Goal: Information Seeking & Learning: Learn about a topic

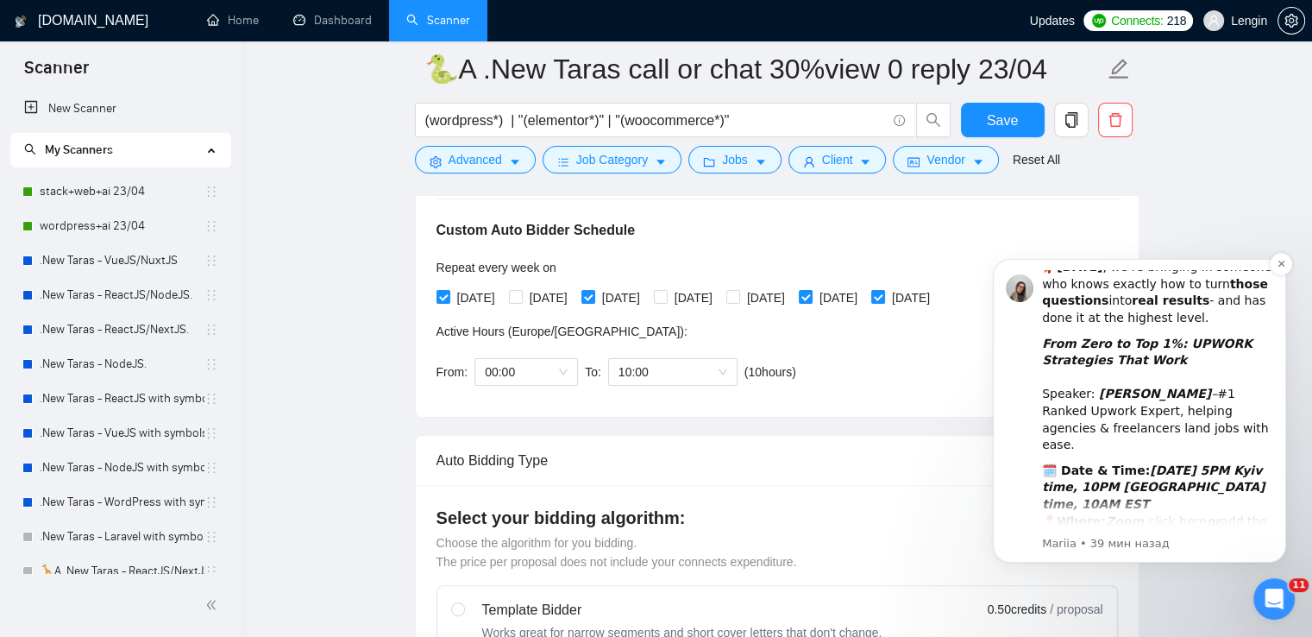
scroll to position [253, 0]
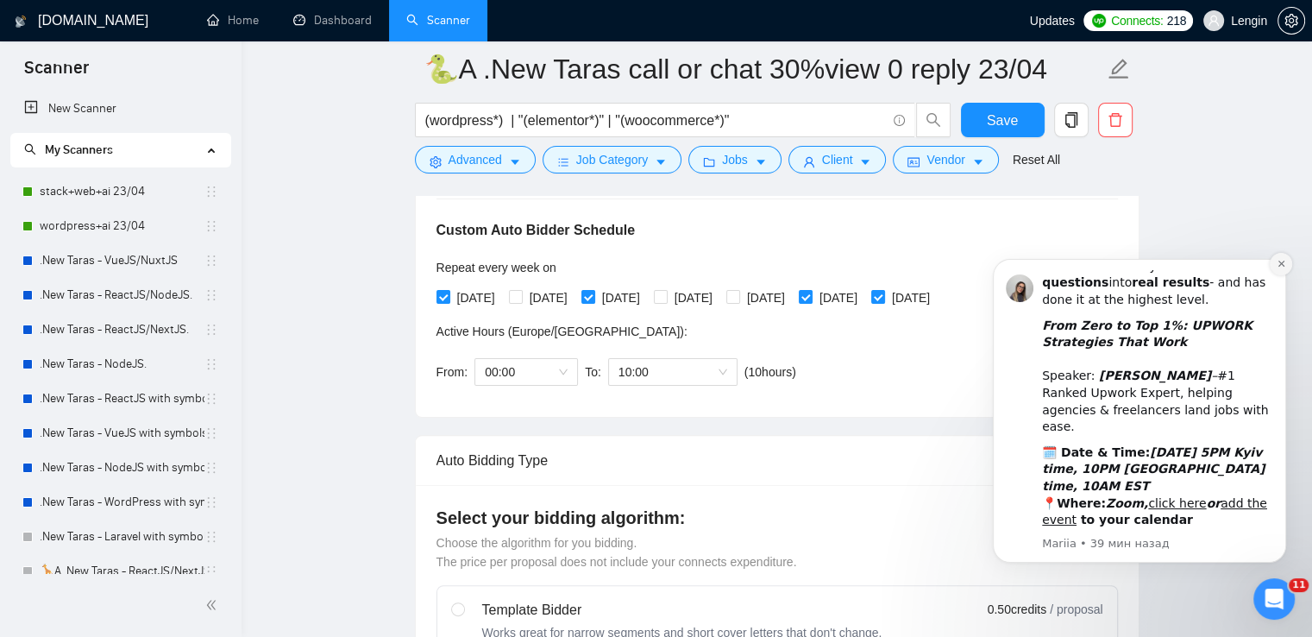
drag, startPoint x: 1284, startPoint y: 261, endPoint x: 2166, endPoint y: 329, distance: 885.2
click at [1284, 261] on icon "Dismiss notification" at bounding box center [1281, 264] width 6 height 6
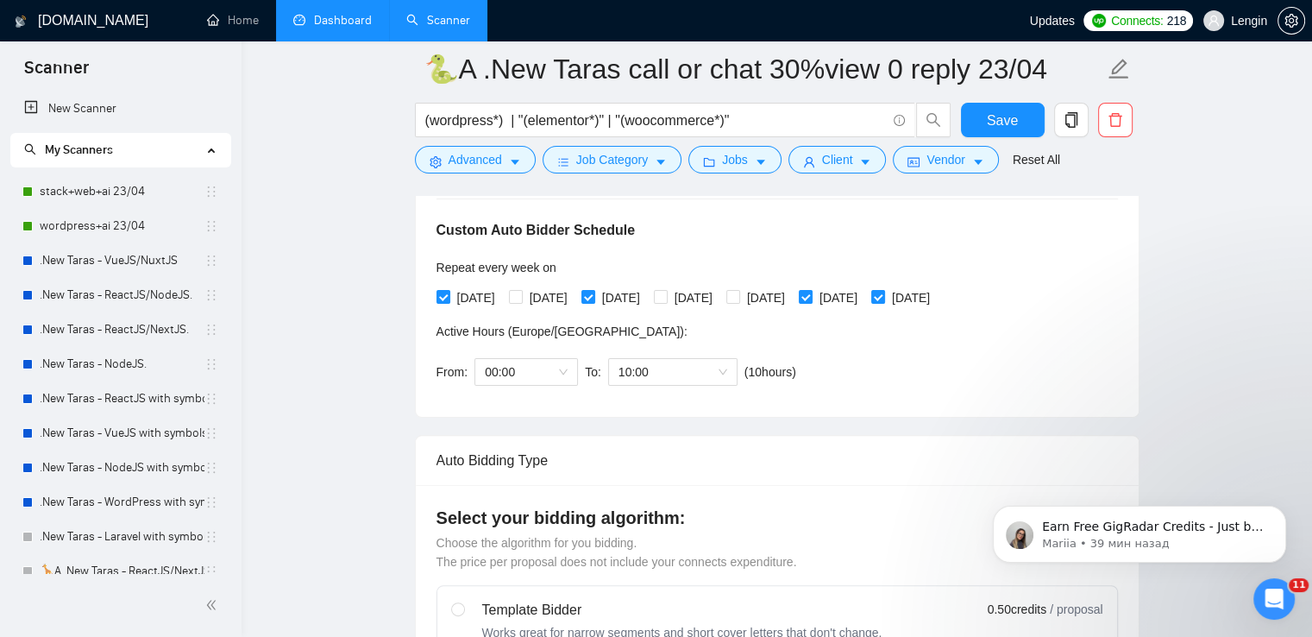
click at [350, 15] on link "Dashboard" at bounding box center [332, 20] width 79 height 15
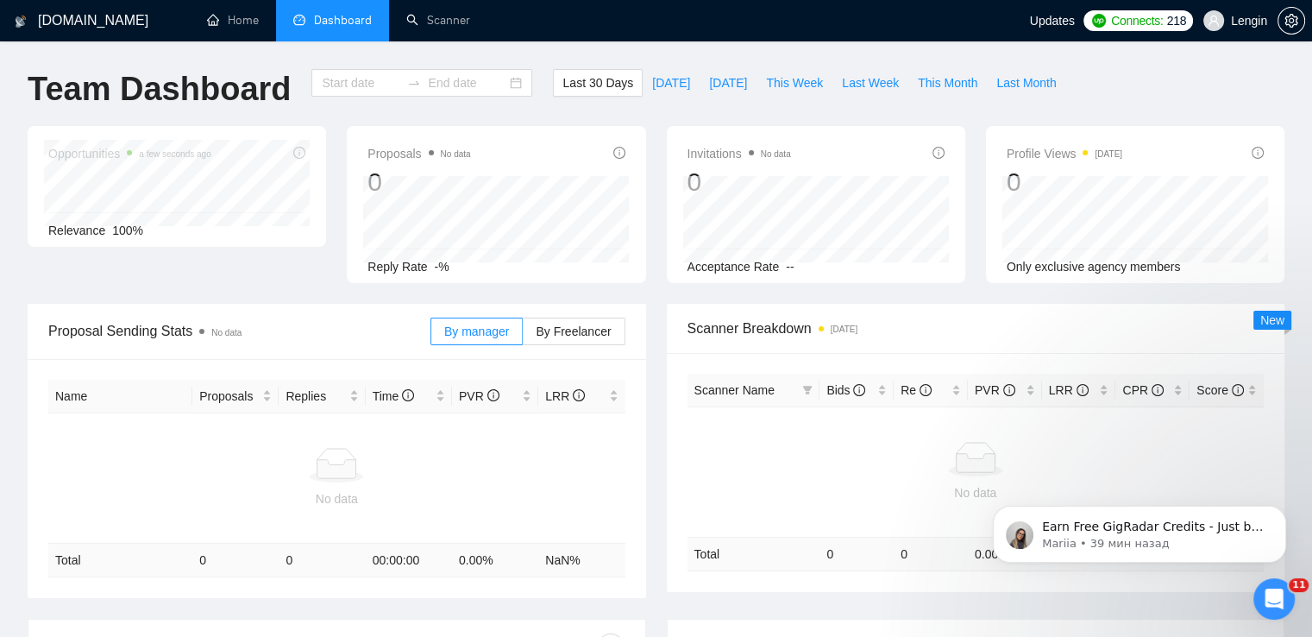
type input "[DATE]"
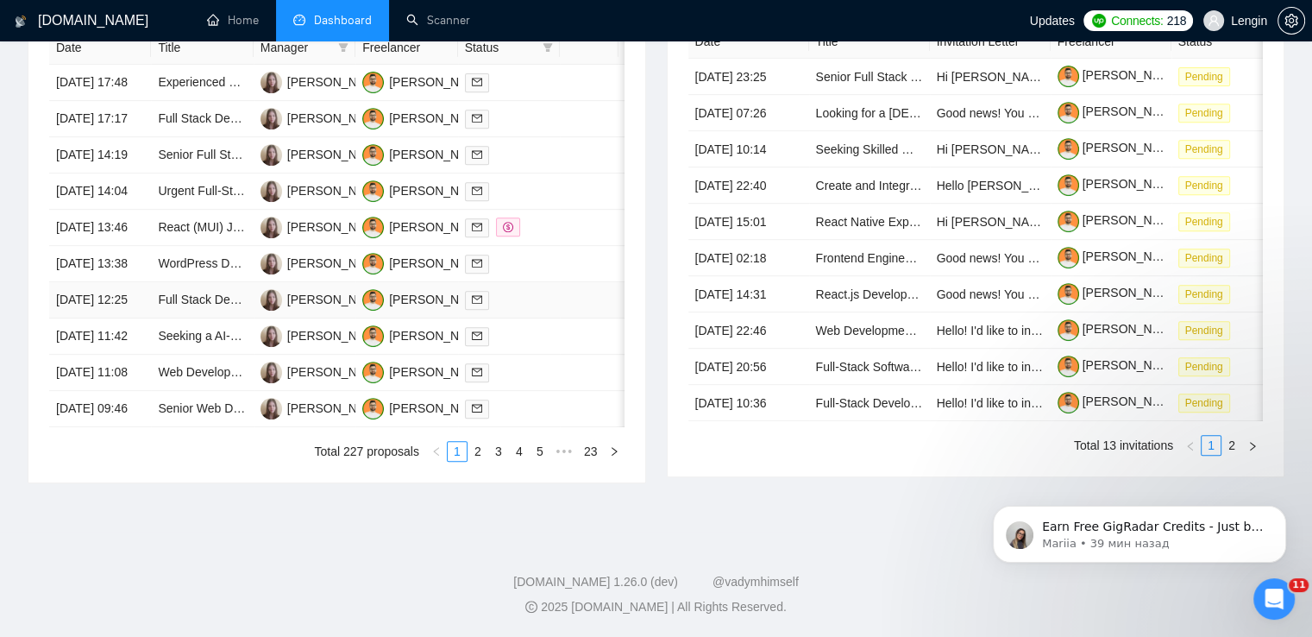
scroll to position [848, 0]
click at [486, 461] on link "2" at bounding box center [477, 451] width 19 height 19
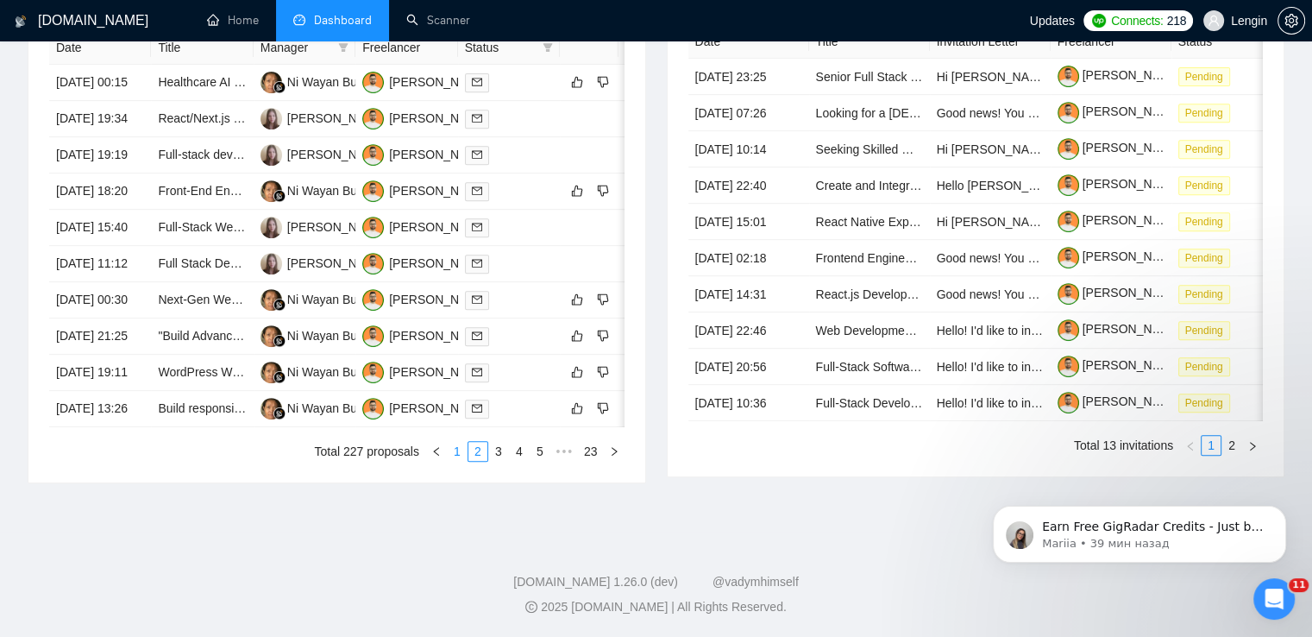
click at [459, 461] on link "1" at bounding box center [457, 451] width 19 height 19
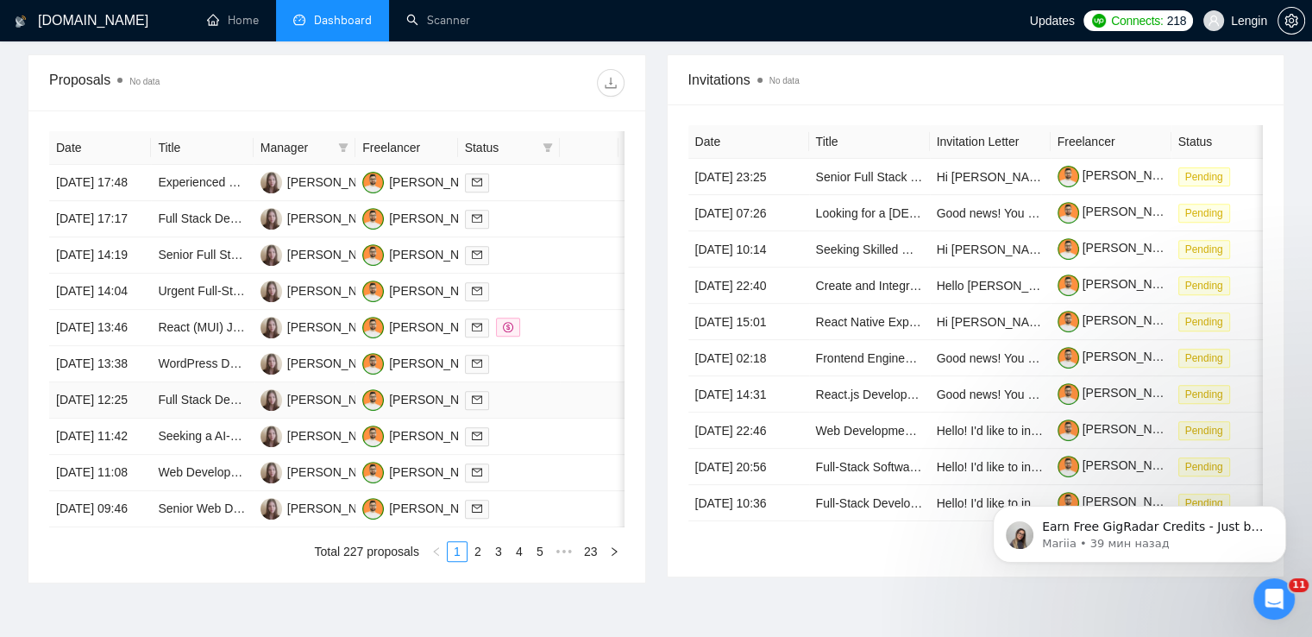
scroll to position [607, 0]
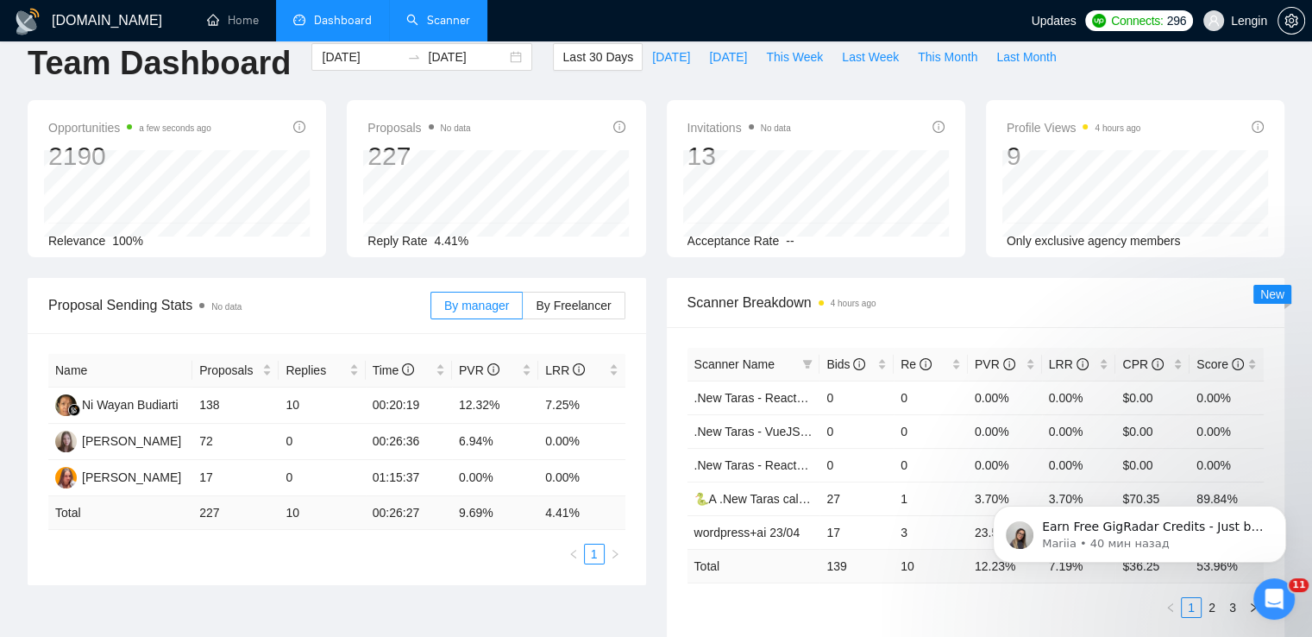
scroll to position [1, 0]
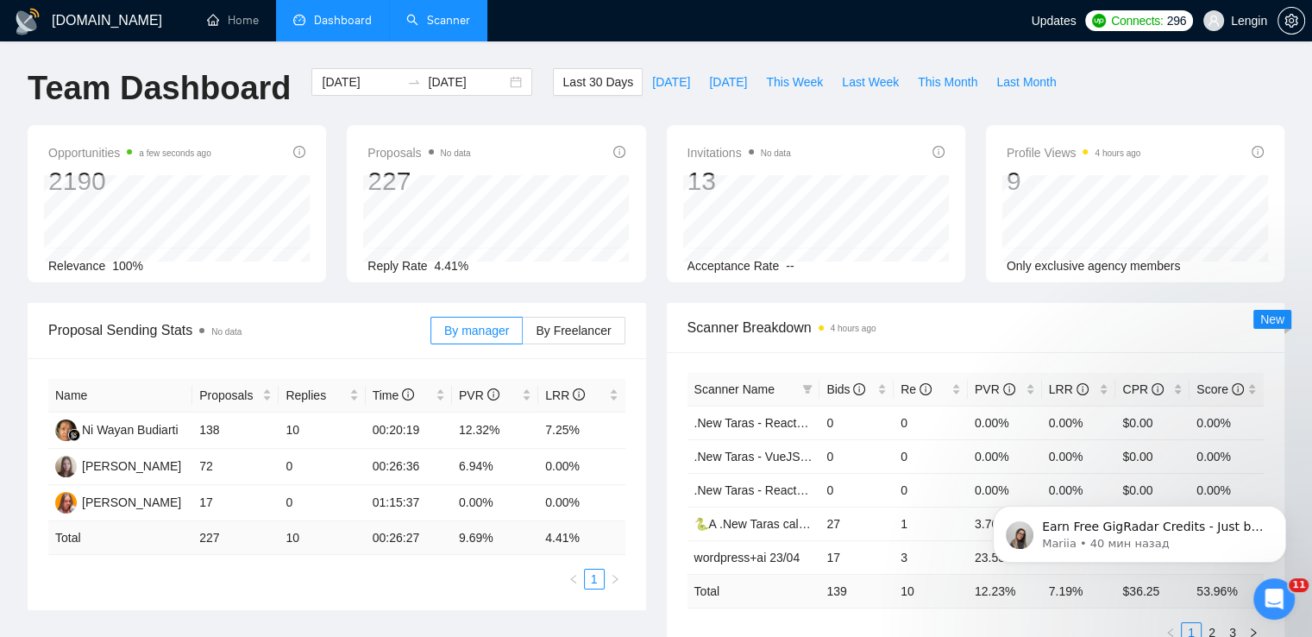
click at [462, 14] on link "Scanner" at bounding box center [438, 20] width 64 height 15
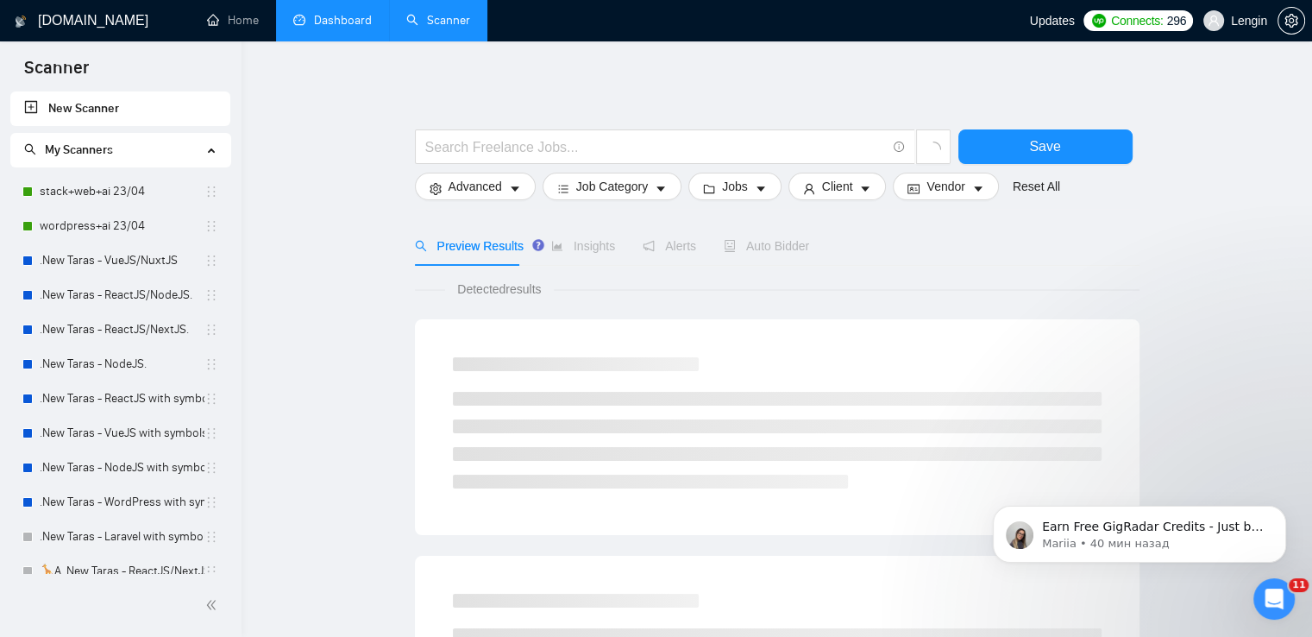
click at [341, 13] on link "Dashboard" at bounding box center [332, 20] width 79 height 15
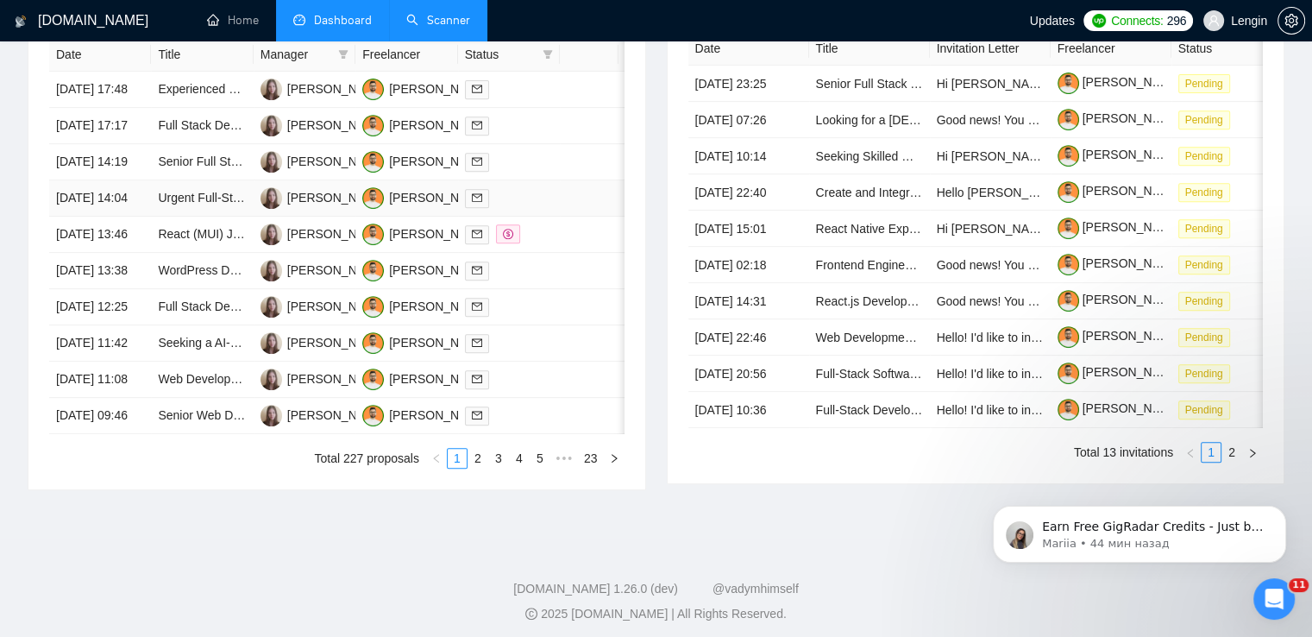
scroll to position [769, 0]
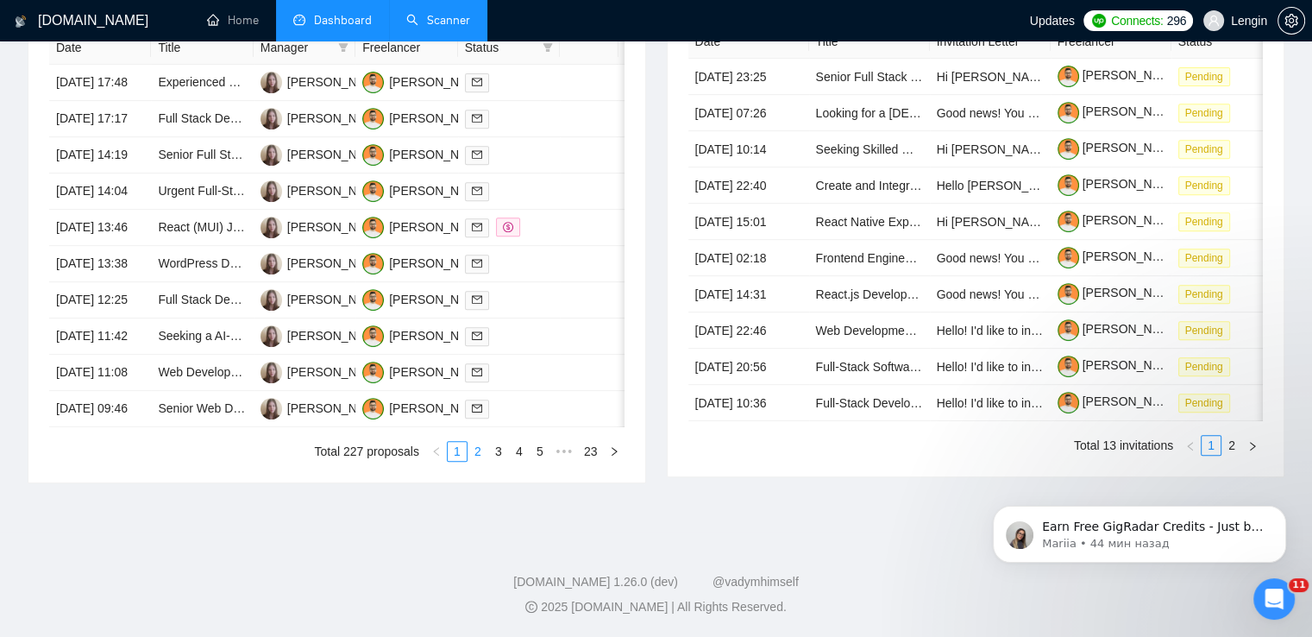
click at [485, 461] on link "2" at bounding box center [477, 451] width 19 height 19
click at [498, 461] on link "3" at bounding box center [498, 451] width 19 height 19
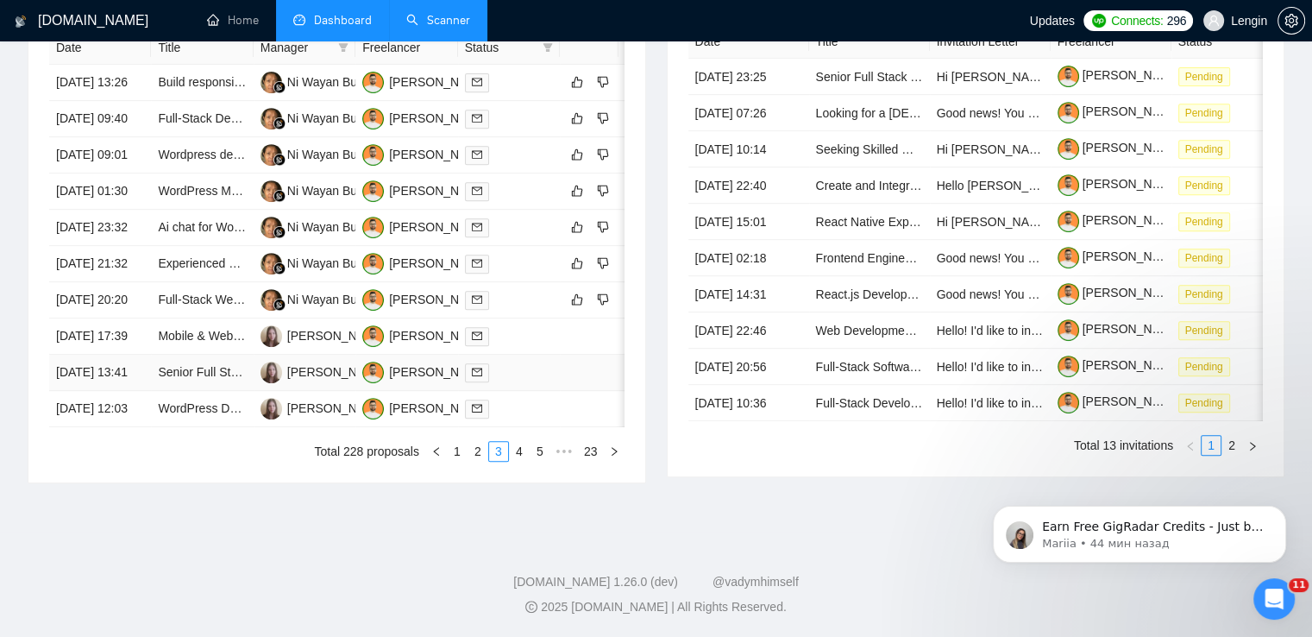
scroll to position [747, 0]
click at [450, 461] on link "1" at bounding box center [457, 451] width 19 height 19
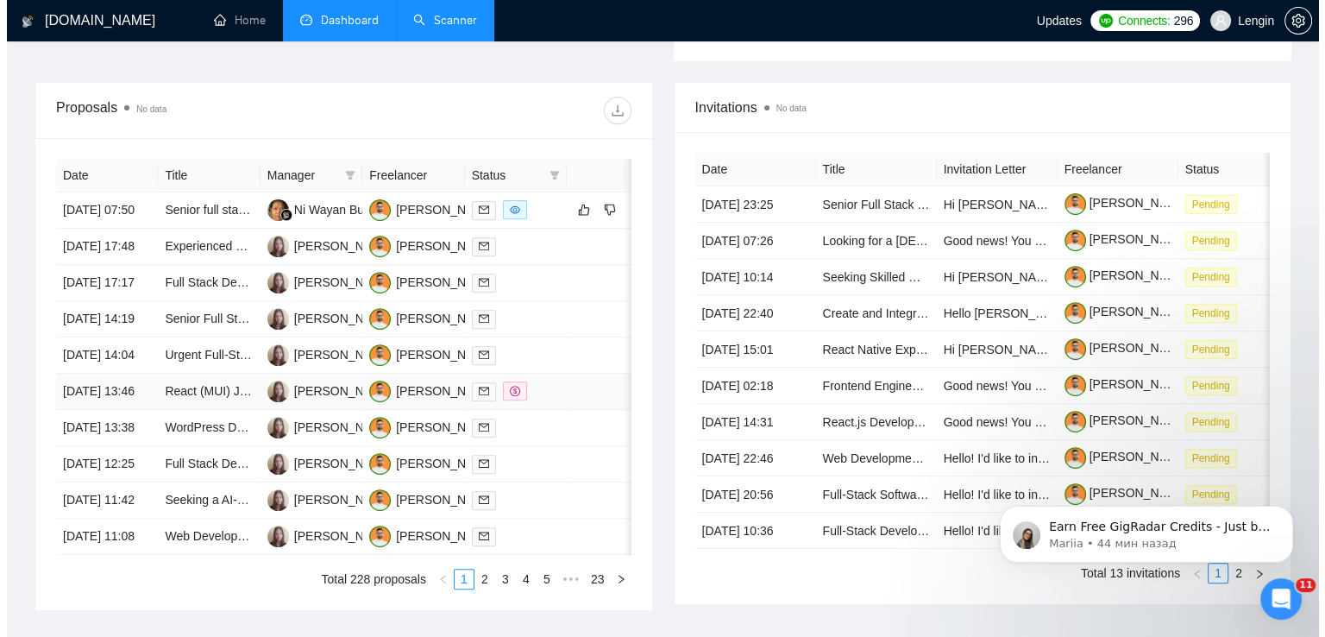
scroll to position [602, 0]
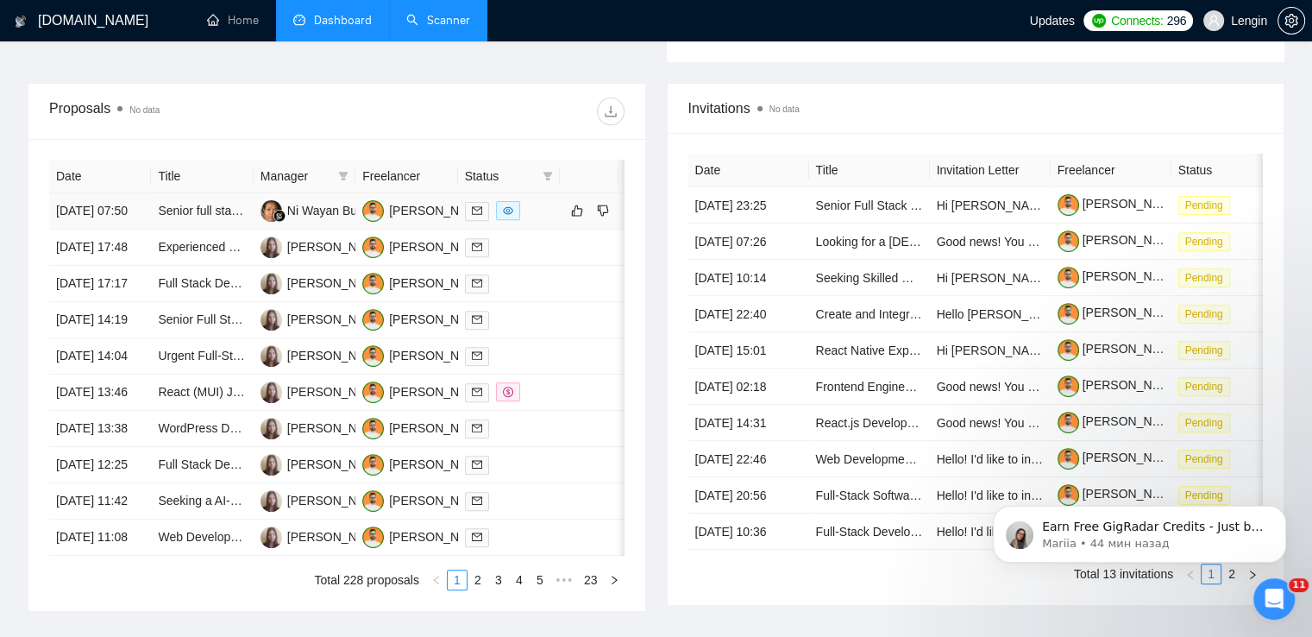
click at [214, 229] on td "Senior full stack WordPress + Stripe Engineer" at bounding box center [202, 211] width 102 height 36
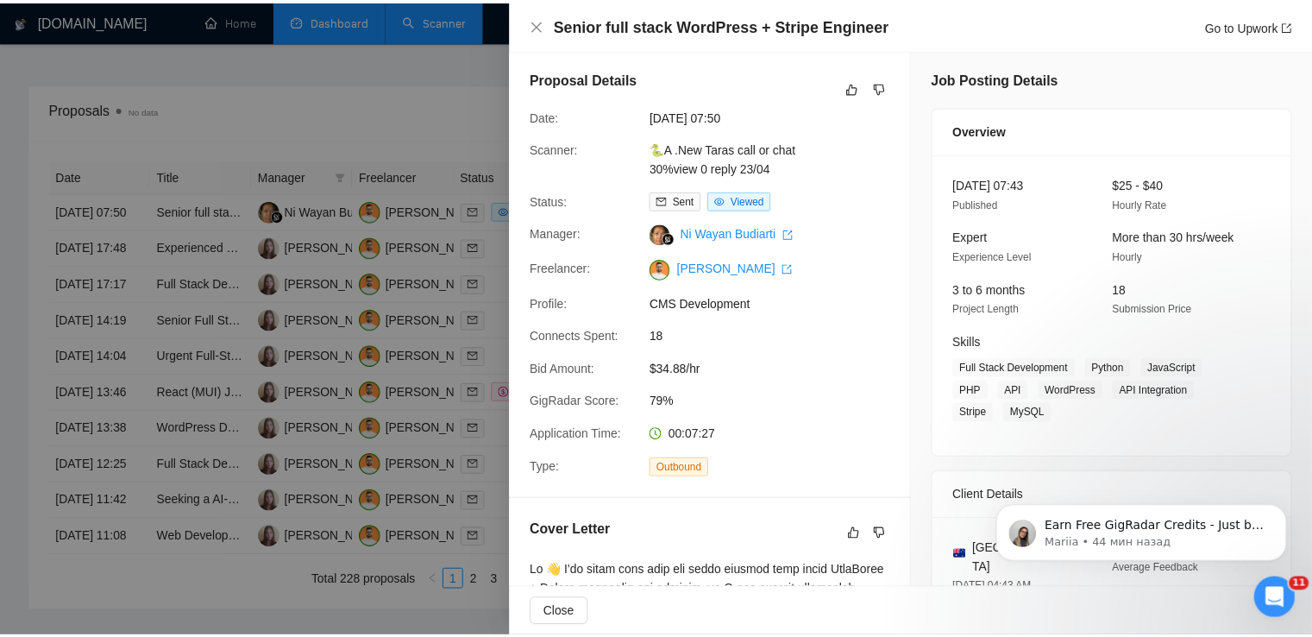
scroll to position [0, 0]
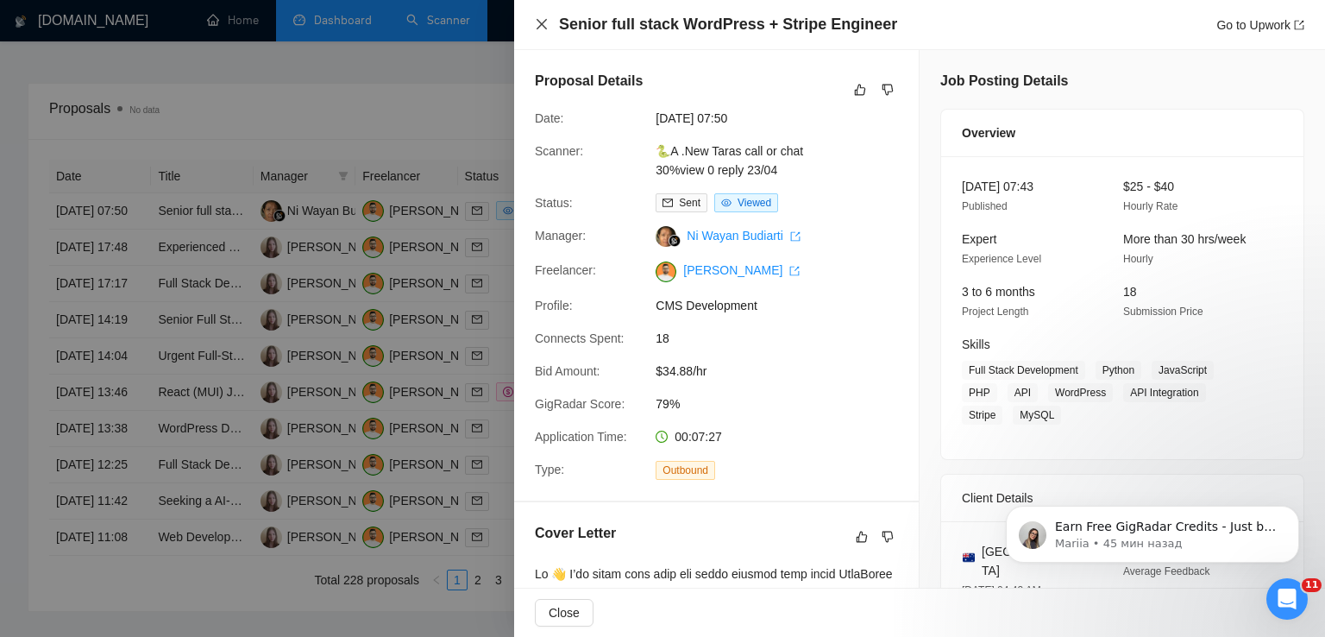
click at [537, 27] on icon "close" at bounding box center [542, 24] width 14 height 14
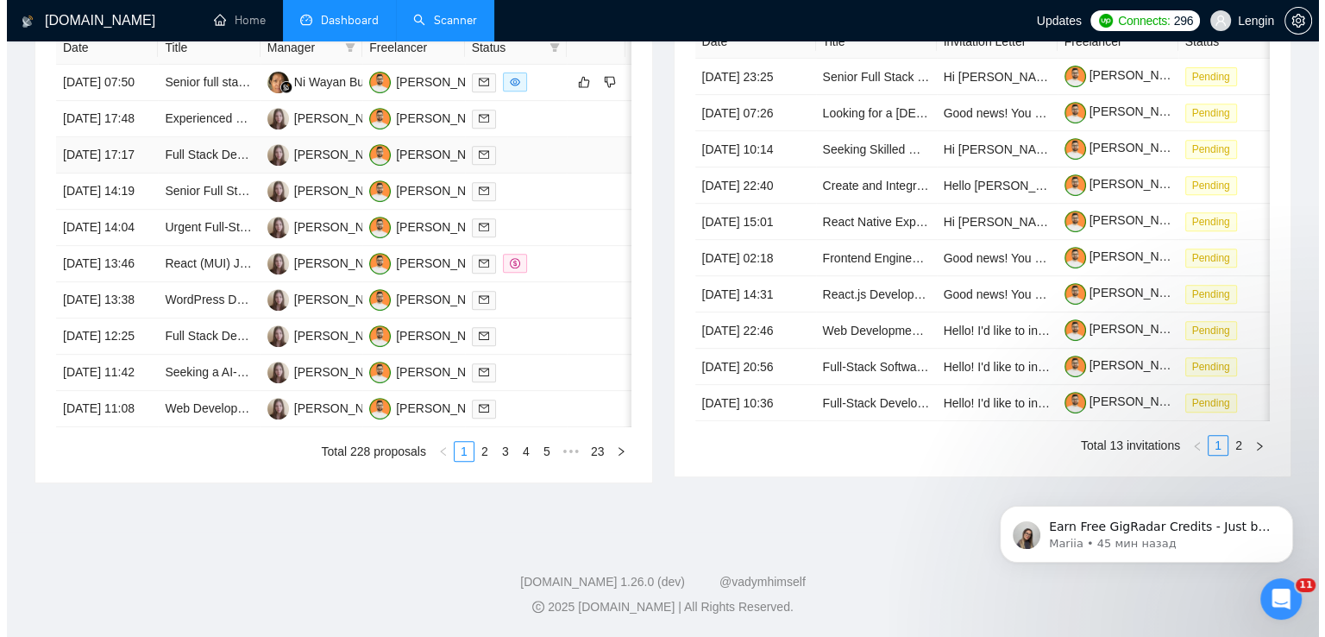
scroll to position [785, 0]
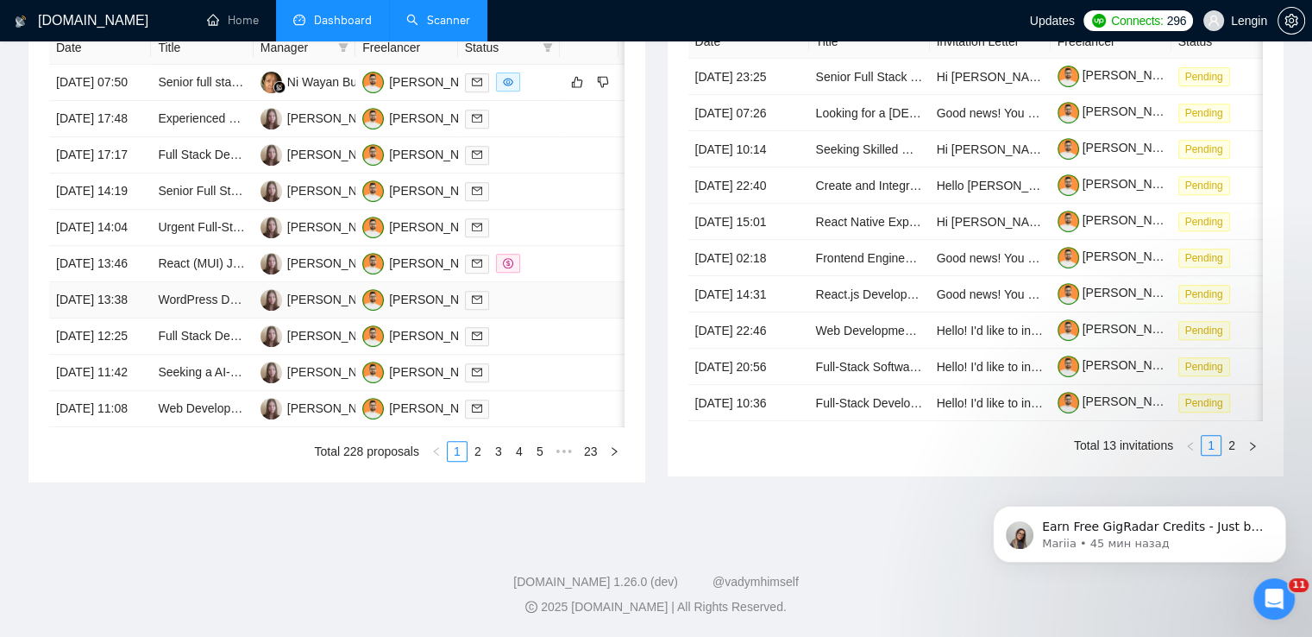
click at [215, 318] on td "WordPress Developer - Long-term Freelancer (WPBakery, ACF, Custom PHP)" at bounding box center [202, 300] width 102 height 36
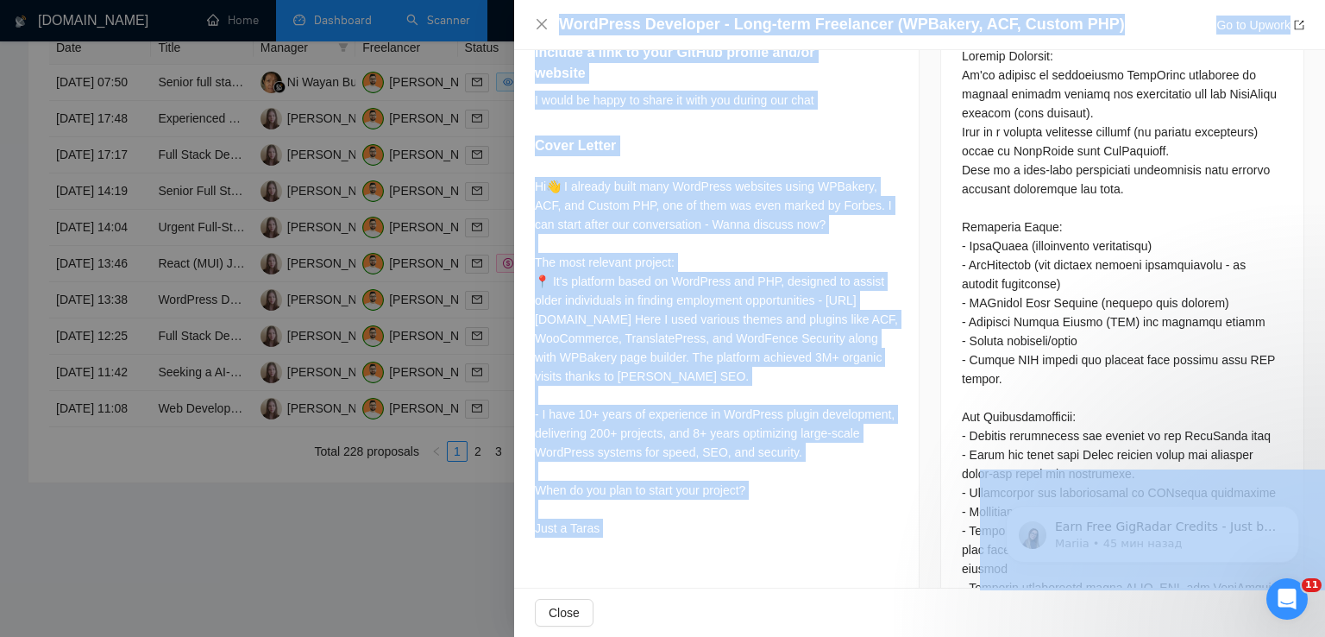
scroll to position [796, 0]
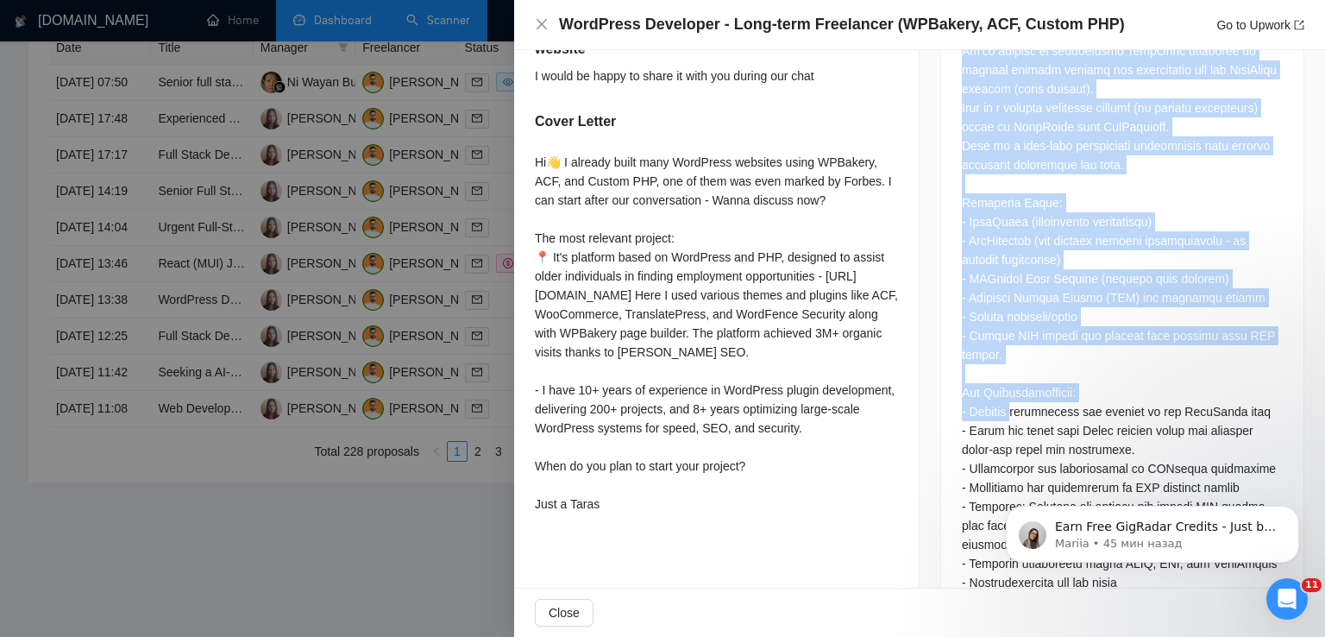
drag, startPoint x: 952, startPoint y: 108, endPoint x: 1007, endPoint y: 369, distance: 267.2
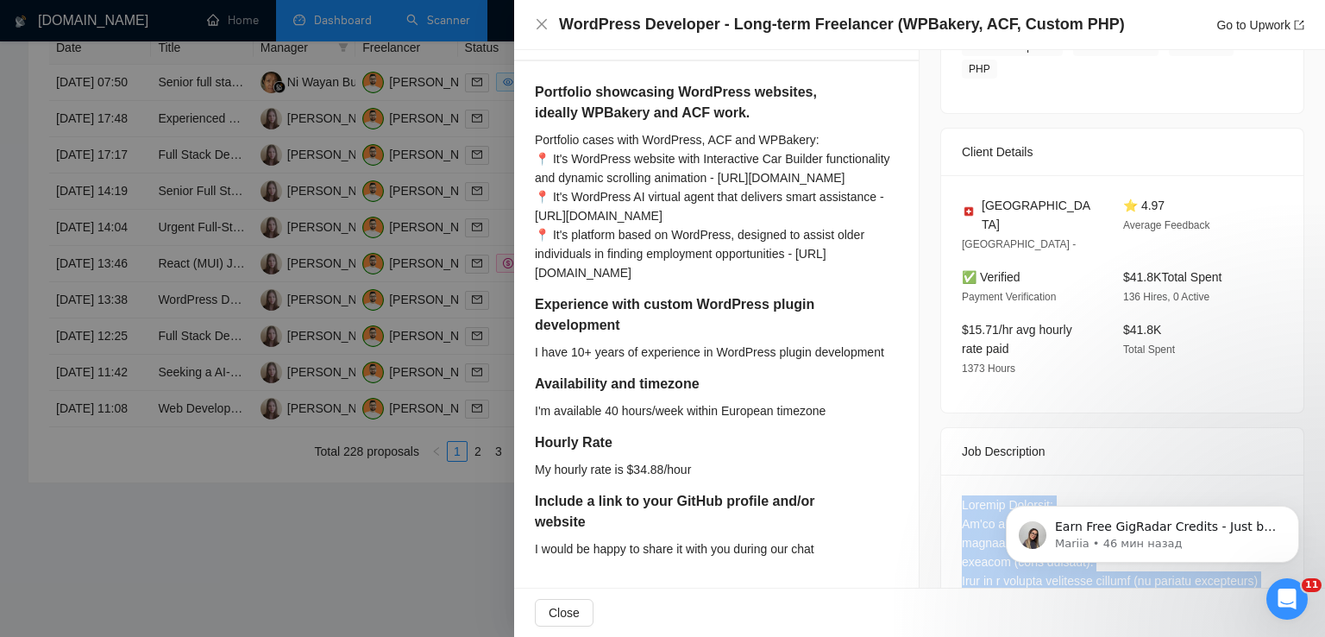
scroll to position [320, 0]
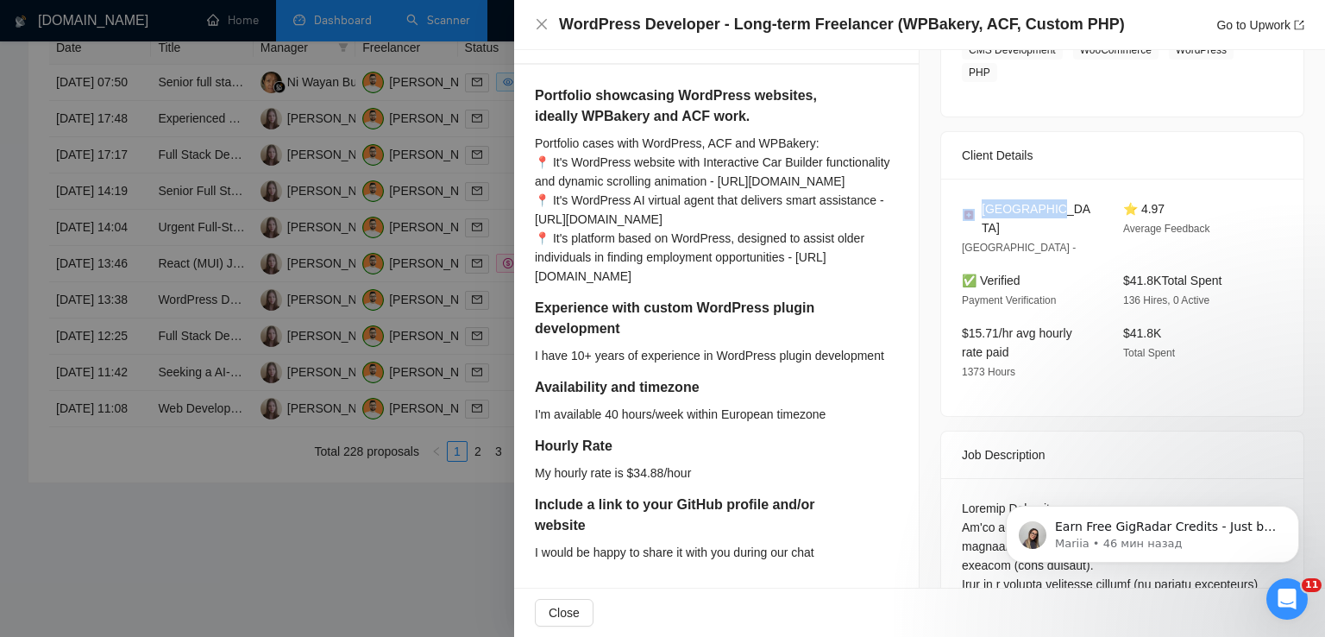
drag, startPoint x: 1044, startPoint y: 205, endPoint x: 968, endPoint y: 206, distance: 75.9
click at [968, 206] on div "[GEOGRAPHIC_DATA]" at bounding box center [1029, 218] width 134 height 38
copy div "[GEOGRAPHIC_DATA]"
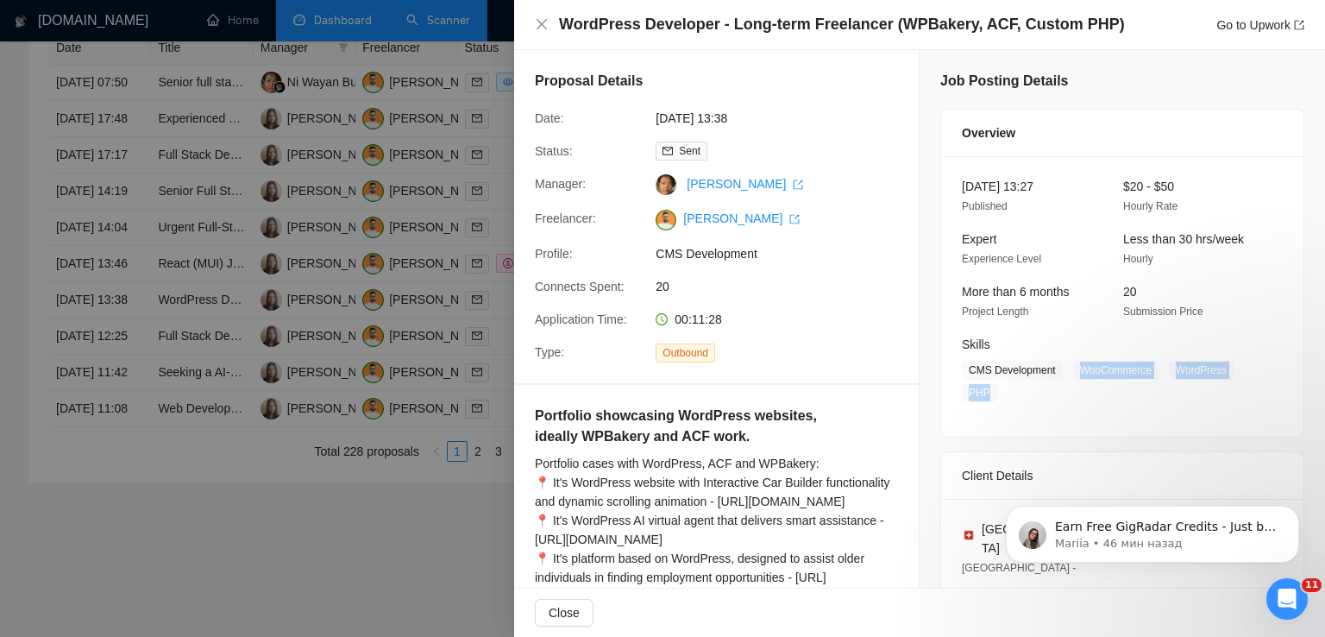
drag, startPoint x: 1073, startPoint y: 370, endPoint x: 984, endPoint y: 391, distance: 91.2
click at [984, 391] on span "CMS Development WooCommerce WordPress PHP" at bounding box center [1109, 381] width 295 height 41
copy span "WooCommerce WordPress PHP"
click at [543, 24] on icon "close" at bounding box center [542, 24] width 10 height 10
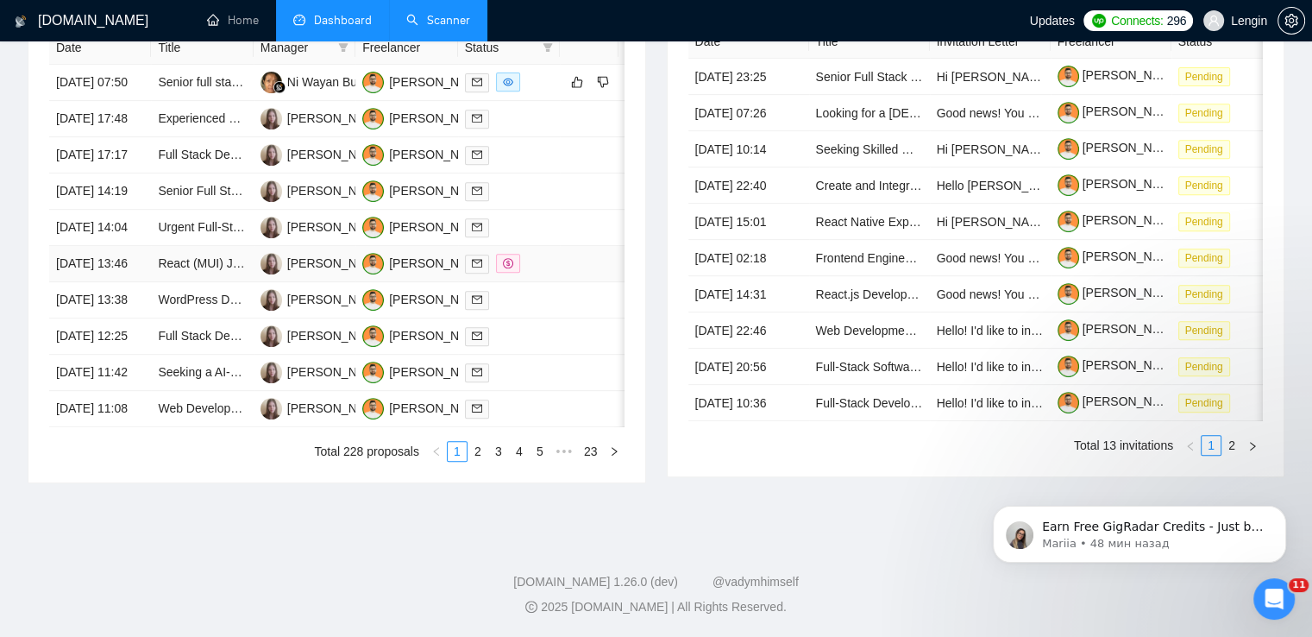
click at [218, 282] on td "React (MUI) Job Portal Application Styling" at bounding box center [202, 264] width 102 height 36
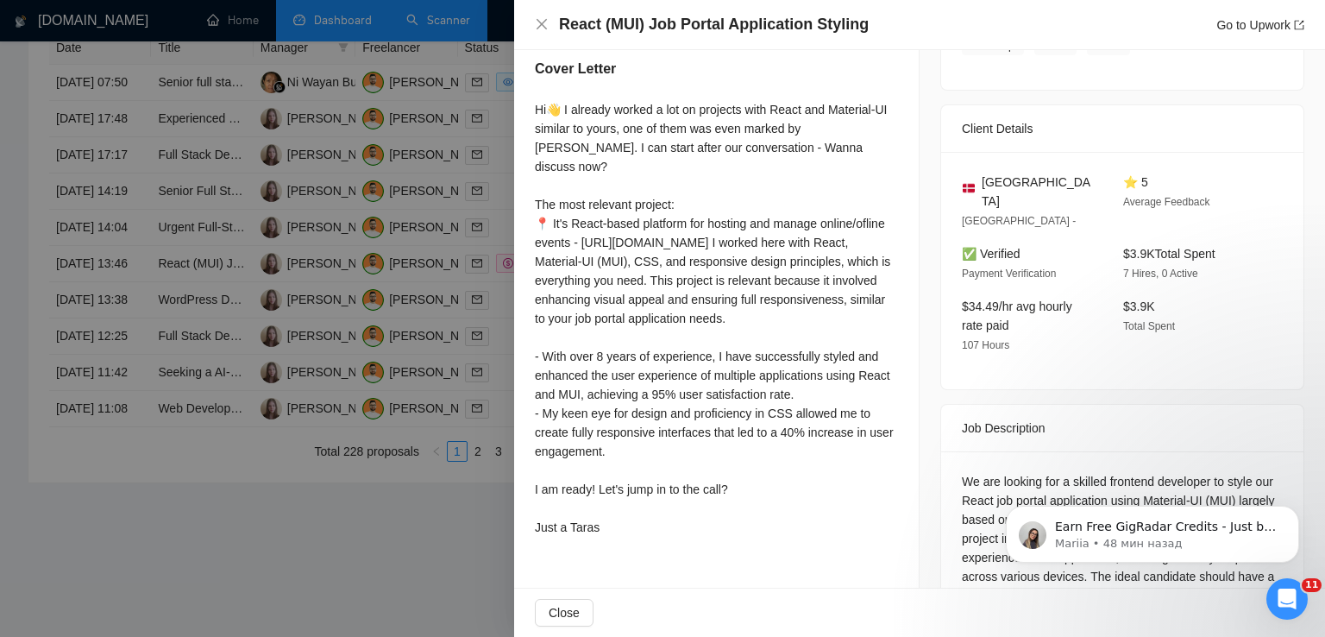
scroll to position [471, 0]
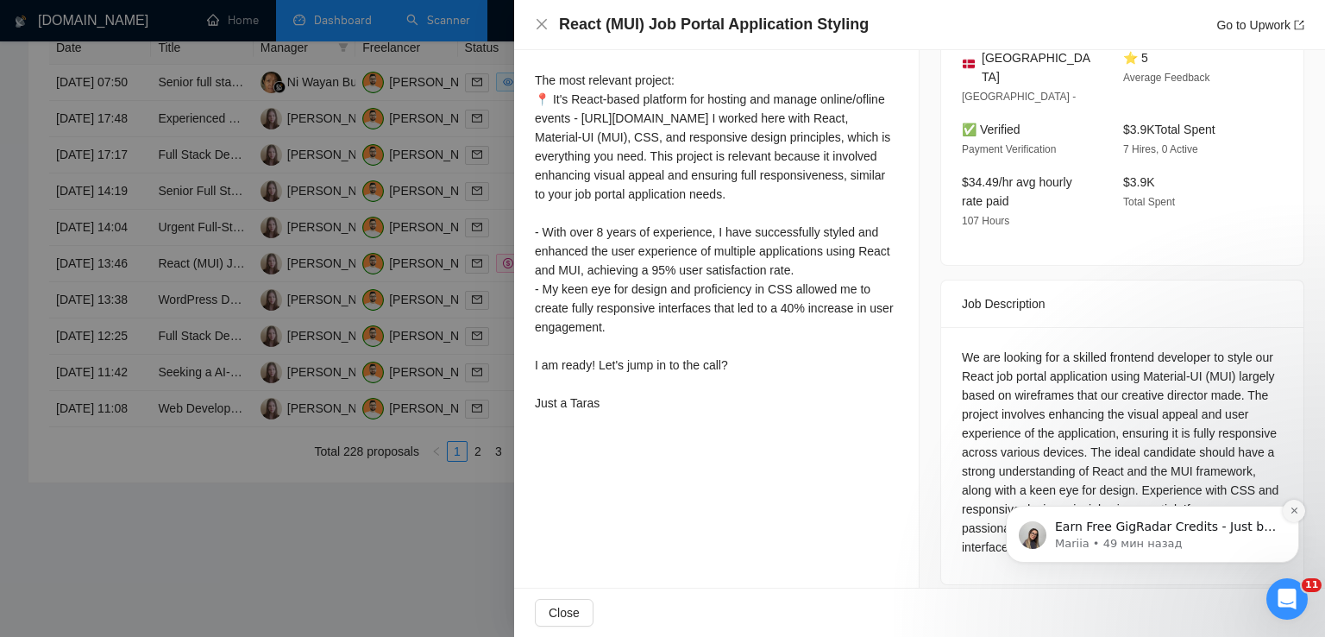
click at [1297, 512] on icon "Dismiss notification" at bounding box center [1294, 510] width 9 height 9
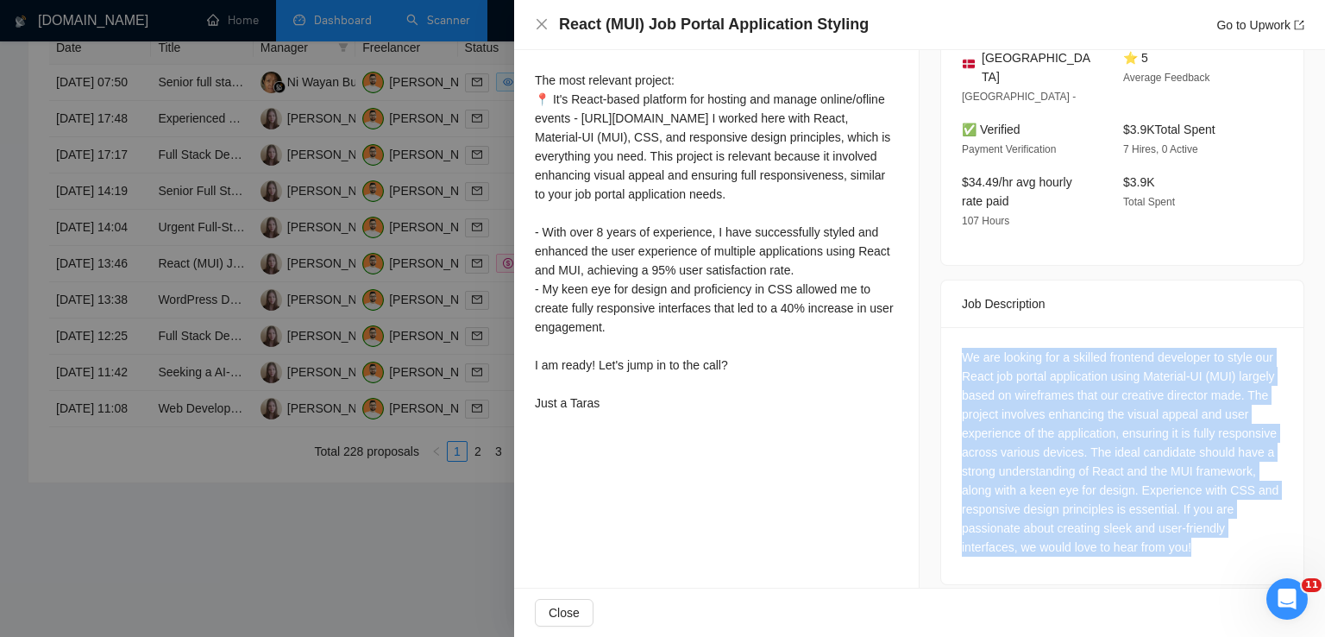
drag, startPoint x: 1194, startPoint y: 535, endPoint x: 950, endPoint y: 346, distance: 308.7
click at [950, 346] on div "We are looking for a skilled frontend developer to style our React job portal a…" at bounding box center [1122, 455] width 362 height 257
copy div "We are looking for a skilled frontend developer to style our React job portal a…"
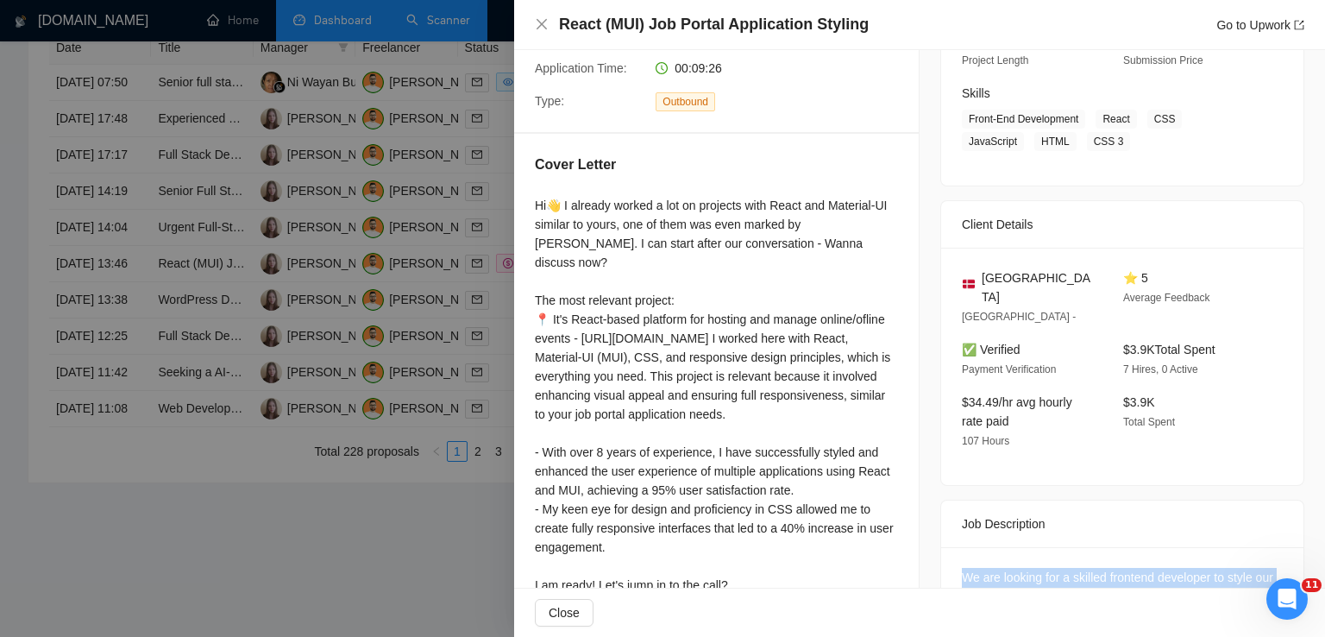
scroll to position [244, 0]
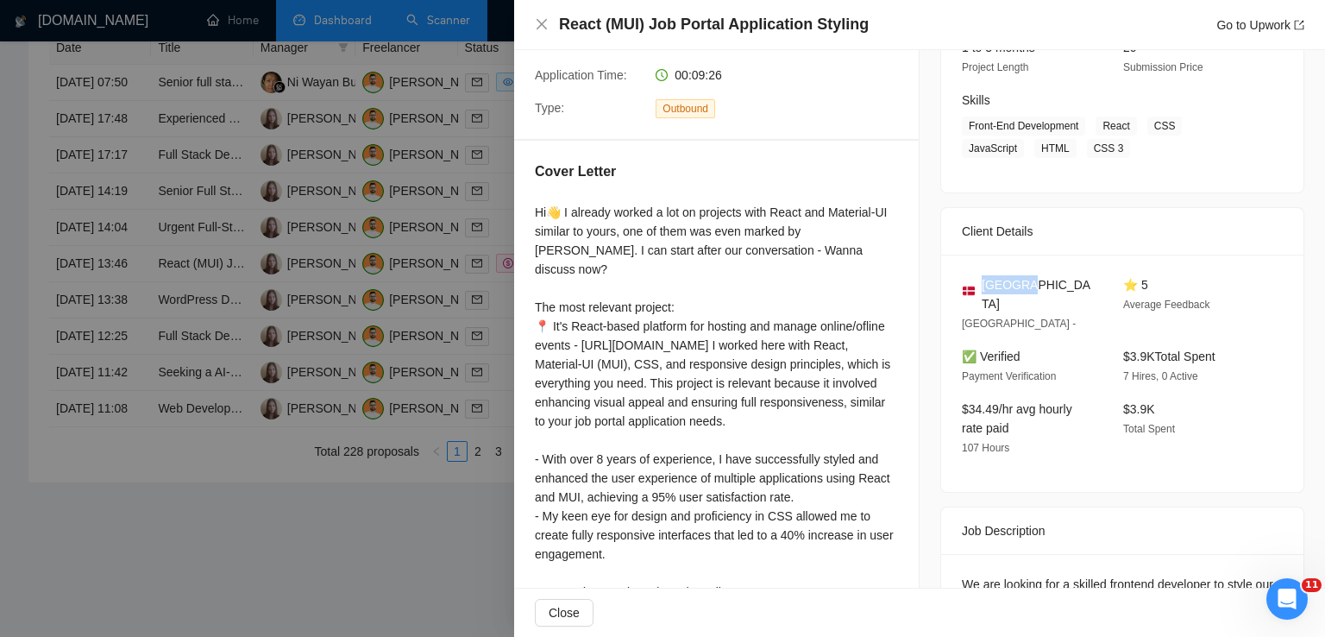
drag, startPoint x: 1045, startPoint y: 279, endPoint x: 980, endPoint y: 282, distance: 64.8
click at [980, 282] on div "[GEOGRAPHIC_DATA]" at bounding box center [1029, 294] width 134 height 38
copy span "[GEOGRAPHIC_DATA]"
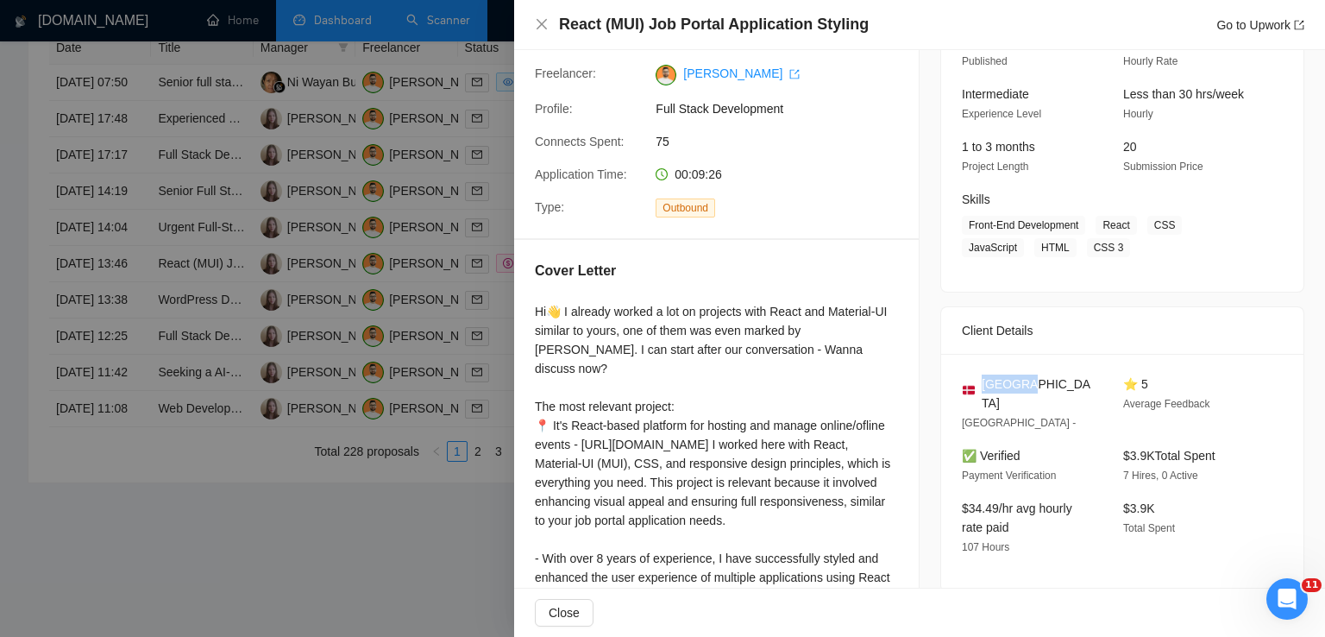
scroll to position [141, 0]
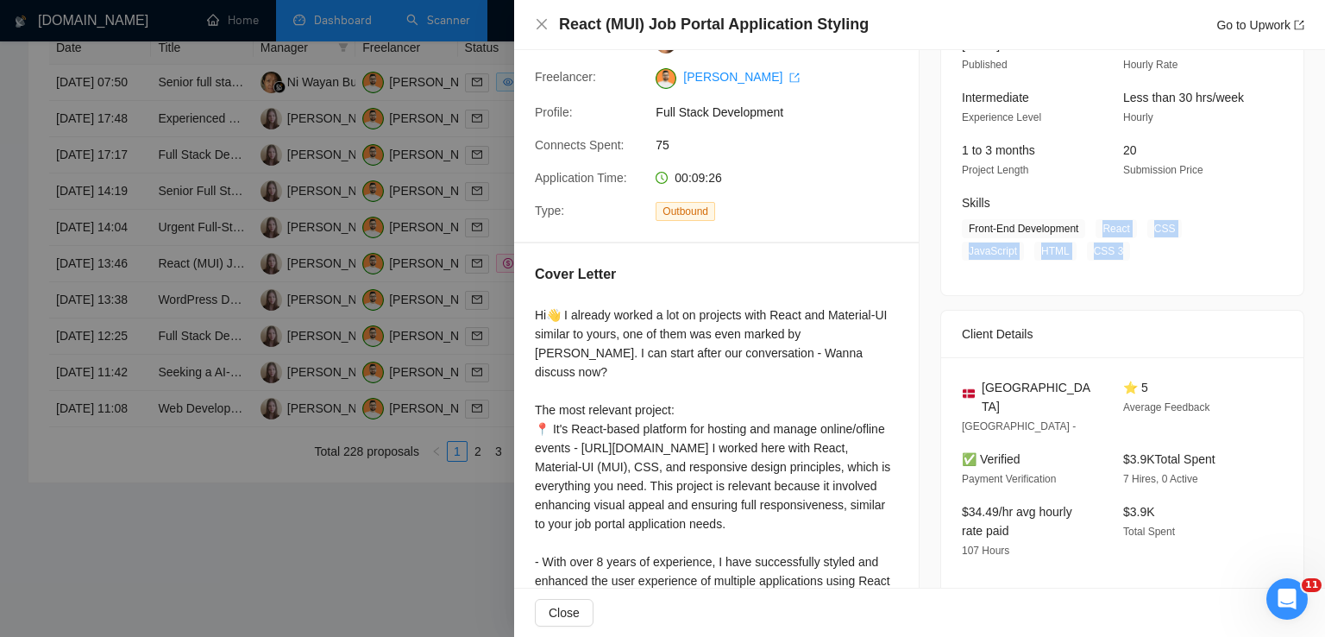
drag, startPoint x: 1091, startPoint y: 228, endPoint x: 1039, endPoint y: 252, distance: 57.9
click at [1039, 252] on span "Front-End Development React CSS JavaScript HTML CSS 3" at bounding box center [1109, 239] width 295 height 41
copy span "React CSS JavaScript HTML CSS 3"
click at [548, 24] on icon "close" at bounding box center [542, 24] width 14 height 14
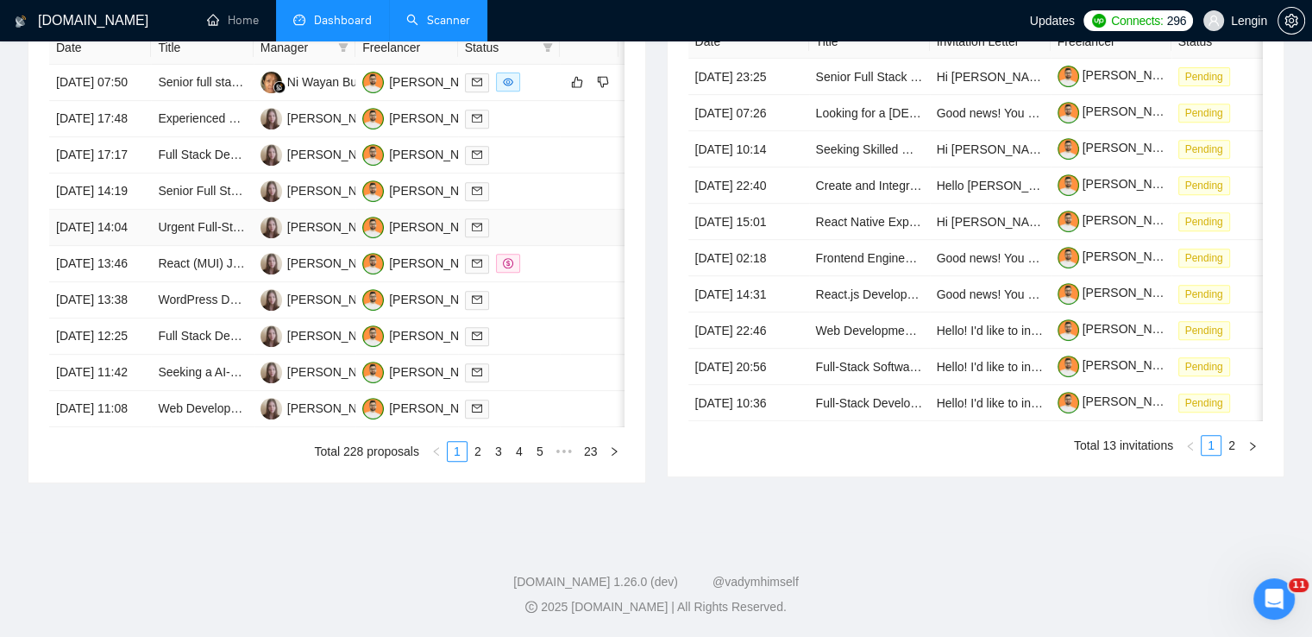
click at [228, 246] on td "Urgent Full-Stack Developer Needed for AI Software Website" at bounding box center [202, 228] width 102 height 36
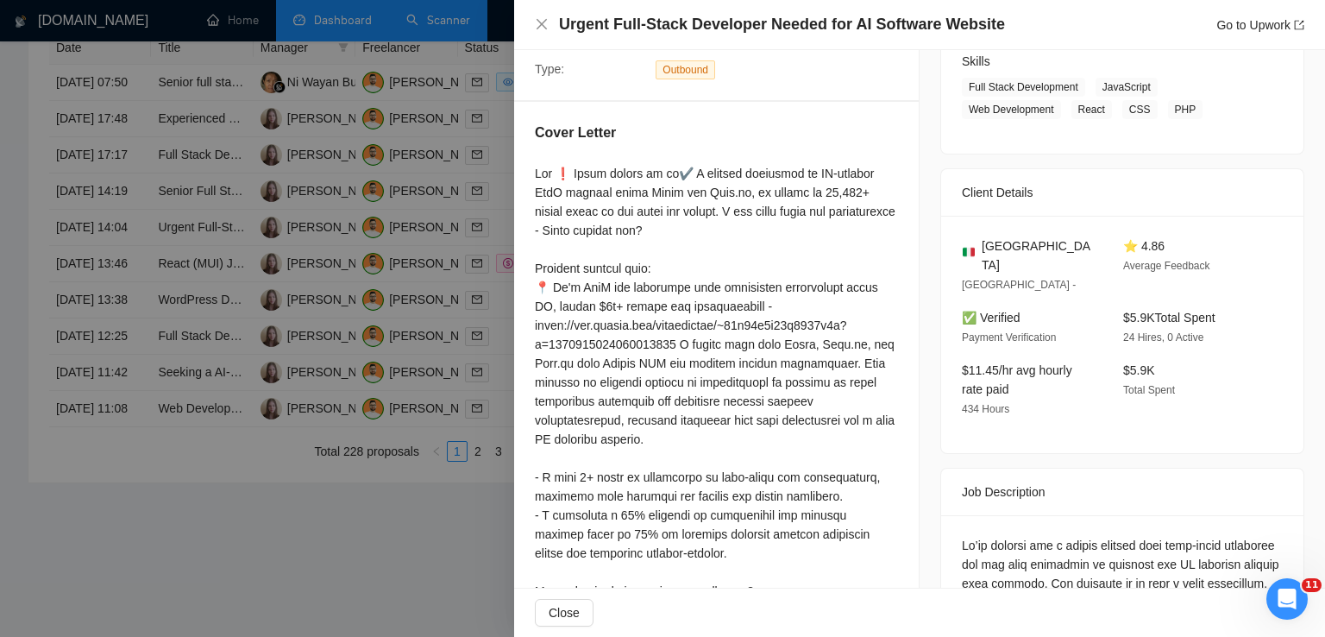
scroll to position [300, 0]
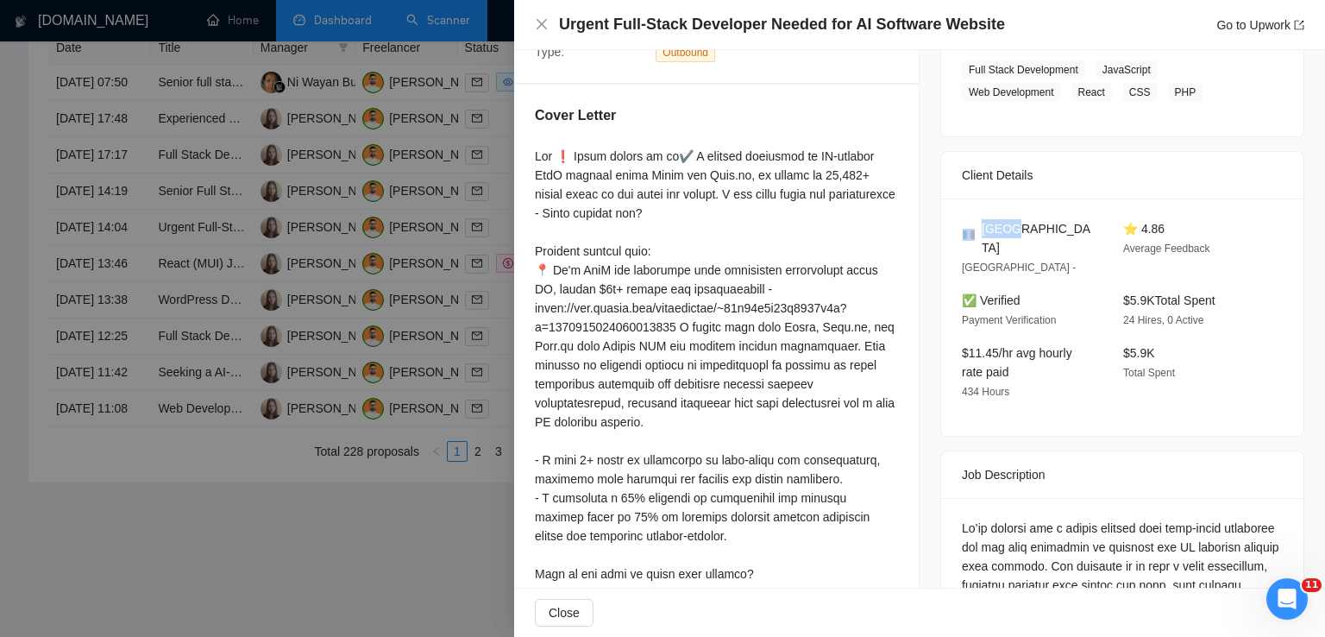
drag, startPoint x: 1004, startPoint y: 229, endPoint x: 973, endPoint y: 229, distance: 31.1
click at [973, 229] on div "[GEOGRAPHIC_DATA]" at bounding box center [1029, 238] width 134 height 38
copy div "[GEOGRAPHIC_DATA]"
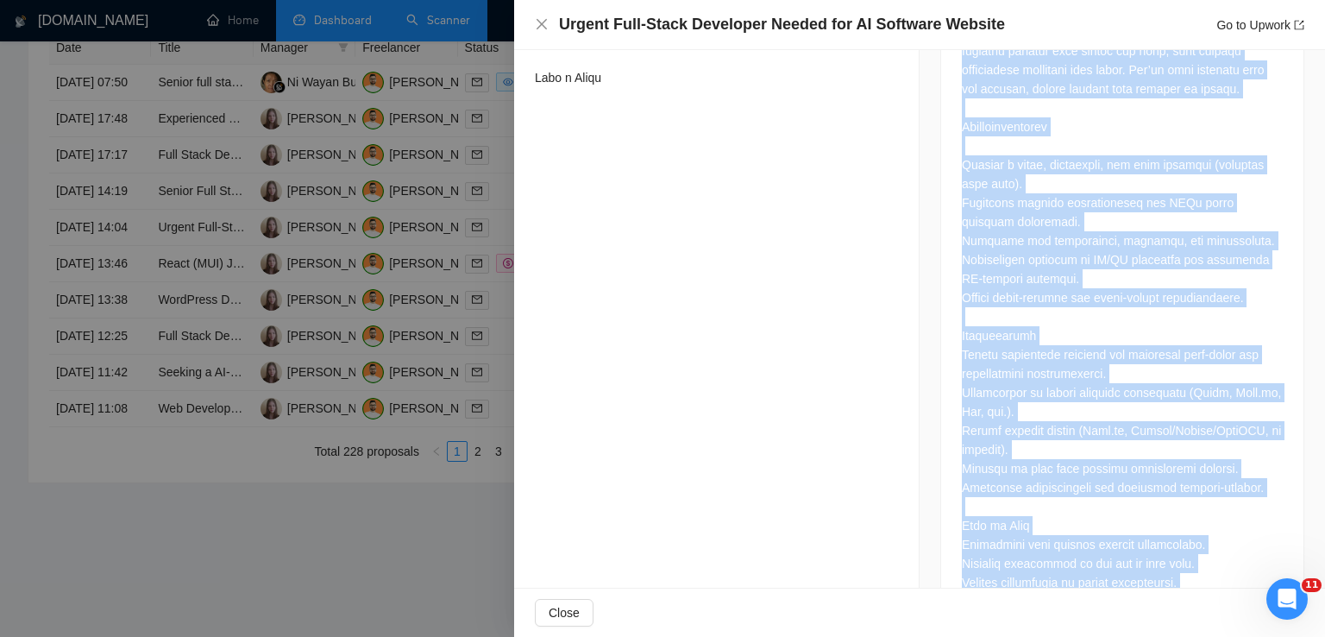
scroll to position [1003, 0]
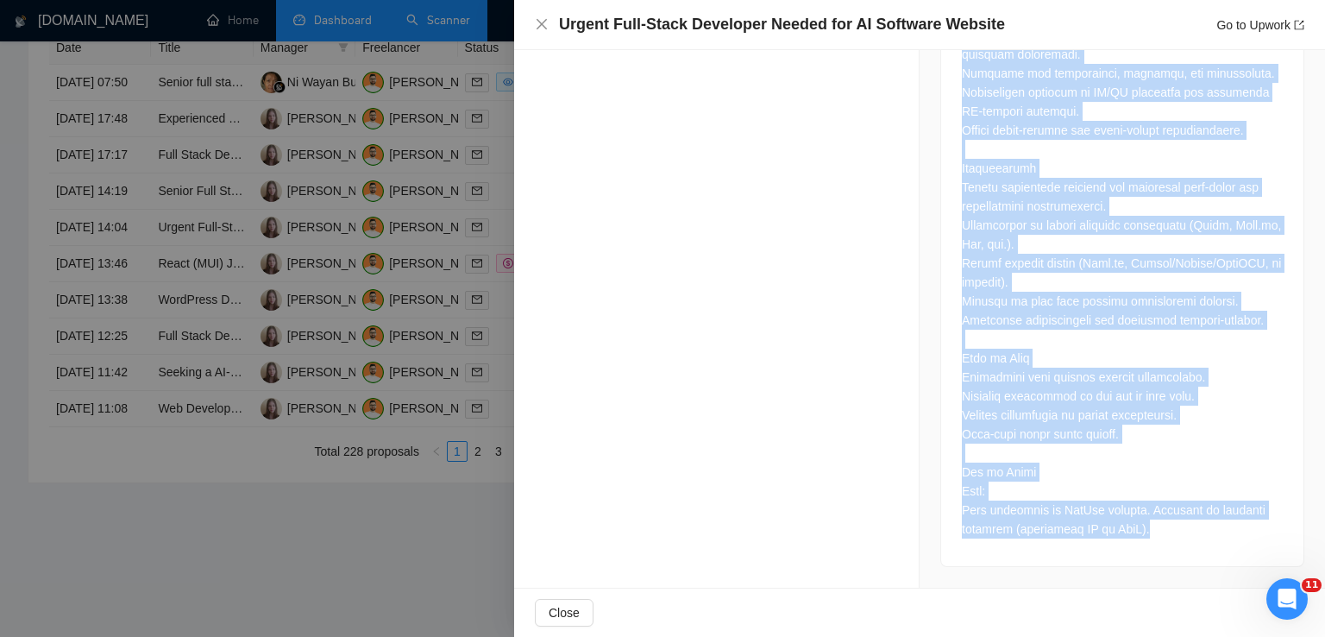
drag, startPoint x: 954, startPoint y: 173, endPoint x: 1142, endPoint y: 534, distance: 406.7
click at [1142, 534] on div at bounding box center [1122, 181] width 362 height 770
copy div "Lo’ip dolorsi ame c adipis elitsed doei temp-incid utlaboree dol mag aliq enima…"
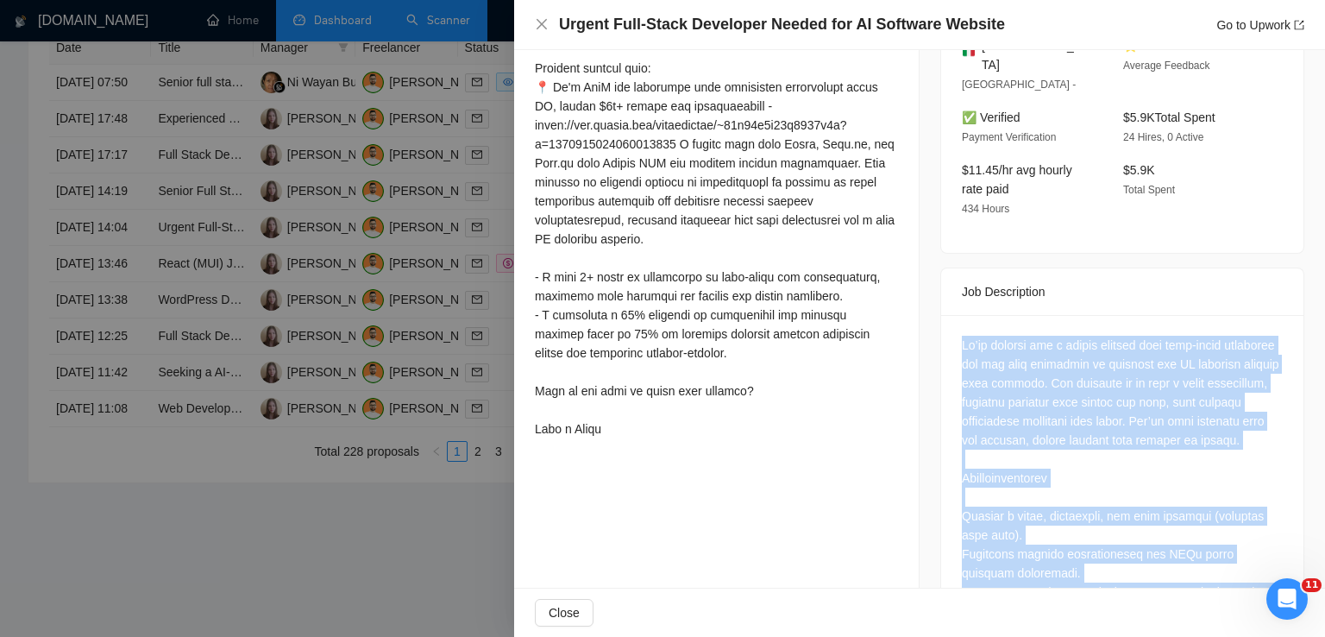
scroll to position [0, 0]
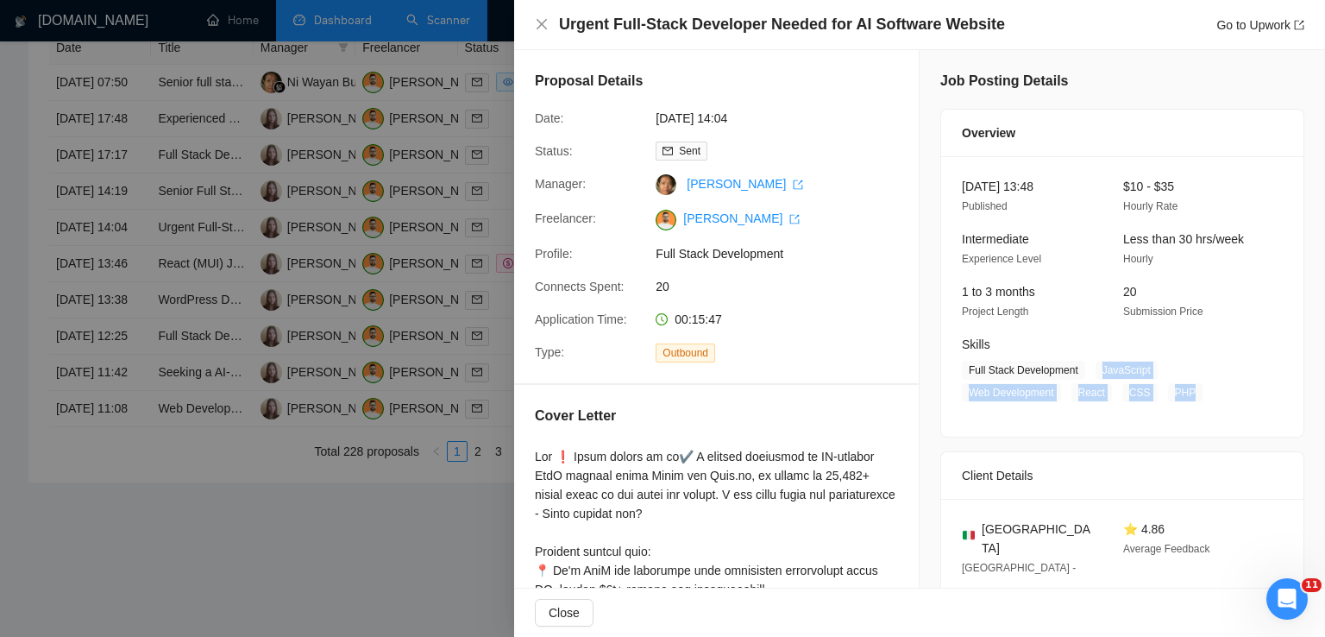
drag, startPoint x: 1092, startPoint y: 374, endPoint x: 1185, endPoint y: 400, distance: 96.9
click at [1185, 400] on span "Full Stack Development JavaScript Web Development React CSS PHP" at bounding box center [1109, 381] width 295 height 41
copy span "JavaScript Web Development React CSS PHP"
click at [542, 28] on icon "close" at bounding box center [542, 24] width 14 height 14
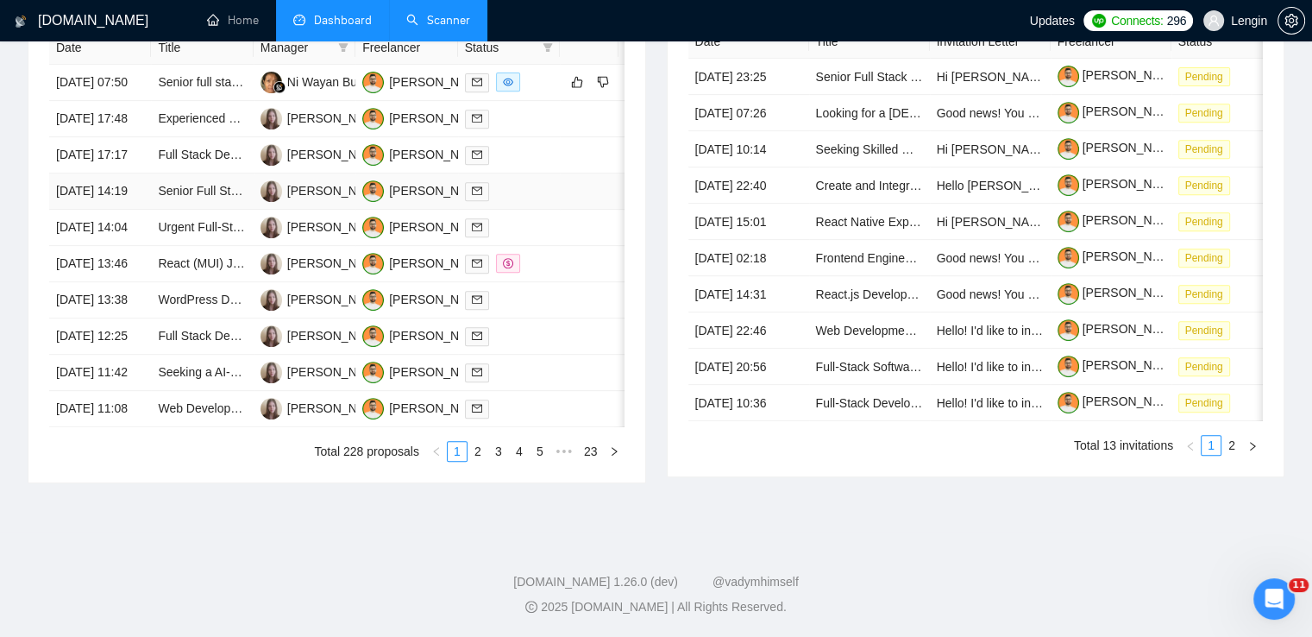
click at [207, 209] on td "Senior Full Stack Developer - AI Web Apps (React, Node.js, OpenAI, Supabase)" at bounding box center [202, 191] width 102 height 36
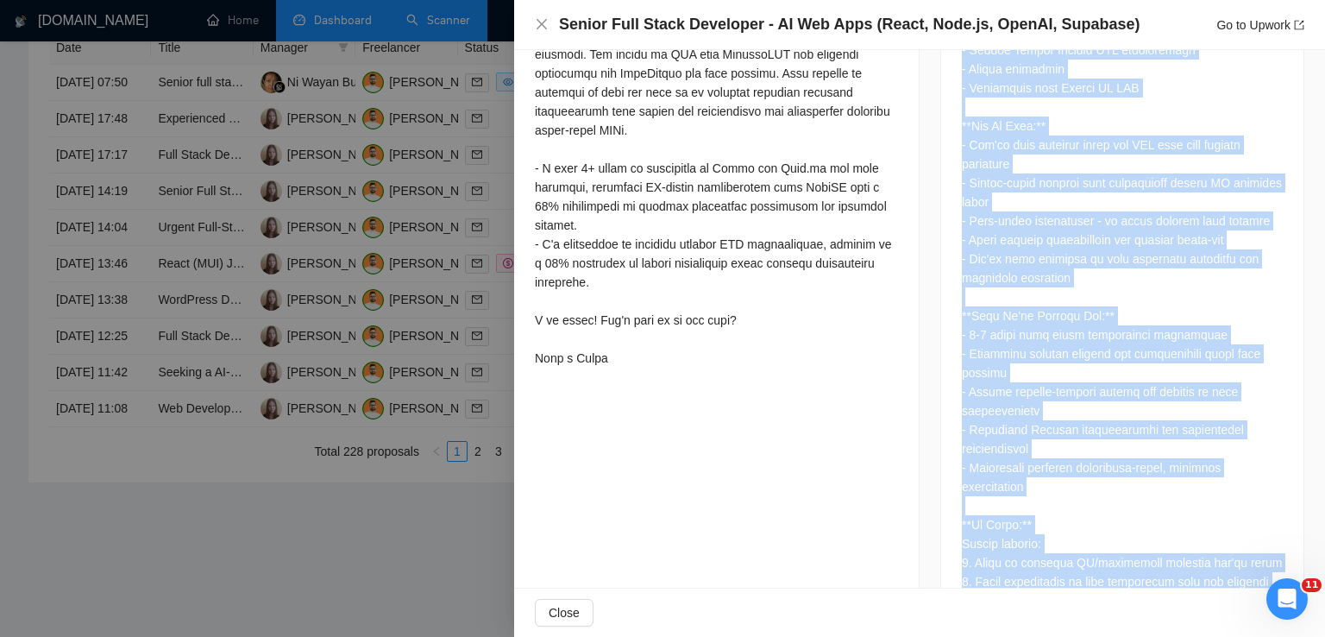
scroll to position [1770, 0]
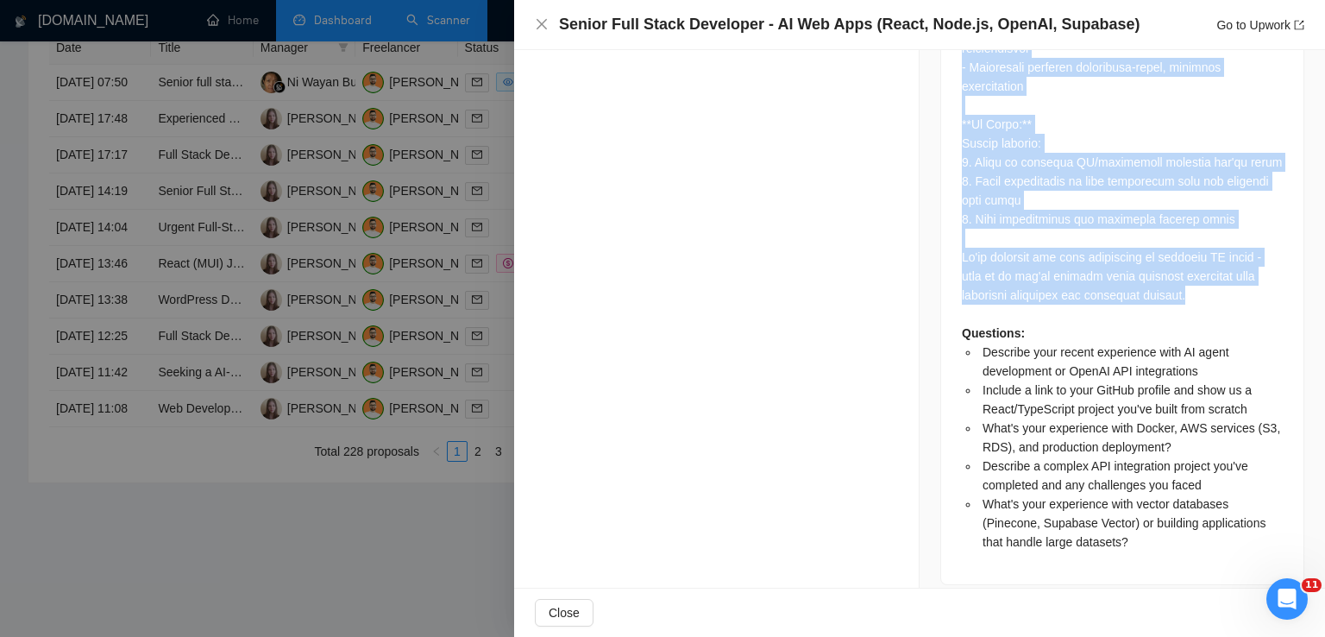
drag, startPoint x: 952, startPoint y: 152, endPoint x: 1210, endPoint y: 277, distance: 287.5
copy div "**Lo'ip dolorsi ame co adipiscinge Sedd Eiusm Temporinc ut labor ET-dolorem ali…"
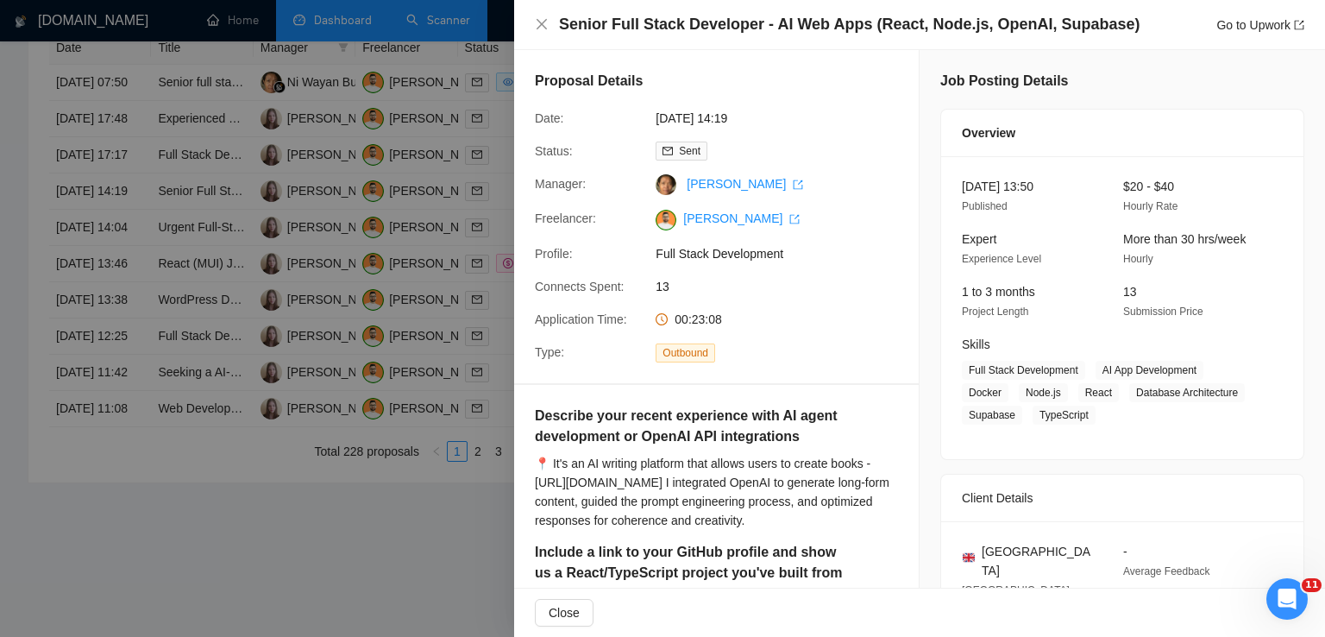
scroll to position [228, 0]
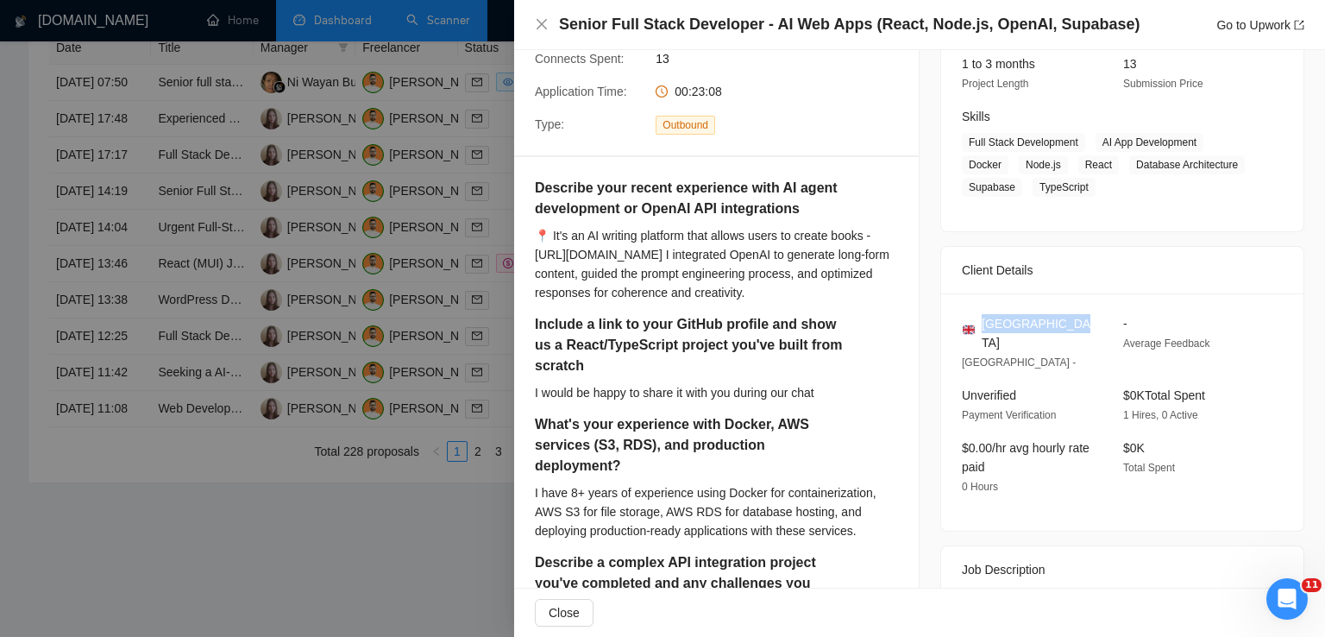
drag, startPoint x: 1070, startPoint y: 325, endPoint x: 978, endPoint y: 312, distance: 92.4
click at [978, 312] on div "[GEOGRAPHIC_DATA] Oxford - - Average Feedback Unverified Payment Verification $…" at bounding box center [1122, 411] width 362 height 237
copy span "[GEOGRAPHIC_DATA]"
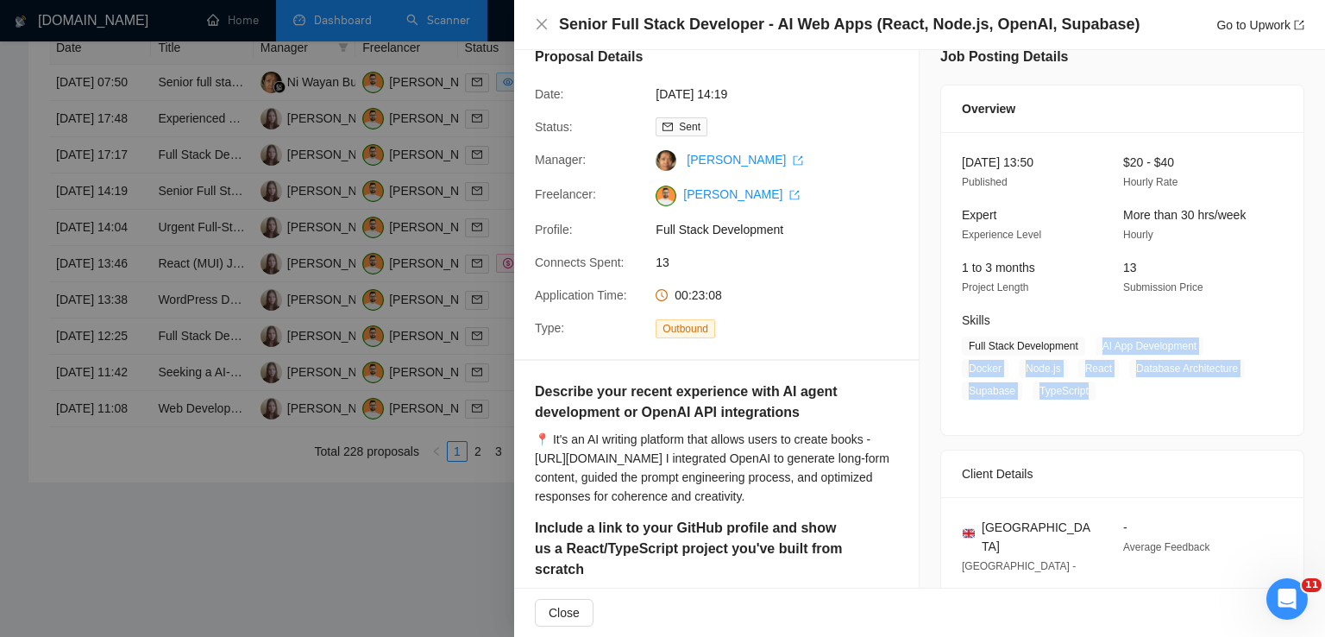
drag, startPoint x: 1091, startPoint y: 343, endPoint x: 1089, endPoint y: 391, distance: 48.3
click at [1089, 391] on span "Full Stack Development AI App Development Docker Node.js React Database Archite…" at bounding box center [1109, 368] width 295 height 64
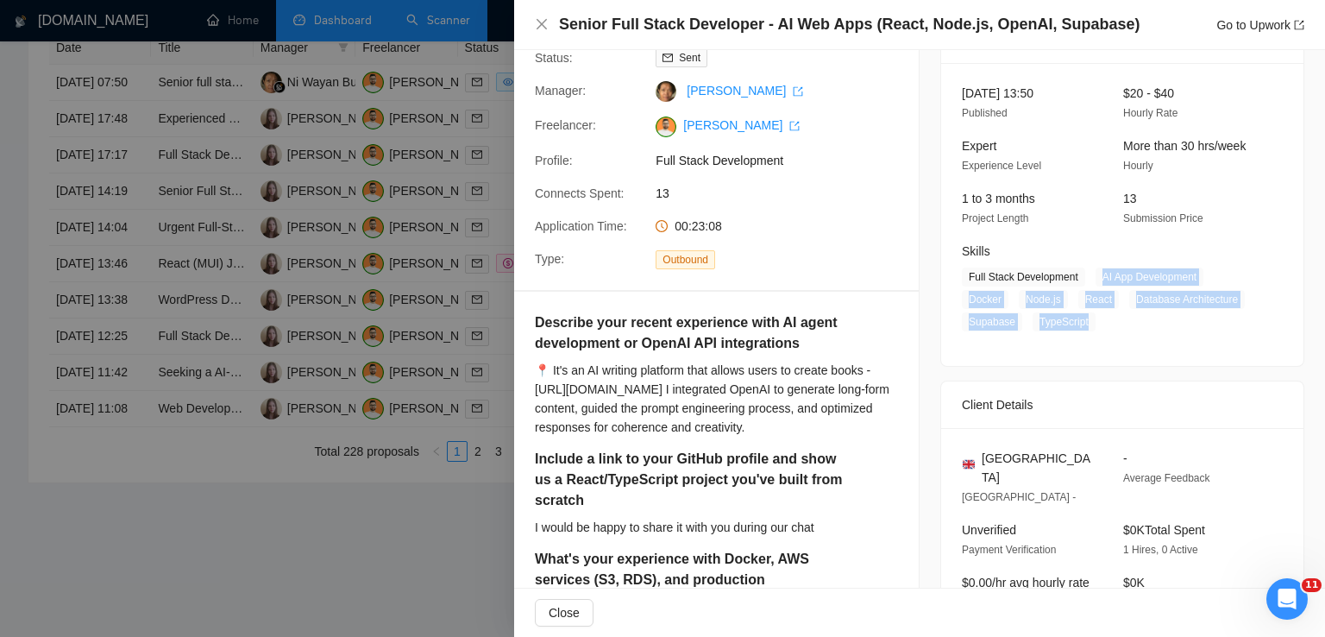
scroll to position [92, 0]
click at [548, 22] on icon "close" at bounding box center [542, 24] width 14 height 14
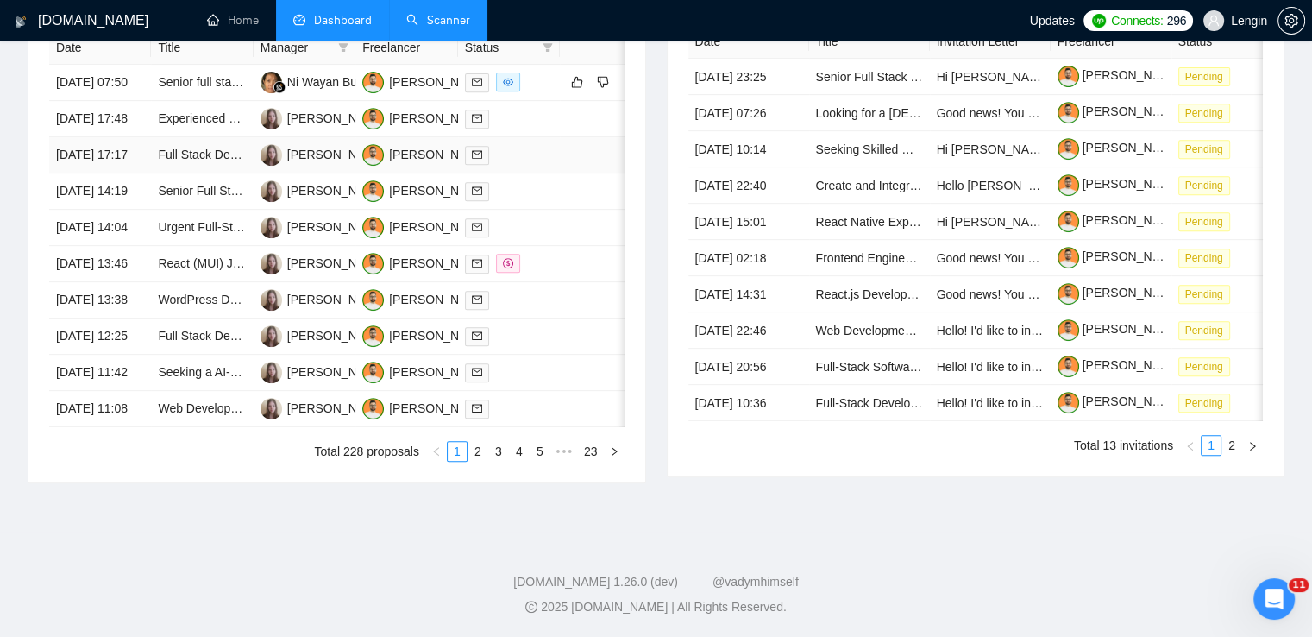
click at [226, 154] on td "Full Stack Developer Needed for AWS & React Project" at bounding box center [202, 155] width 102 height 36
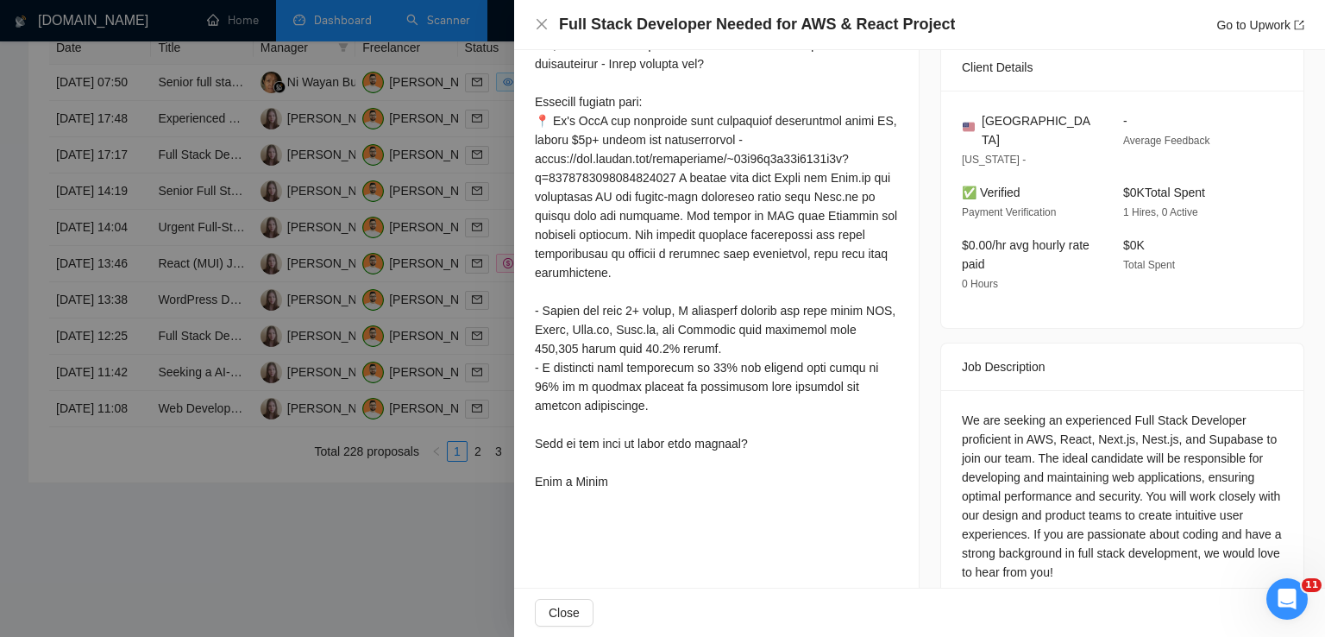
scroll to position [456, 0]
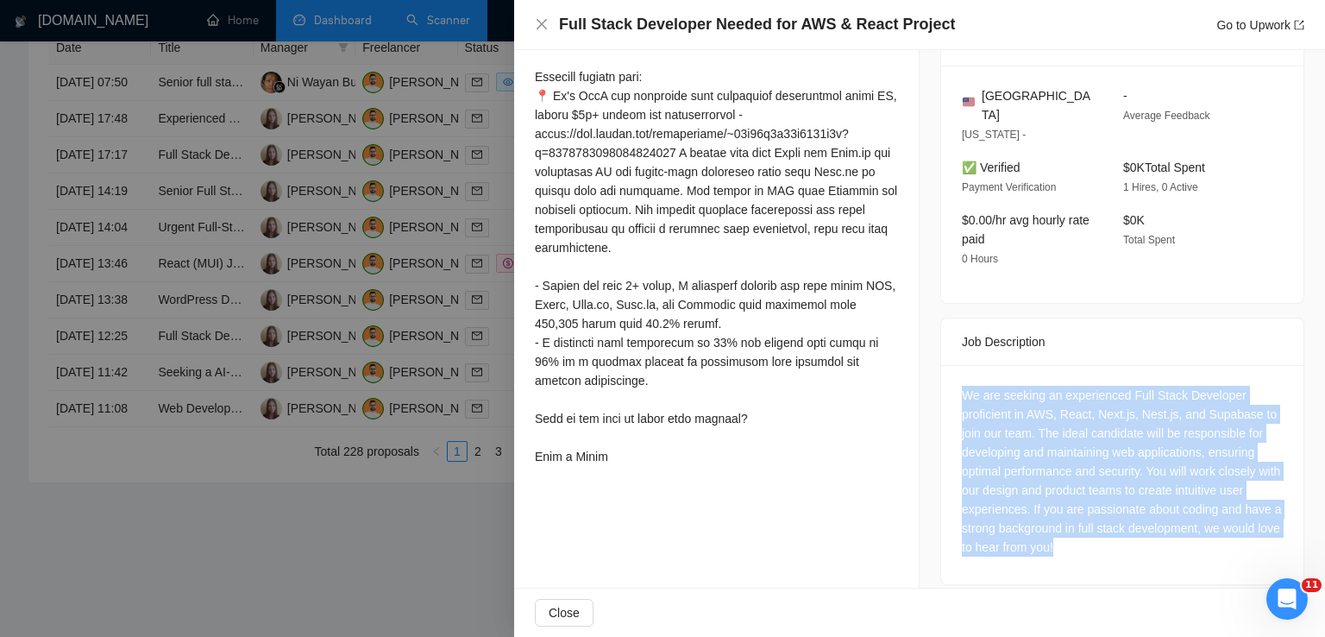
drag, startPoint x: 1080, startPoint y: 530, endPoint x: 952, endPoint y: 377, distance: 199.1
click at [952, 377] on div "We are seeking an experienced Full Stack Developer proficient in AWS, React, Ne…" at bounding box center [1122, 474] width 362 height 219
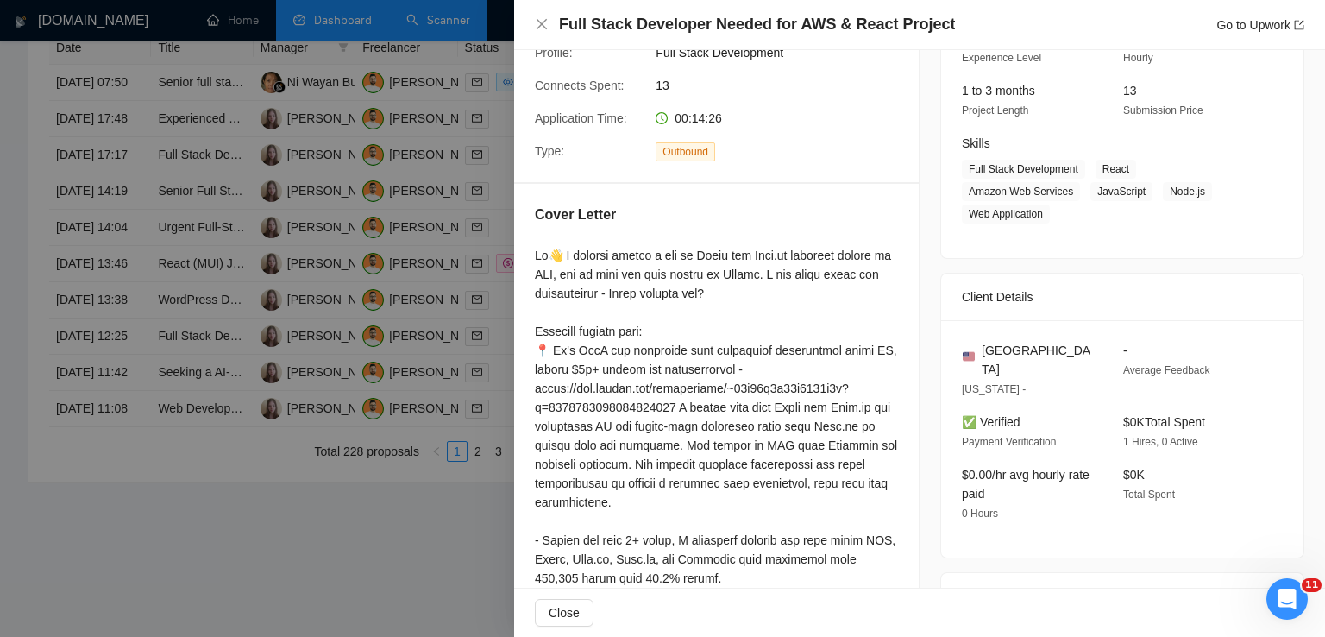
scroll to position [197, 0]
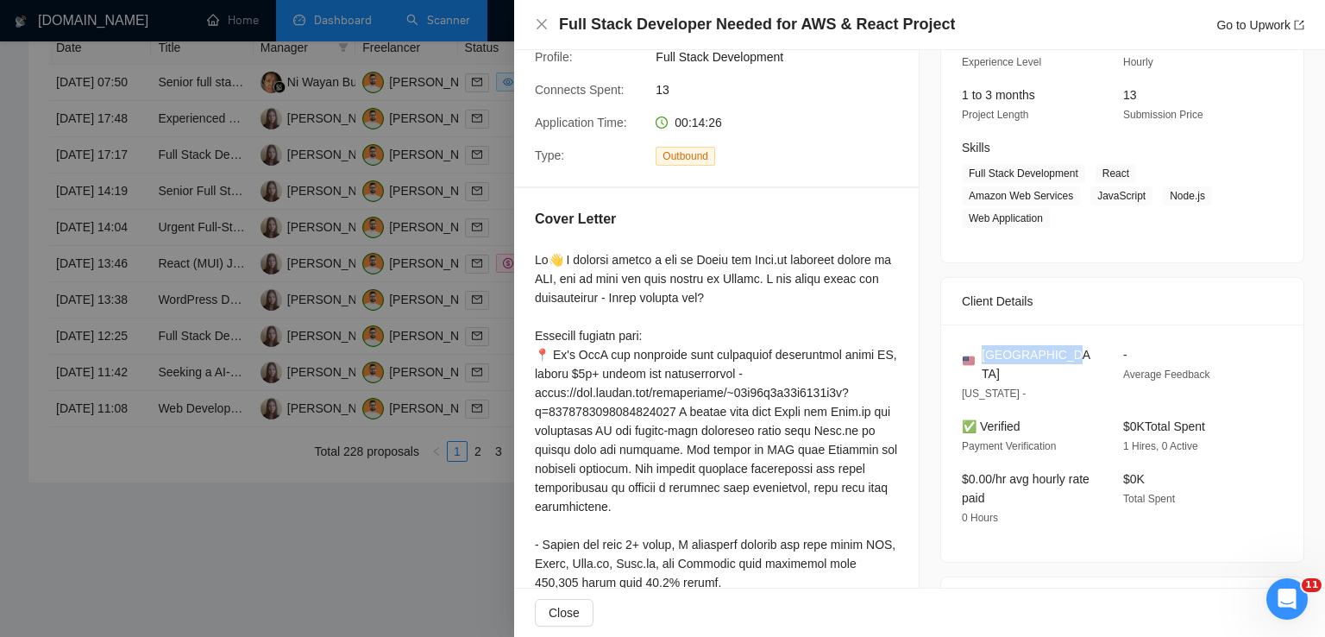
drag, startPoint x: 1055, startPoint y: 356, endPoint x: 978, endPoint y: 352, distance: 76.9
click at [978, 352] on div "[GEOGRAPHIC_DATA]" at bounding box center [1029, 364] width 134 height 38
drag, startPoint x: 1092, startPoint y: 174, endPoint x: 1050, endPoint y: 212, distance: 56.8
click at [1050, 212] on span "Full Stack Development React Amazon Web Services JavaScript Node.js Web Applica…" at bounding box center [1109, 196] width 295 height 64
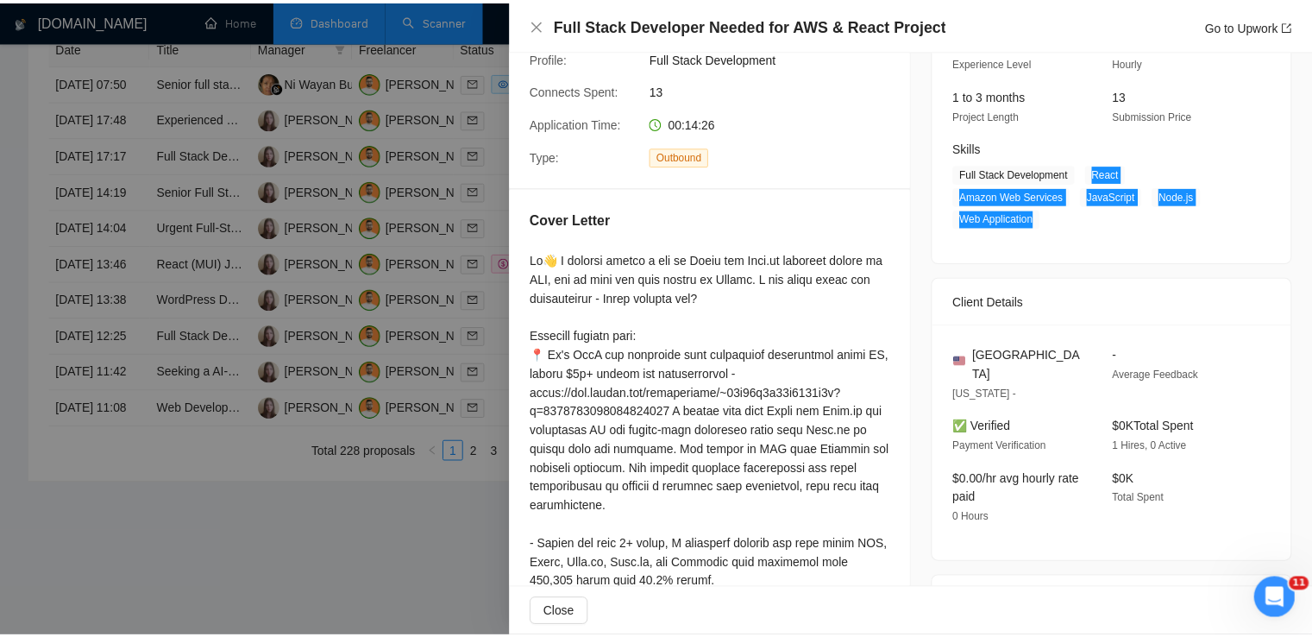
scroll to position [0, 0]
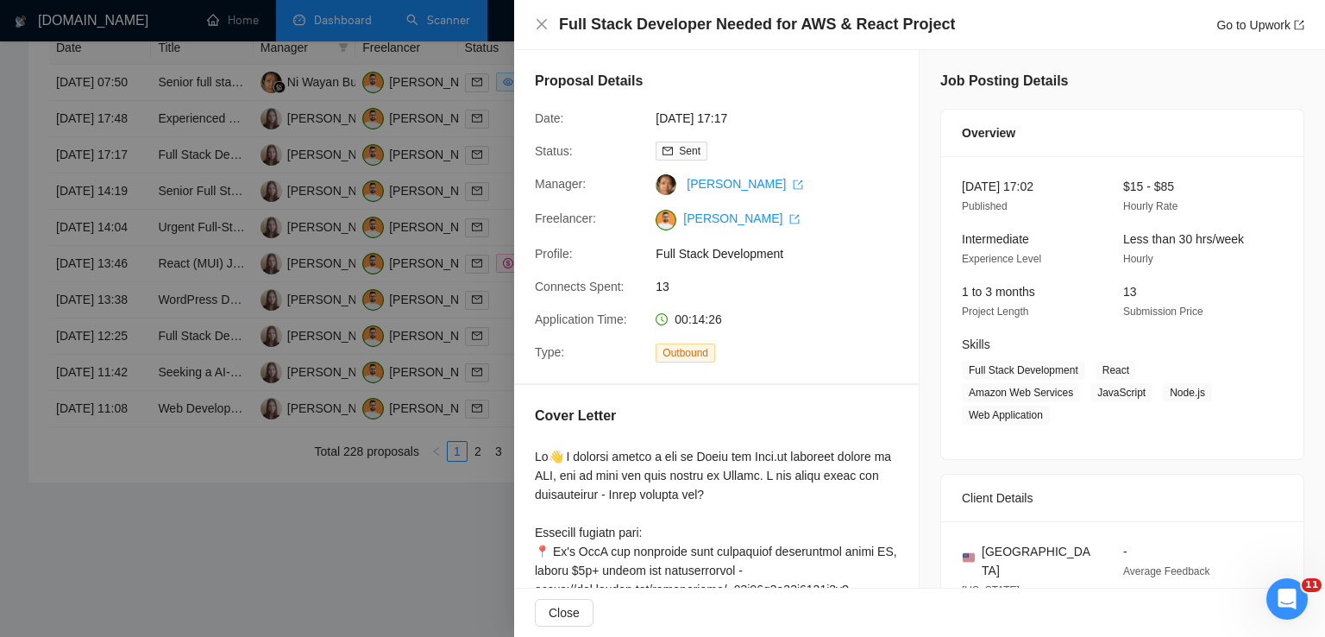
click at [543, 32] on div "Full Stack Developer Needed for AWS & React Project Go to Upwork" at bounding box center [920, 25] width 770 height 22
click at [543, 30] on icon "close" at bounding box center [542, 24] width 14 height 14
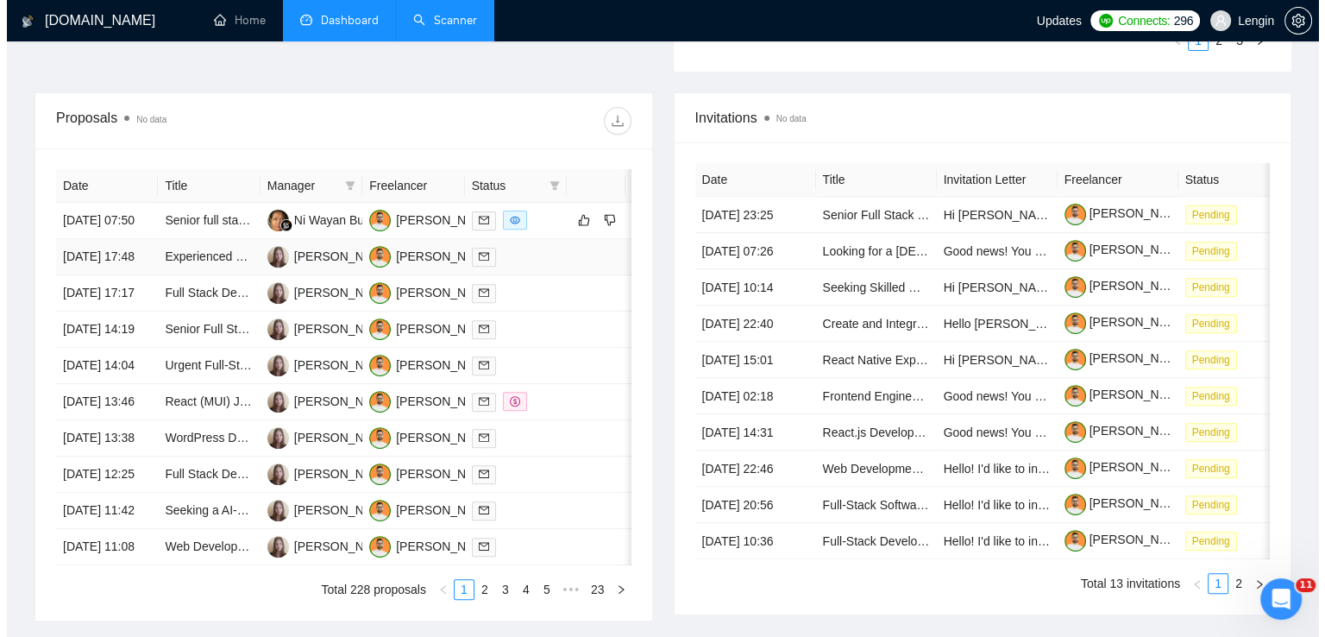
scroll to position [592, 0]
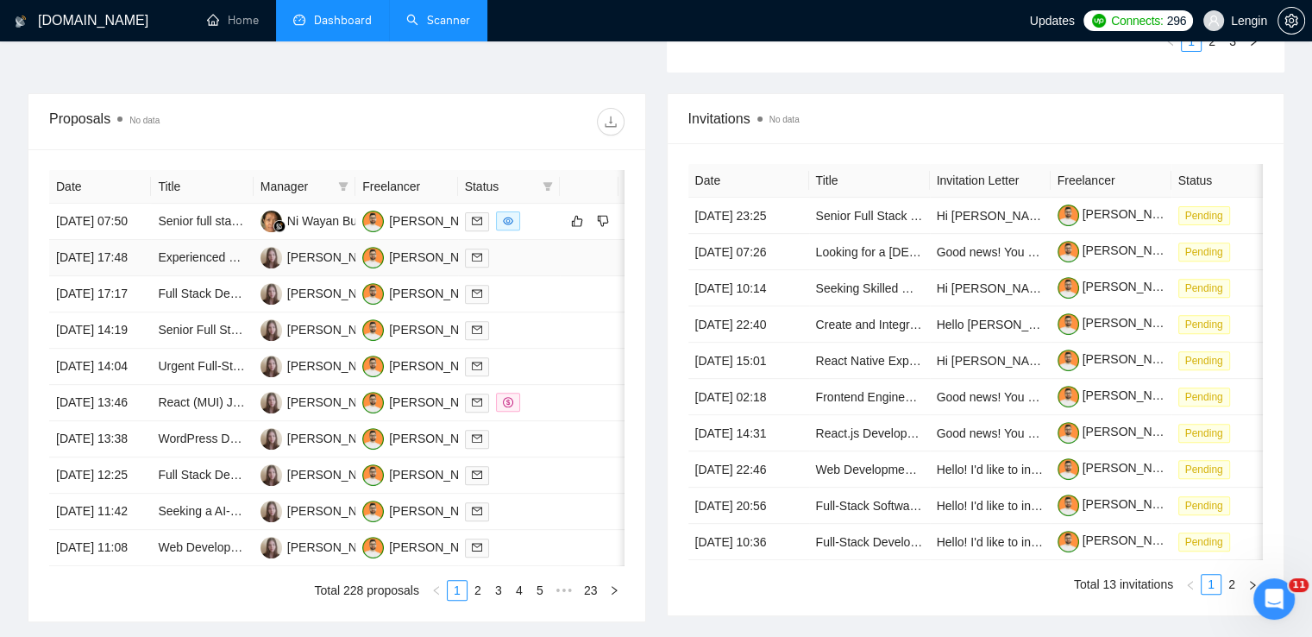
click at [224, 276] on td "Experienced React Developer for Pixel Perfect Figma Designs" at bounding box center [202, 258] width 102 height 36
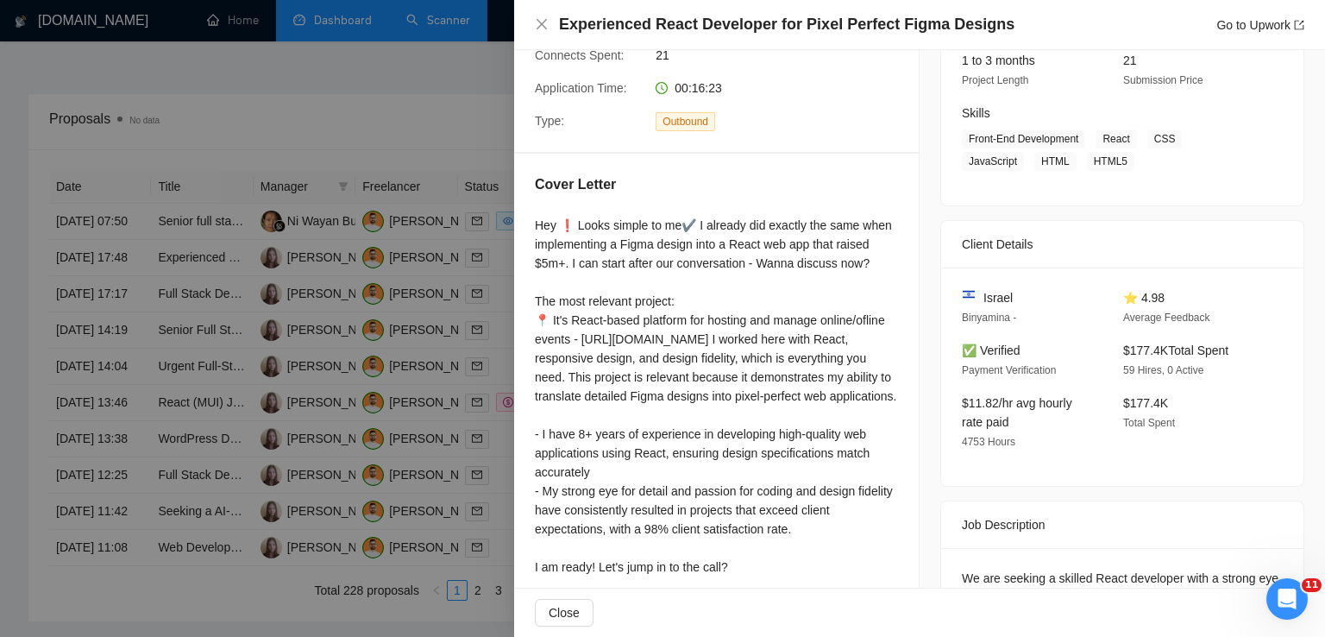
scroll to position [230, 0]
drag, startPoint x: 1013, startPoint y: 305, endPoint x: 974, endPoint y: 302, distance: 38.9
click at [974, 302] on div "Israel" at bounding box center [1029, 298] width 134 height 19
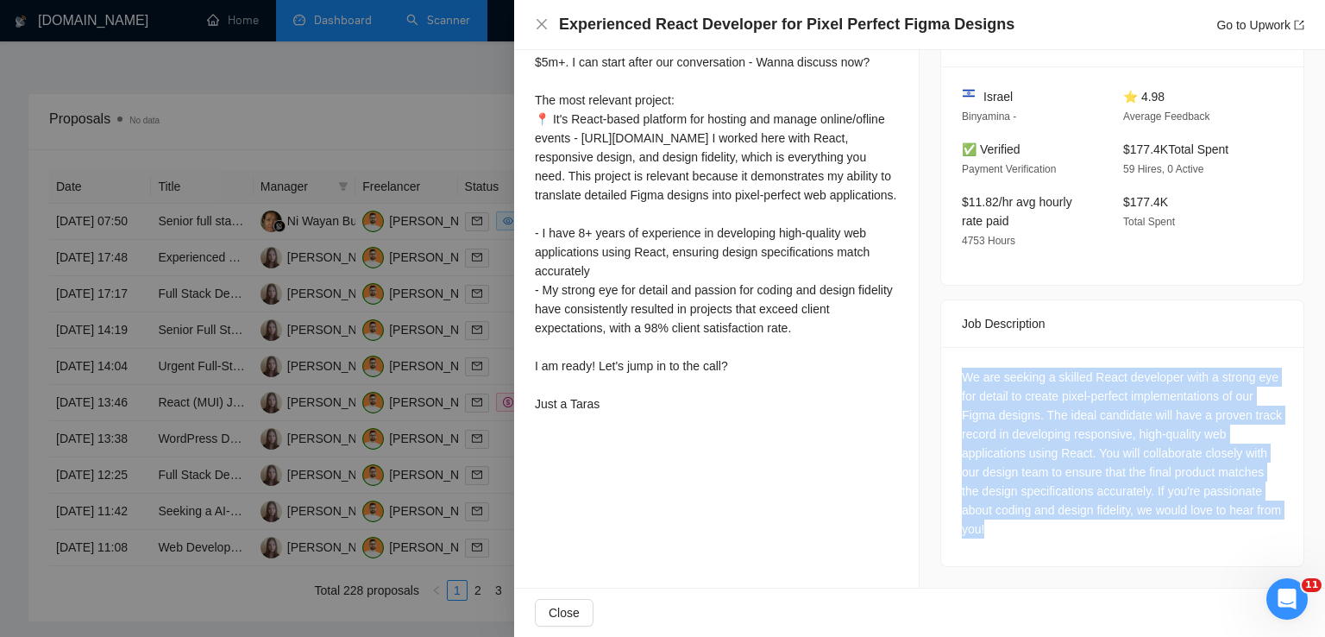
drag, startPoint x: 1024, startPoint y: 536, endPoint x: 946, endPoint y: 382, distance: 172.5
click at [946, 382] on div "We are seeking a skilled React developer with a strong eye for detail to create…" at bounding box center [1122, 456] width 362 height 219
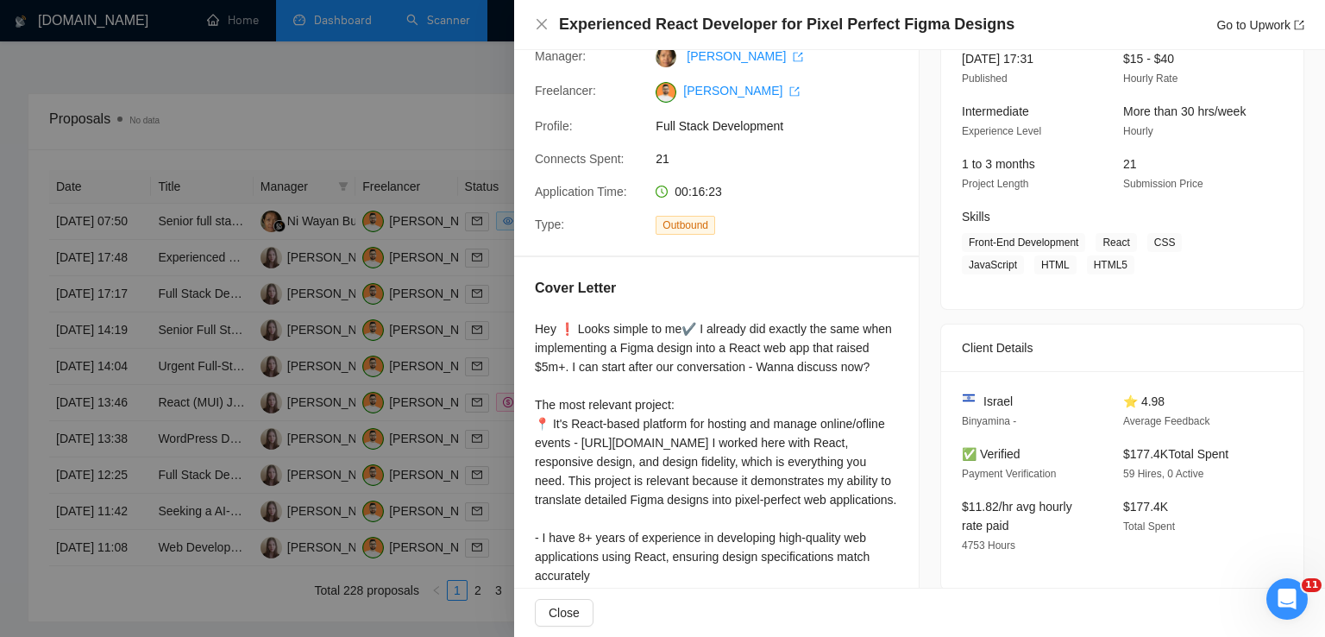
scroll to position [103, 0]
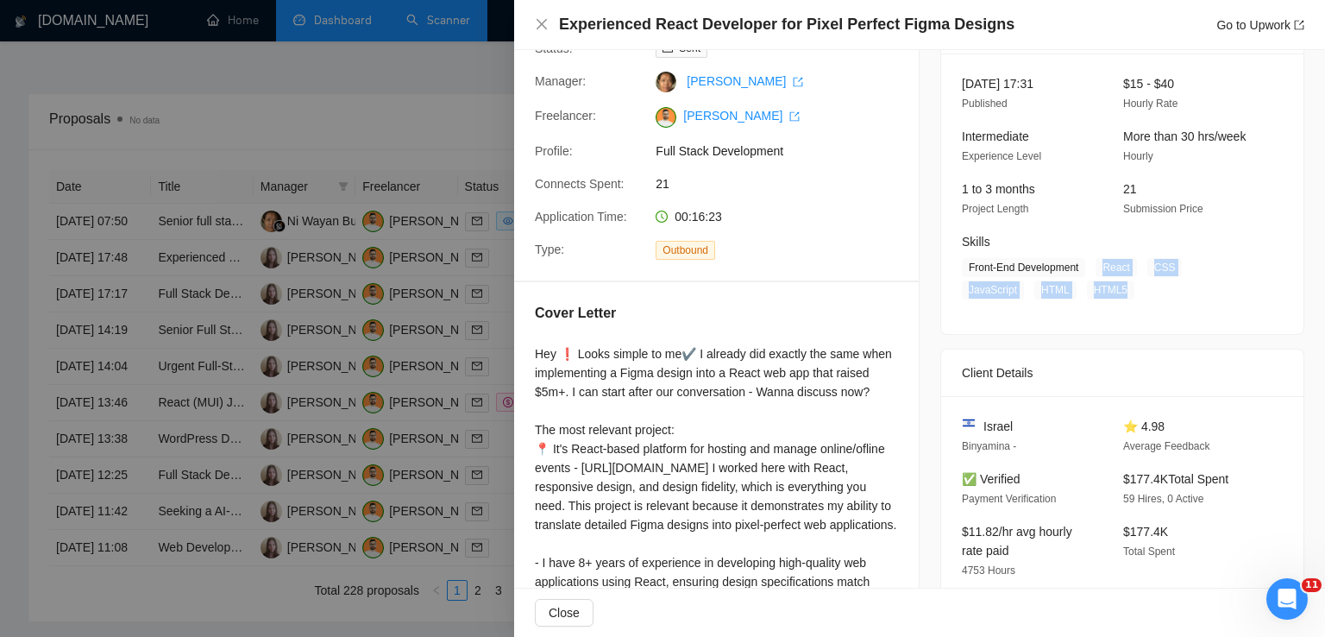
drag, startPoint x: 1093, startPoint y: 270, endPoint x: 1046, endPoint y: 291, distance: 51.8
click at [1046, 291] on span "Front-End Development React CSS JavaScript HTML HTML5" at bounding box center [1109, 278] width 295 height 41
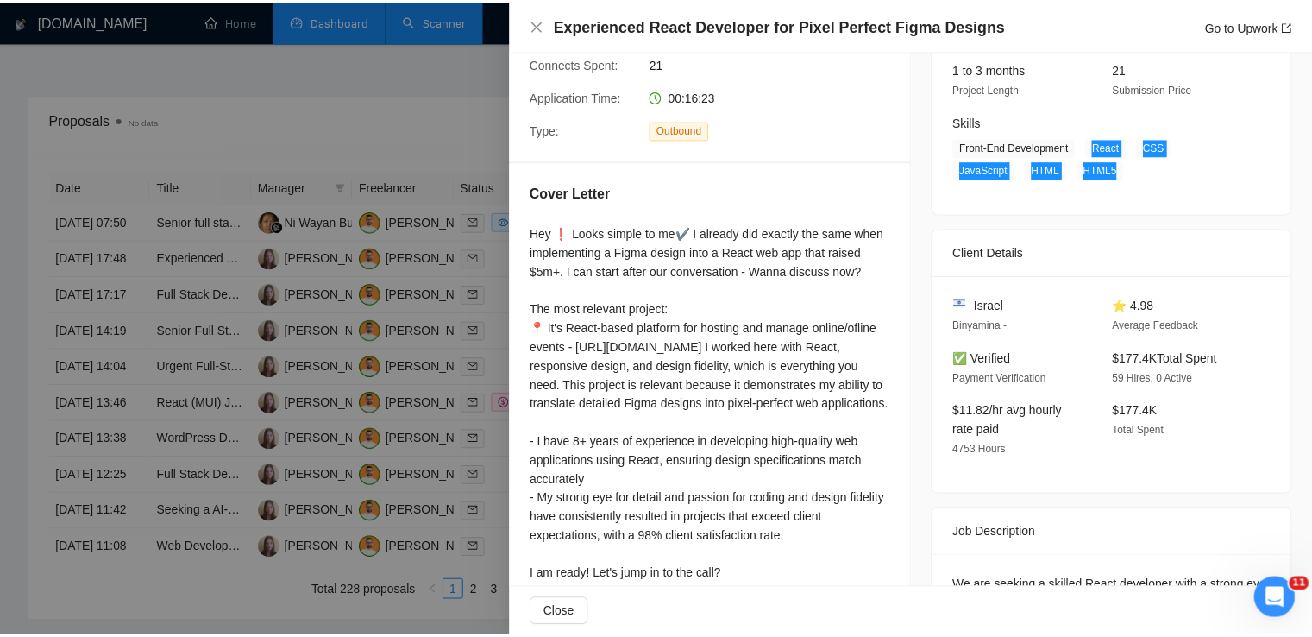
scroll to position [0, 0]
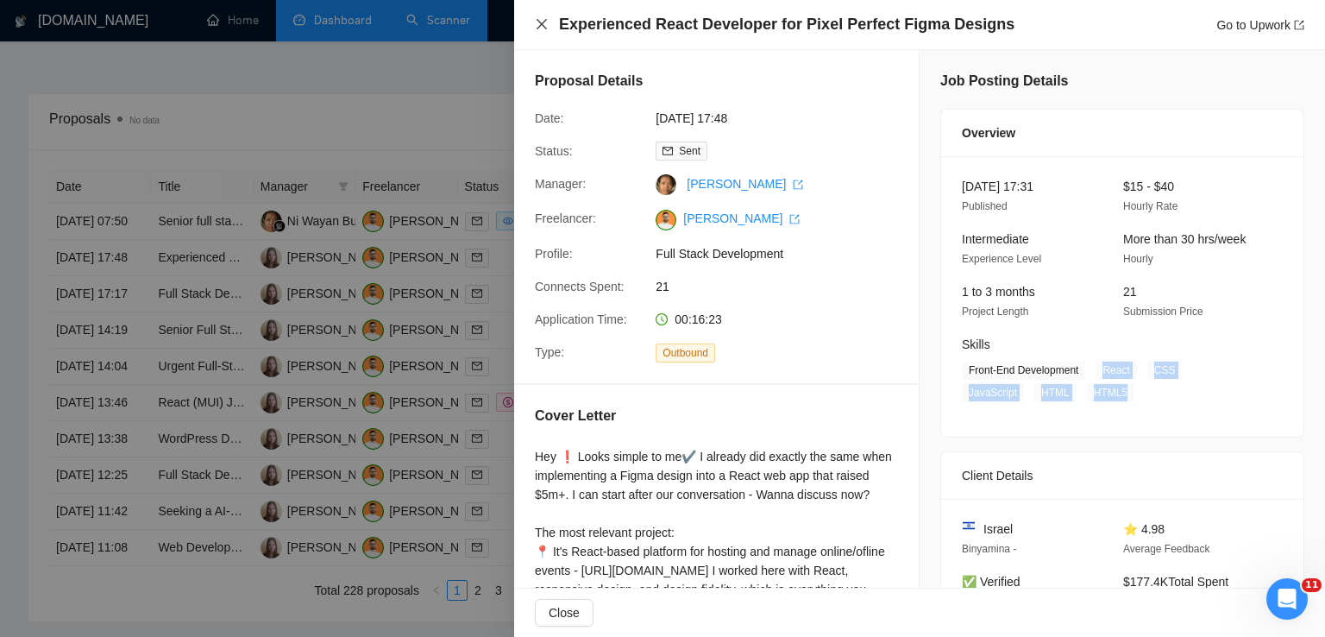
click at [540, 30] on icon "close" at bounding box center [542, 24] width 14 height 14
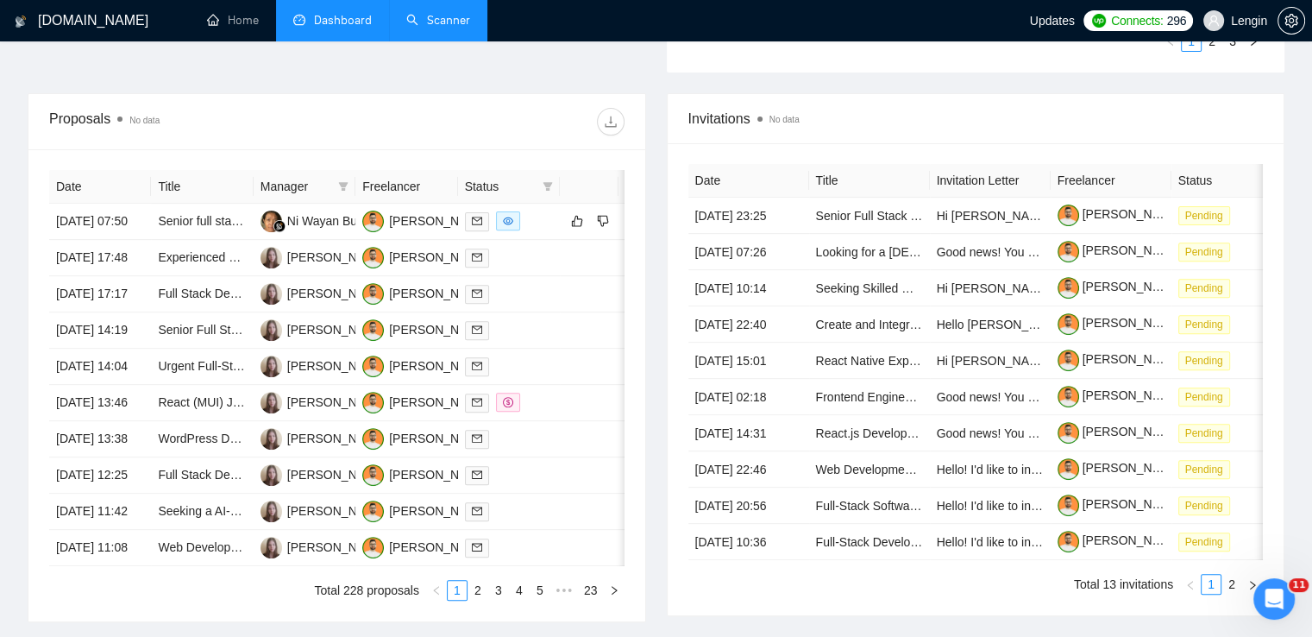
click at [453, 22] on link "Scanner" at bounding box center [438, 20] width 64 height 15
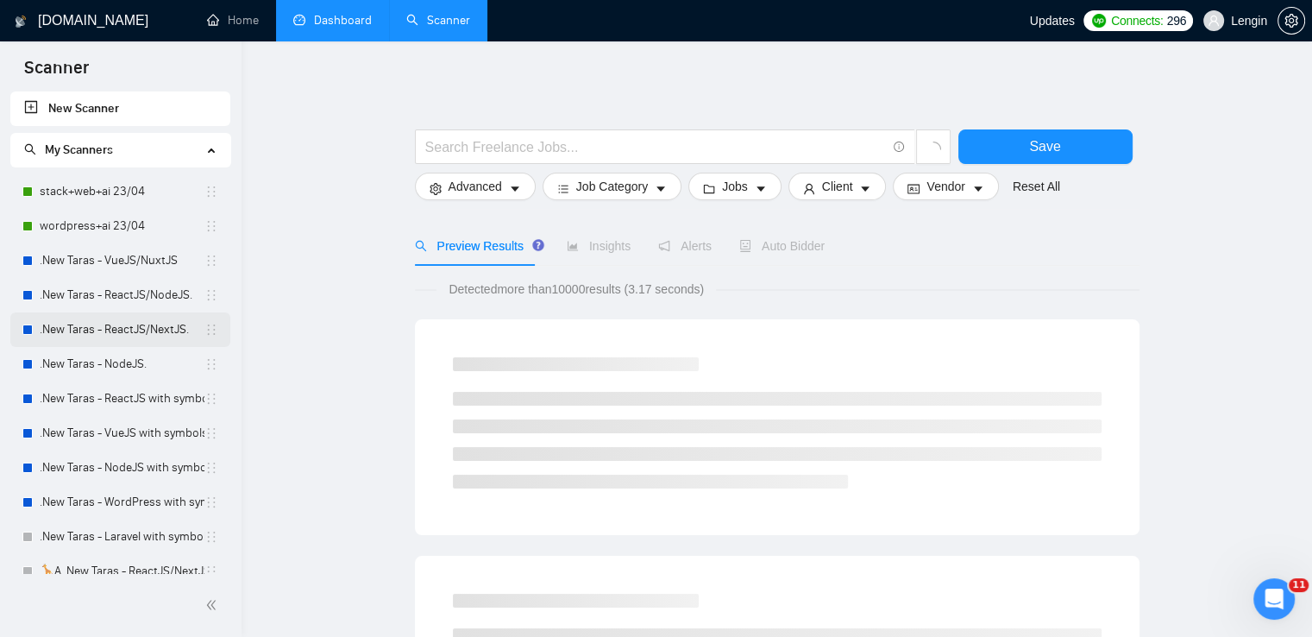
click at [131, 336] on link ".New Taras - ReactJS/NextJS." at bounding box center [122, 329] width 165 height 35
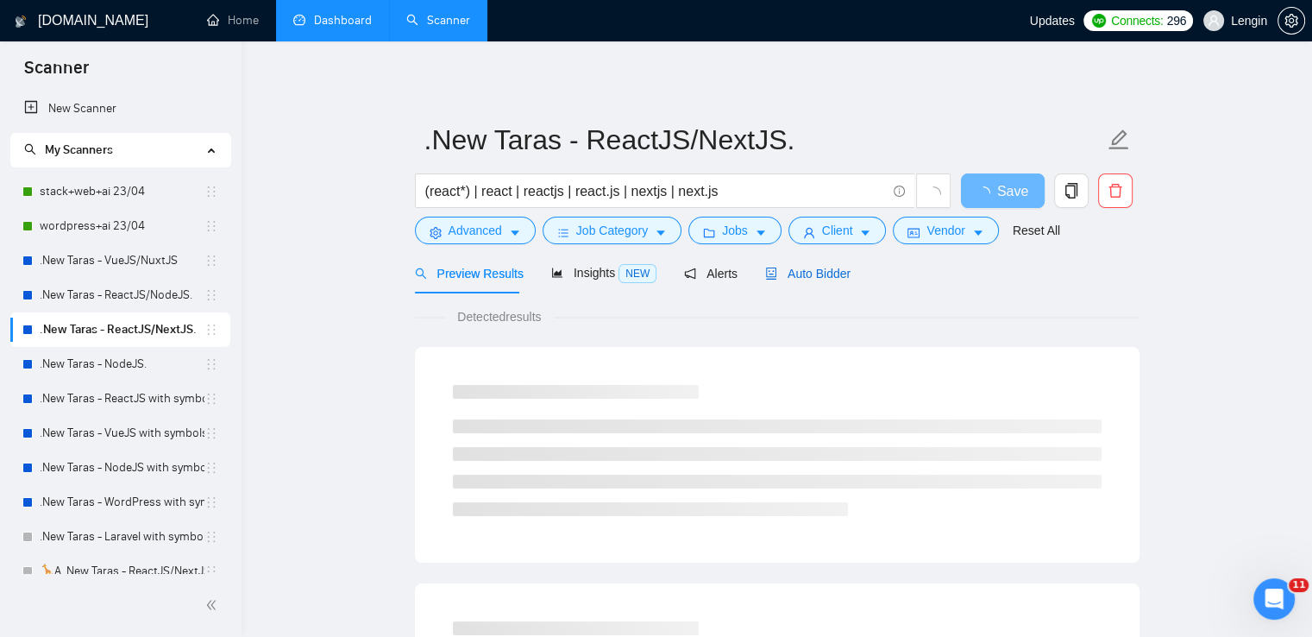
click at [790, 281] on div "Auto Bidder" at bounding box center [807, 273] width 85 height 19
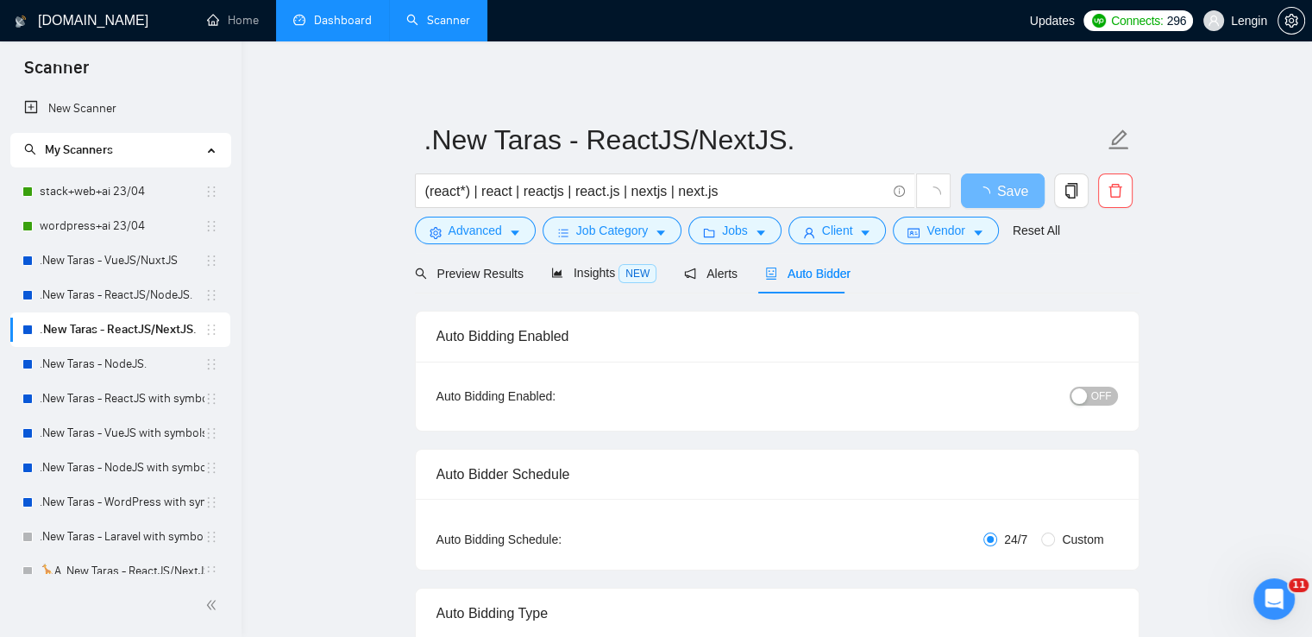
radio input "false"
radio input "true"
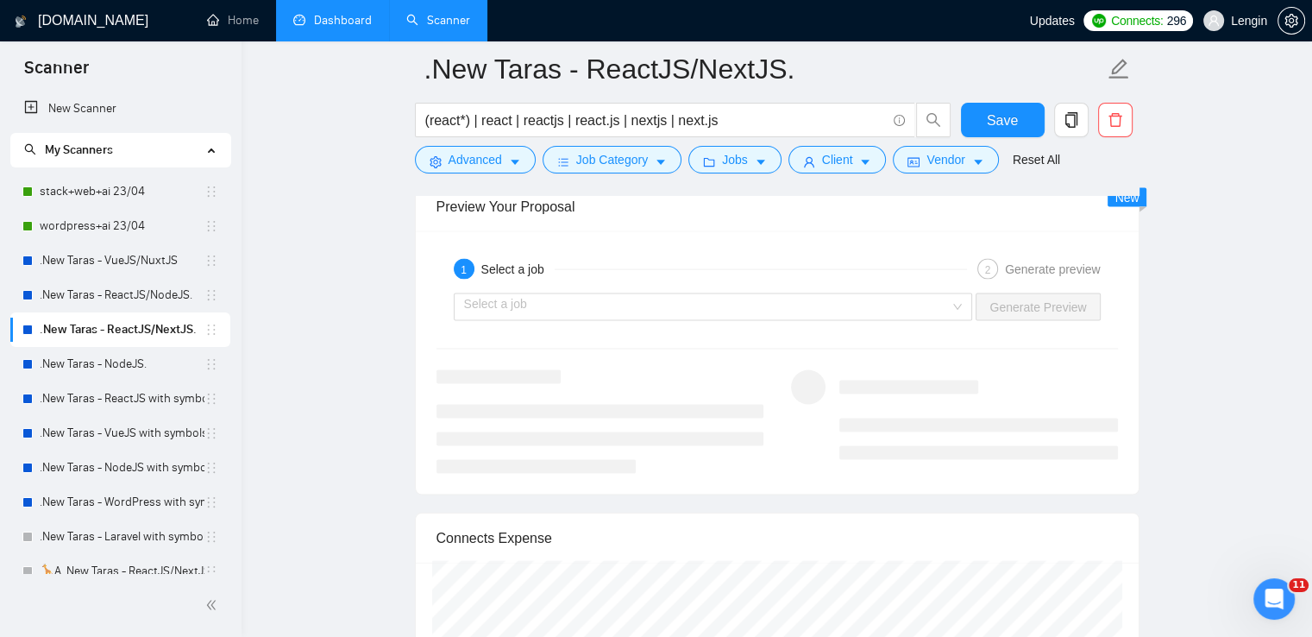
scroll to position [3631, 0]
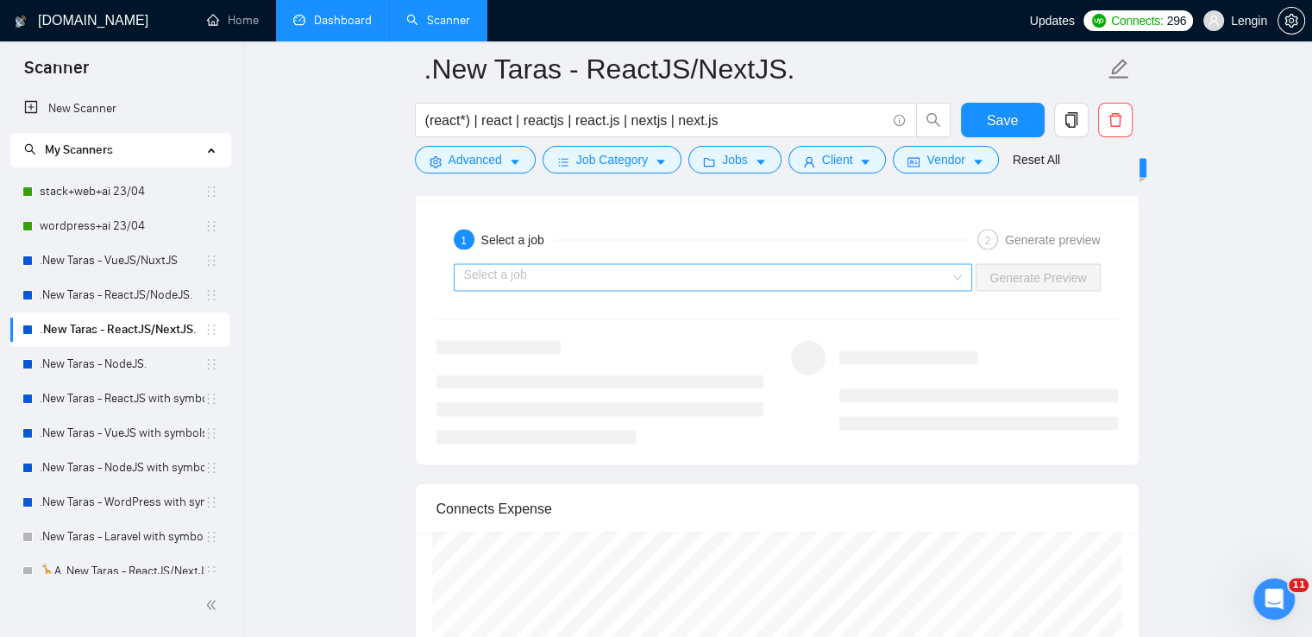
click at [951, 273] on input "search" at bounding box center [707, 278] width 487 height 26
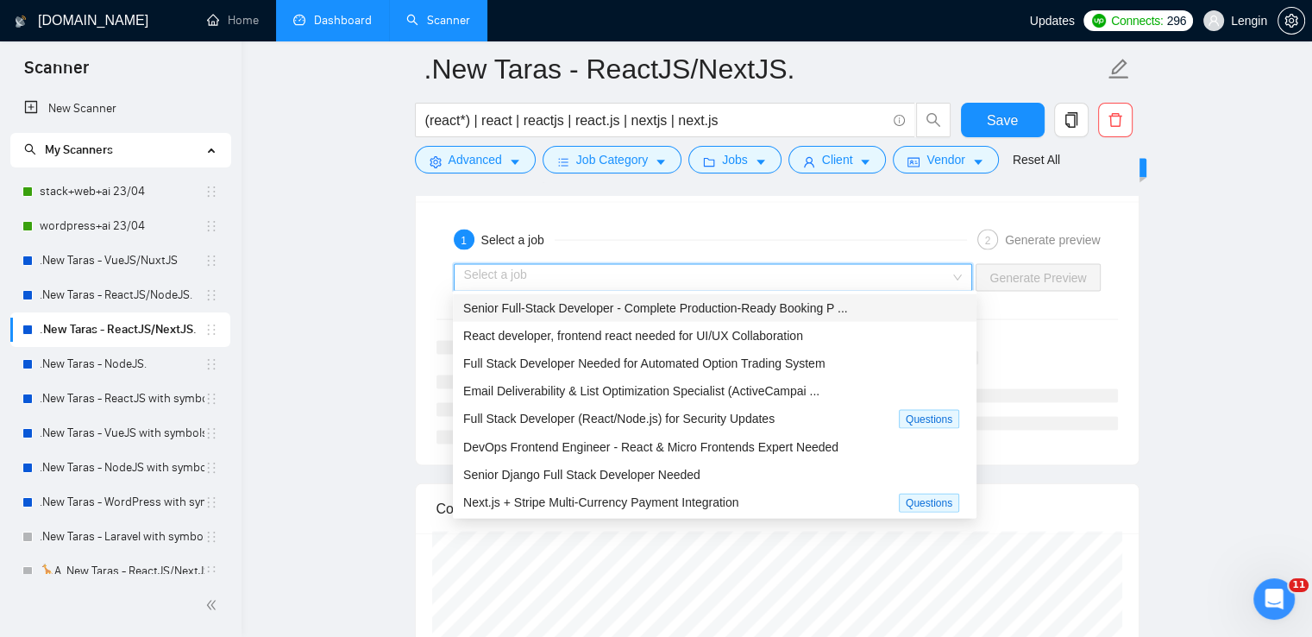
click at [758, 315] on span "Senior Full-Stack Developer - Complete Production-Ready Booking P ..." at bounding box center [655, 308] width 385 height 14
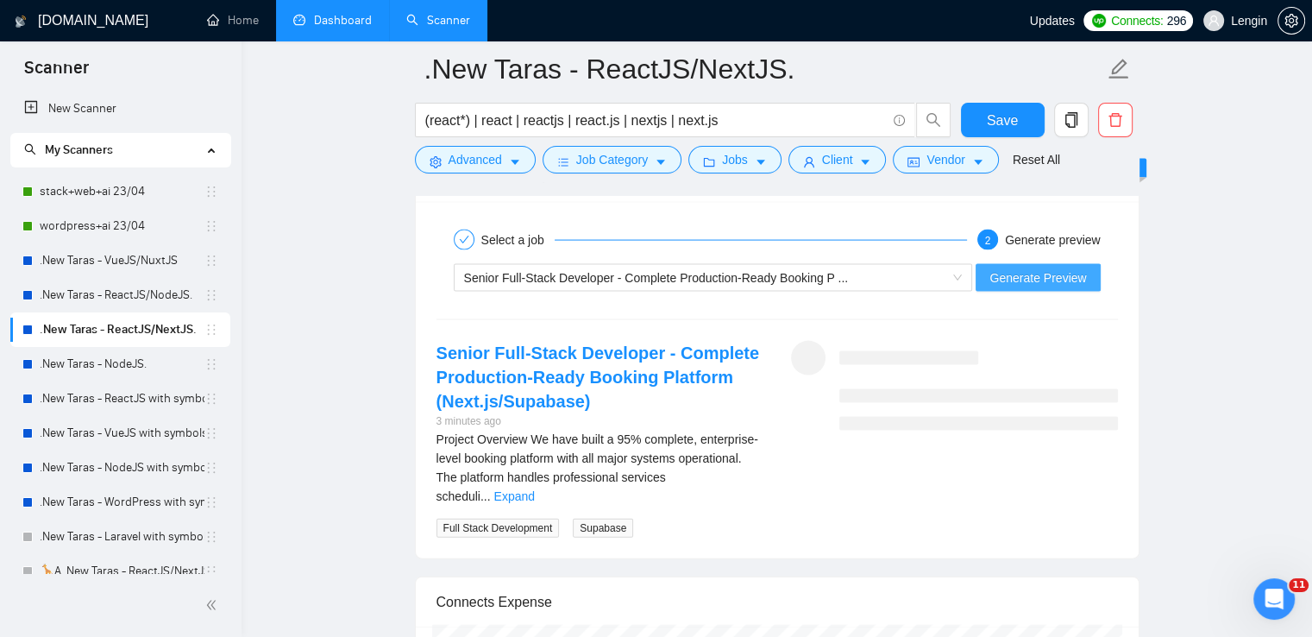
click at [1039, 276] on span "Generate Preview" at bounding box center [1038, 277] width 97 height 19
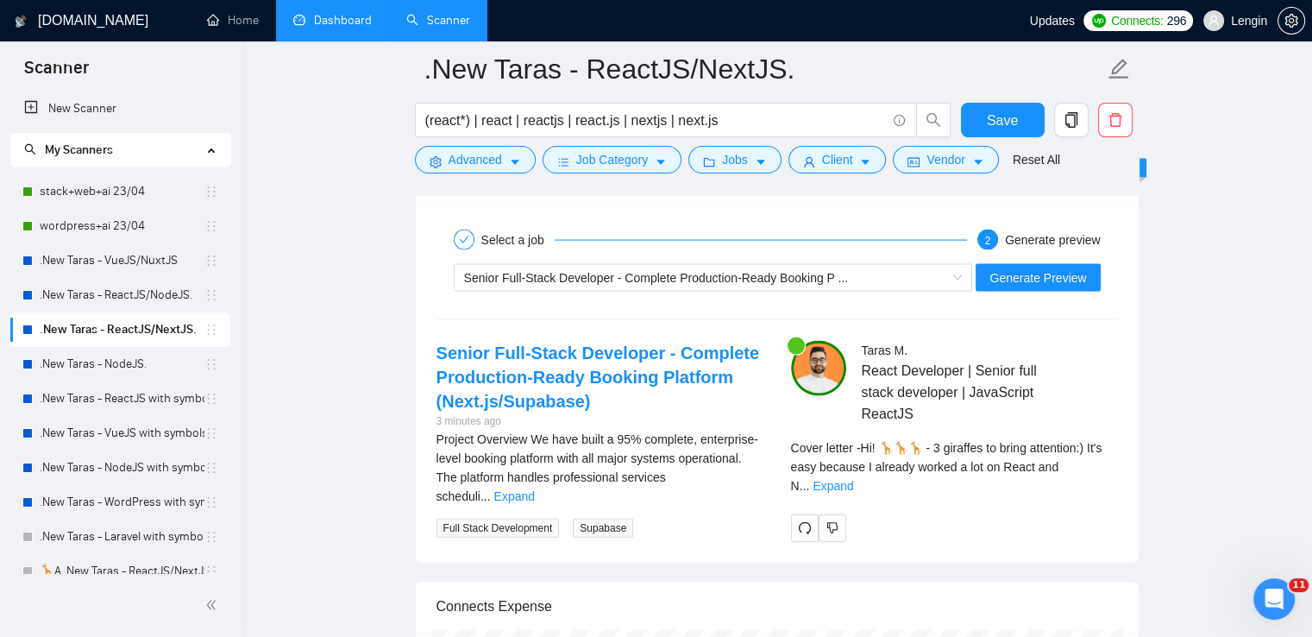
click at [338, 21] on link "Dashboard" at bounding box center [332, 20] width 79 height 15
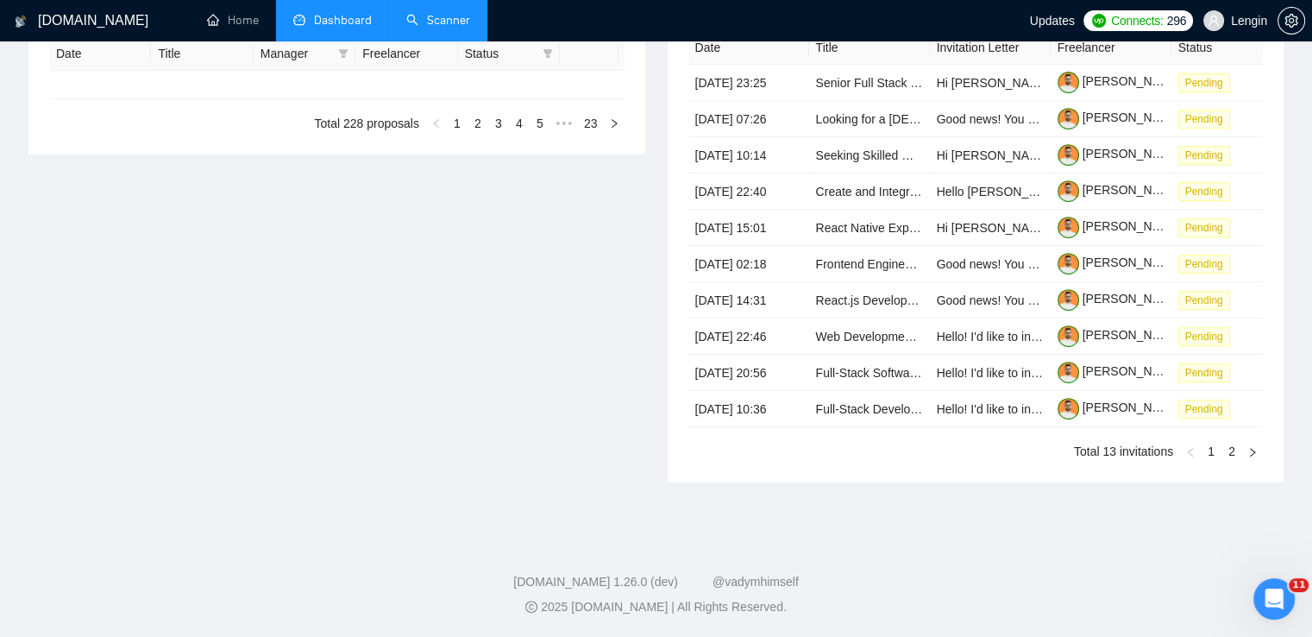
type input "[DATE]"
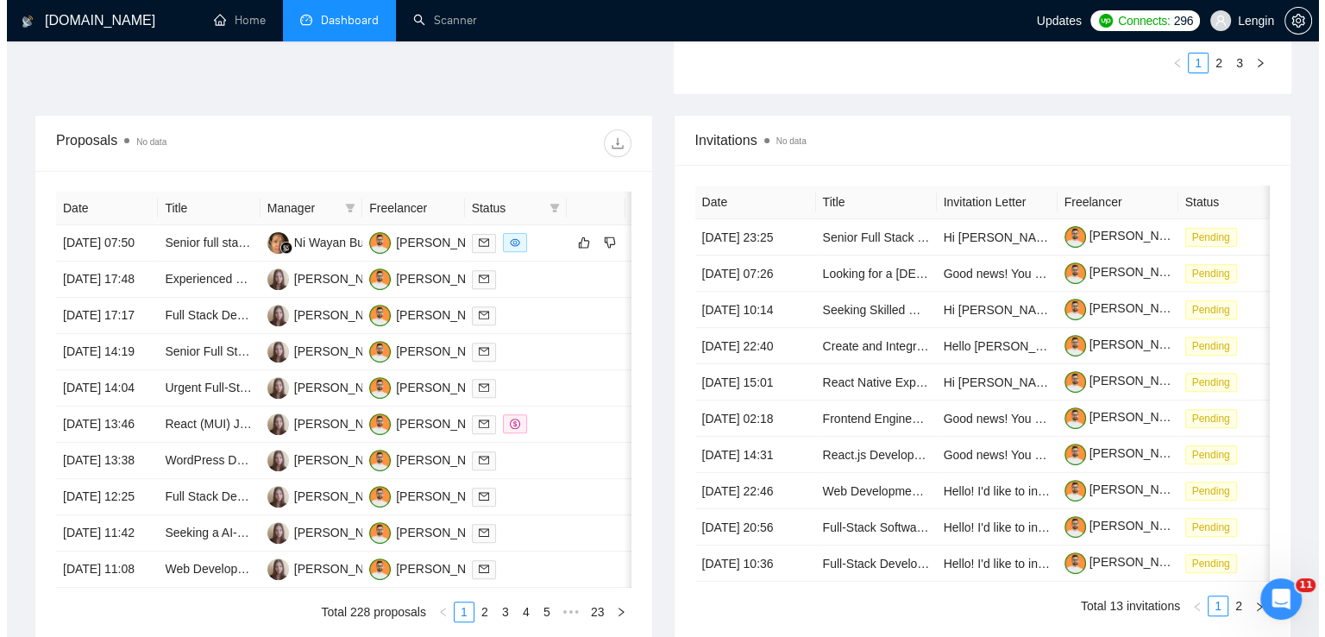
scroll to position [537, 0]
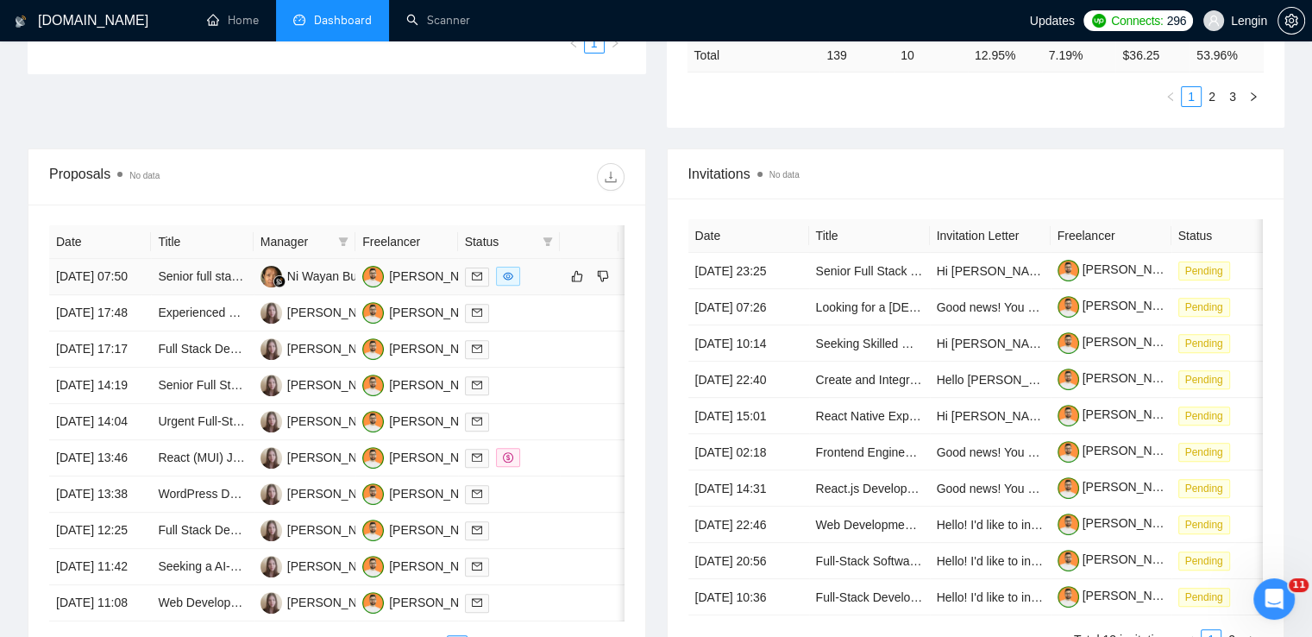
click at [219, 295] on td "Senior full stack WordPress + Stripe Engineer" at bounding box center [202, 277] width 102 height 36
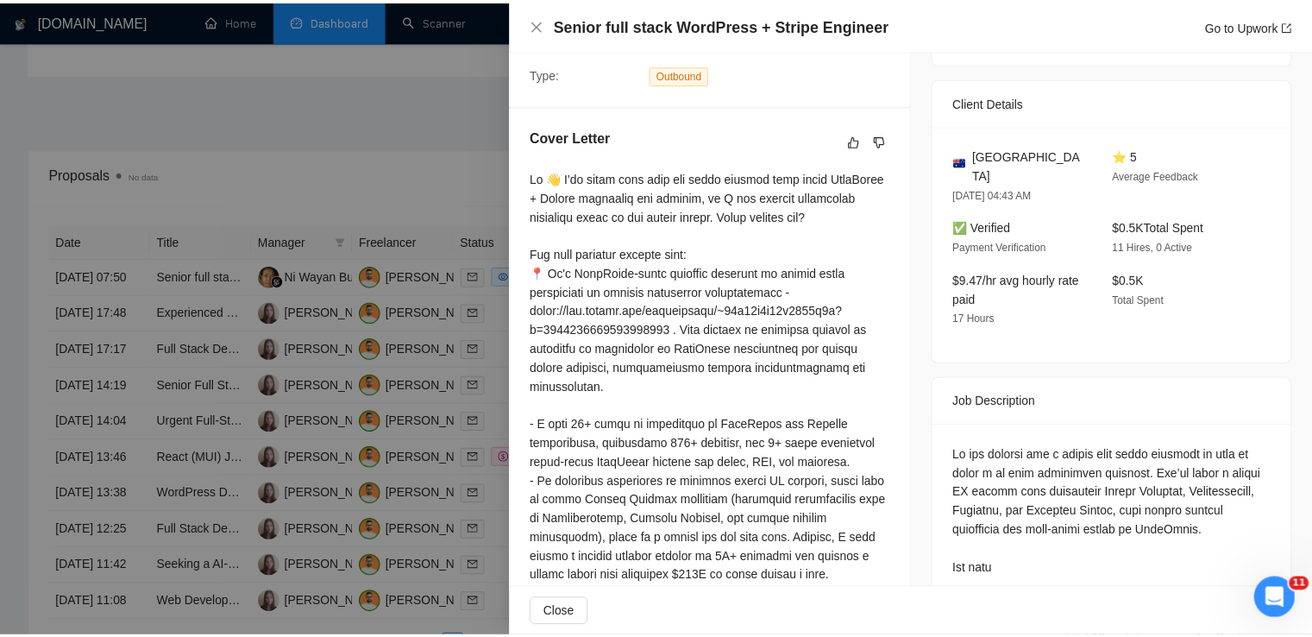
scroll to position [0, 0]
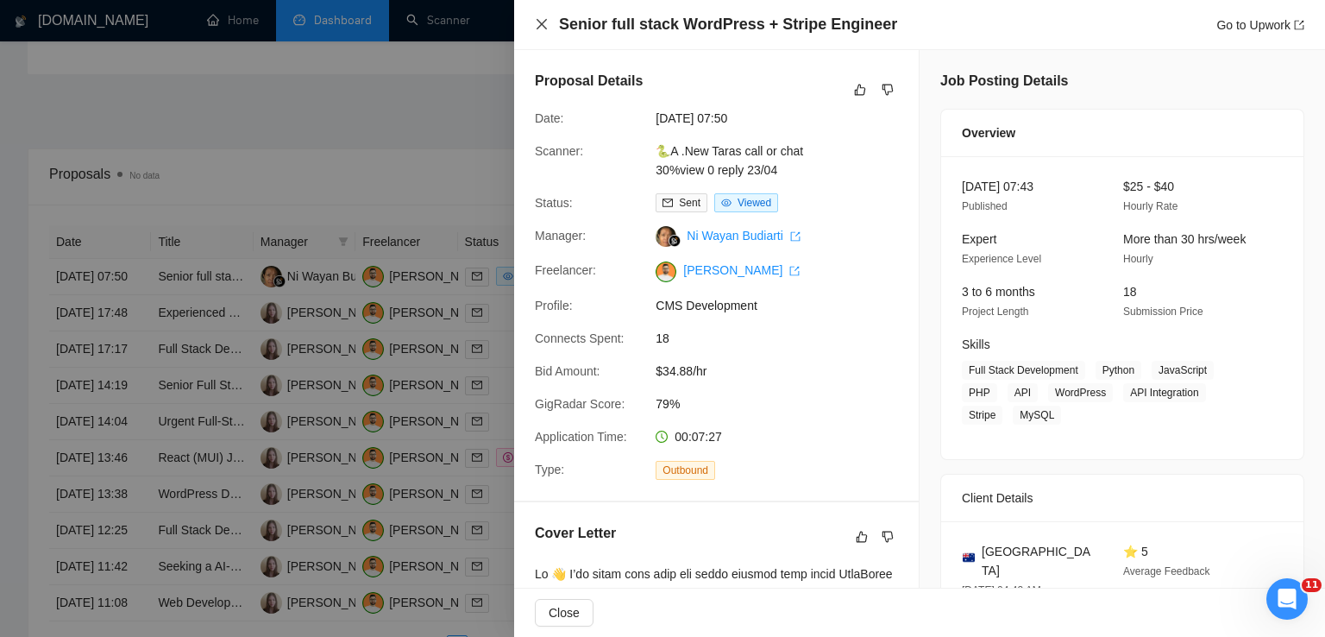
click at [537, 22] on icon "close" at bounding box center [542, 24] width 14 height 14
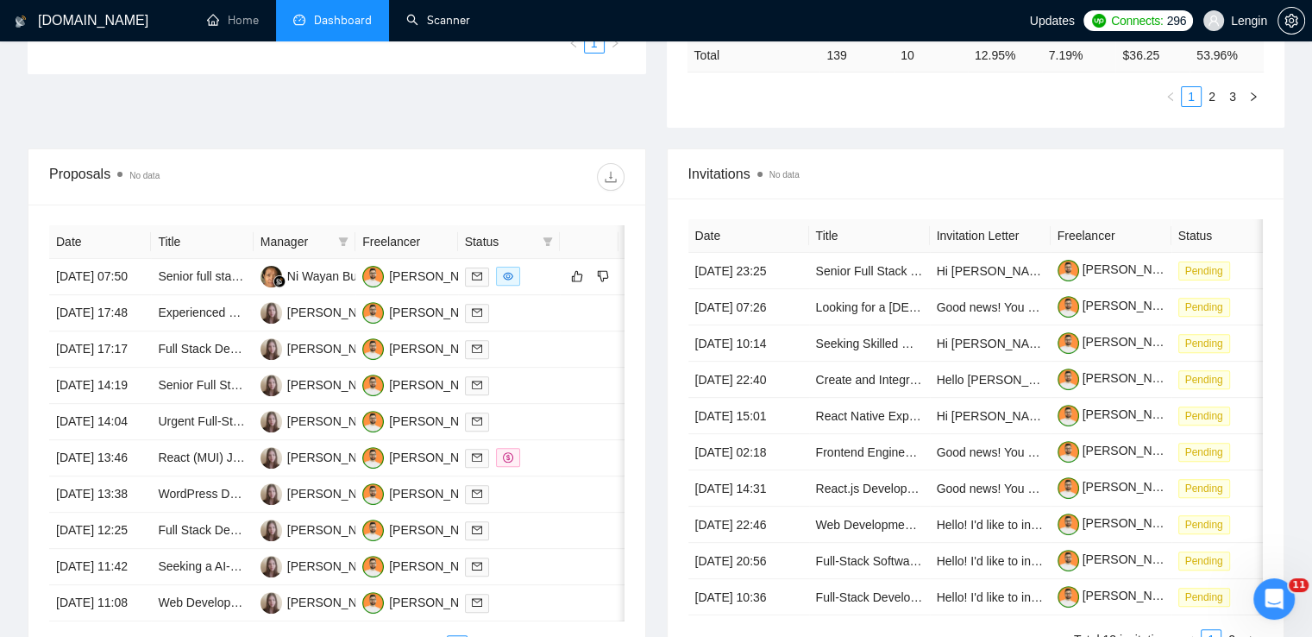
click at [420, 13] on link "Scanner" at bounding box center [438, 20] width 64 height 15
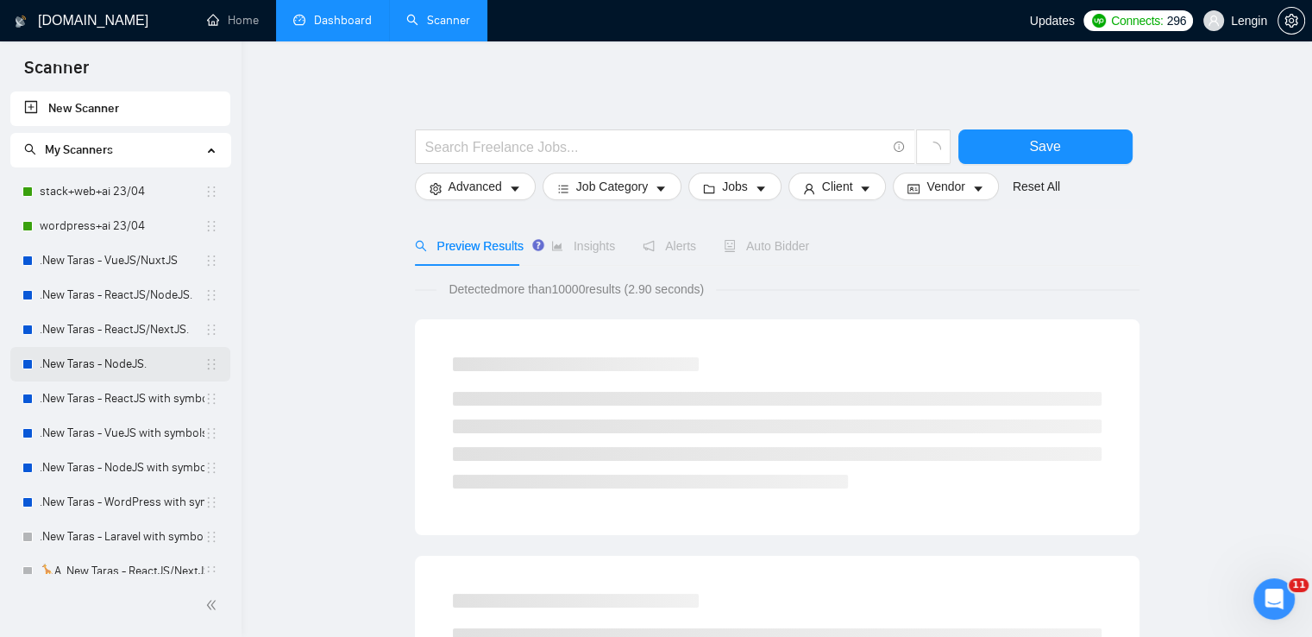
scroll to position [291, 0]
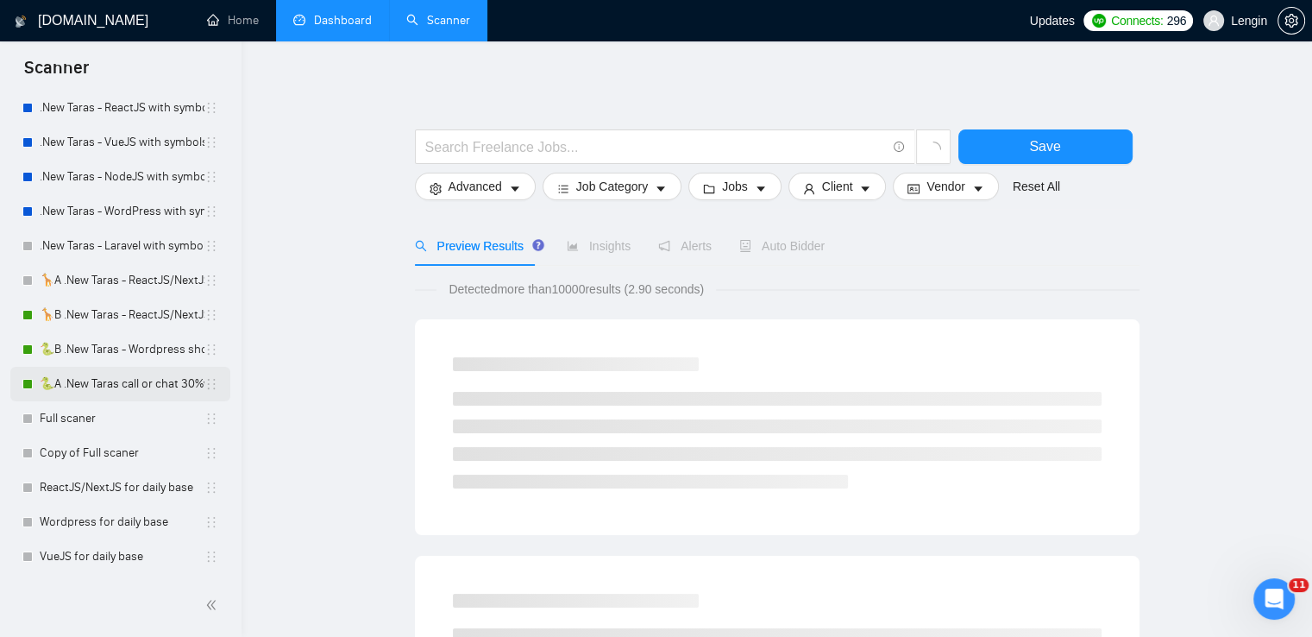
click at [59, 374] on link "🐍A .New Taras call or chat 30%view 0 reply 23/04" at bounding box center [122, 384] width 165 height 35
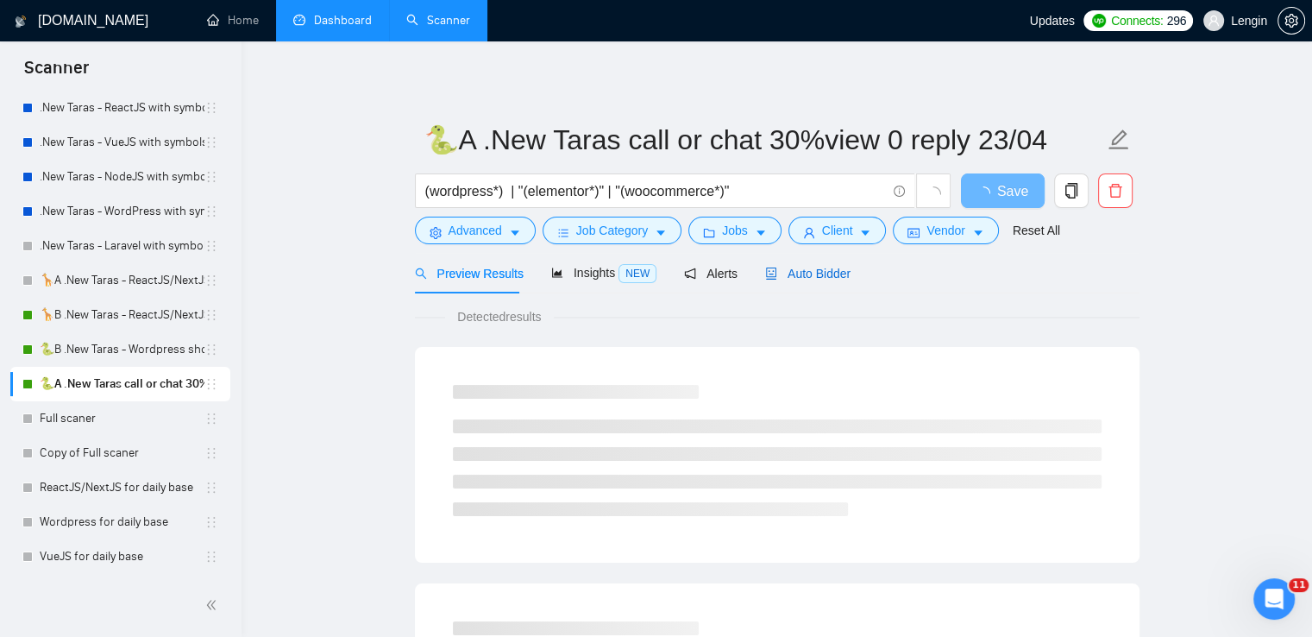
click at [804, 280] on span "Auto Bidder" at bounding box center [807, 274] width 85 height 14
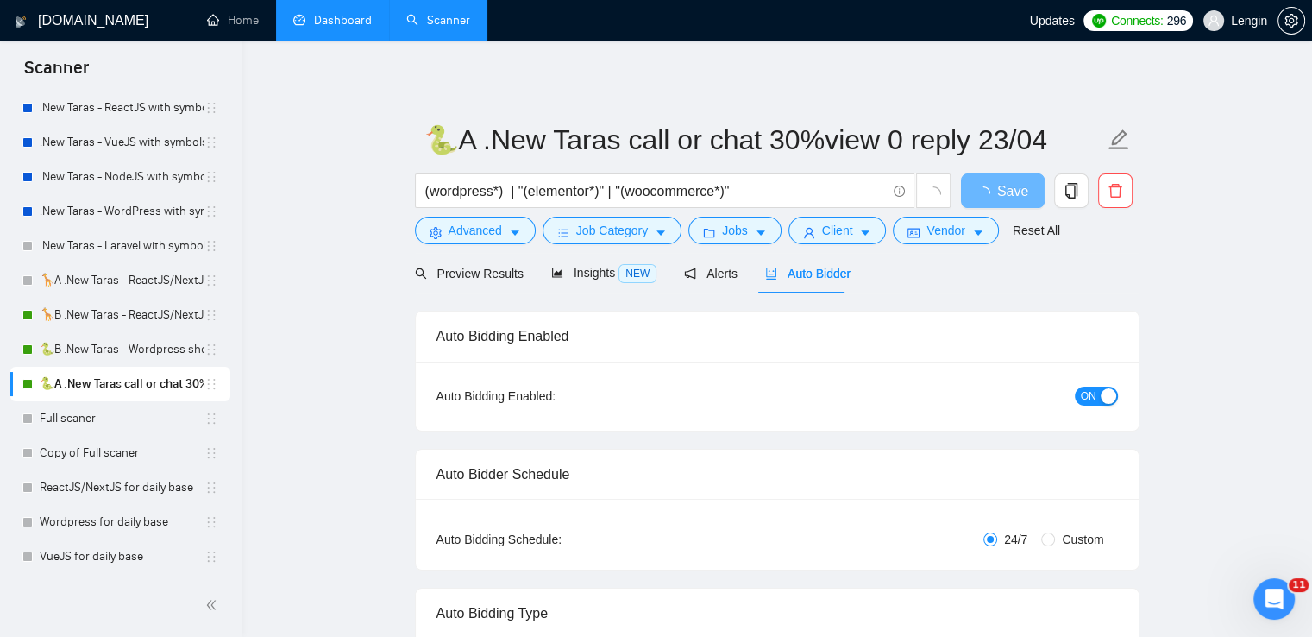
radio input "false"
radio input "true"
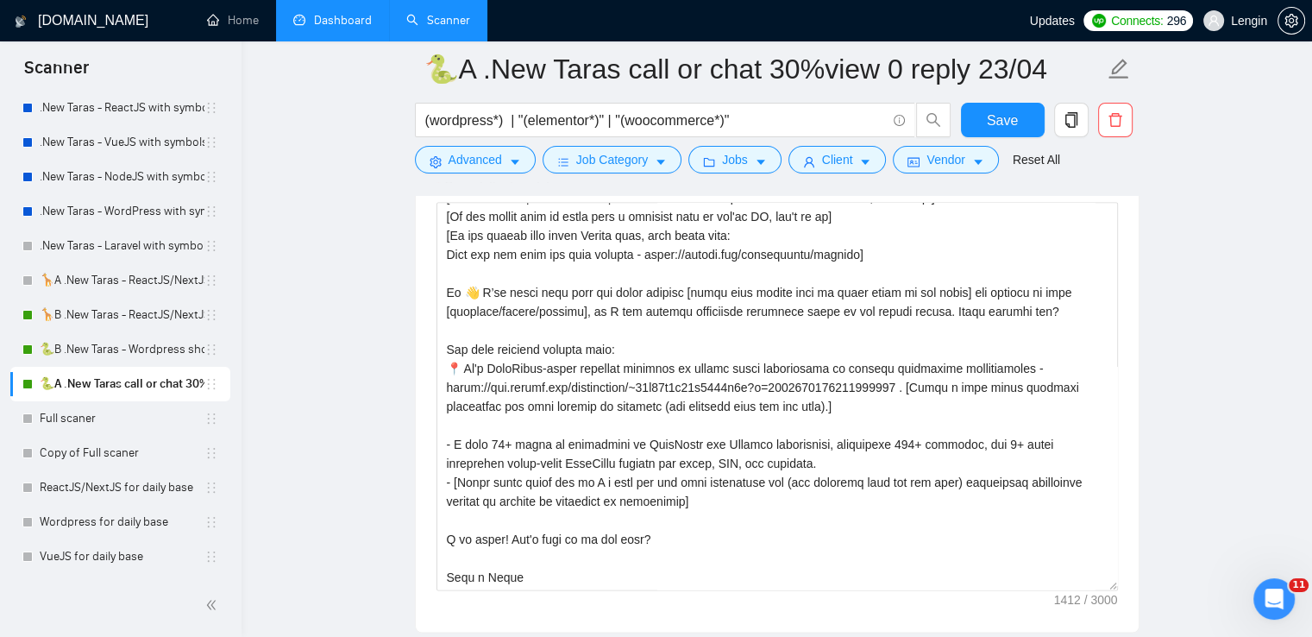
scroll to position [2304, 0]
click at [488, 481] on textarea "Cover letter template:" at bounding box center [778, 395] width 682 height 388
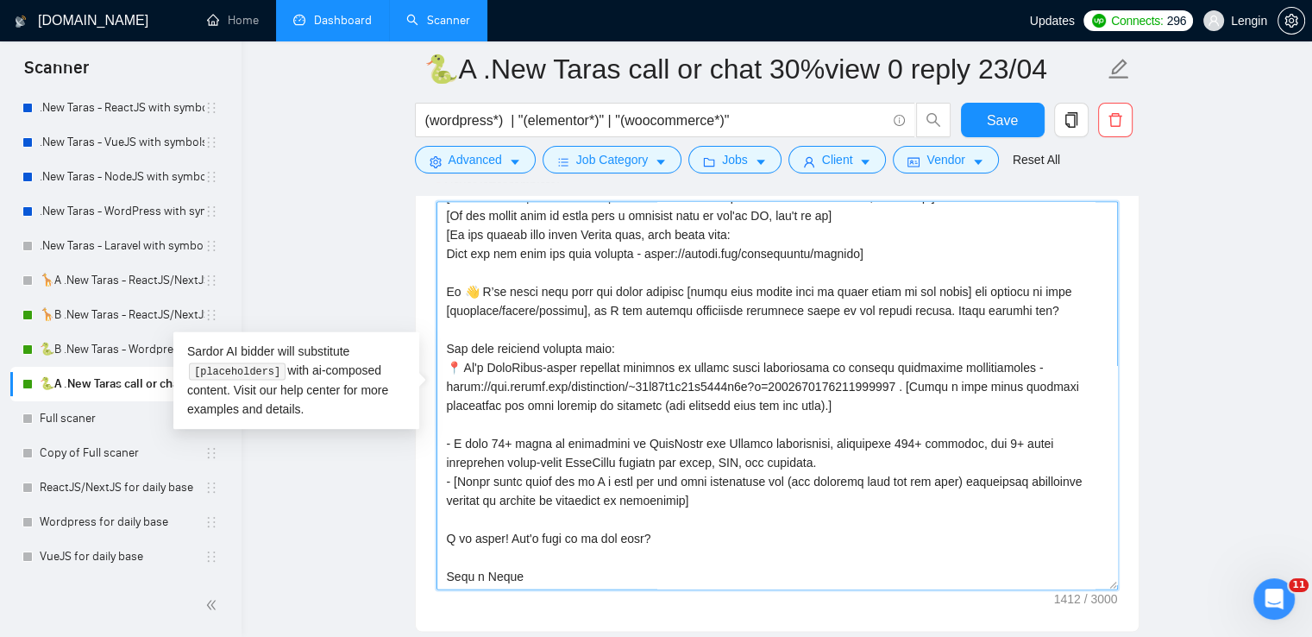
click at [521, 479] on textarea "Cover letter template:" at bounding box center [778, 395] width 682 height 388
type textarea "[Lo ips dolo si amet cons adip elit 5747 seddo, eiusm te in 3684 utlab] [Et dol…"
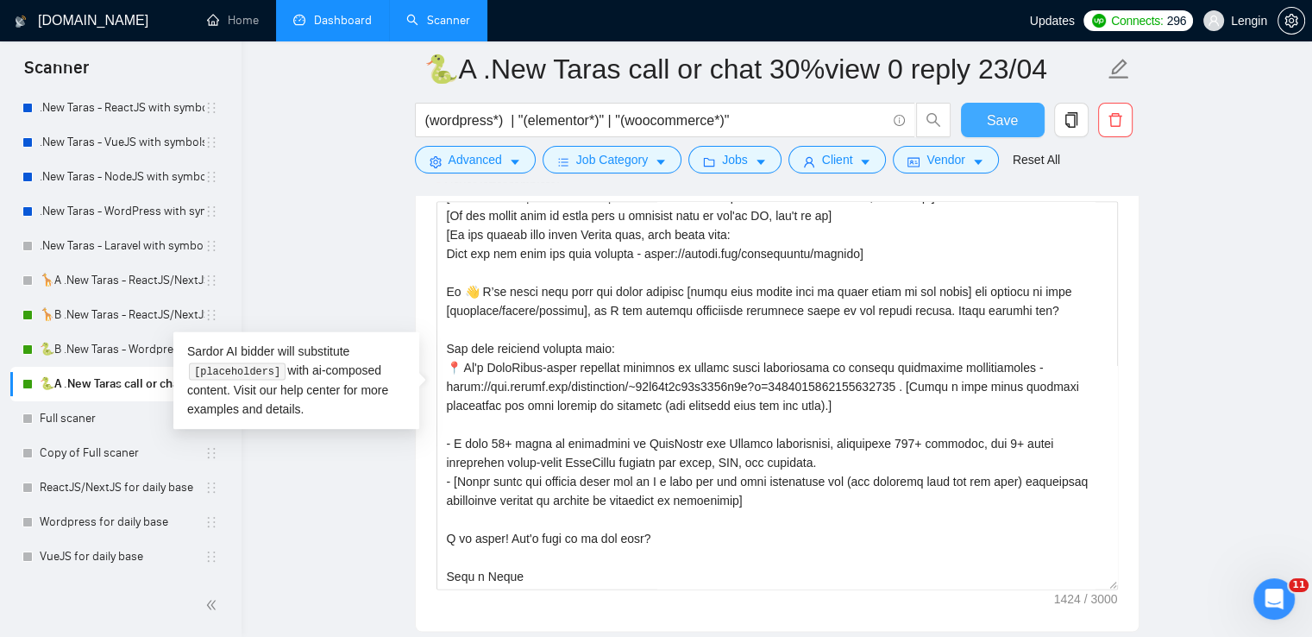
click at [994, 128] on span "Save" at bounding box center [1002, 121] width 31 height 22
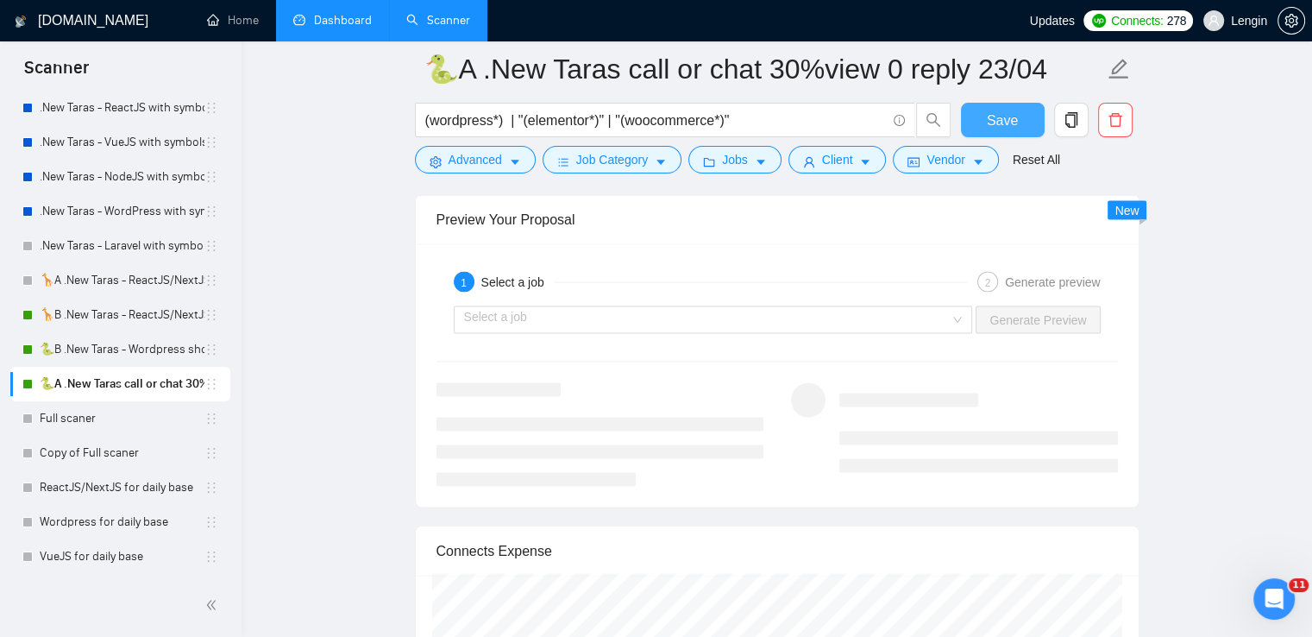
scroll to position [3531, 0]
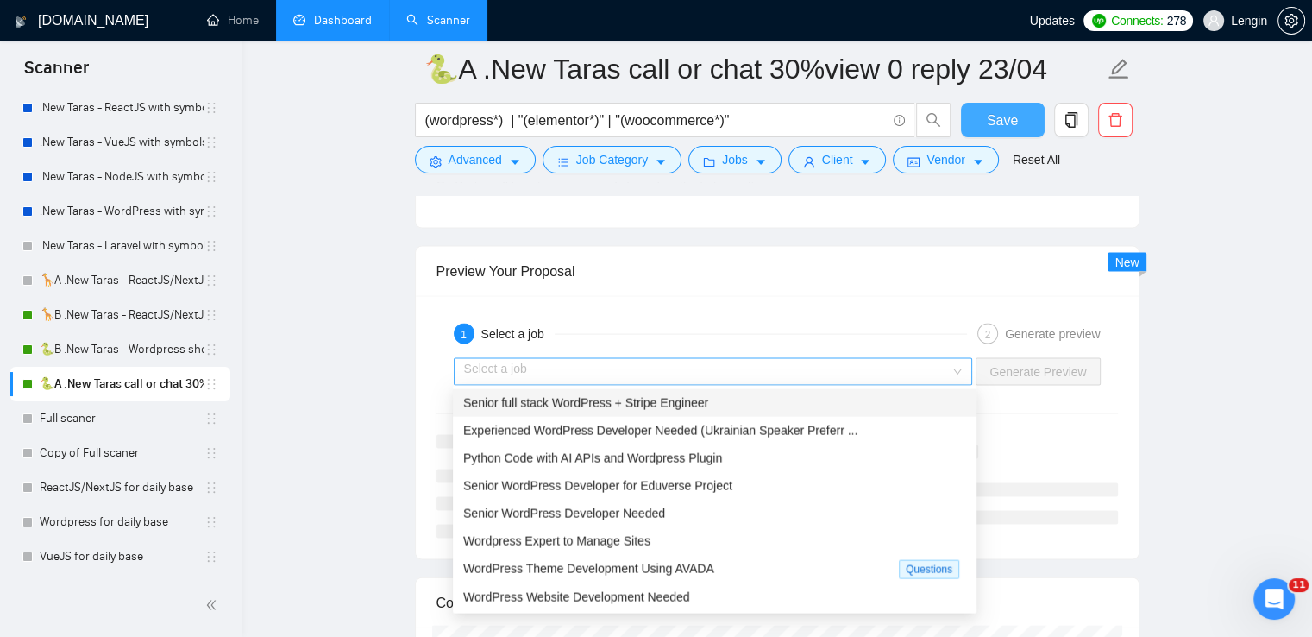
click at [956, 362] on div "Select a job" at bounding box center [713, 372] width 519 height 28
click at [739, 391] on div "Senior full stack WordPress + Stripe Engineer" at bounding box center [715, 403] width 524 height 28
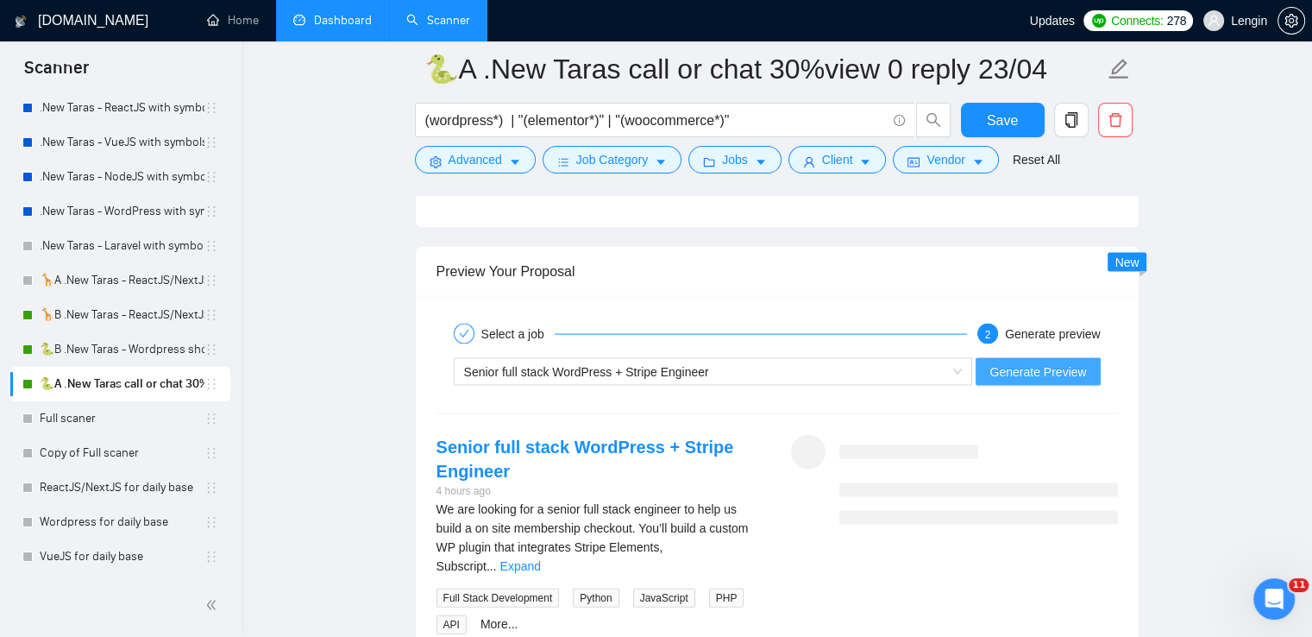
click at [1050, 370] on span "Generate Preview" at bounding box center [1038, 371] width 97 height 19
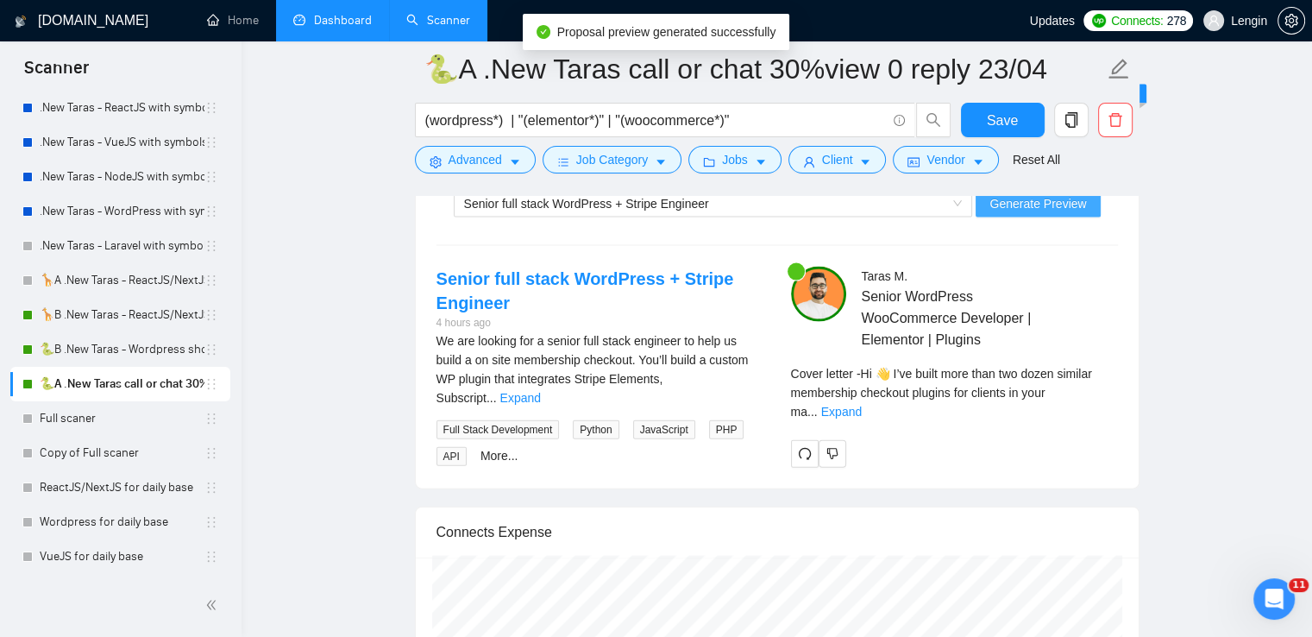
scroll to position [3793, 0]
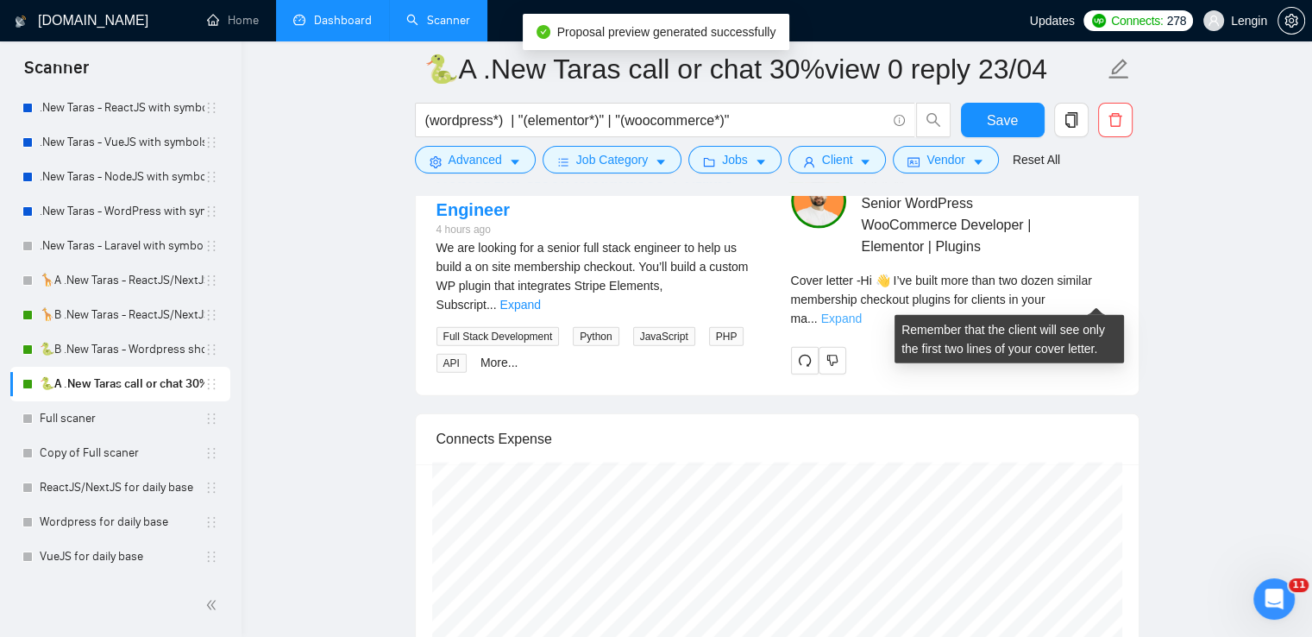
click at [862, 311] on link "Expand" at bounding box center [841, 318] width 41 height 14
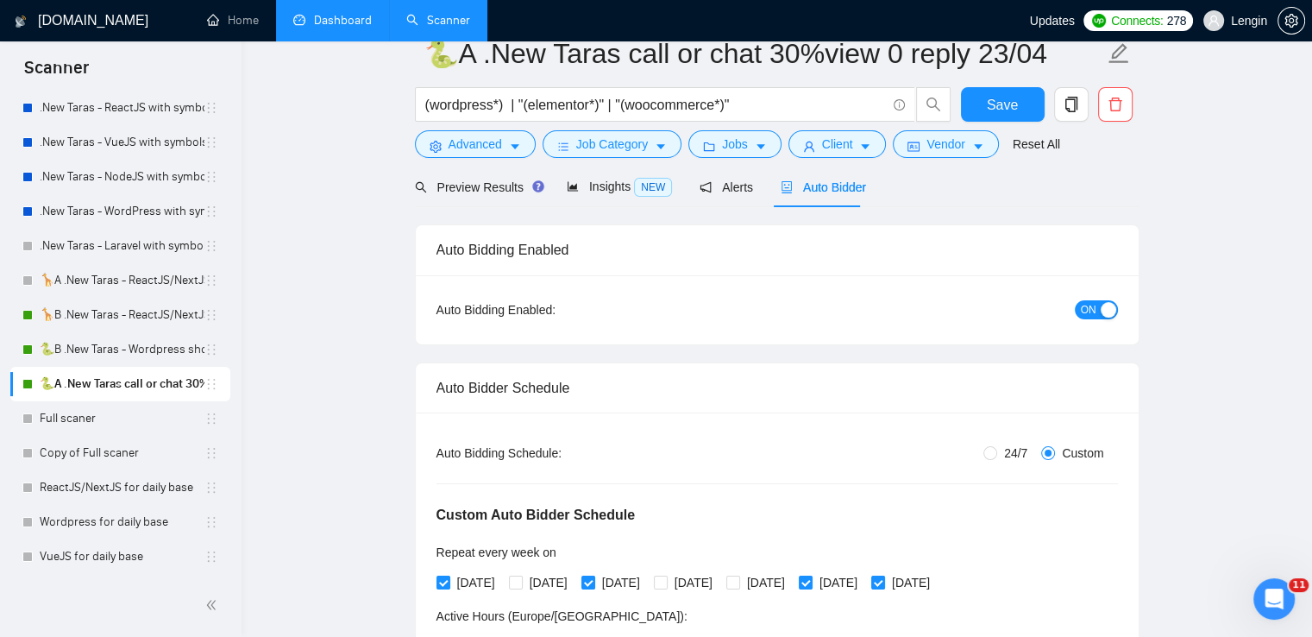
scroll to position [0, 0]
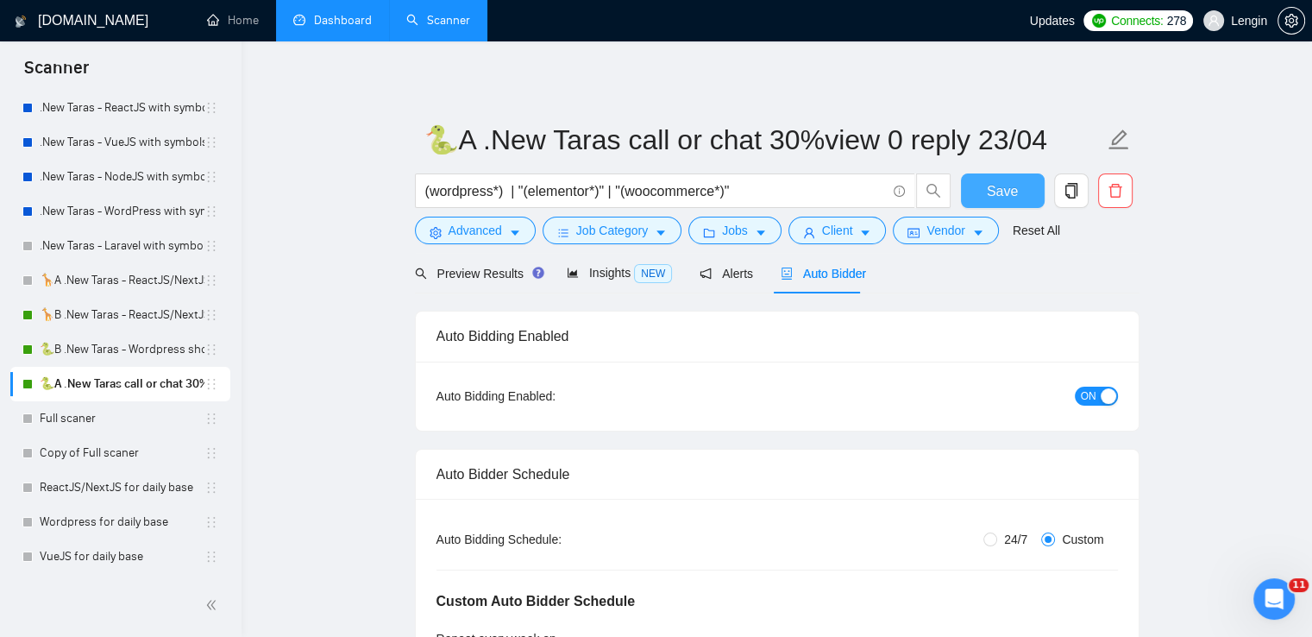
click at [993, 184] on span "Save" at bounding box center [1002, 191] width 31 height 22
click at [339, 13] on link "Dashboard" at bounding box center [332, 20] width 79 height 15
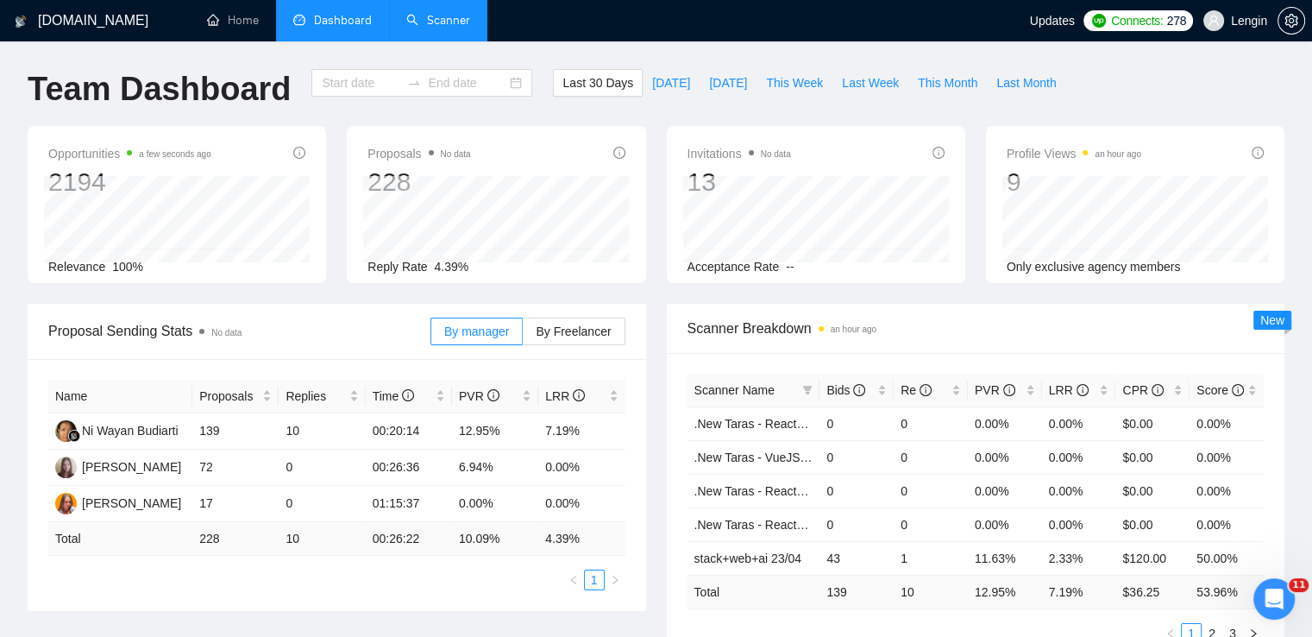
type input "[DATE]"
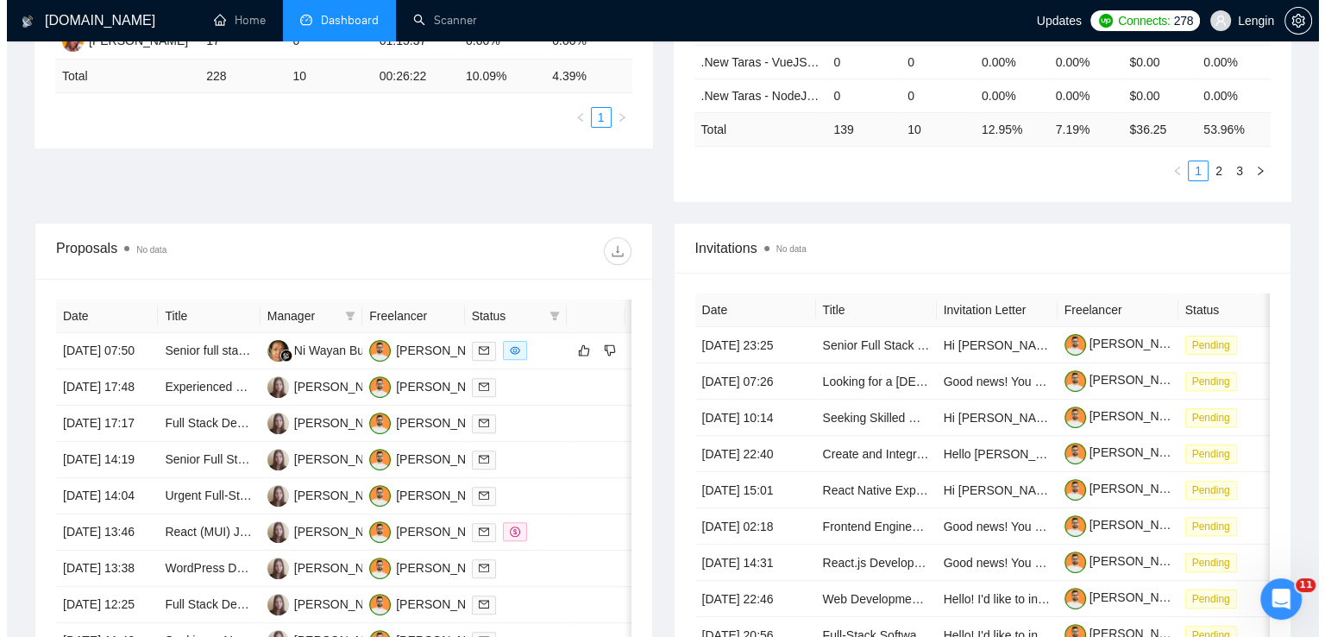
scroll to position [462, 0]
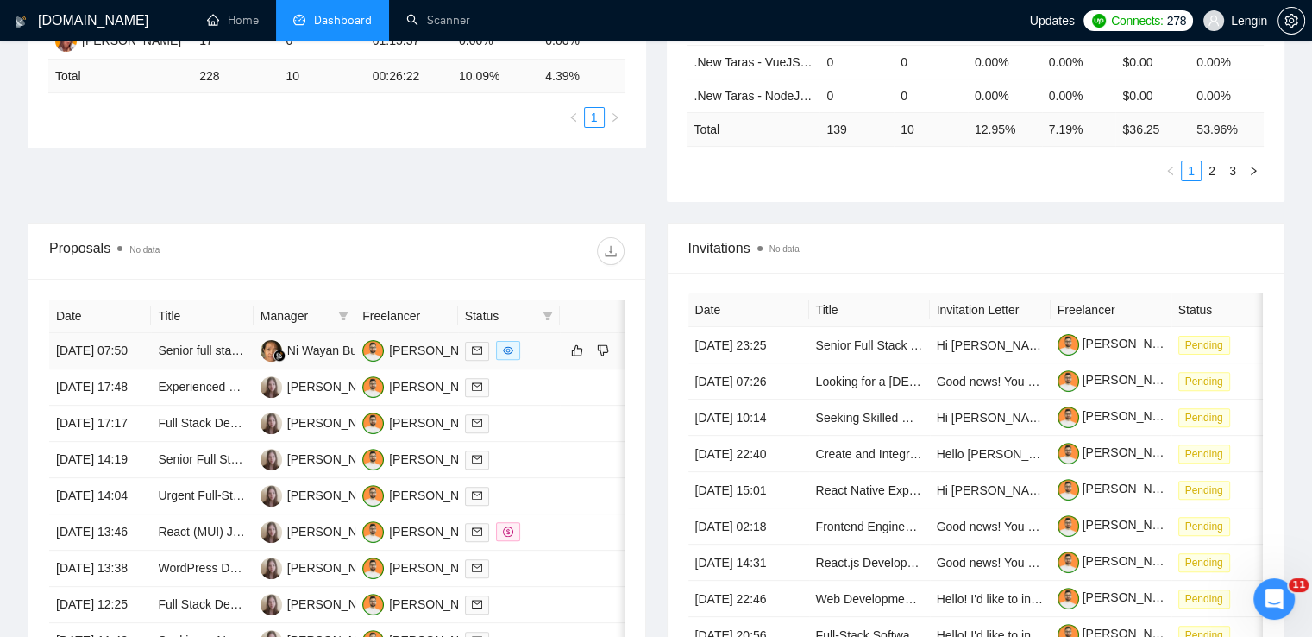
click at [230, 369] on td "Senior full stack WordPress + Stripe Engineer" at bounding box center [202, 351] width 102 height 36
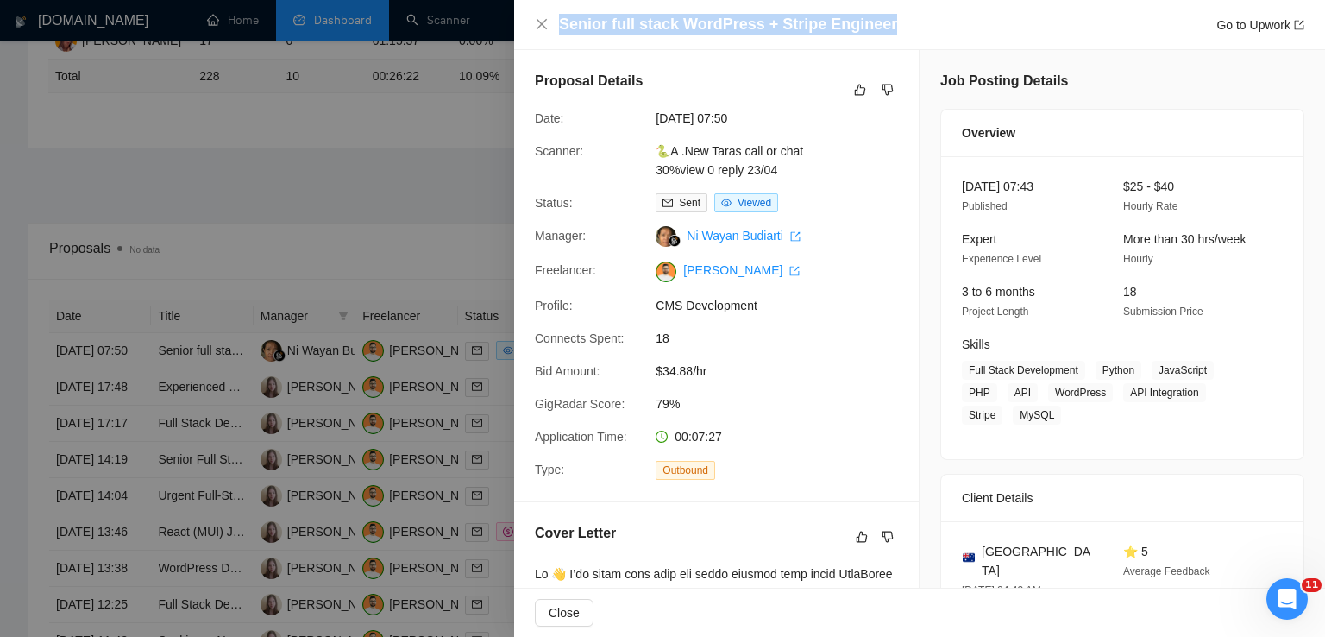
drag, startPoint x: 881, startPoint y: 20, endPoint x: 563, endPoint y: 18, distance: 318.4
click at [563, 18] on div "Senior full stack WordPress + Stripe Engineer Go to Upwork" at bounding box center [931, 25] width 745 height 22
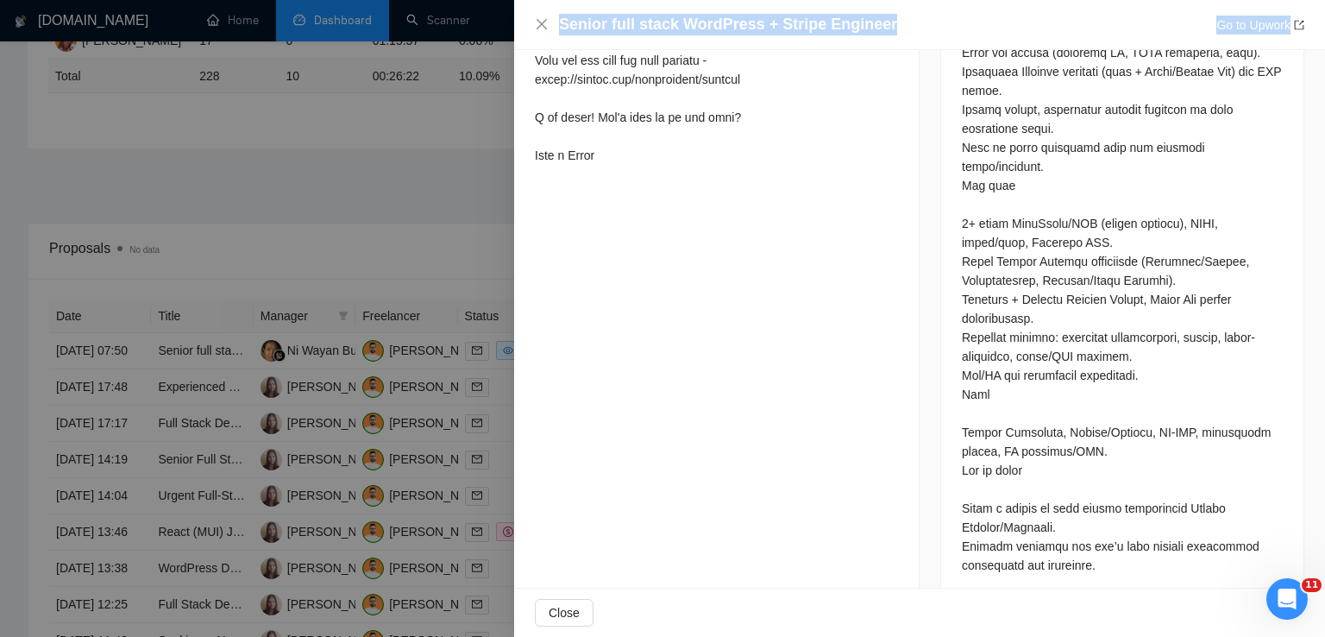
scroll to position [1025, 0]
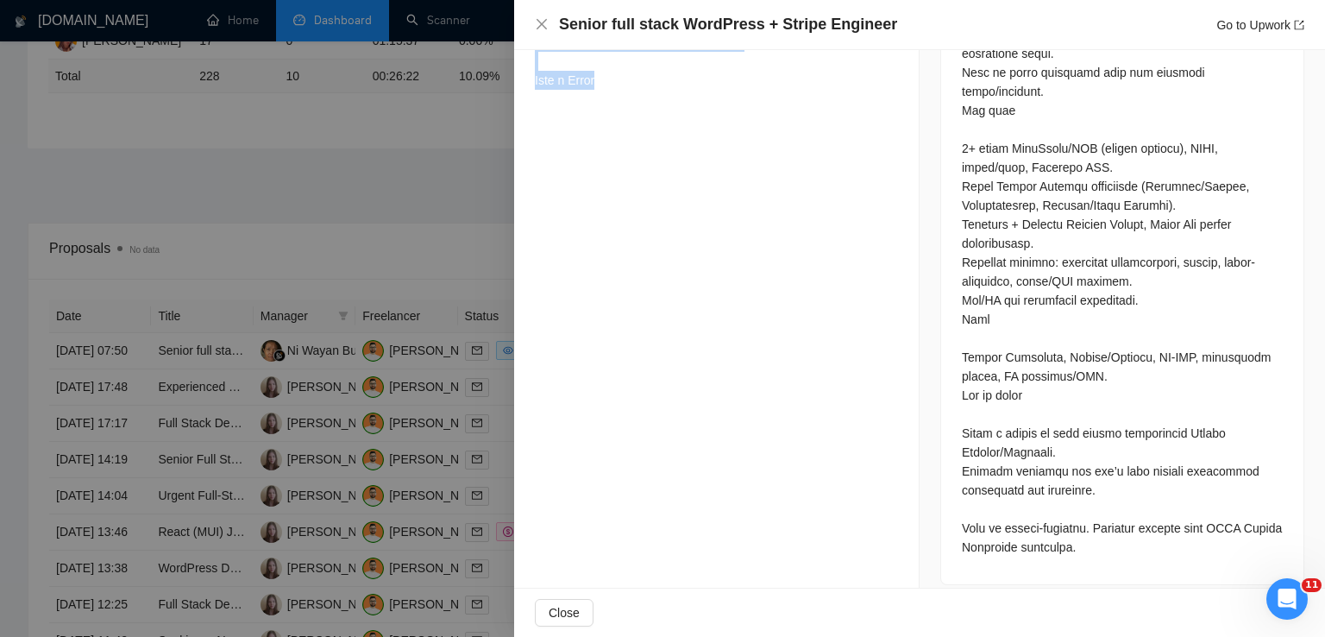
drag, startPoint x: 533, startPoint y: 92, endPoint x: 707, endPoint y: 129, distance: 178.2
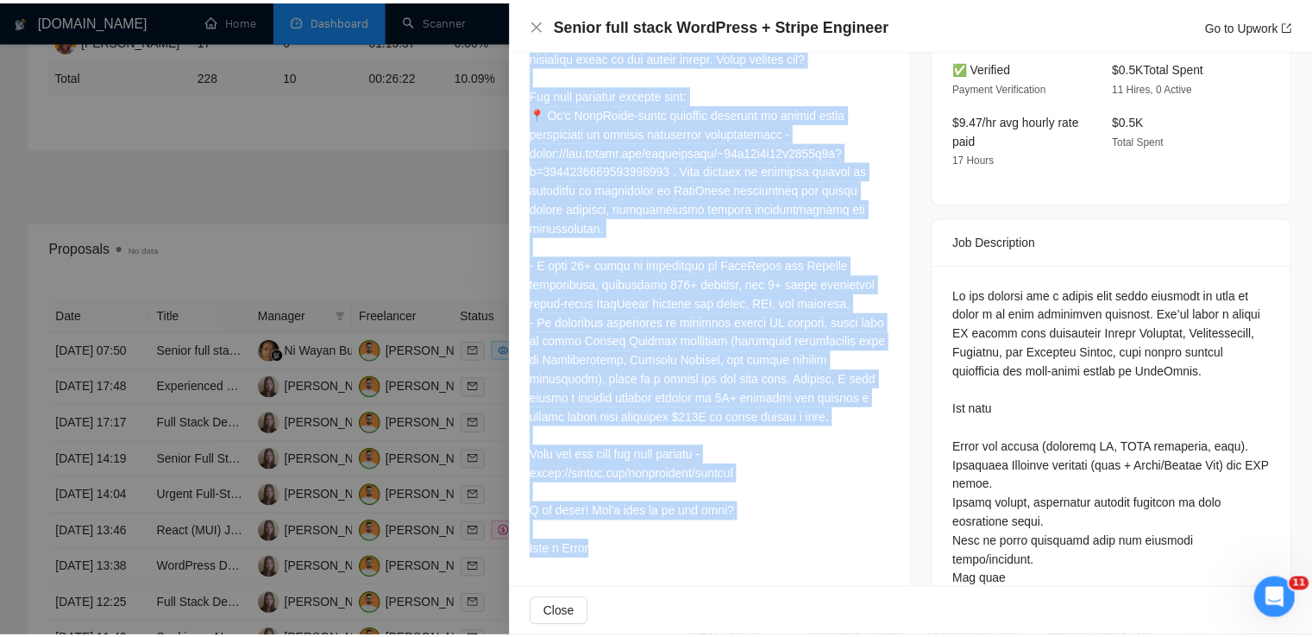
scroll to position [552, 0]
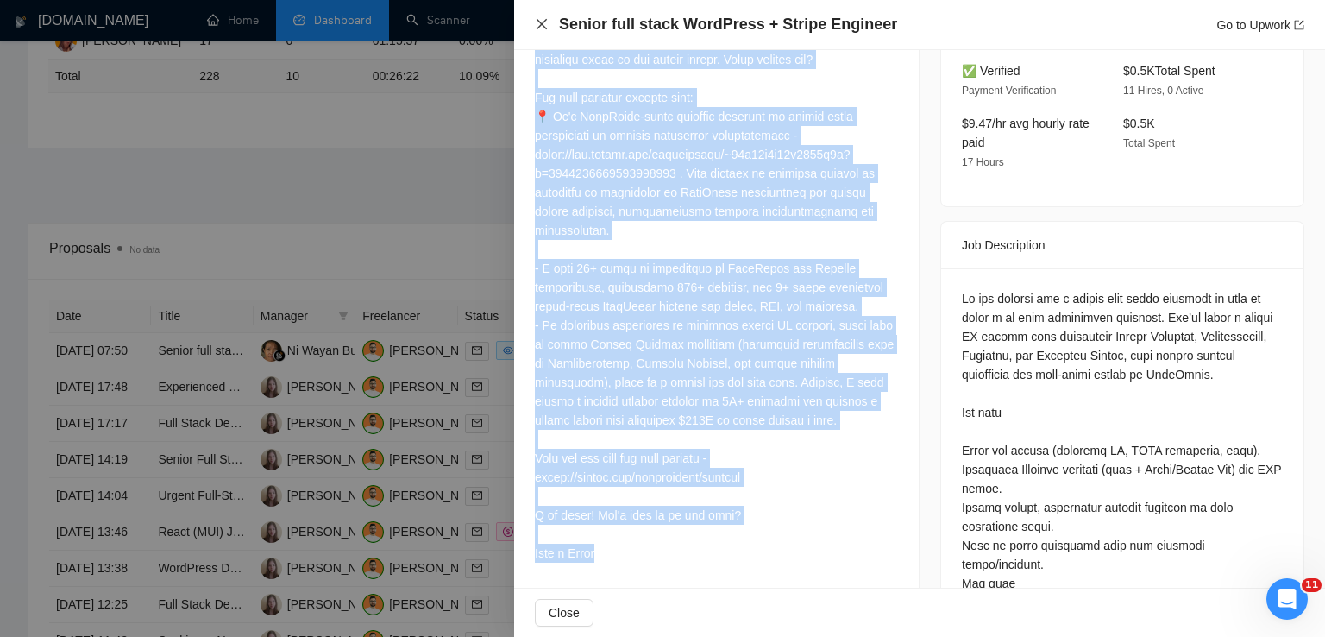
click at [542, 23] on icon "close" at bounding box center [542, 24] width 14 height 14
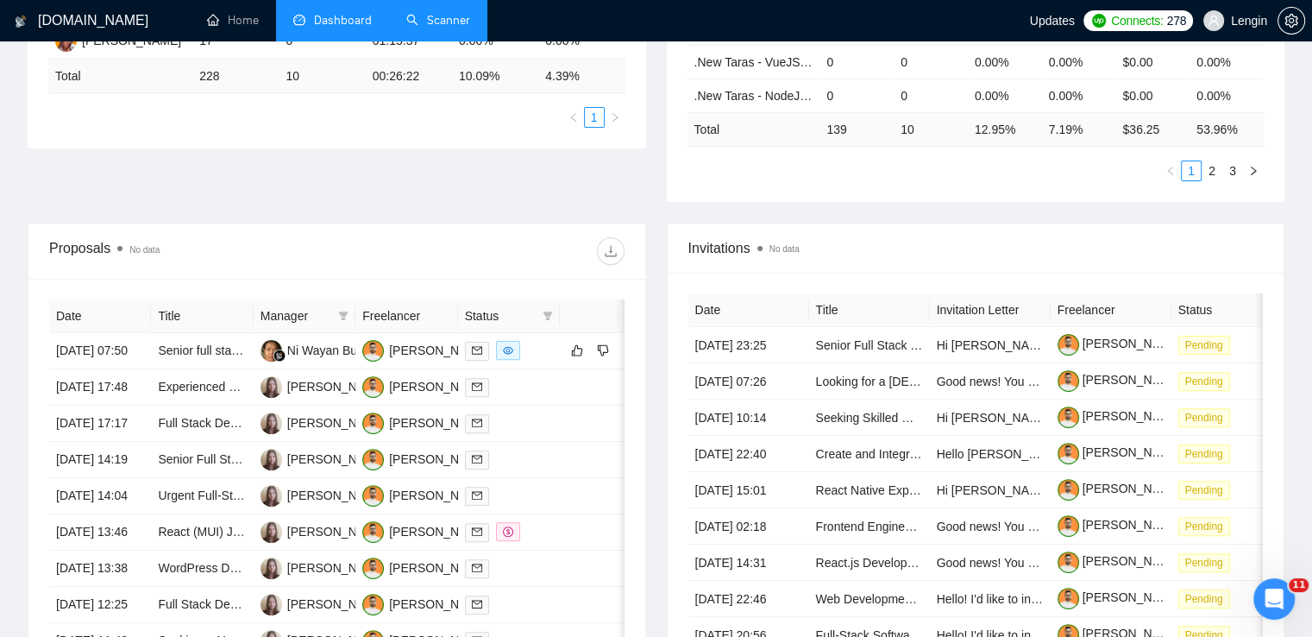
click at [458, 16] on link "Scanner" at bounding box center [438, 20] width 64 height 15
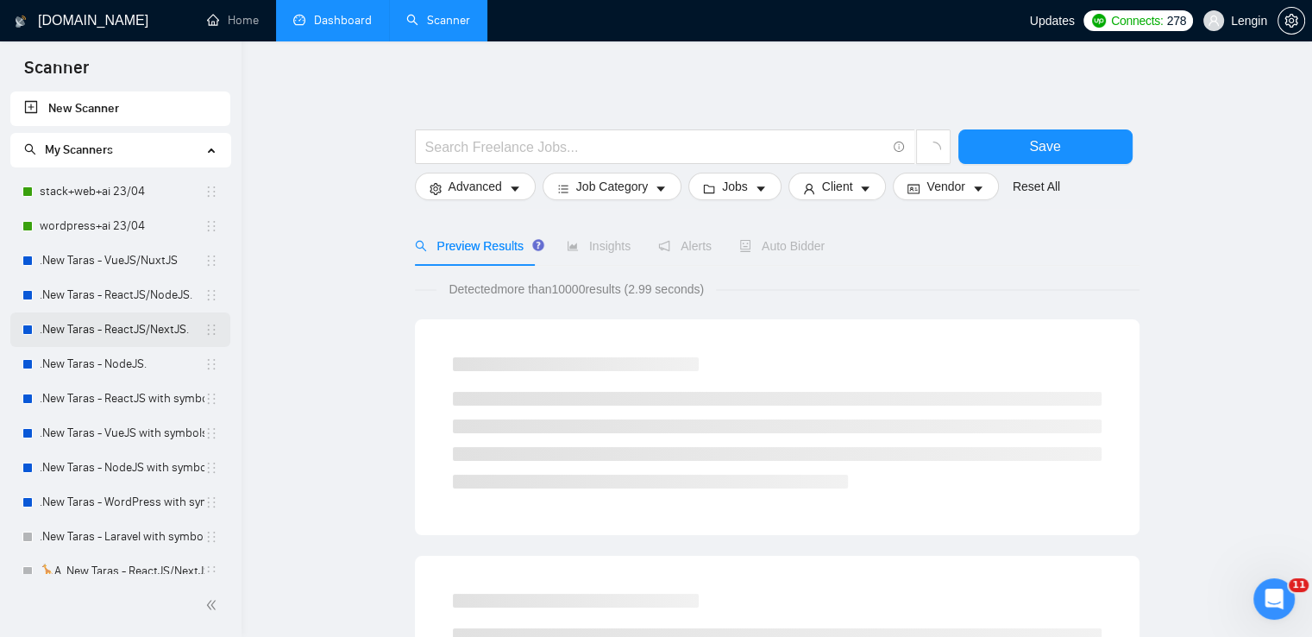
scroll to position [291, 0]
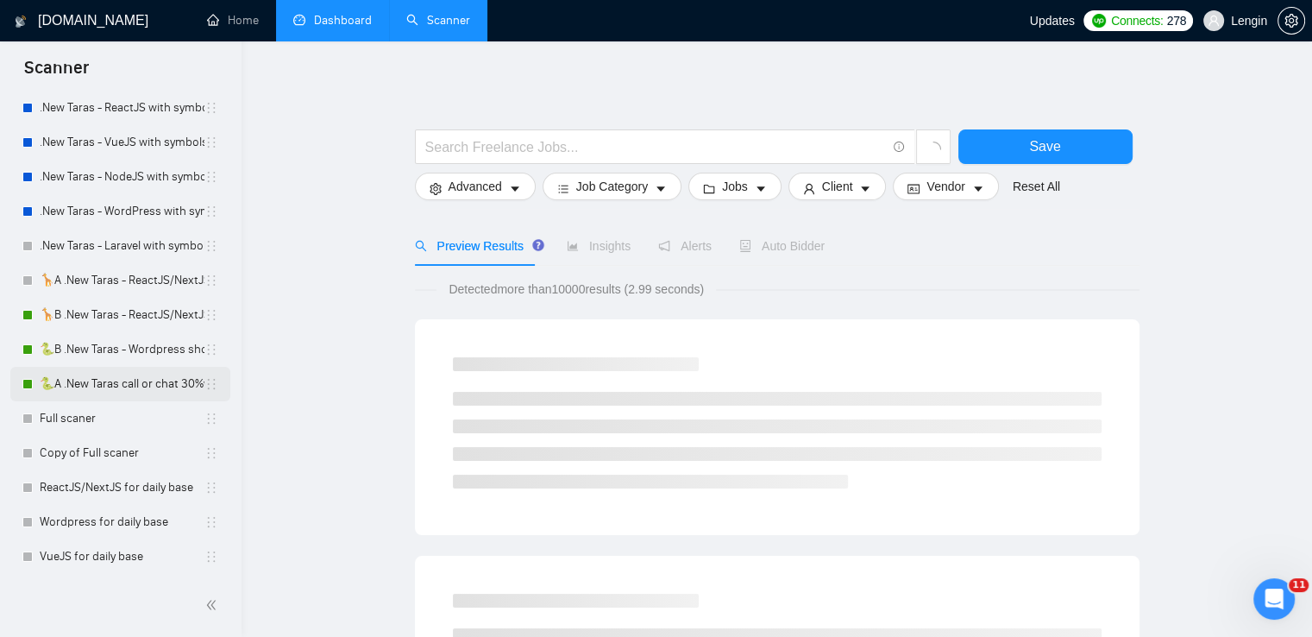
click at [71, 375] on link "🐍A .New Taras call or chat 30%view 0 reply 23/04" at bounding box center [122, 384] width 165 height 35
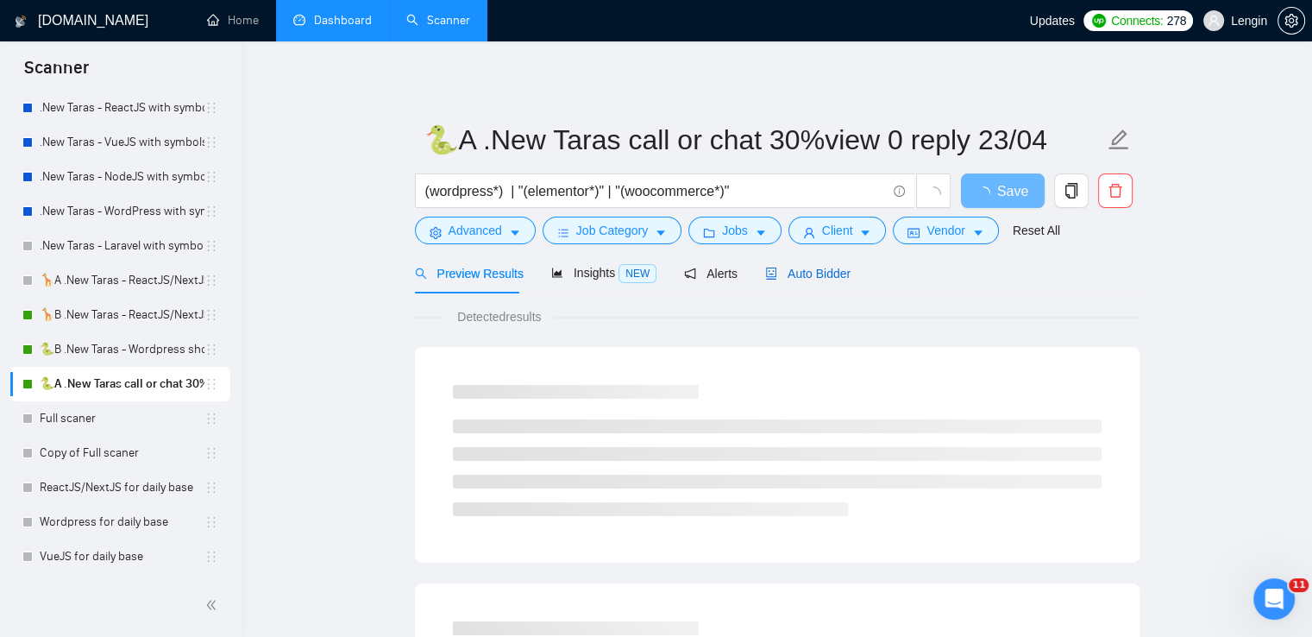
click at [814, 280] on span "Auto Bidder" at bounding box center [807, 274] width 85 height 14
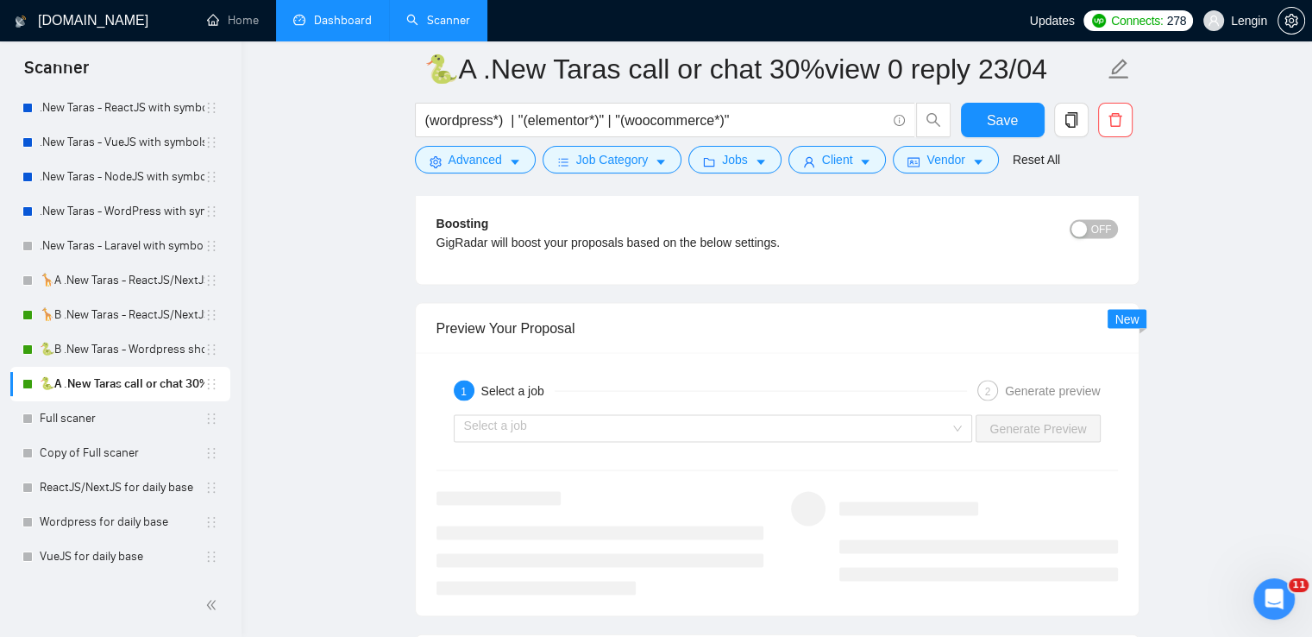
scroll to position [3551, 0]
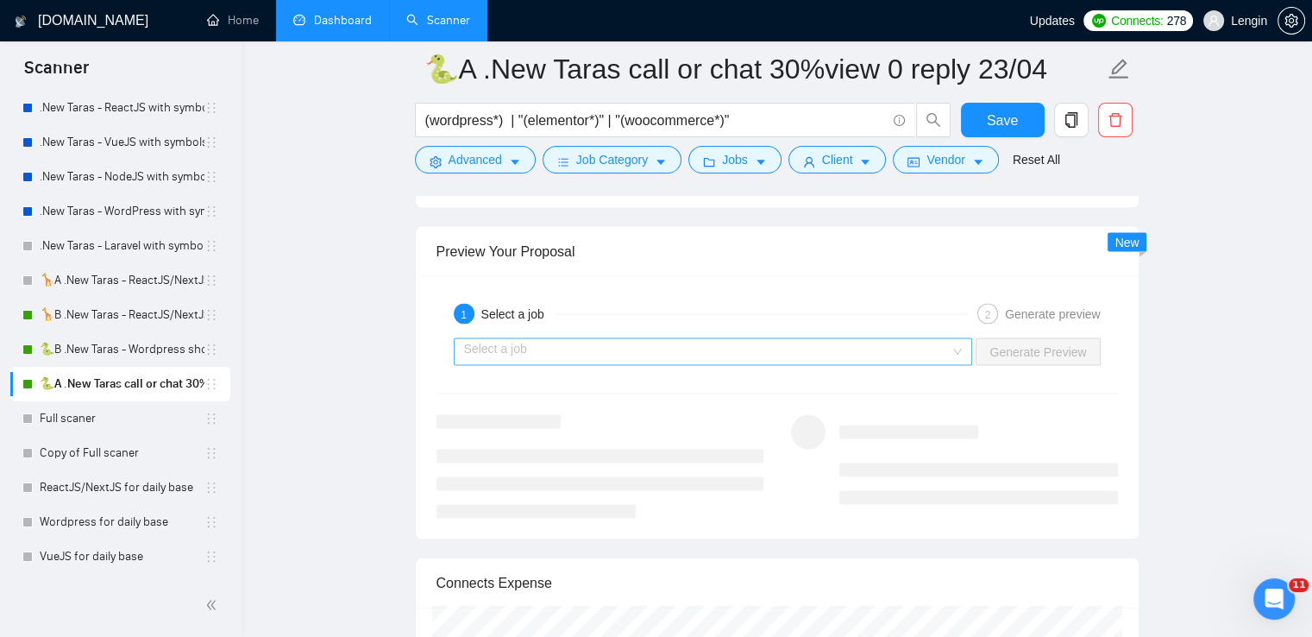
click at [963, 354] on div "Select a job" at bounding box center [713, 352] width 519 height 28
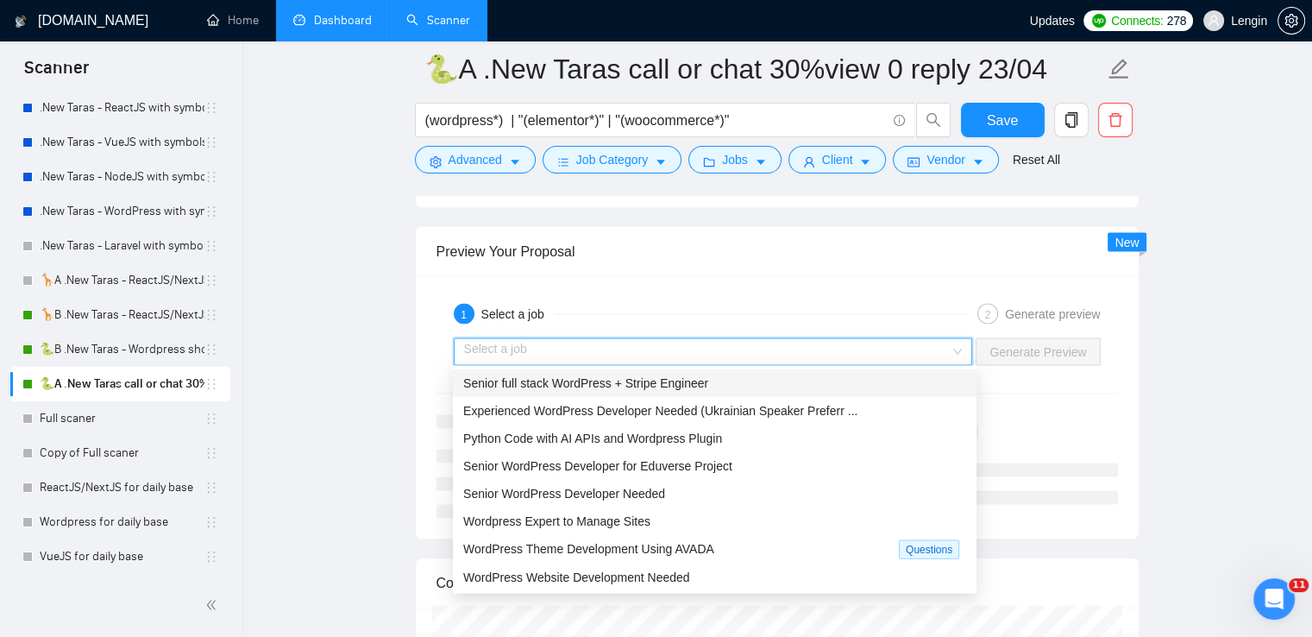
click at [823, 369] on div "Senior full stack WordPress + Stripe Engineer" at bounding box center [715, 383] width 524 height 28
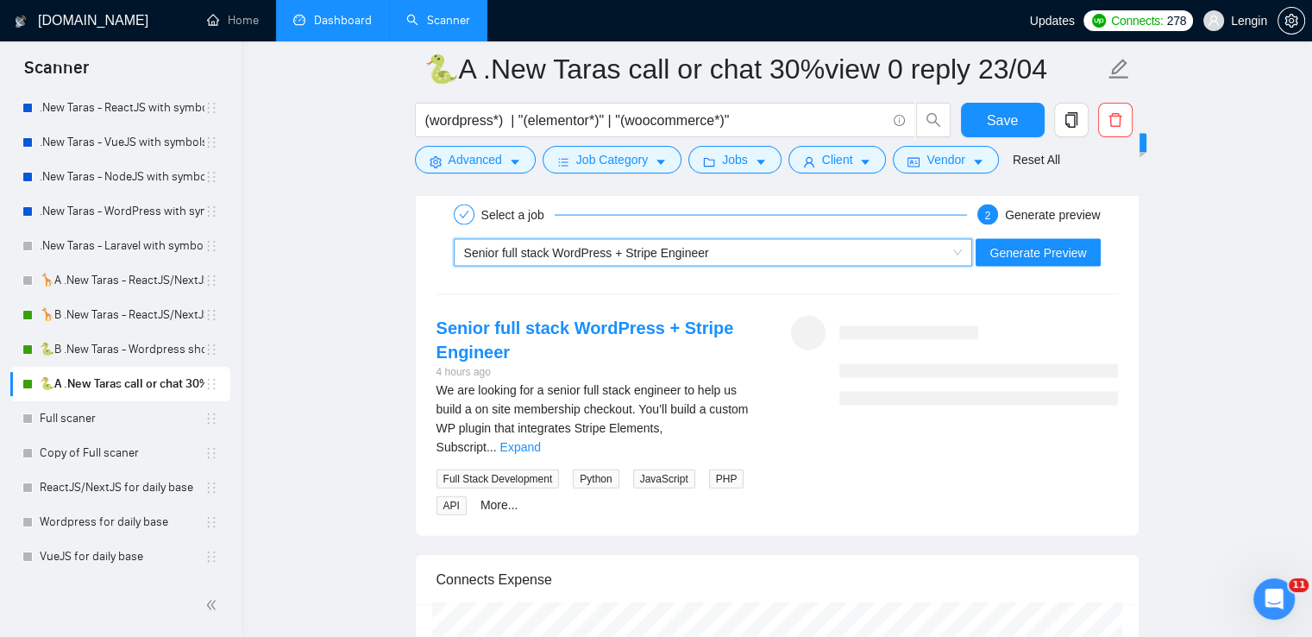
scroll to position [3651, 0]
click at [541, 439] on link "Expand" at bounding box center [520, 446] width 41 height 14
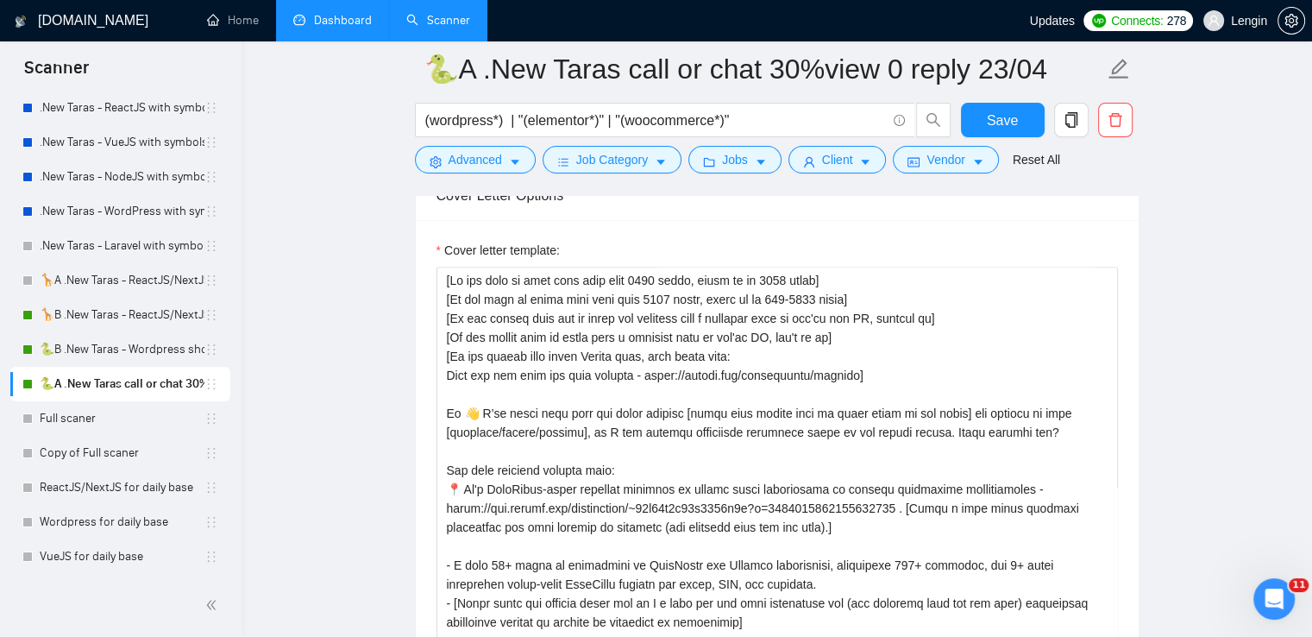
scroll to position [2228, 0]
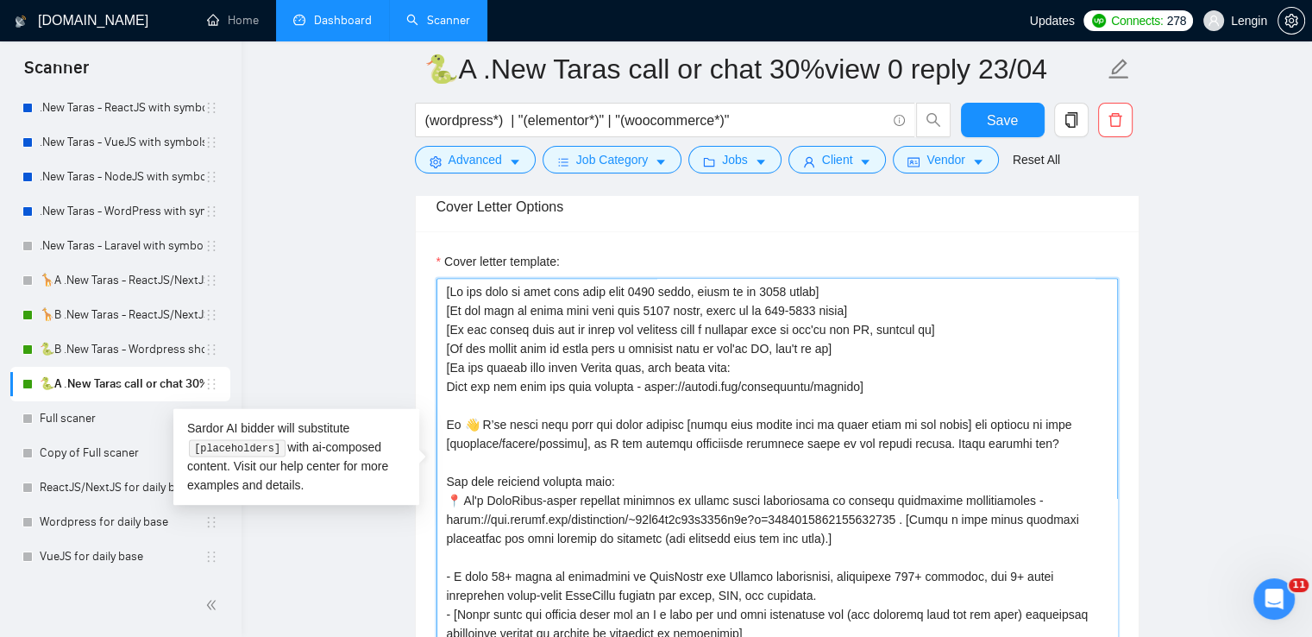
drag, startPoint x: 859, startPoint y: 385, endPoint x: 439, endPoint y: 380, distance: 420.2
click at [439, 380] on textarea "Cover letter template:" at bounding box center [778, 472] width 682 height 388
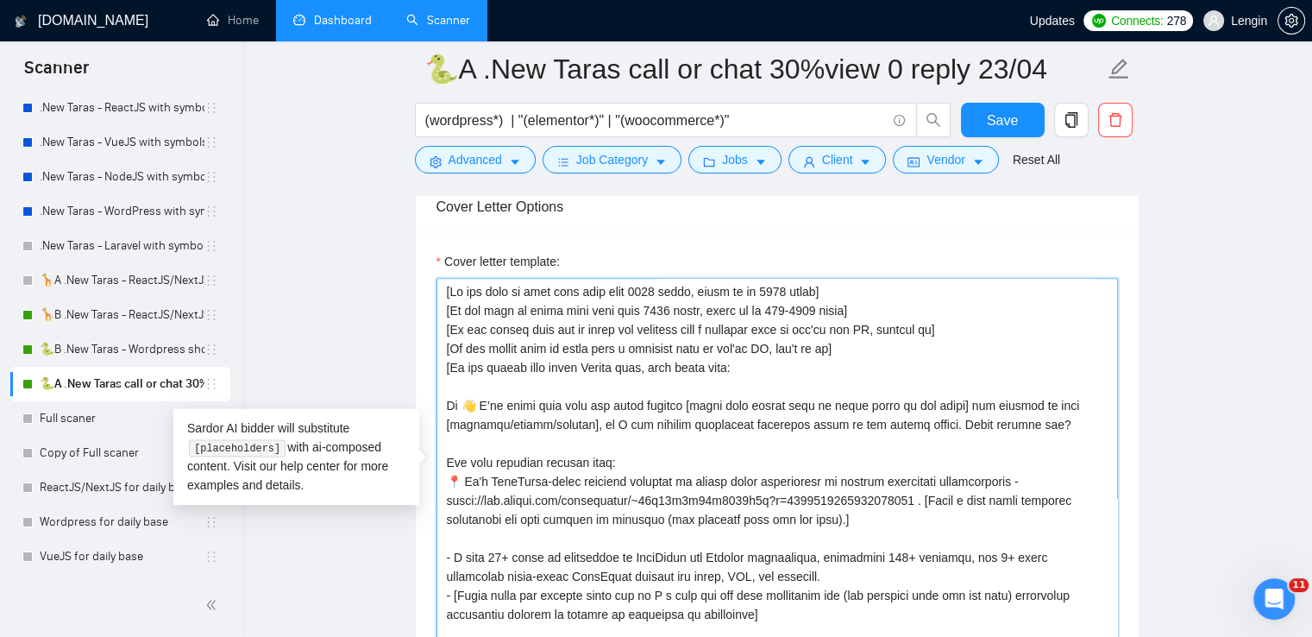
drag, startPoint x: 725, startPoint y: 369, endPoint x: 442, endPoint y: 363, distance: 283.1
click at [442, 363] on textarea "Cover letter template:" at bounding box center [778, 472] width 682 height 388
click at [804, 336] on textarea "Cover letter template:" at bounding box center [778, 472] width 682 height 388
drag, startPoint x: 715, startPoint y: 366, endPoint x: 418, endPoint y: 357, distance: 296.9
click at [418, 357] on div "Cover letter template:" at bounding box center [777, 469] width 723 height 476
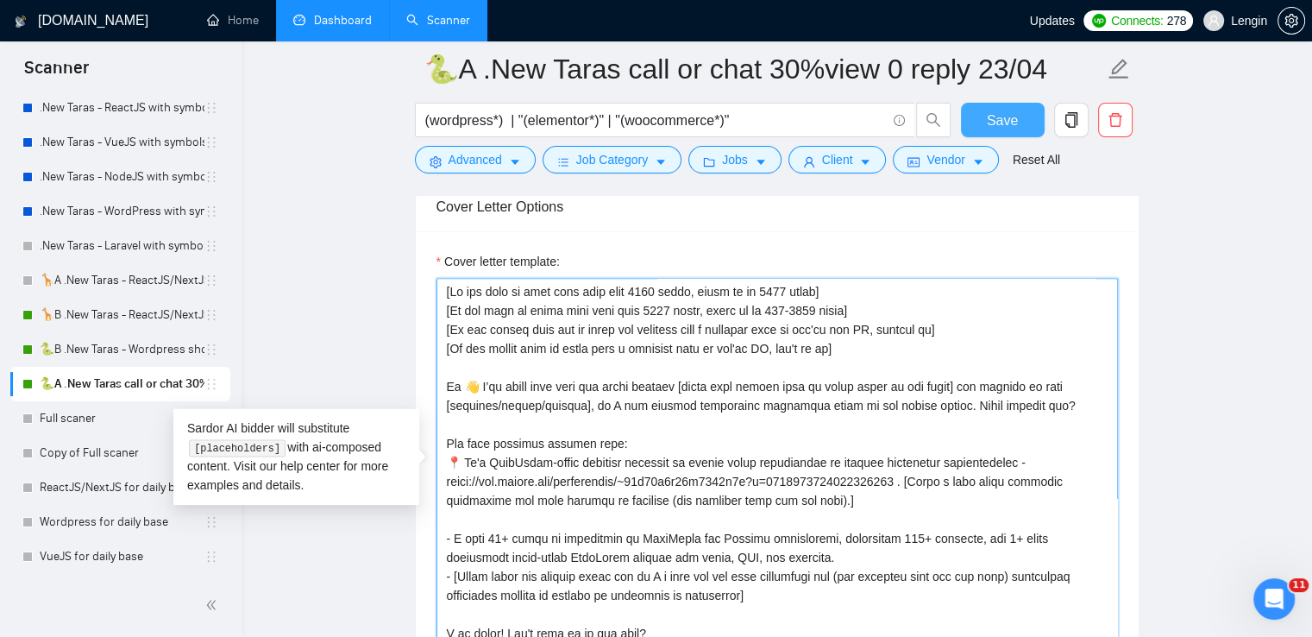
type textarea "[Lo ips dolo si amet cons adip elit 1713 seddo, eiusm te in 1208 utlab] [Et dol…"
click at [1011, 116] on span "Save" at bounding box center [1002, 121] width 31 height 22
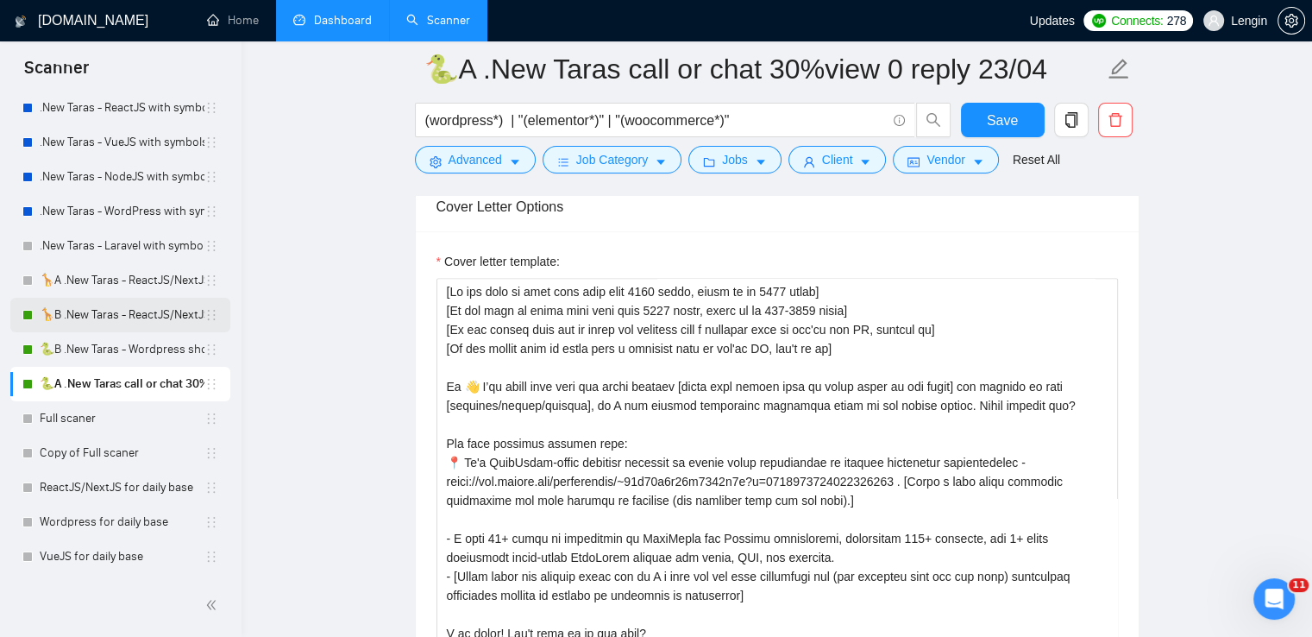
click at [141, 320] on link "🦒B .New Taras - ReactJS/NextJS rel exp 23/04" at bounding box center [122, 315] width 165 height 35
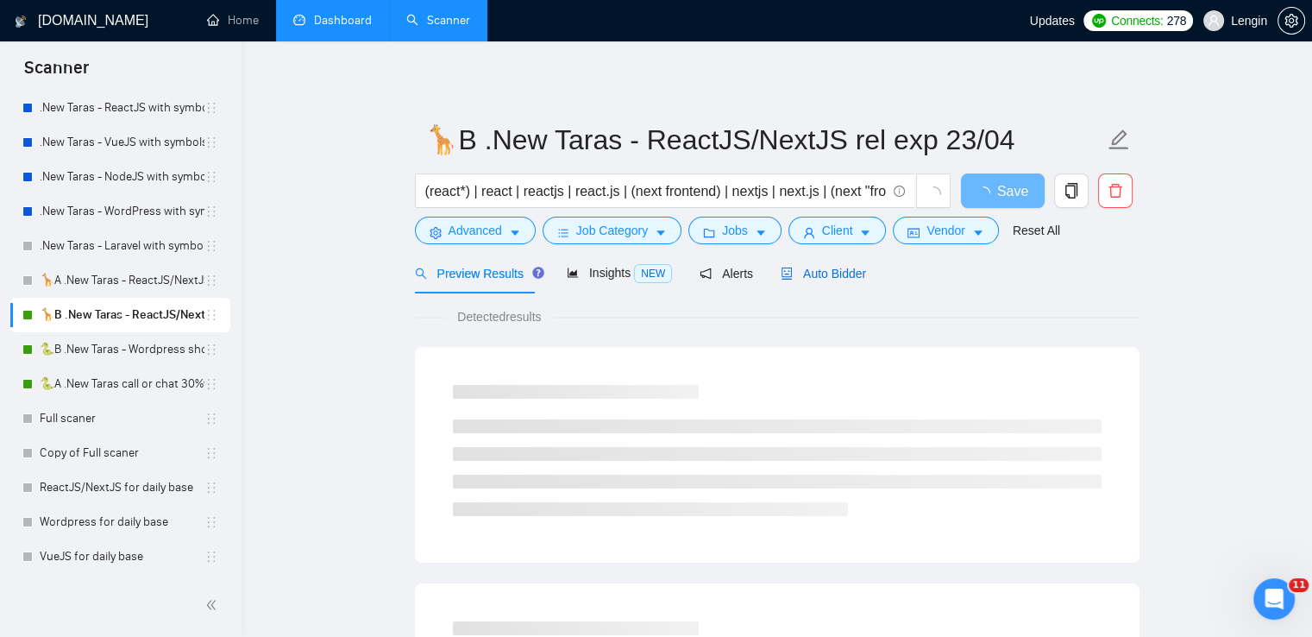
click at [827, 276] on span "Auto Bidder" at bounding box center [823, 274] width 85 height 14
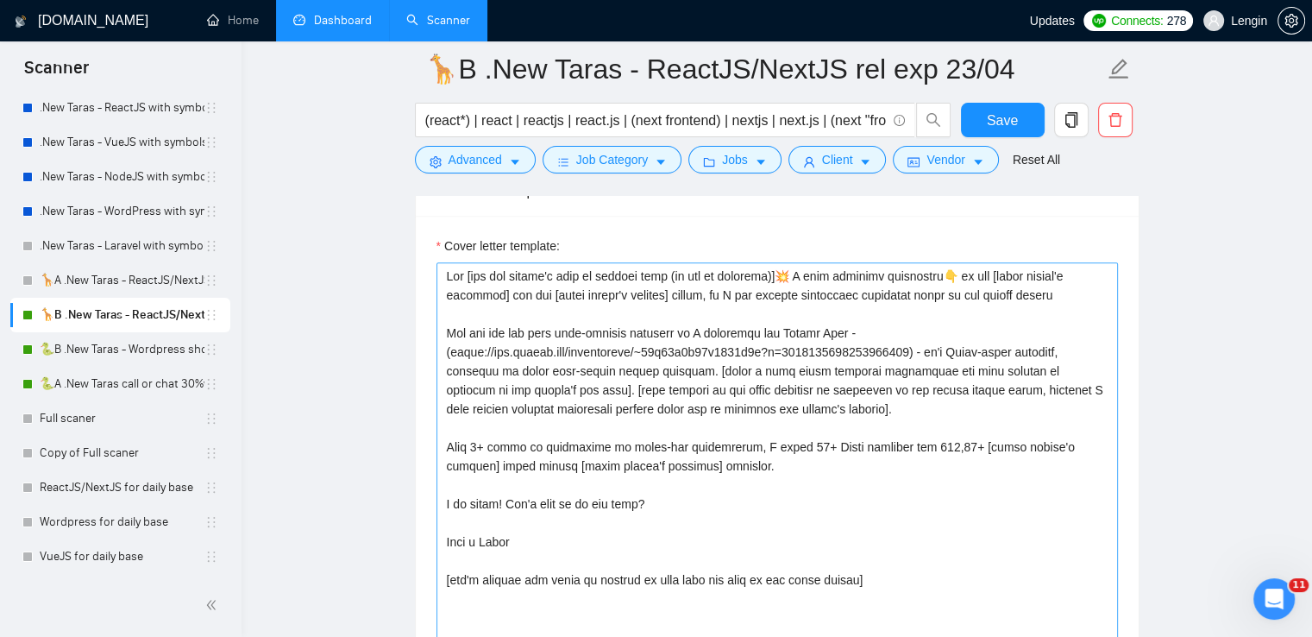
scroll to position [2177, 0]
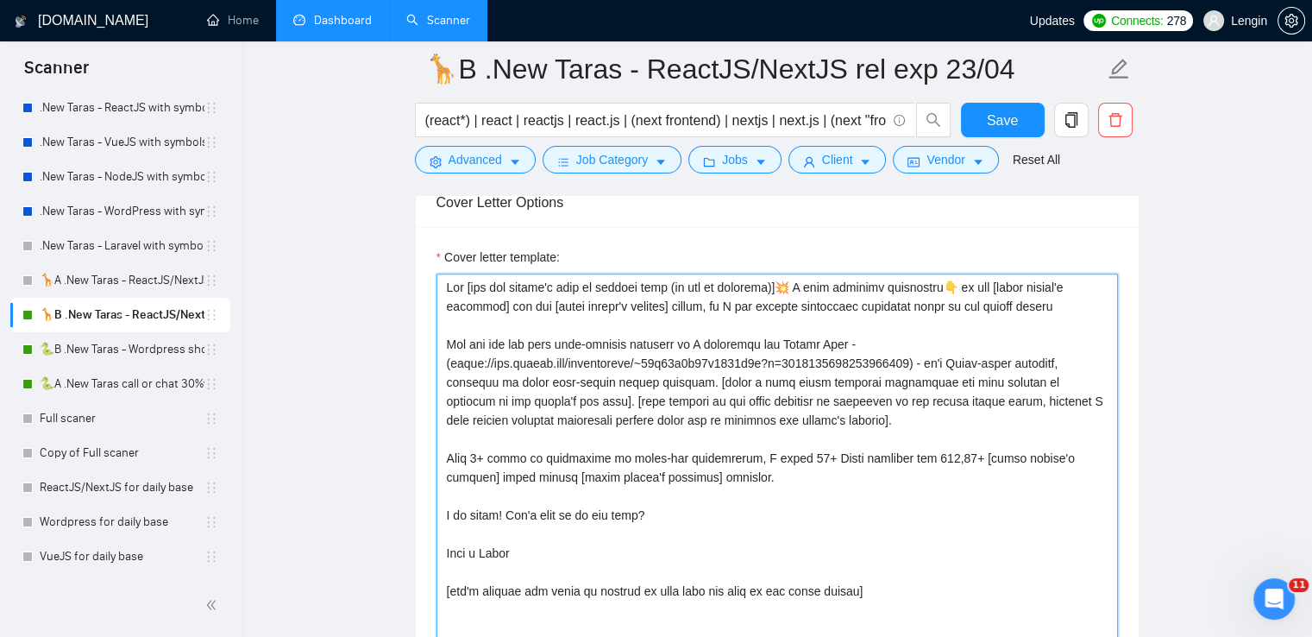
click at [614, 374] on textarea "Cover letter template:" at bounding box center [778, 467] width 682 height 388
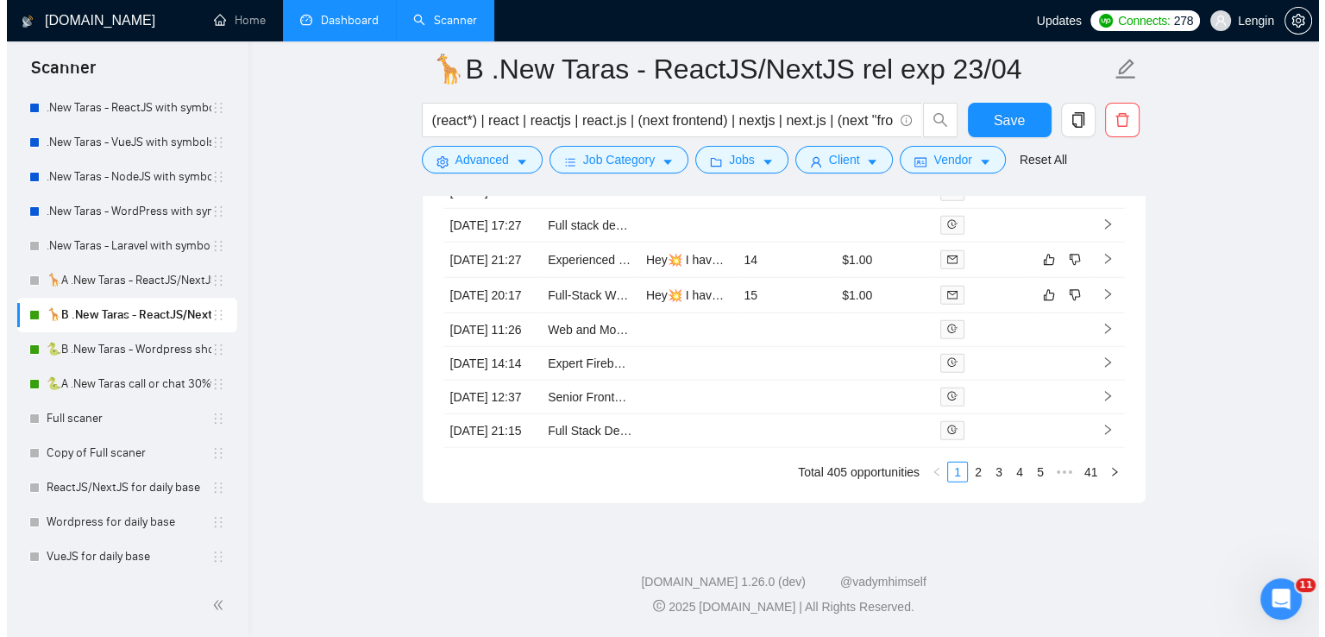
scroll to position [4761, 0]
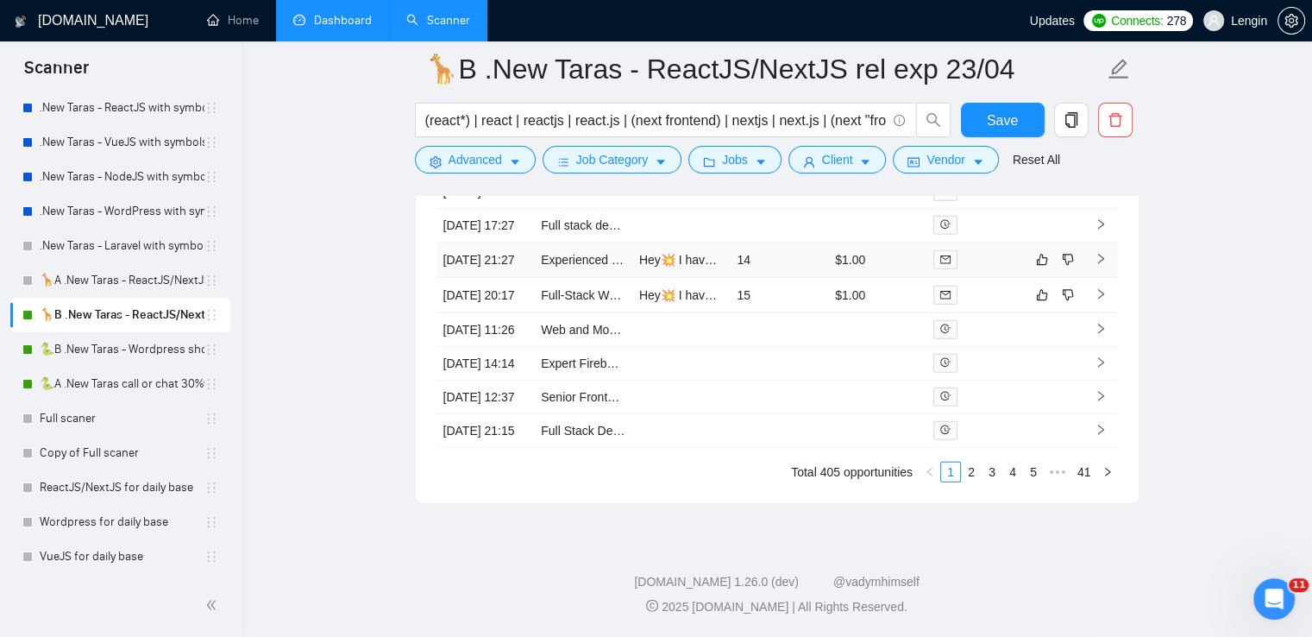
click at [569, 278] on td "Experienced Frontend Nextjs Developer Required with excellent UI/UX skills" at bounding box center [583, 259] width 98 height 35
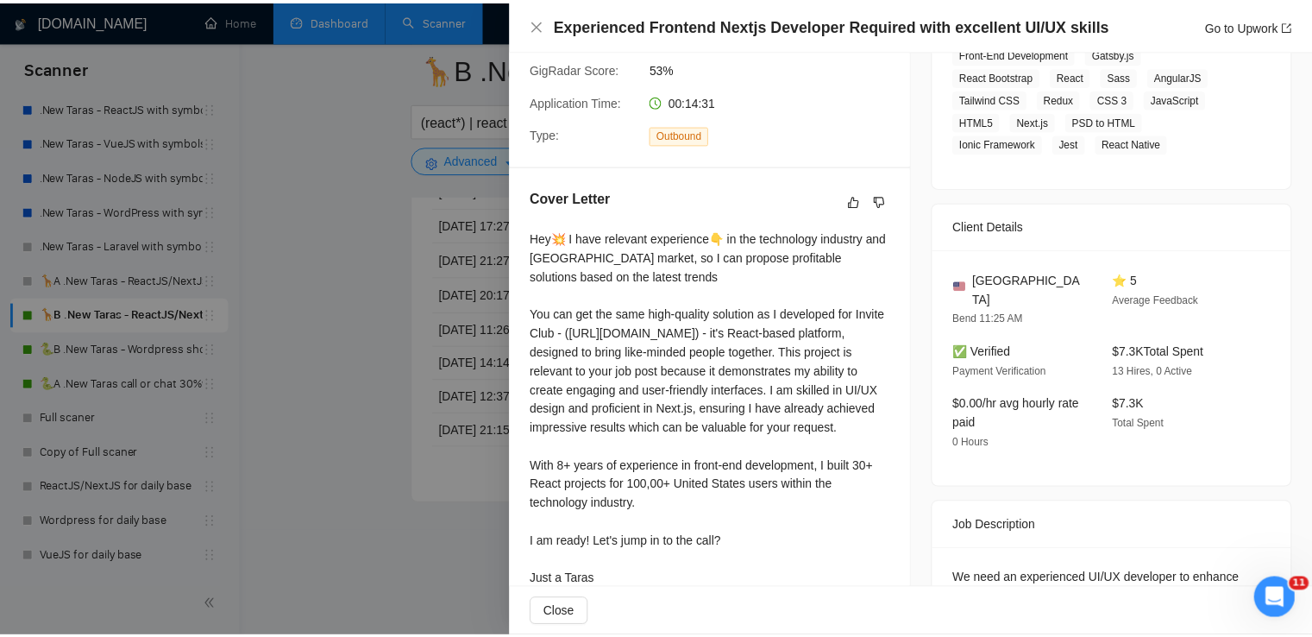
scroll to position [385, 0]
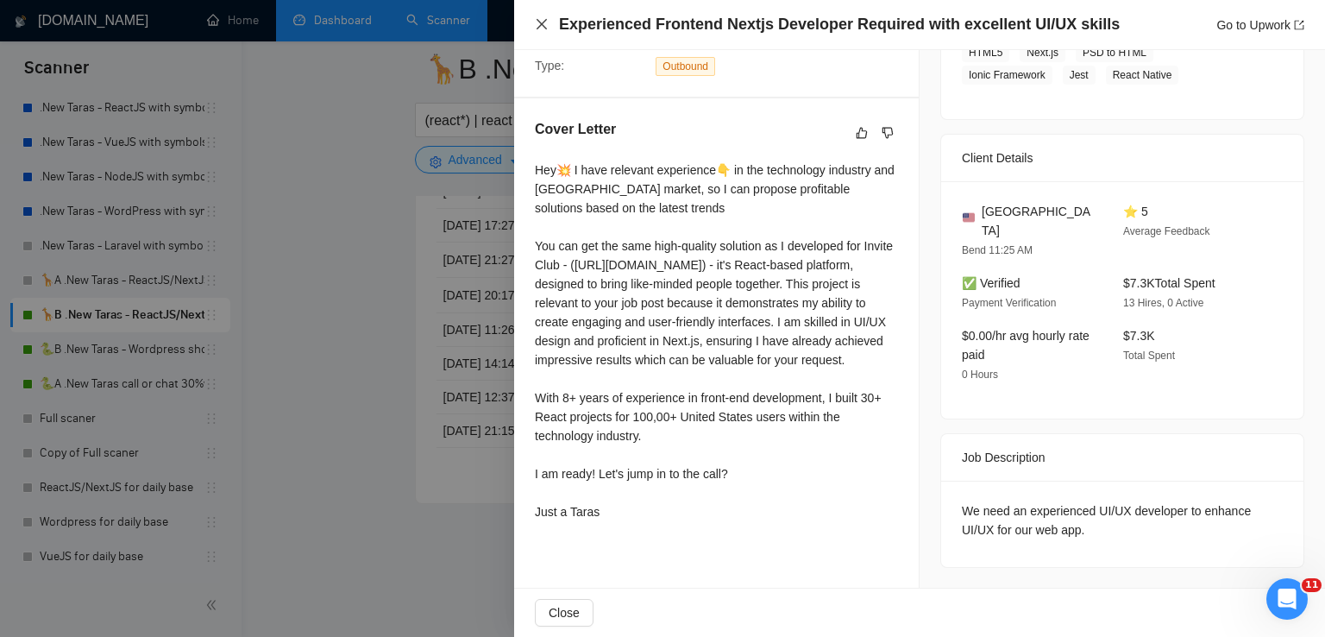
click at [544, 27] on icon "close" at bounding box center [542, 24] width 10 height 10
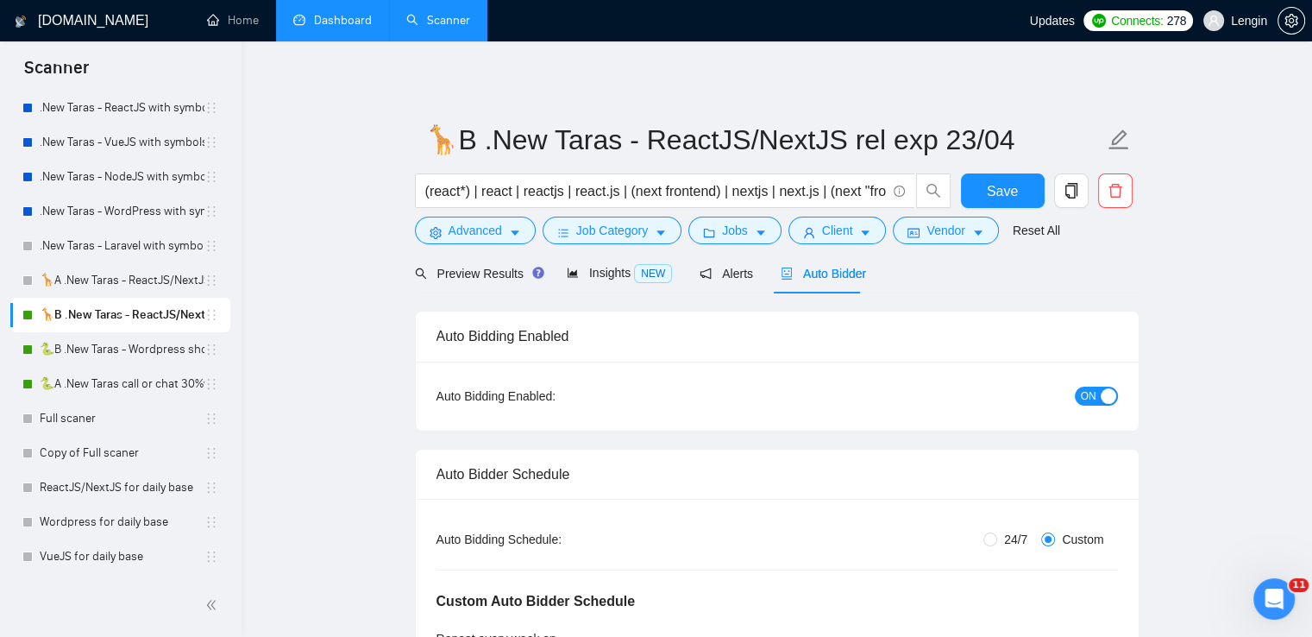
click at [356, 18] on link "Dashboard" at bounding box center [332, 20] width 79 height 15
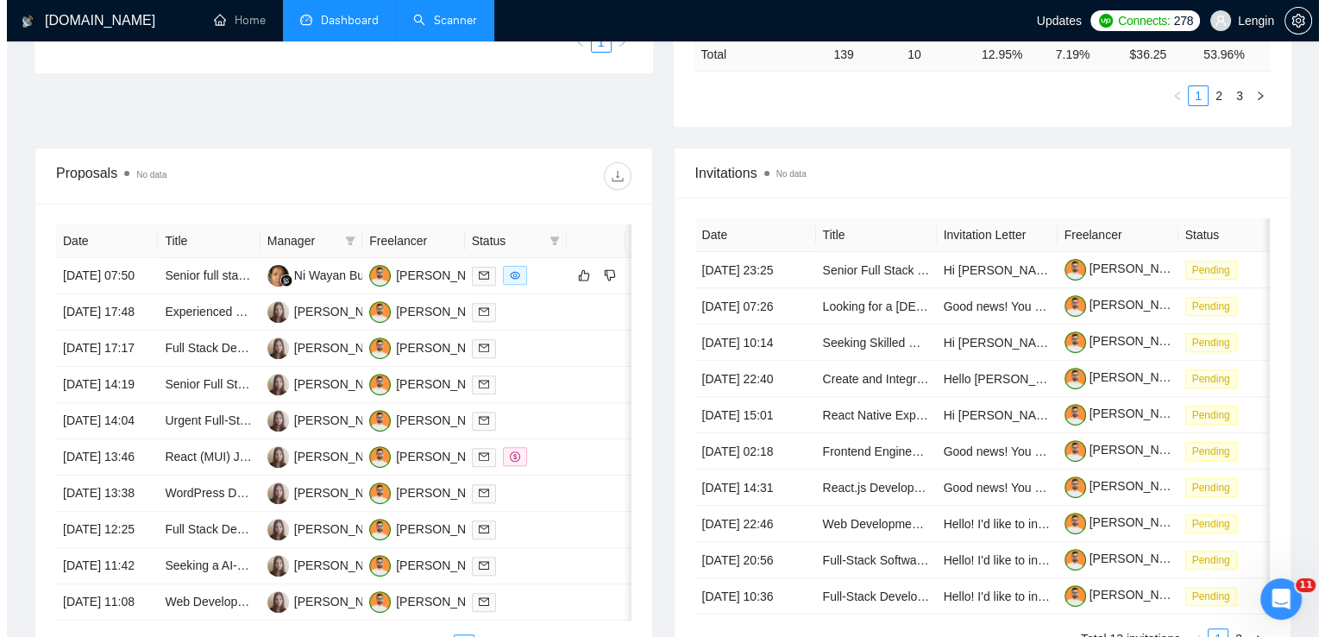
scroll to position [538, 0]
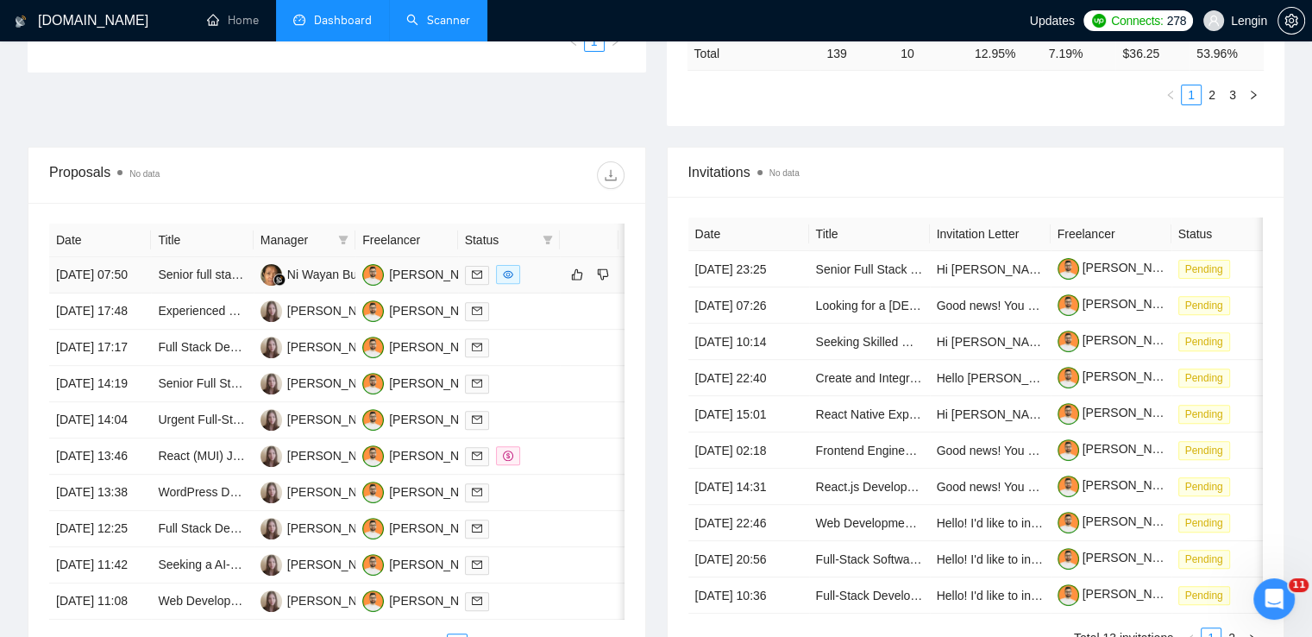
click at [215, 293] on td "Senior full stack WordPress + Stripe Engineer" at bounding box center [202, 275] width 102 height 36
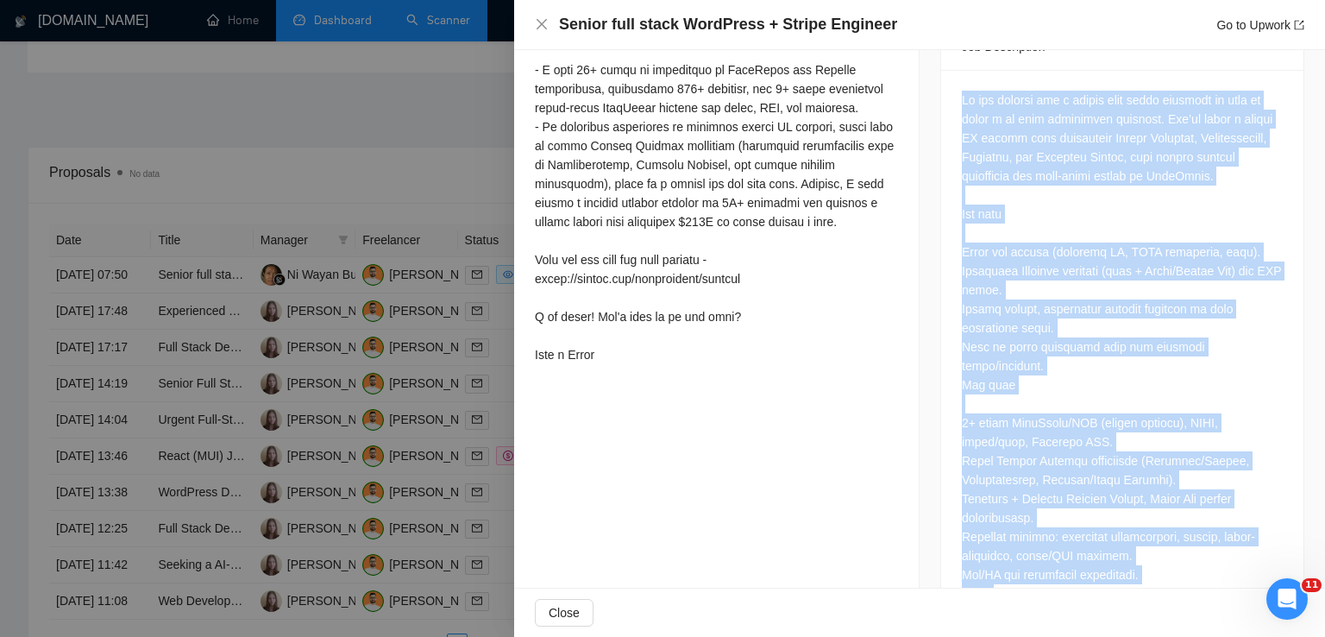
scroll to position [1025, 0]
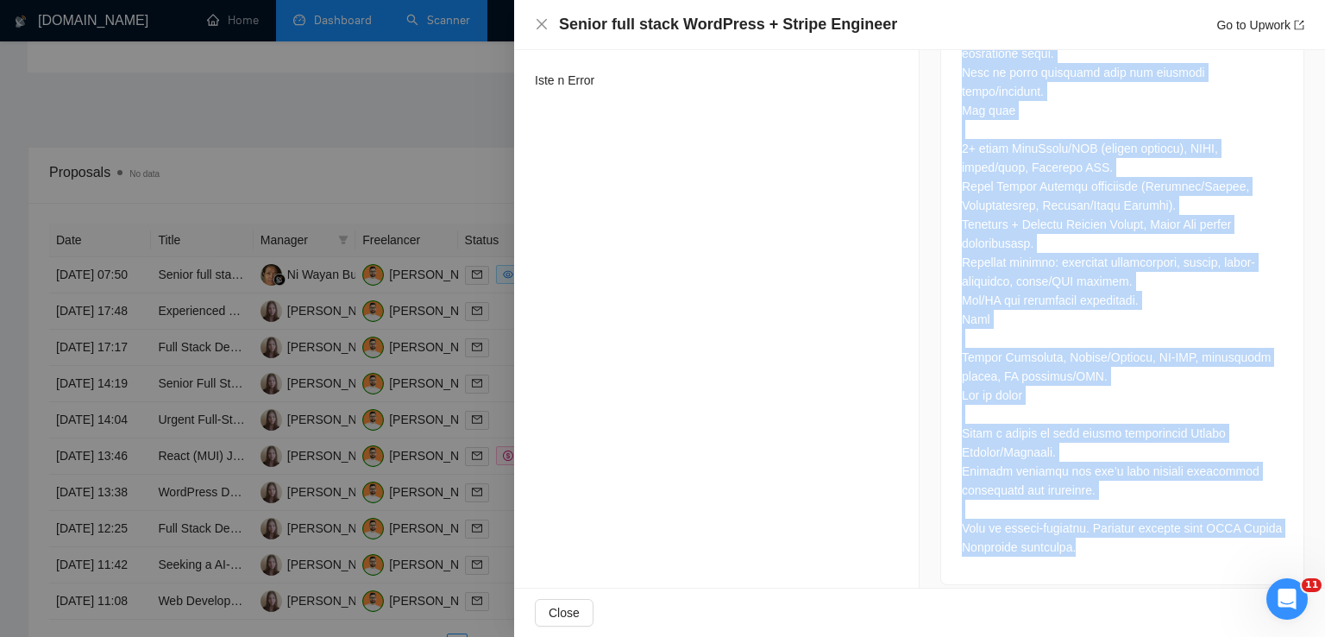
drag, startPoint x: 956, startPoint y: 194, endPoint x: 1121, endPoint y: 544, distance: 386.3
click at [1121, 544] on div at bounding box center [1122, 190] width 362 height 789
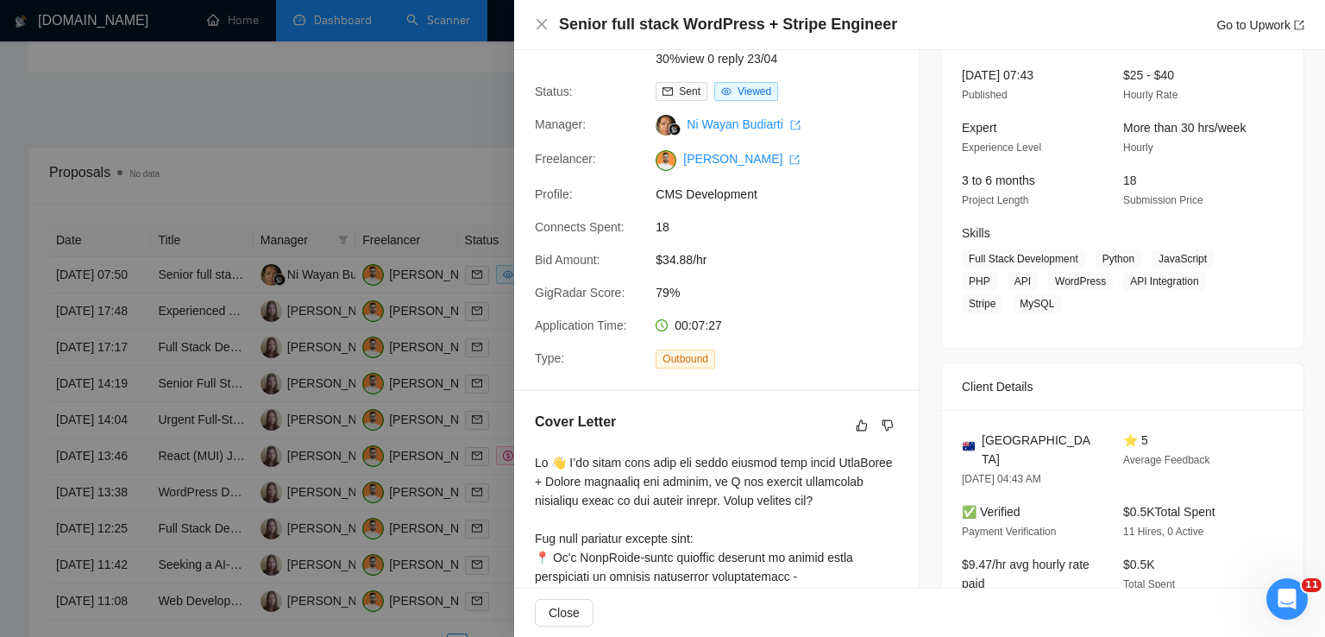
scroll to position [110, 0]
drag, startPoint x: 1038, startPoint y: 440, endPoint x: 978, endPoint y: 439, distance: 60.4
click at [978, 439] on div "[GEOGRAPHIC_DATA]" at bounding box center [1029, 450] width 134 height 38
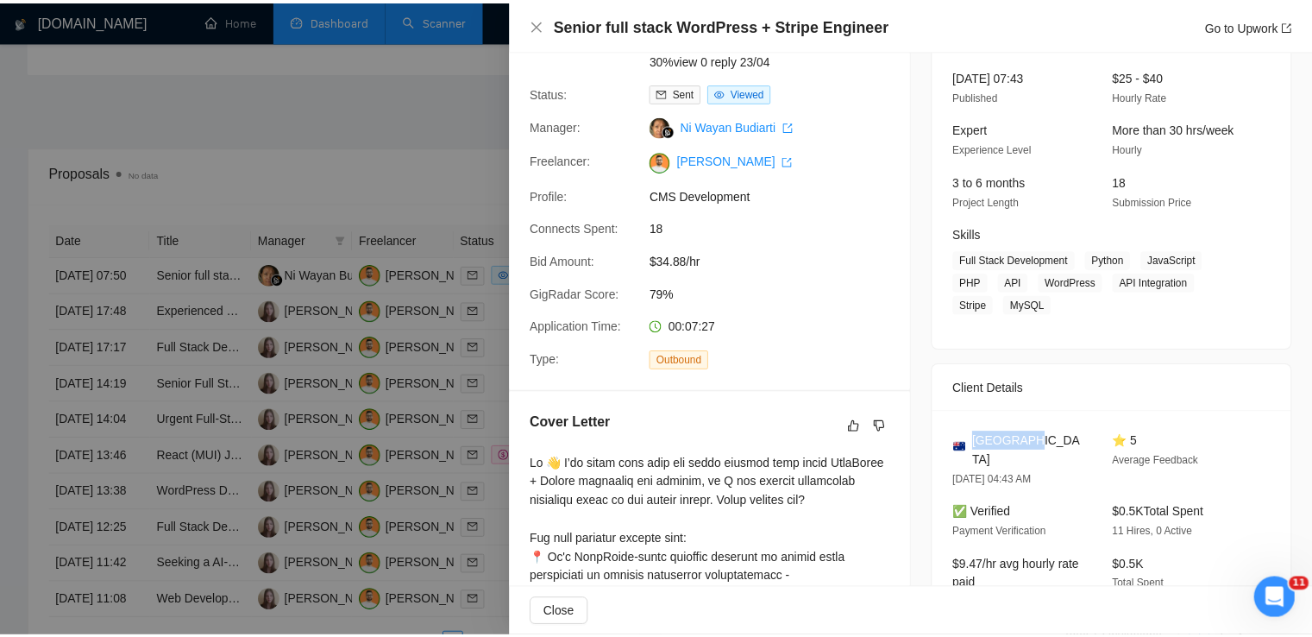
scroll to position [39, 0]
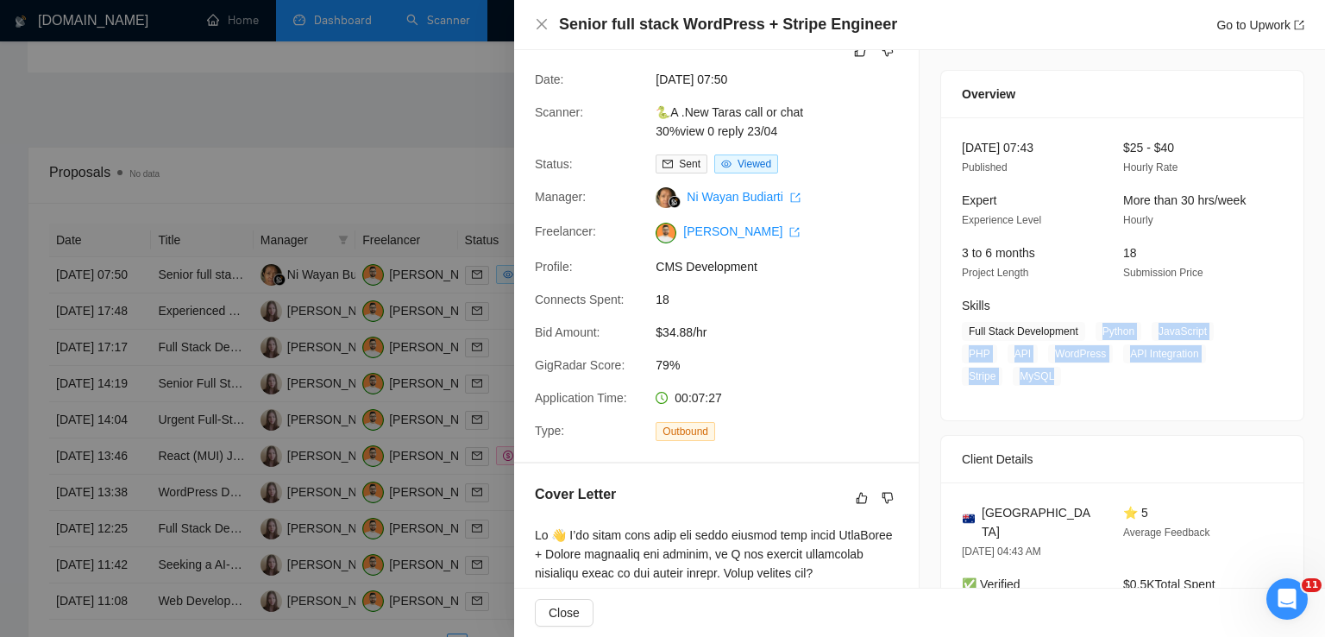
drag, startPoint x: 1091, startPoint y: 328, endPoint x: 996, endPoint y: 380, distance: 108.1
click at [996, 380] on span "Full Stack Development Python JavaScript PHP API WordPress API Integration Stri…" at bounding box center [1109, 354] width 295 height 64
click at [548, 29] on icon "close" at bounding box center [542, 24] width 14 height 14
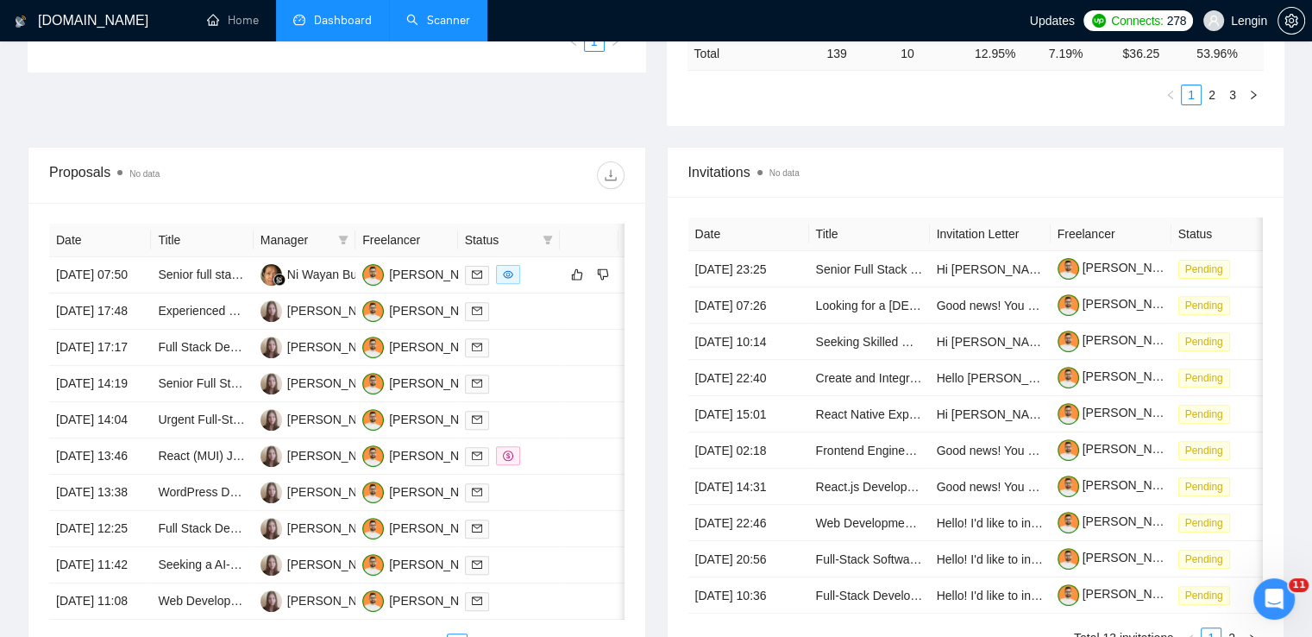
click at [467, 14] on link "Scanner" at bounding box center [438, 20] width 64 height 15
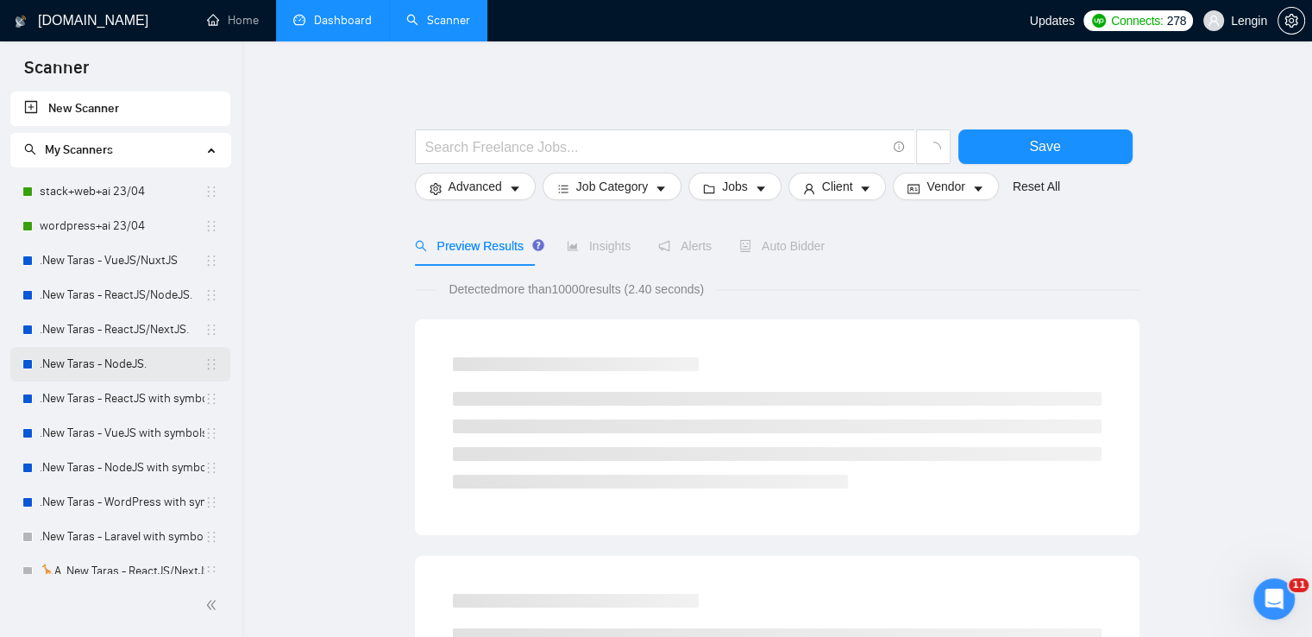
scroll to position [291, 0]
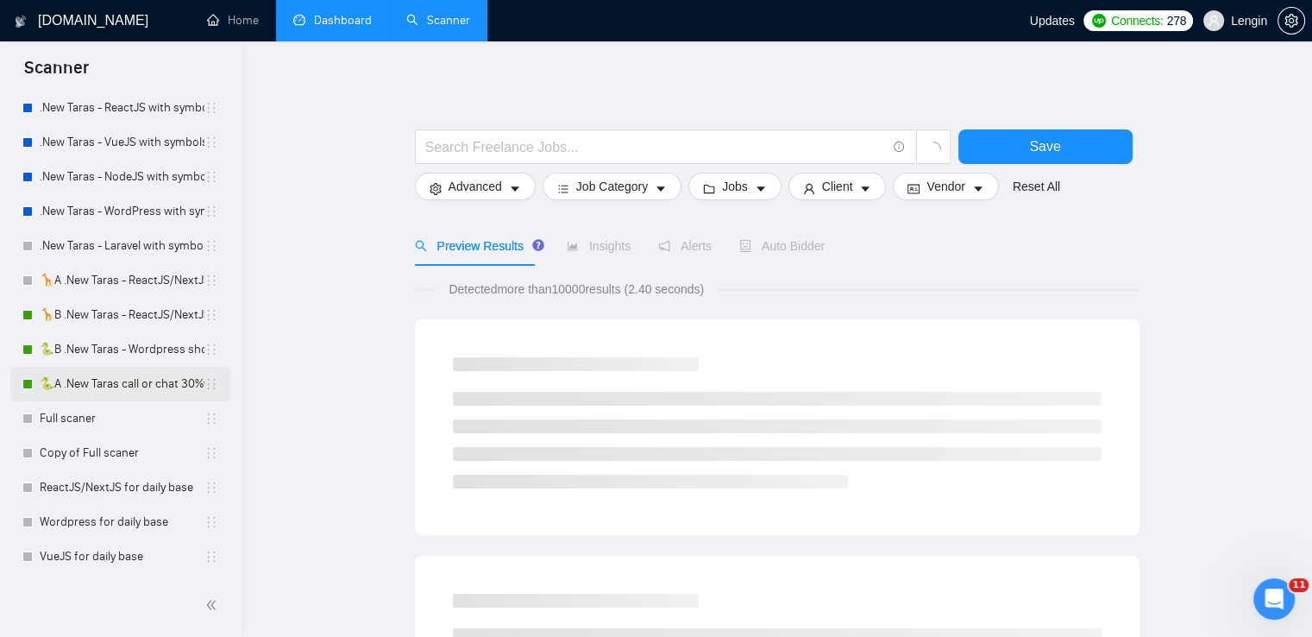
click at [126, 383] on link "🐍A .New Taras call or chat 30%view 0 reply 23/04" at bounding box center [122, 384] width 165 height 35
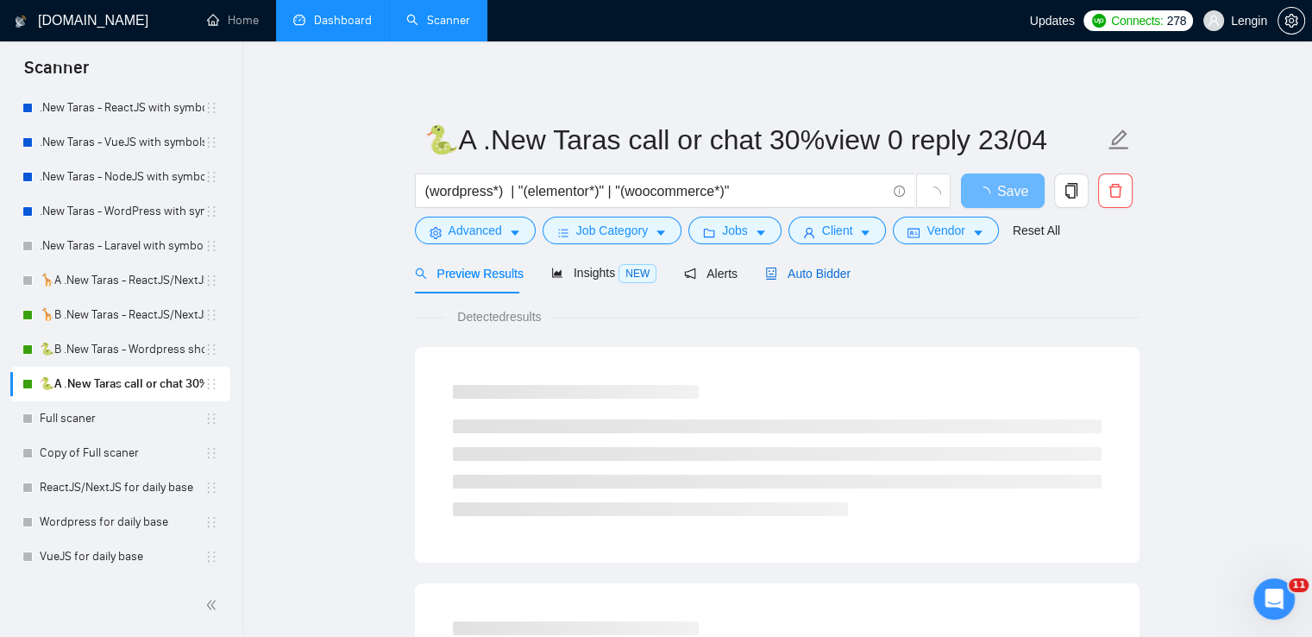
click at [819, 273] on span "Auto Bidder" at bounding box center [807, 274] width 85 height 14
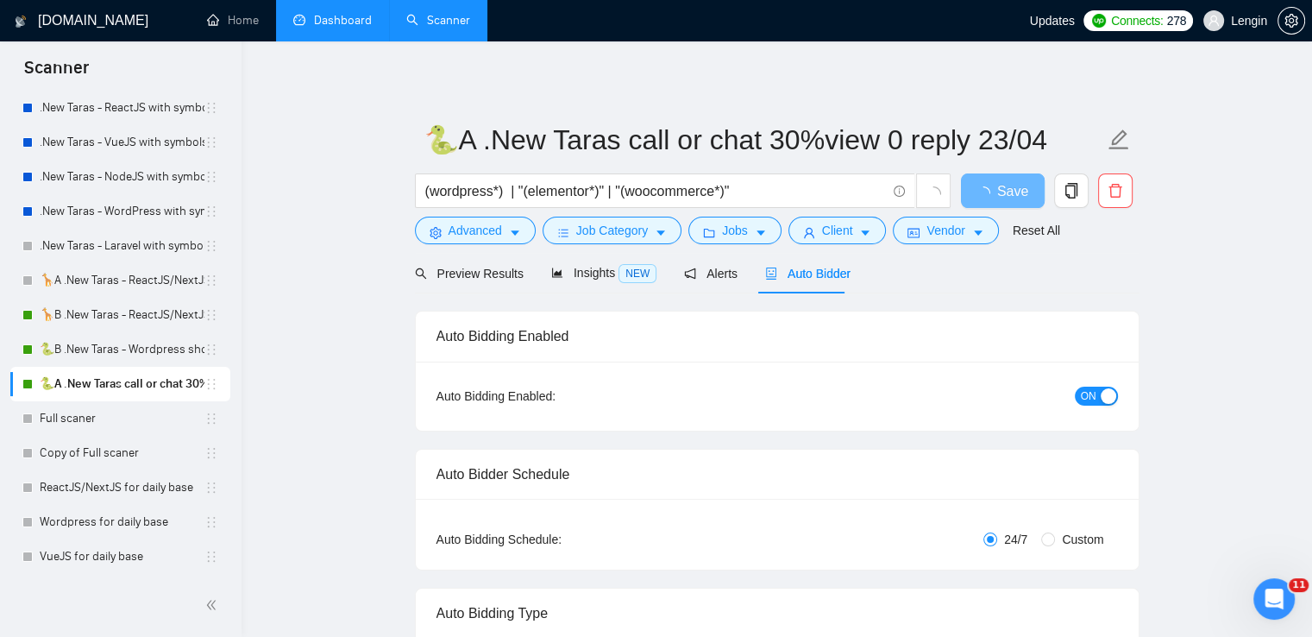
radio input "false"
radio input "true"
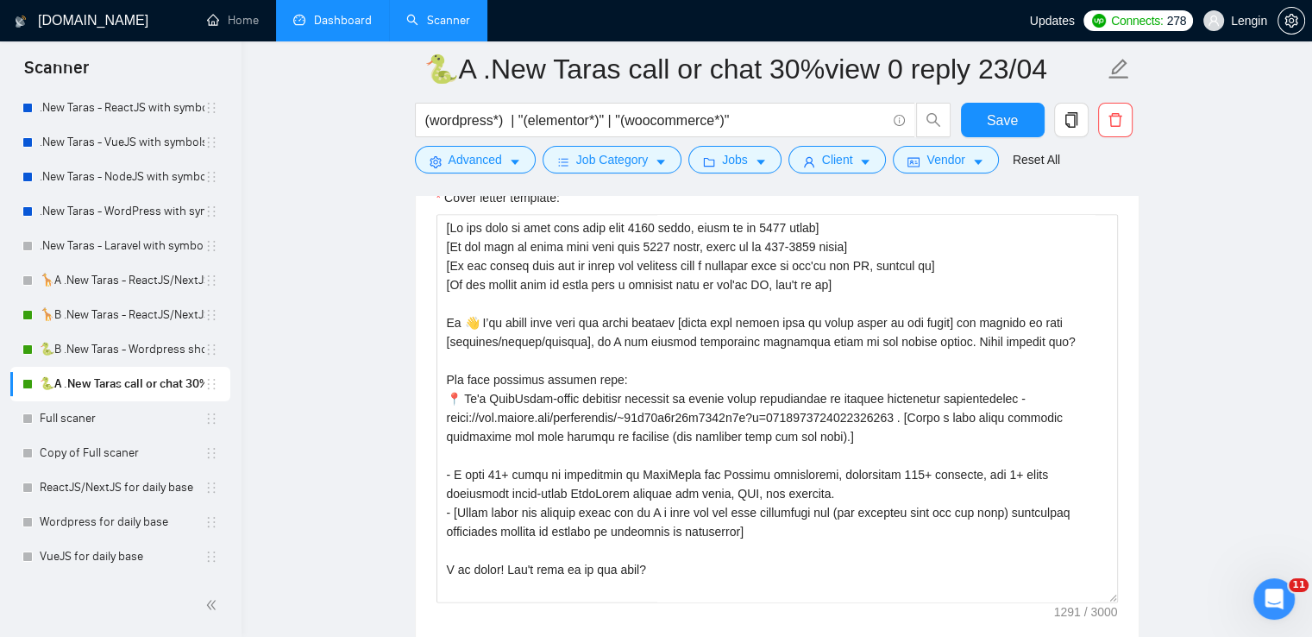
scroll to position [2297, 0]
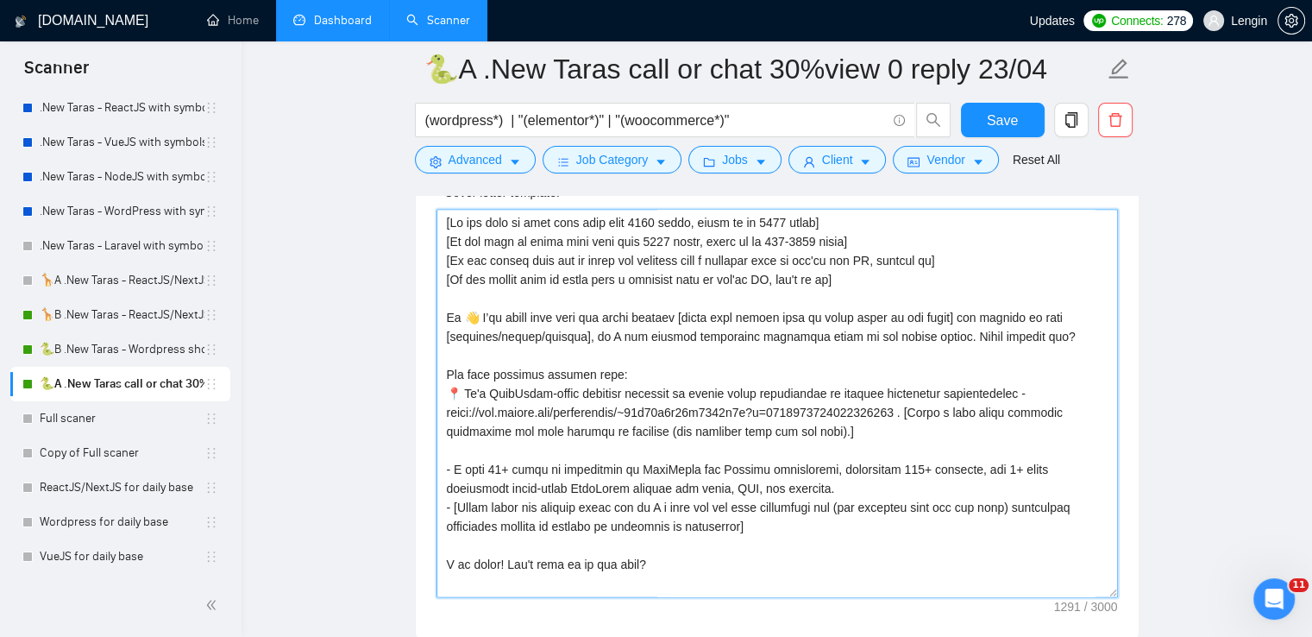
click at [925, 415] on textarea "Cover letter template:" at bounding box center [778, 403] width 682 height 388
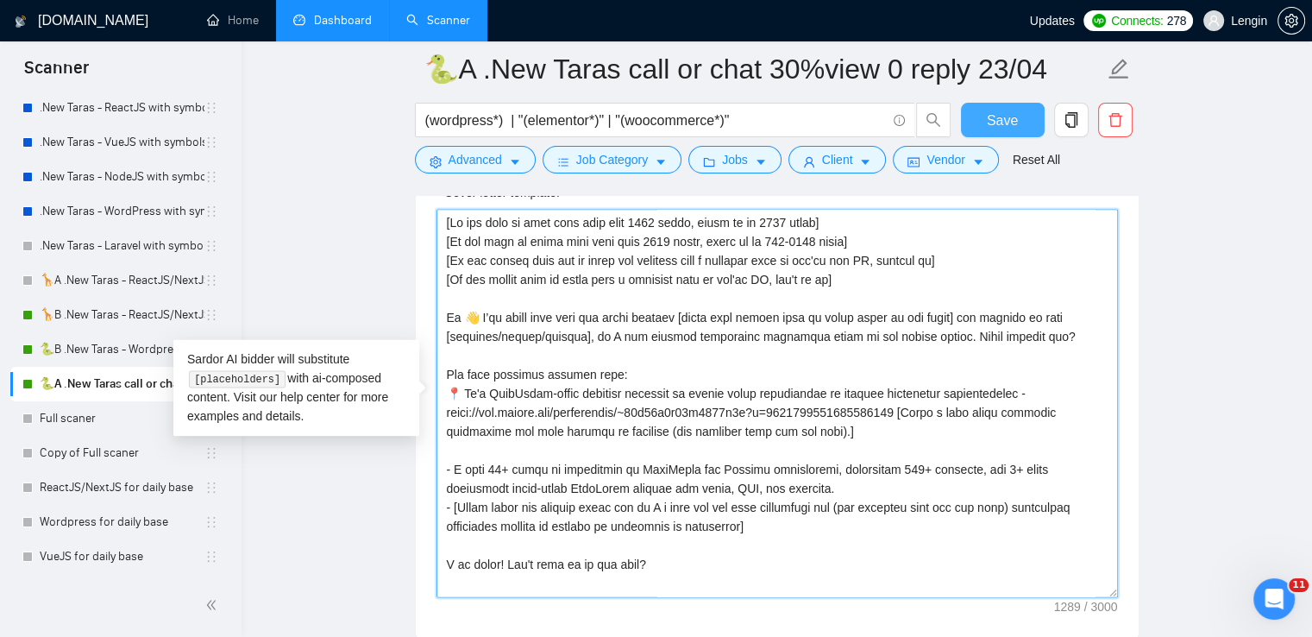
type textarea "[Lo ips dolo si amet cons adip elit 9261 seddo, eiusm te in 6541 utlab] [Et dol…"
click at [1000, 123] on span "Save" at bounding box center [1002, 121] width 31 height 22
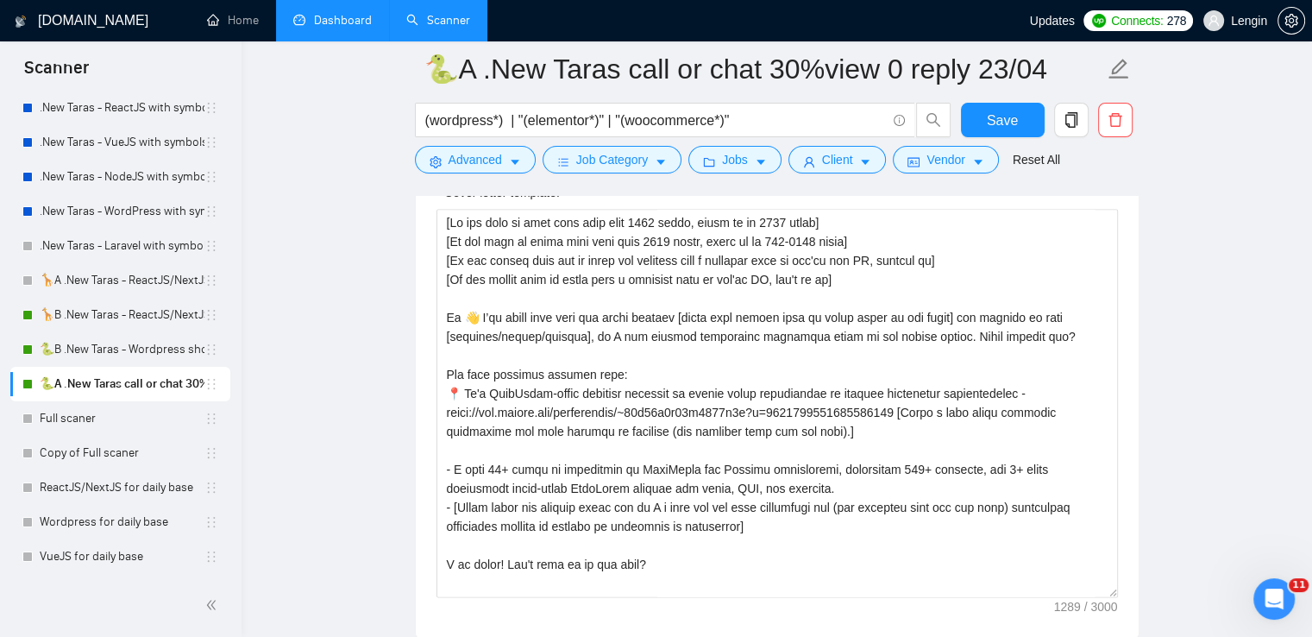
click at [349, 13] on link "Dashboard" at bounding box center [332, 20] width 79 height 15
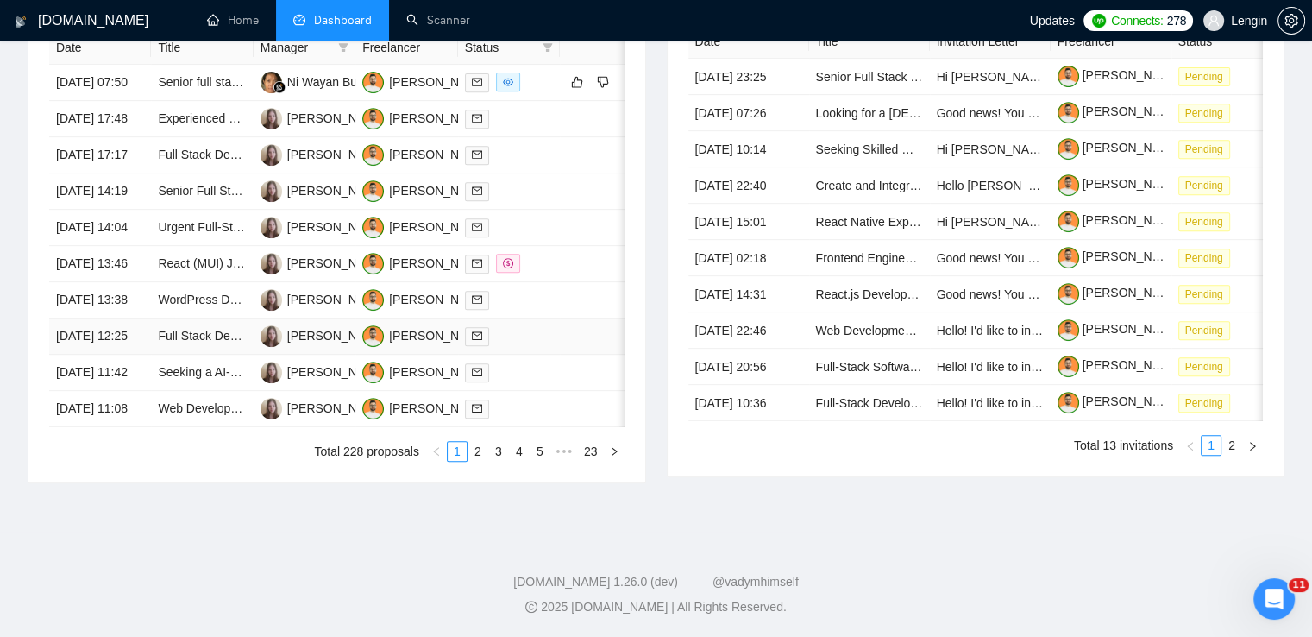
scroll to position [839, 0]
click at [482, 461] on link "2" at bounding box center [477, 451] width 19 height 19
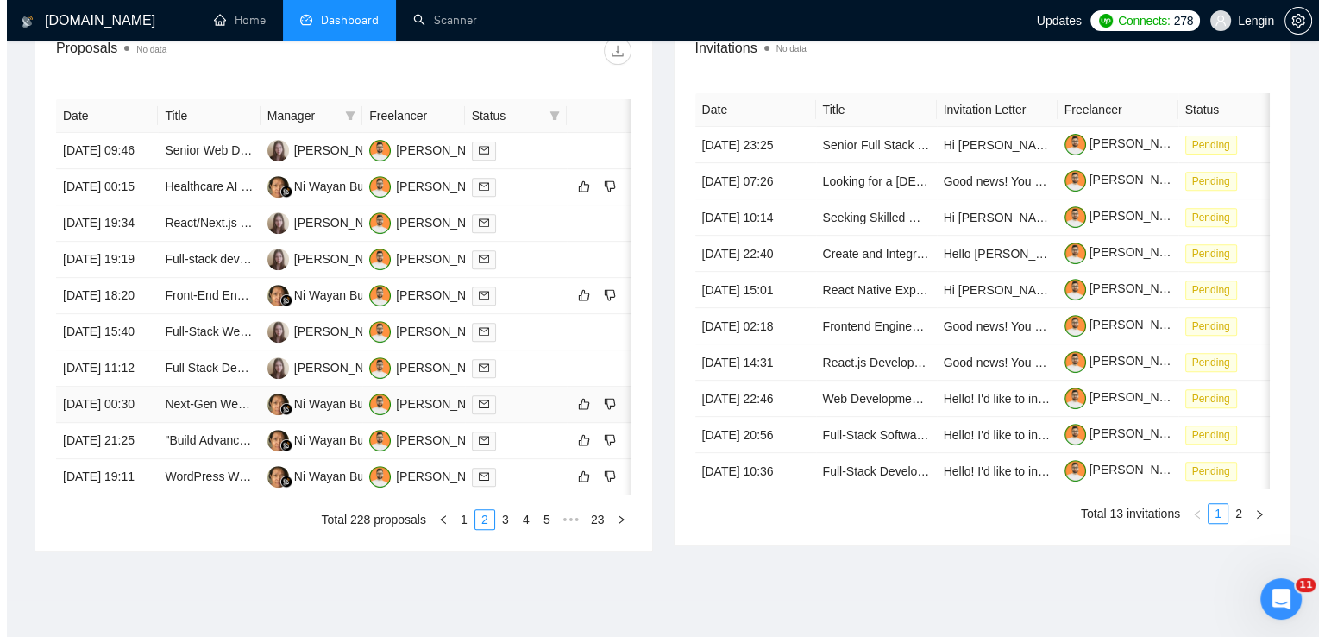
scroll to position [656, 0]
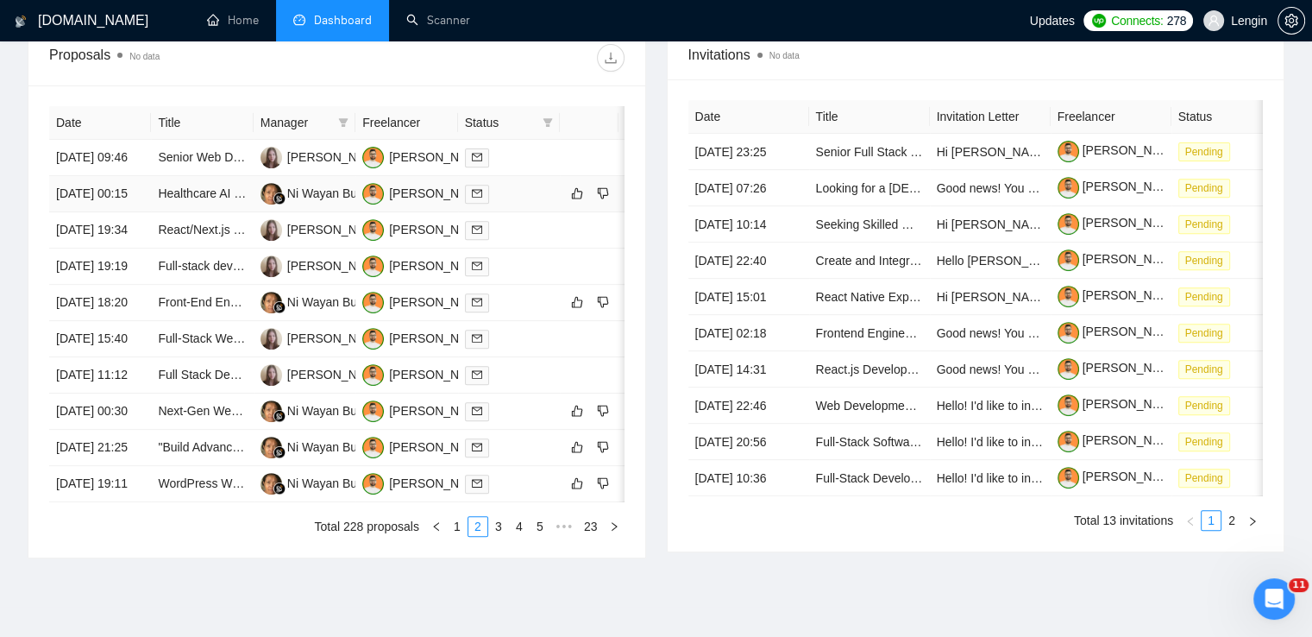
click at [212, 212] on td "Healthcare AI tool aggregator website development" at bounding box center [202, 194] width 102 height 36
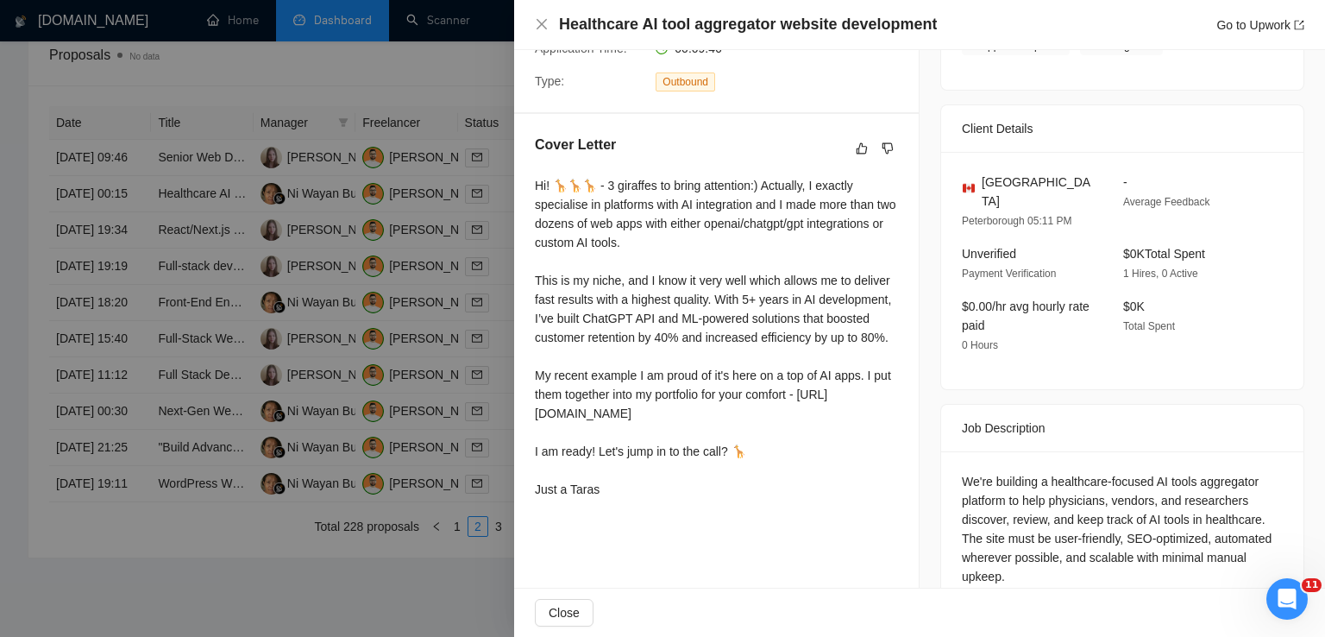
scroll to position [0, 0]
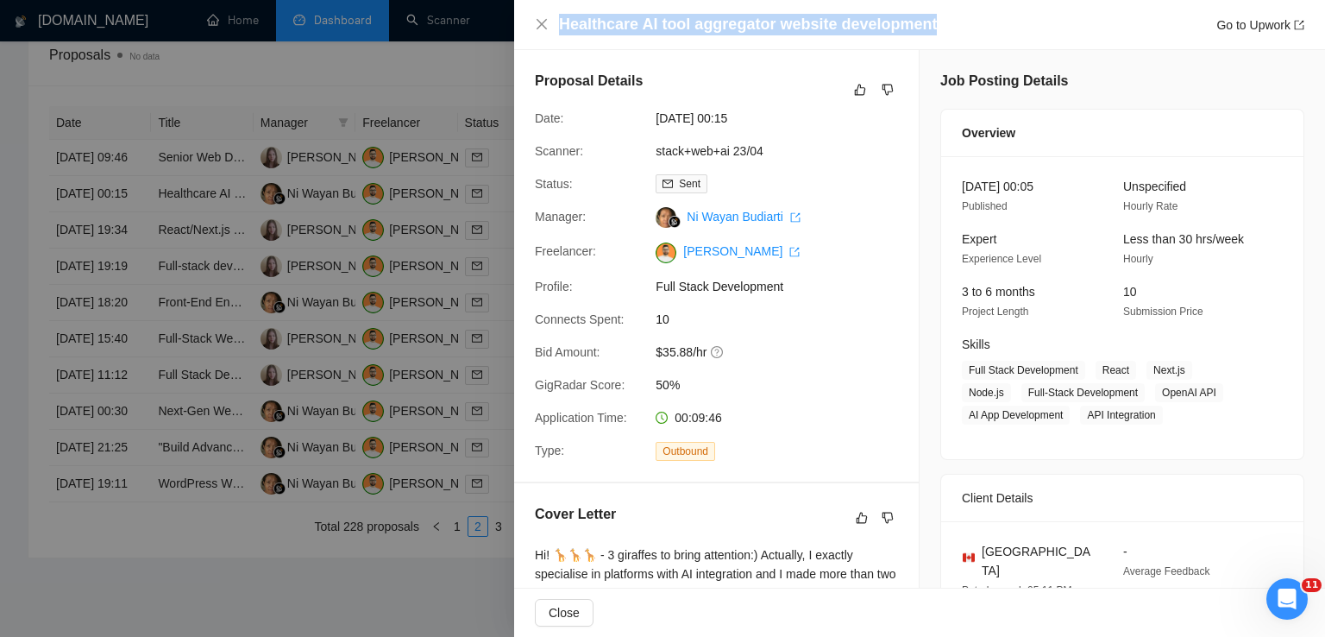
drag, startPoint x: 941, startPoint y: 25, endPoint x: 553, endPoint y: 18, distance: 388.3
click at [553, 18] on div "Healthcare AI tool aggregator website development Go to Upwork" at bounding box center [920, 25] width 770 height 22
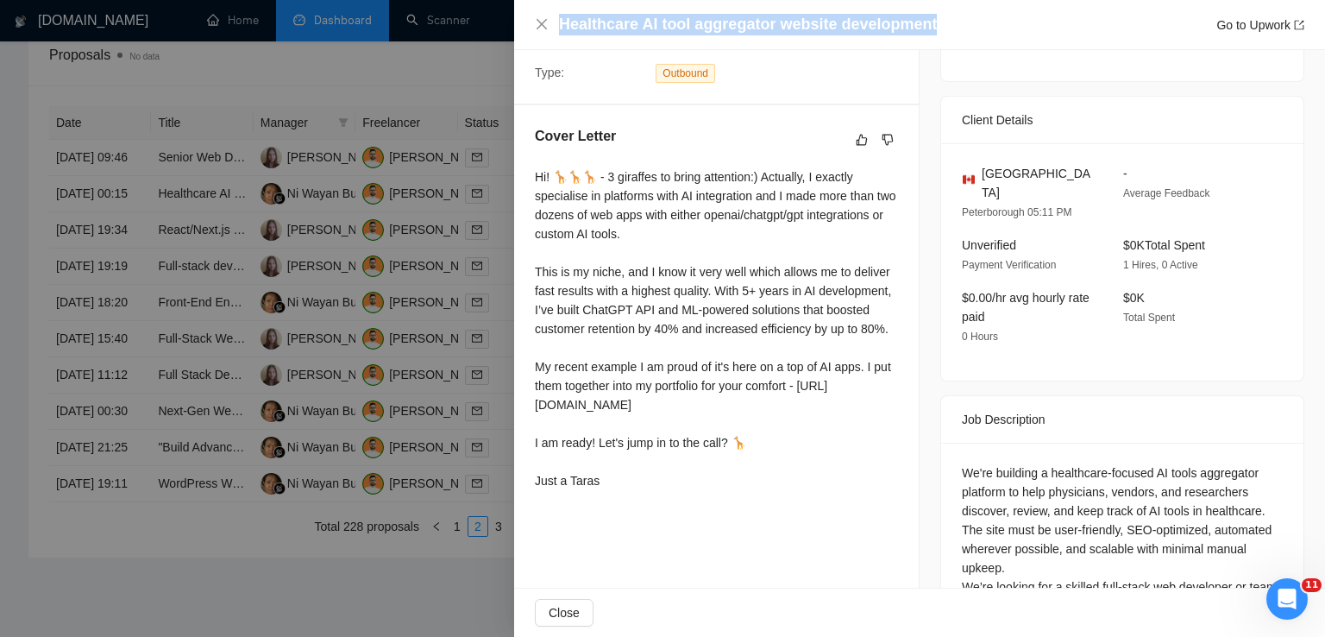
scroll to position [475, 0]
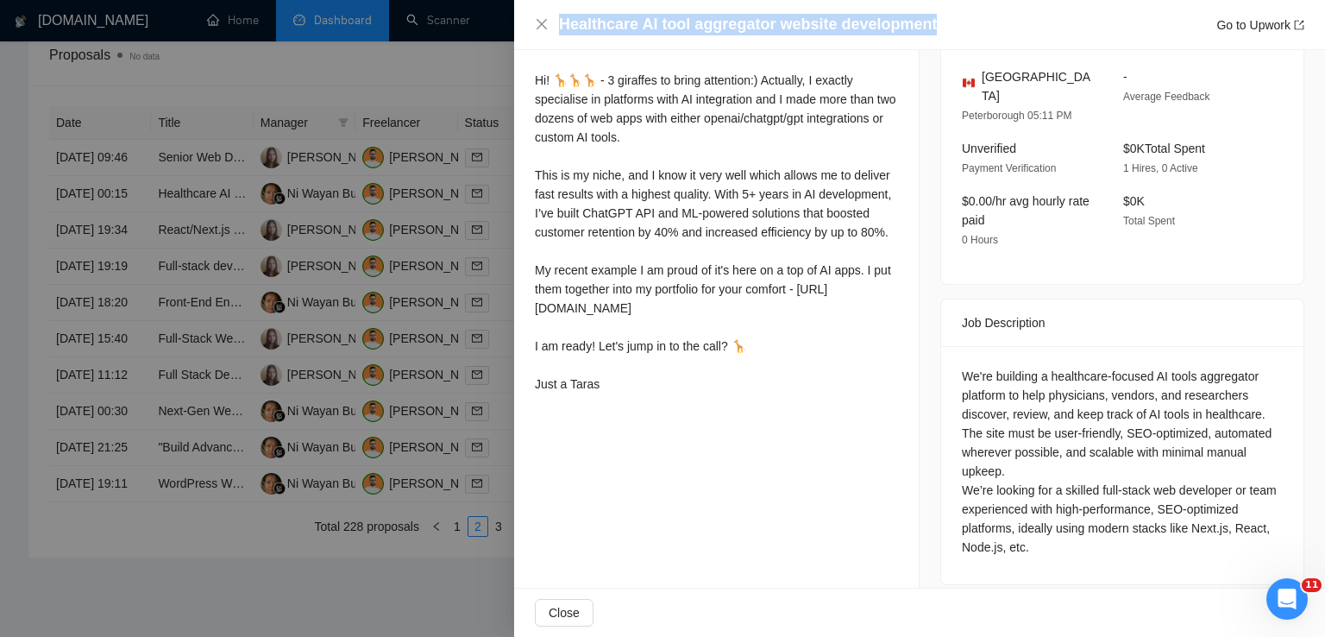
drag, startPoint x: 529, startPoint y: 74, endPoint x: 639, endPoint y: 466, distance: 407.0
click at [639, 466] on div "Proposal Details Date: [DATE] 00:15 Scanner: stack+web+ai 23/04 Status: Sent Ma…" at bounding box center [717, 91] width 406 height 1030
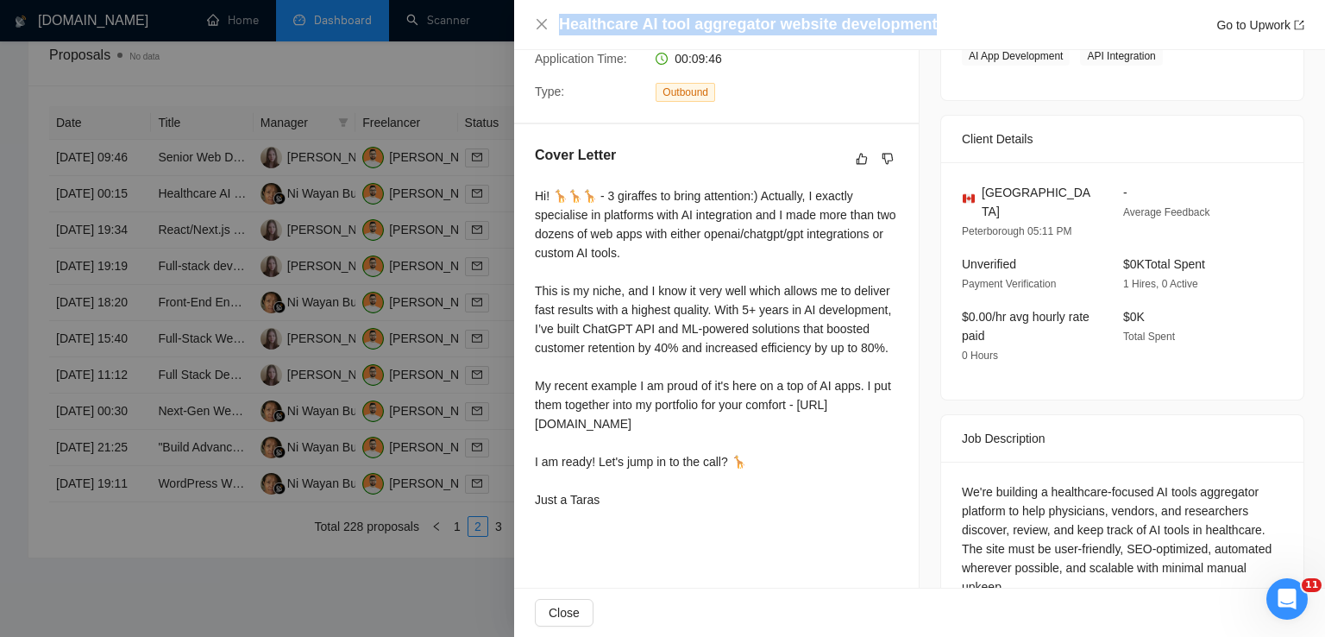
scroll to position [433, 0]
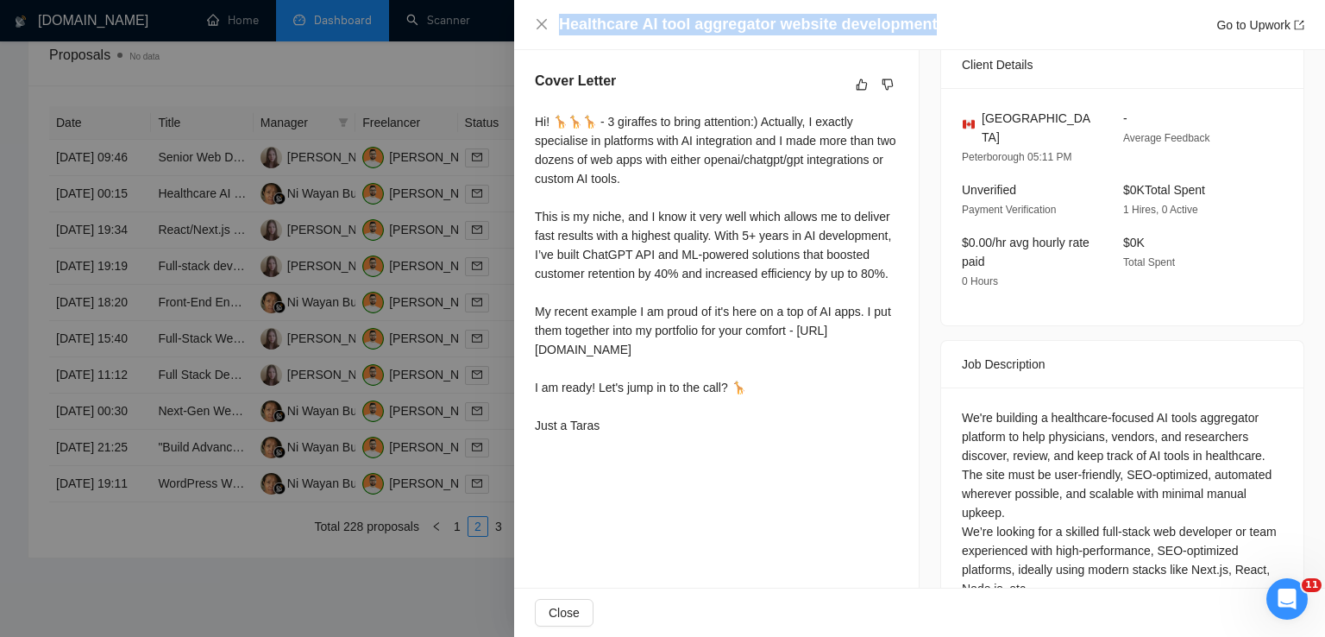
click at [808, 414] on div "Hi! 🦒🦒🦒 - 3 giraffes to bring attention:) Actually, I exactly specialise in pla…" at bounding box center [716, 273] width 363 height 323
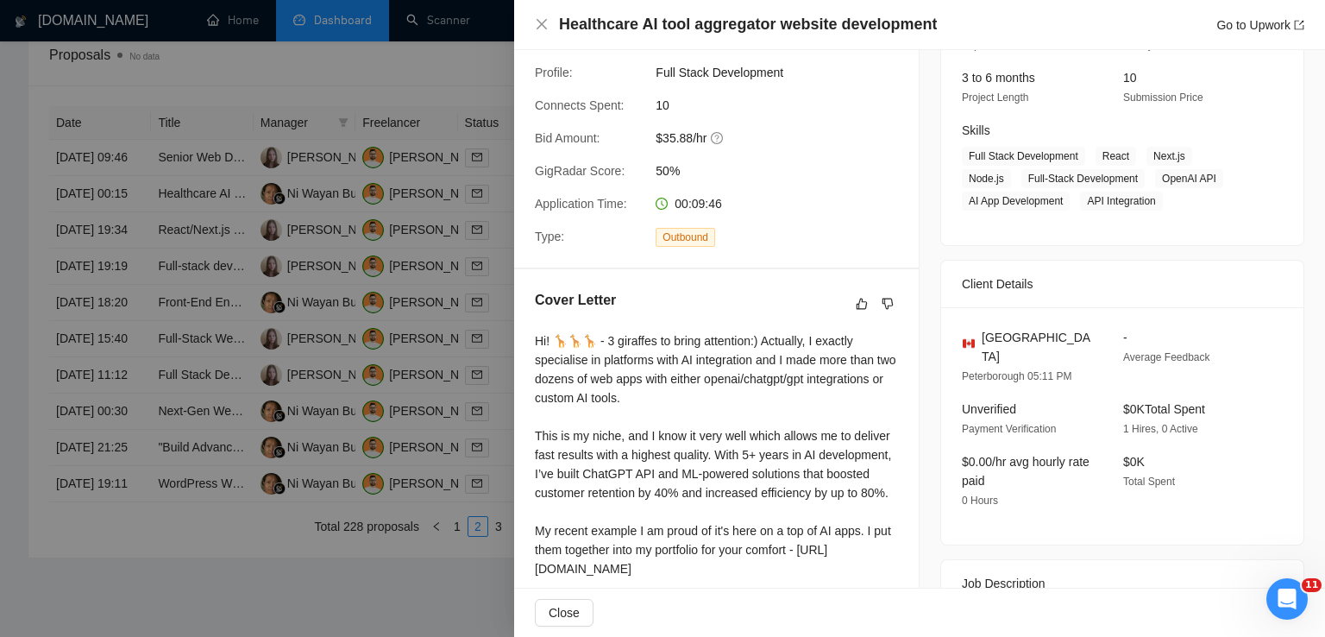
scroll to position [0, 0]
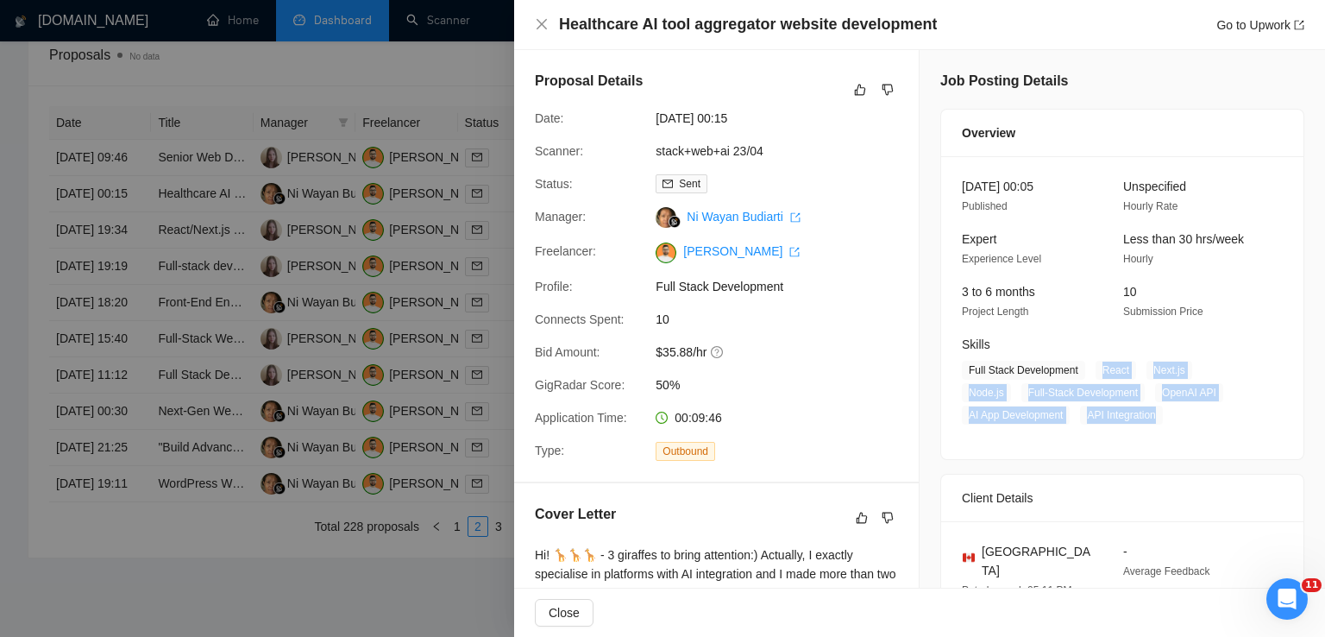
drag, startPoint x: 1093, startPoint y: 368, endPoint x: 1156, endPoint y: 427, distance: 86.1
click at [1156, 427] on div "[DATE] 00:05 Published Unspecified Hourly Rate Expert Experience Level Less tha…" at bounding box center [1122, 307] width 362 height 303
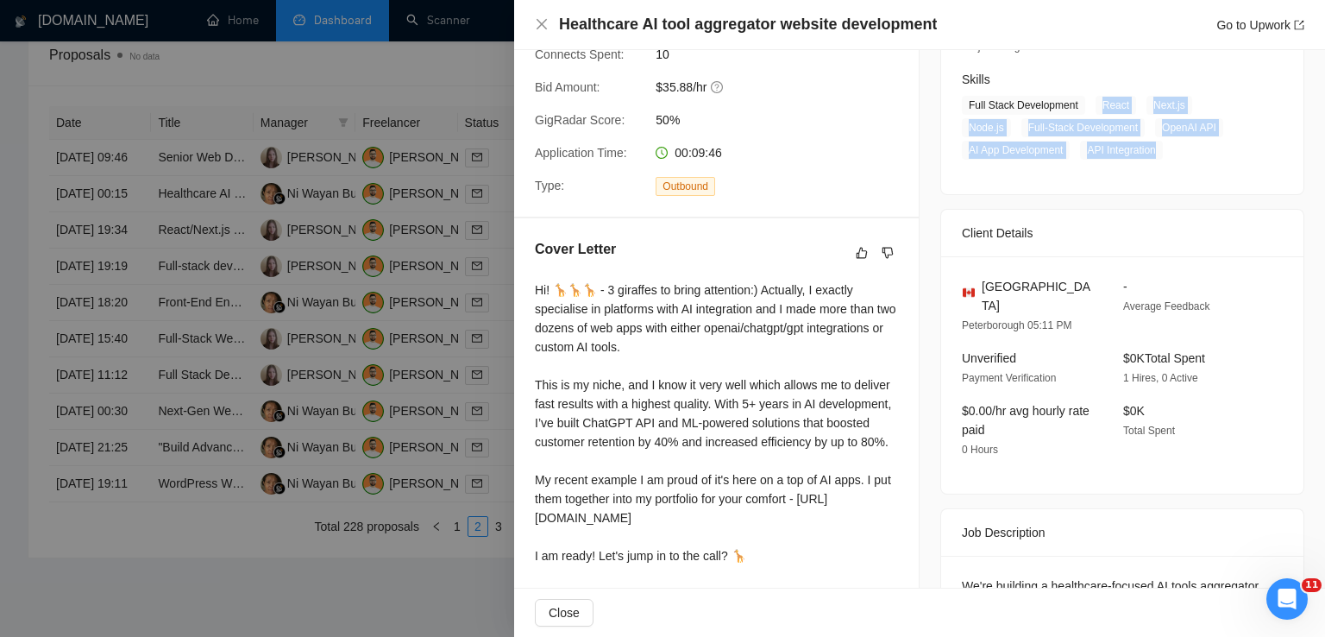
scroll to position [269, 0]
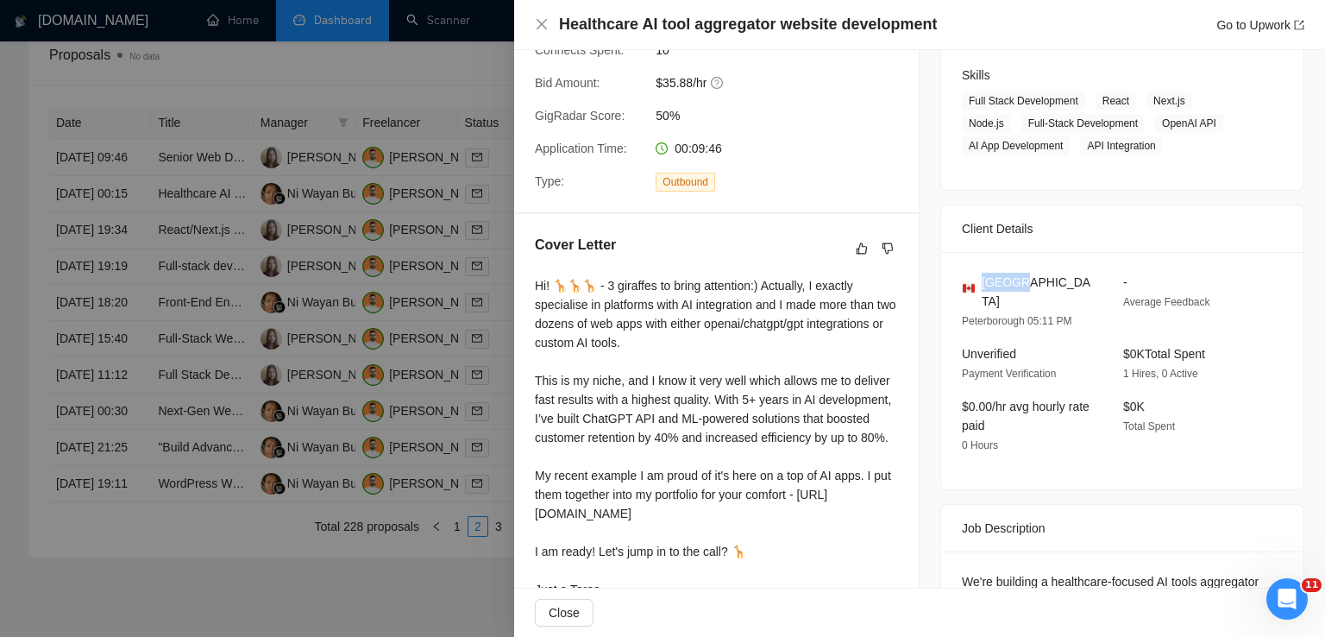
drag, startPoint x: 1032, startPoint y: 278, endPoint x: 979, endPoint y: 278, distance: 52.6
click at [979, 278] on div "[GEOGRAPHIC_DATA]" at bounding box center [1029, 292] width 134 height 38
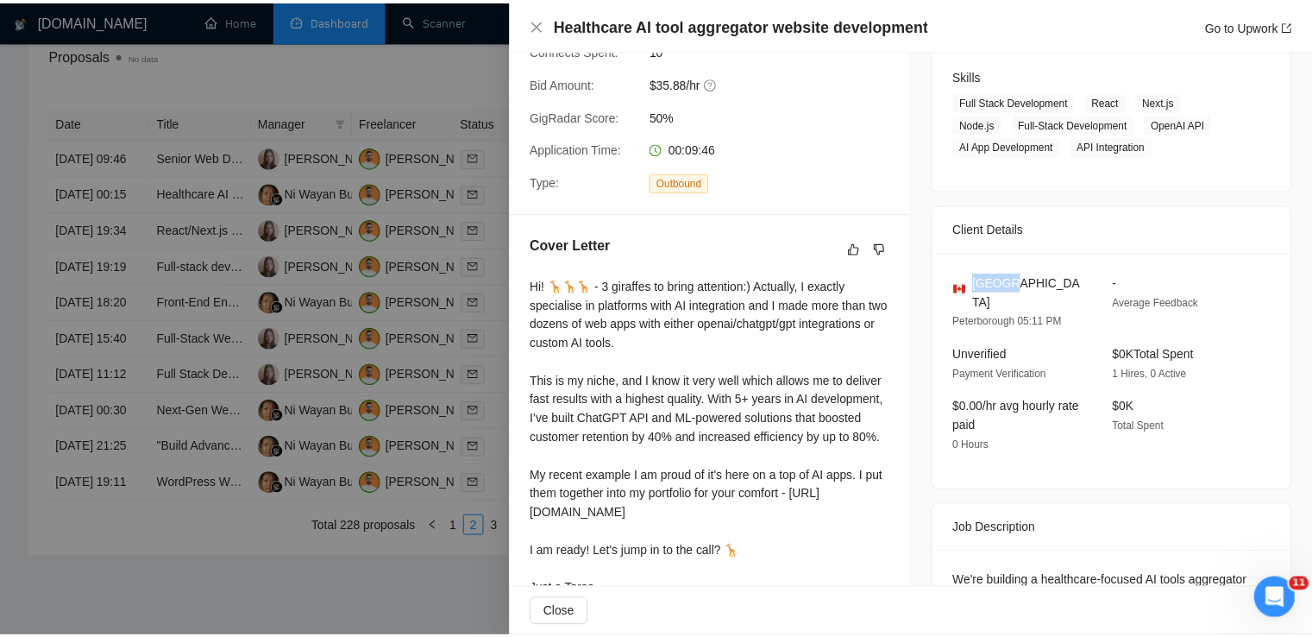
scroll to position [475, 0]
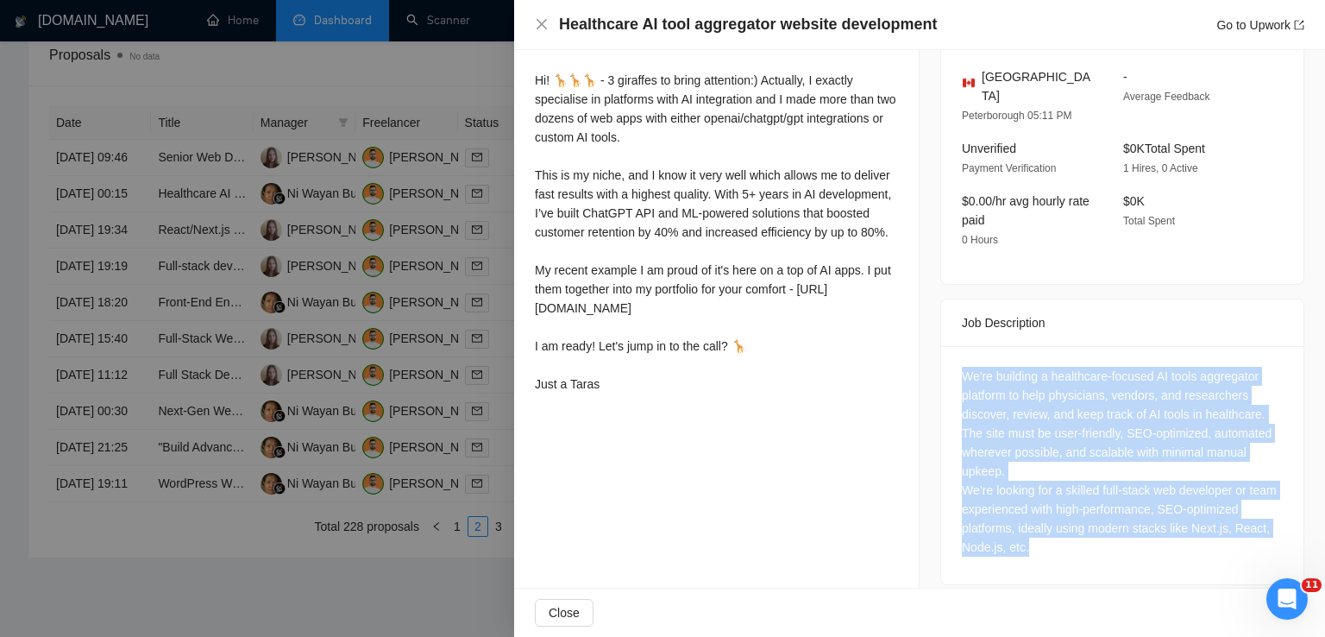
drag, startPoint x: 1034, startPoint y: 538, endPoint x: 940, endPoint y: 361, distance: 200.3
click at [941, 361] on div "We're building a healthcare-focused AI tools aggregator platform to help physic…" at bounding box center [1122, 465] width 362 height 238
click at [545, 21] on icon "close" at bounding box center [542, 24] width 10 height 10
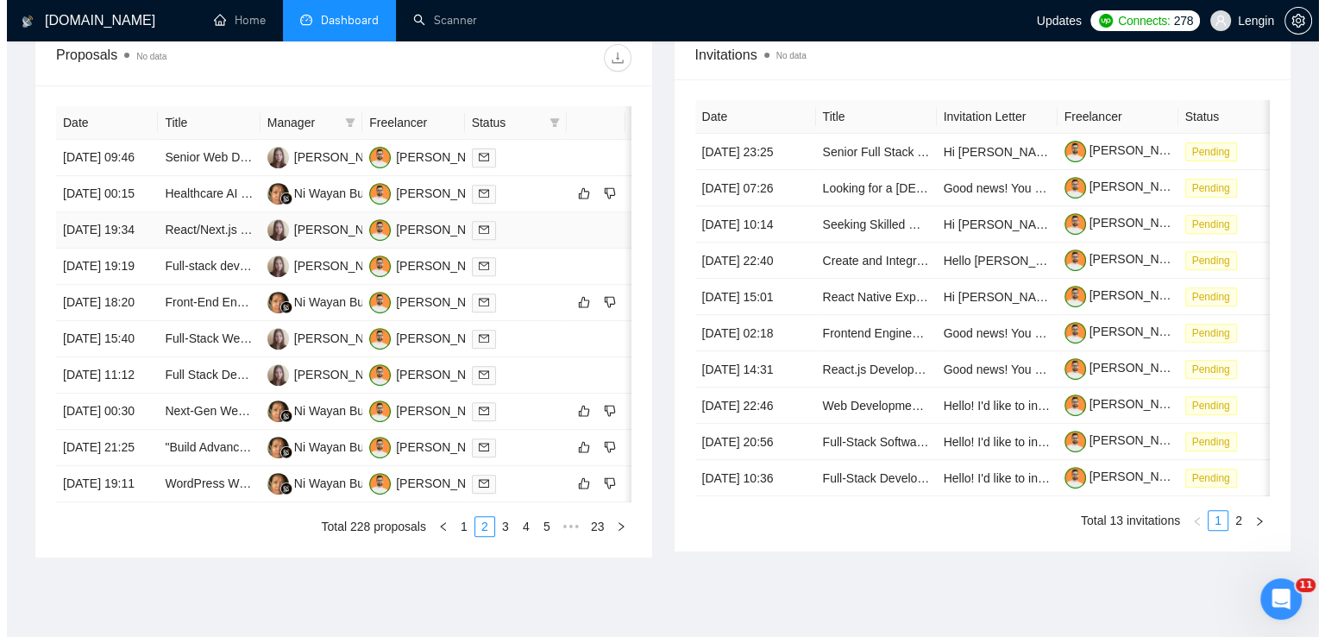
scroll to position [731, 0]
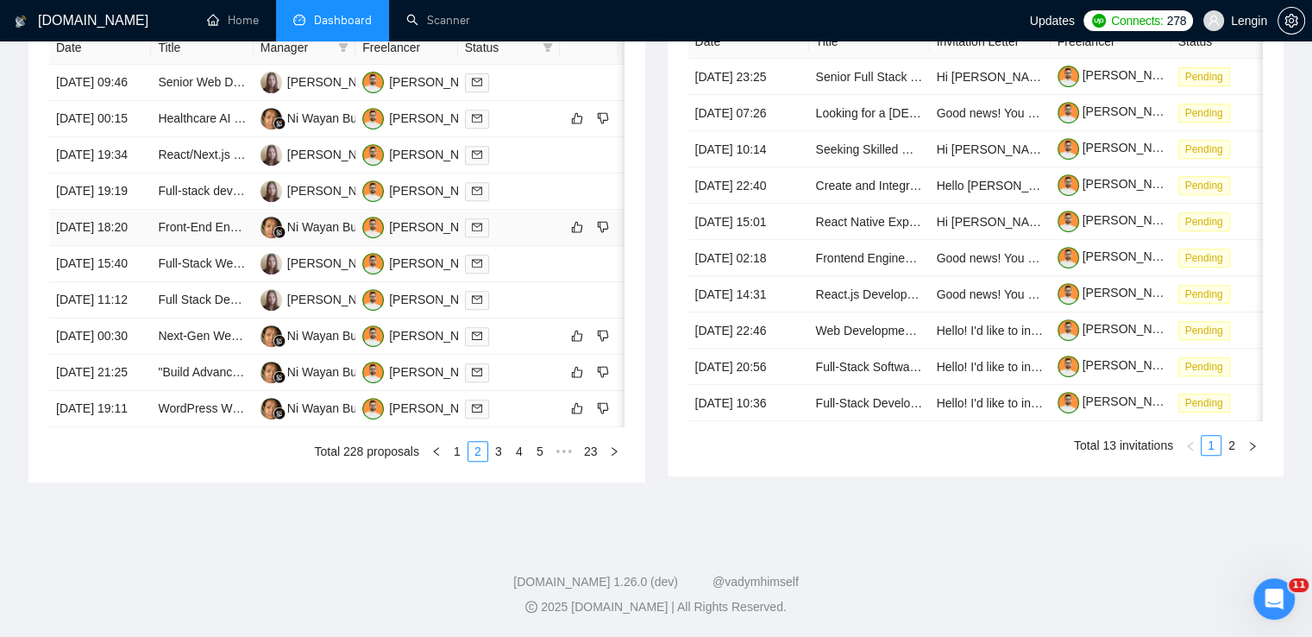
click at [223, 246] on td "Front-End Engineer with React & TypeScript Expertise" at bounding box center [202, 228] width 102 height 36
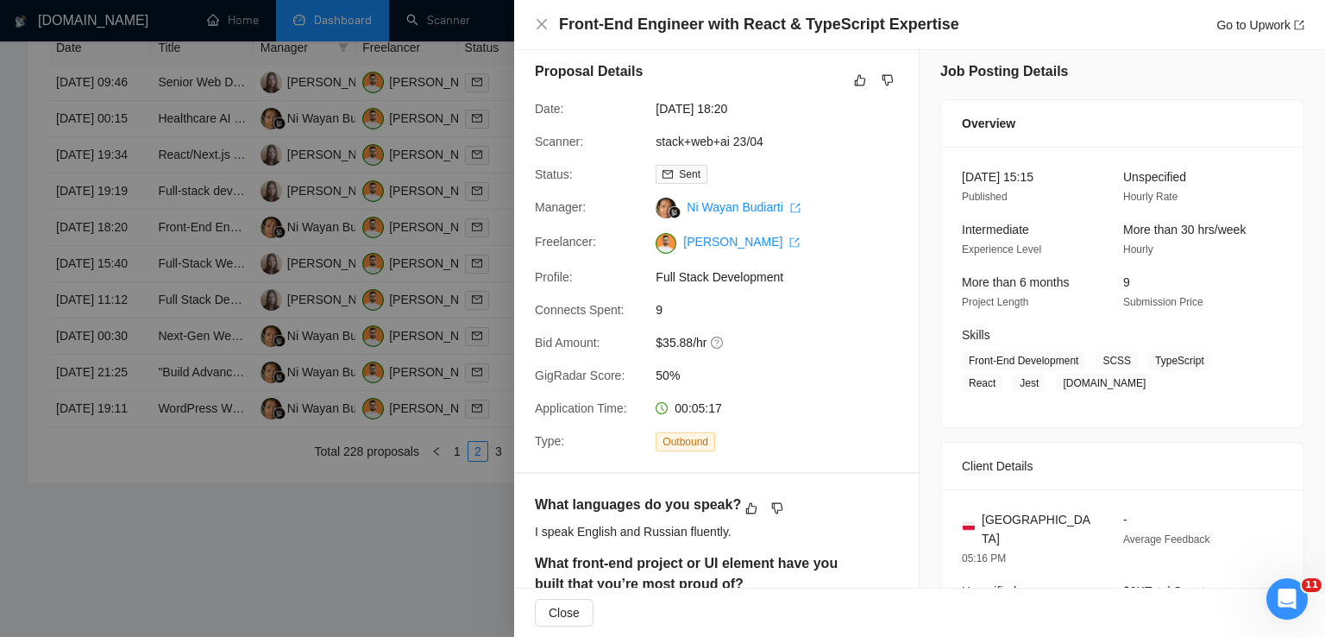
scroll to position [0, 0]
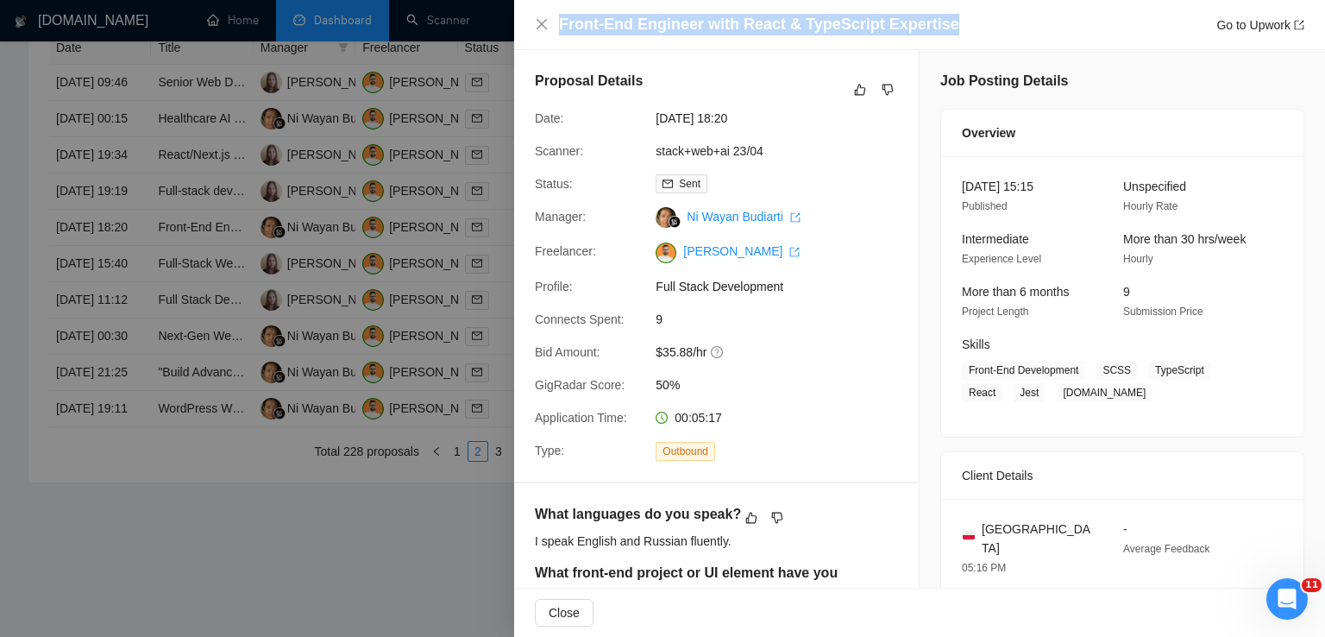
drag, startPoint x: 940, startPoint y: 31, endPoint x: 556, endPoint y: 22, distance: 383.2
click at [556, 22] on div "Front-End Engineer with React & TypeScript Expertise Go to Upwork" at bounding box center [920, 25] width 770 height 22
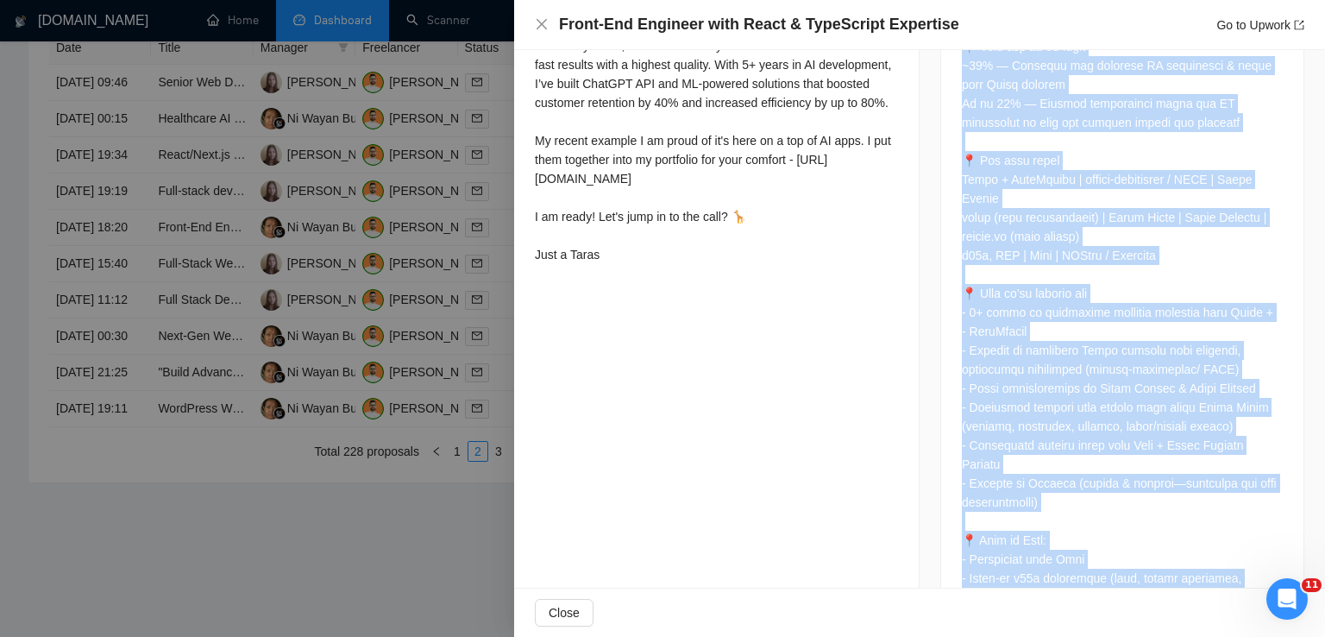
scroll to position [1596, 0]
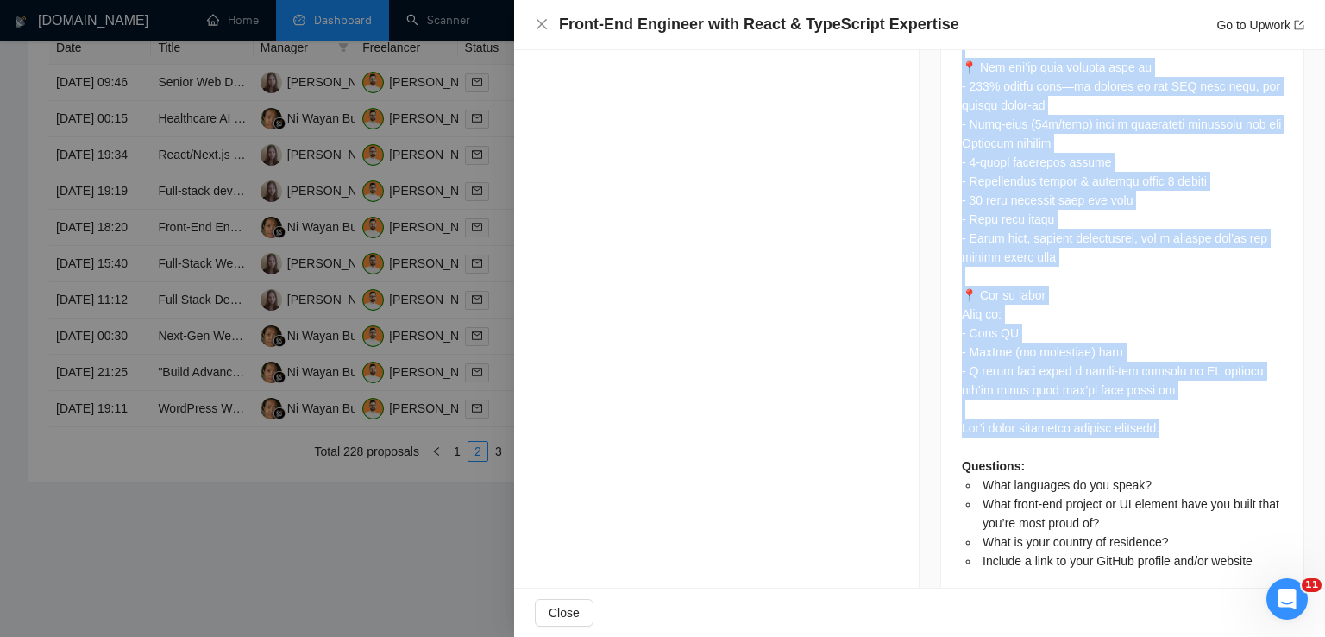
drag, startPoint x: 958, startPoint y: 251, endPoint x: 1191, endPoint y: 398, distance: 275.3
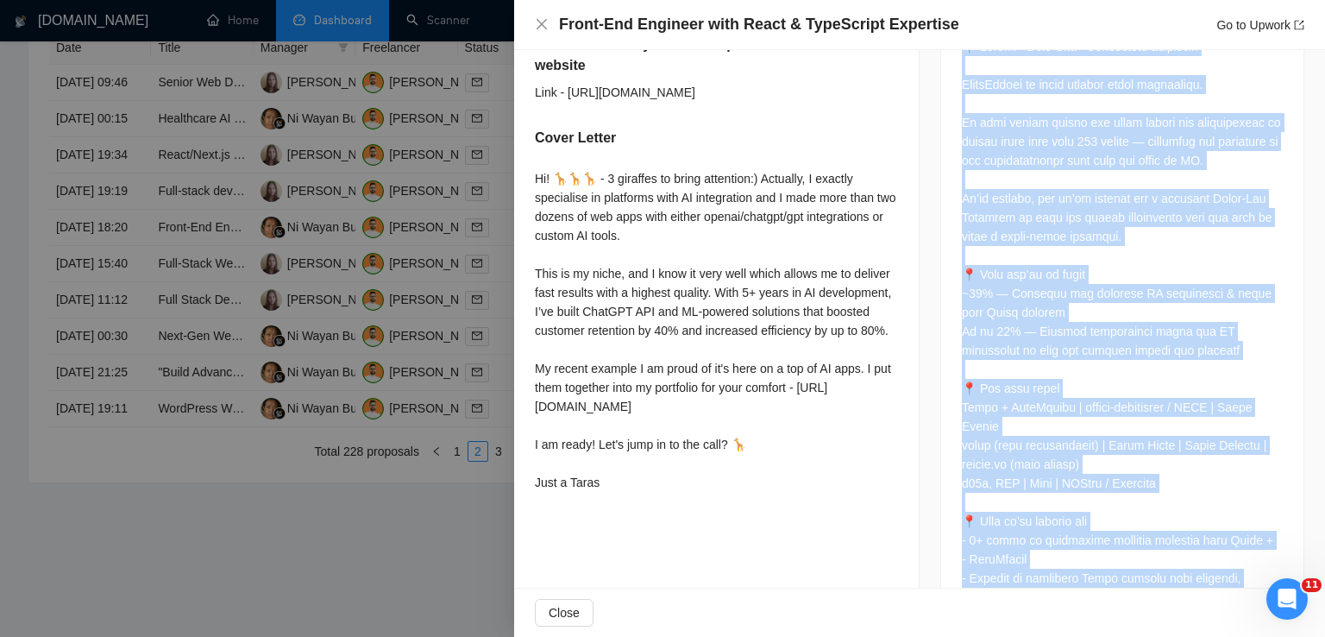
scroll to position [814, 0]
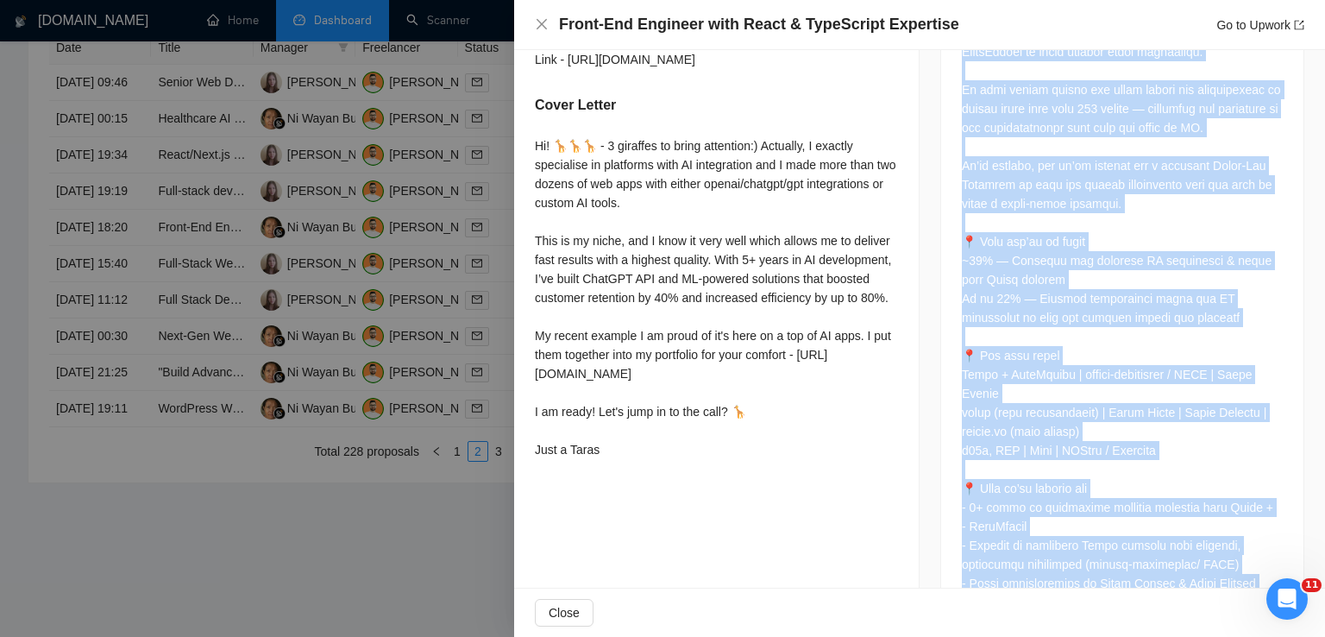
drag, startPoint x: 536, startPoint y: 148, endPoint x: 621, endPoint y: 504, distance: 365.6
click at [621, 466] on div "Hi! 🦒🦒🦒 - 3 giraffes to bring attention:) Actually, I exactly specialise in pla…" at bounding box center [716, 301] width 363 height 330
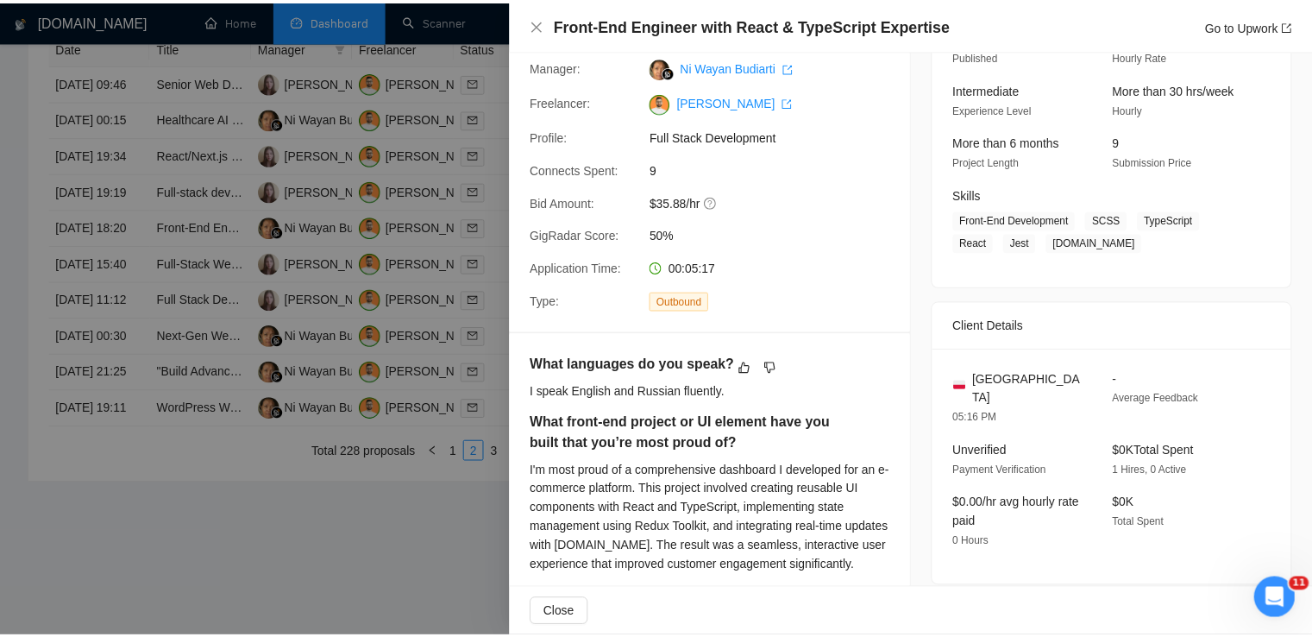
scroll to position [117, 0]
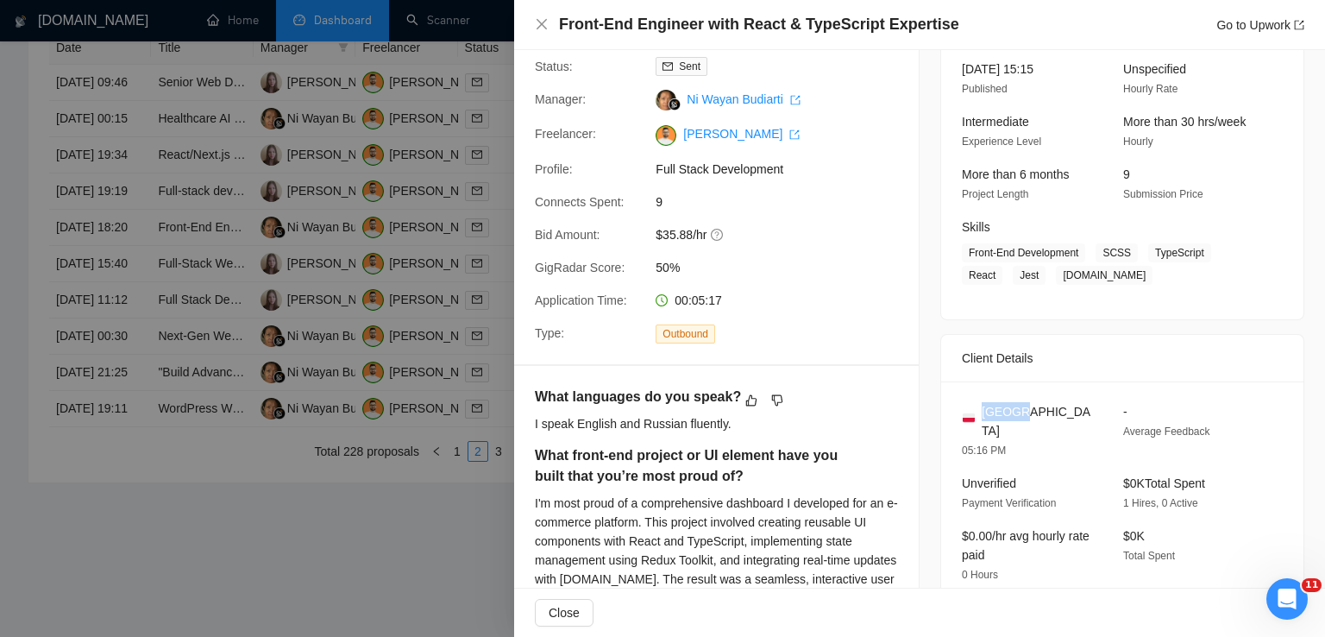
drag, startPoint x: 1023, startPoint y: 414, endPoint x: 975, endPoint y: 407, distance: 48.8
click at [975, 407] on div "[GEOGRAPHIC_DATA]" at bounding box center [1029, 421] width 134 height 38
drag, startPoint x: 1075, startPoint y: 256, endPoint x: 960, endPoint y: 252, distance: 114.8
click at [962, 252] on span "Front-End Development" at bounding box center [1023, 252] width 123 height 19
drag, startPoint x: 1097, startPoint y: 251, endPoint x: 1095, endPoint y: 280, distance: 29.4
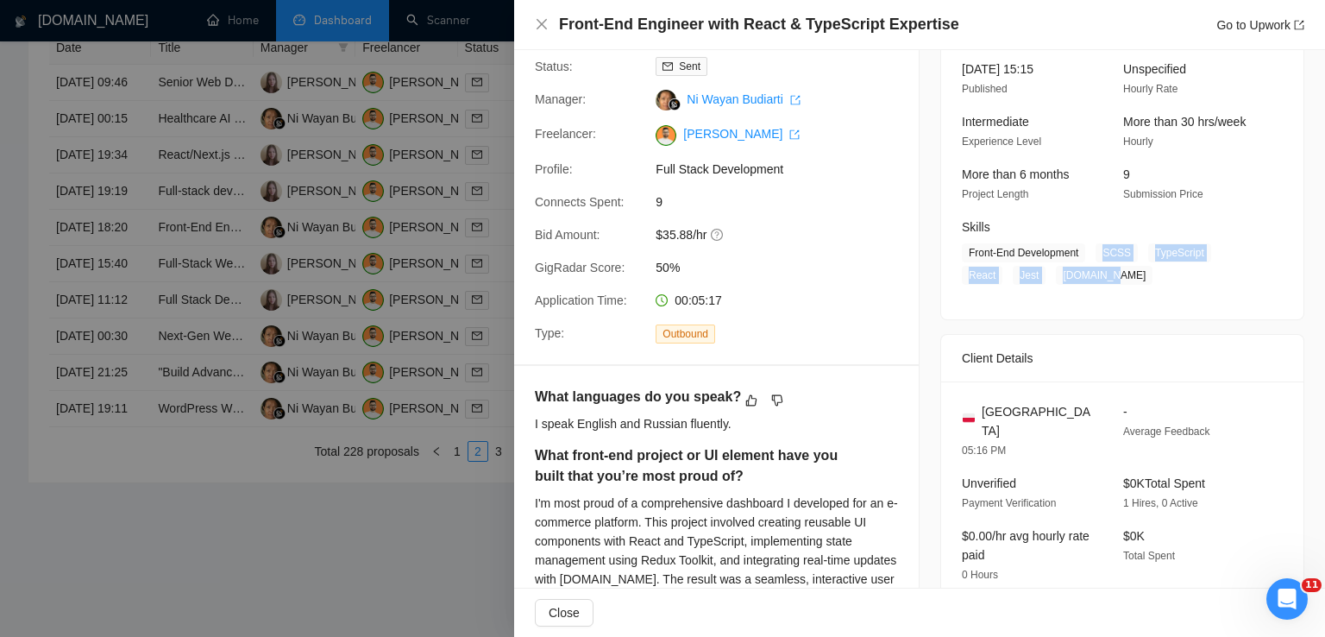
click at [1095, 280] on span "Front-End Development SCSS TypeScript React Jest [DOMAIN_NAME]" at bounding box center [1109, 263] width 295 height 41
click at [538, 24] on icon "close" at bounding box center [542, 24] width 14 height 14
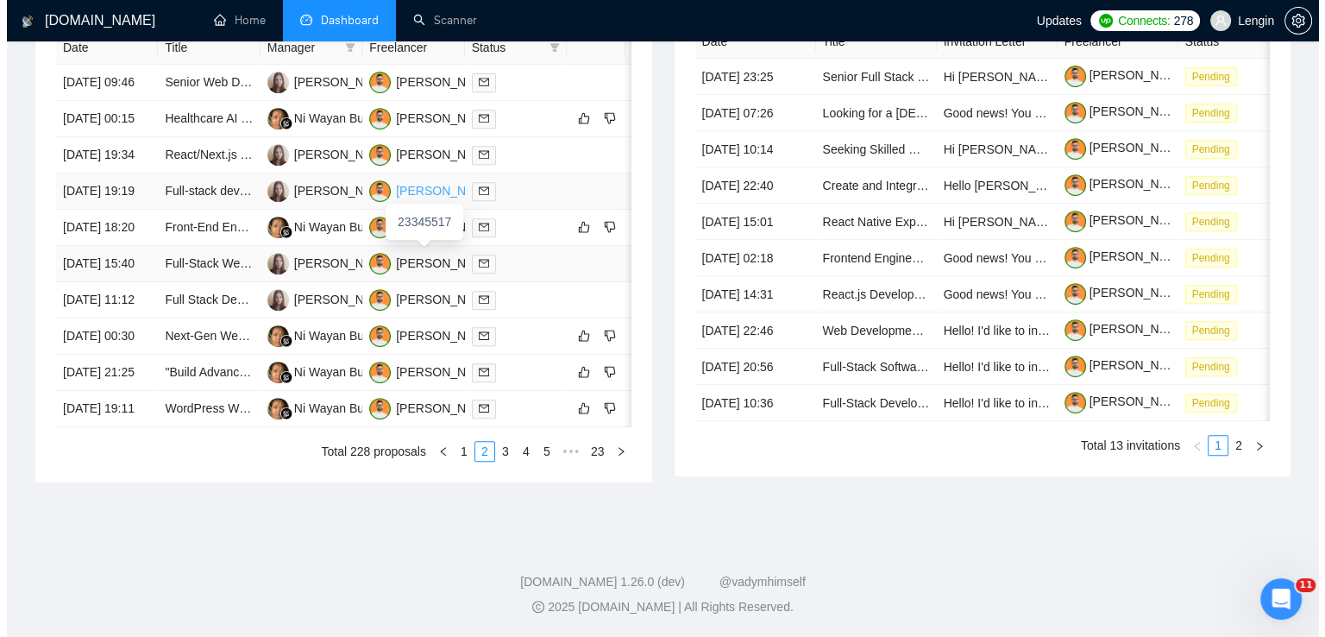
scroll to position [831, 0]
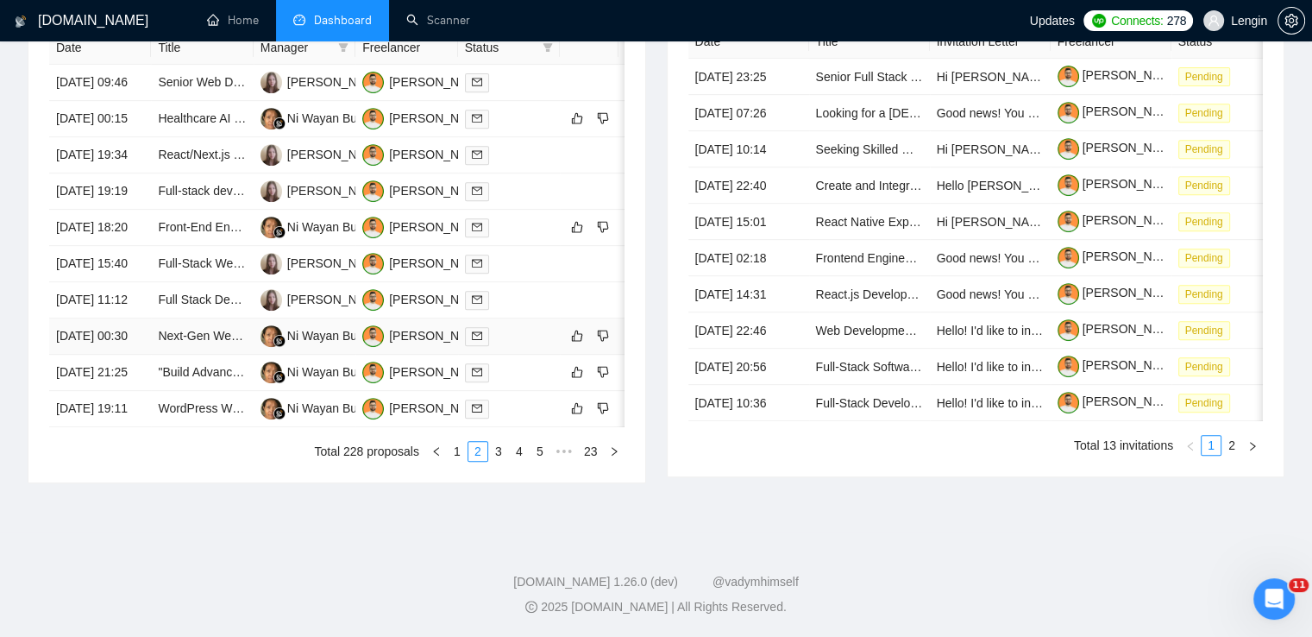
click at [237, 355] on td "Next-Gen Website with AI & 3D Features" at bounding box center [202, 336] width 102 height 36
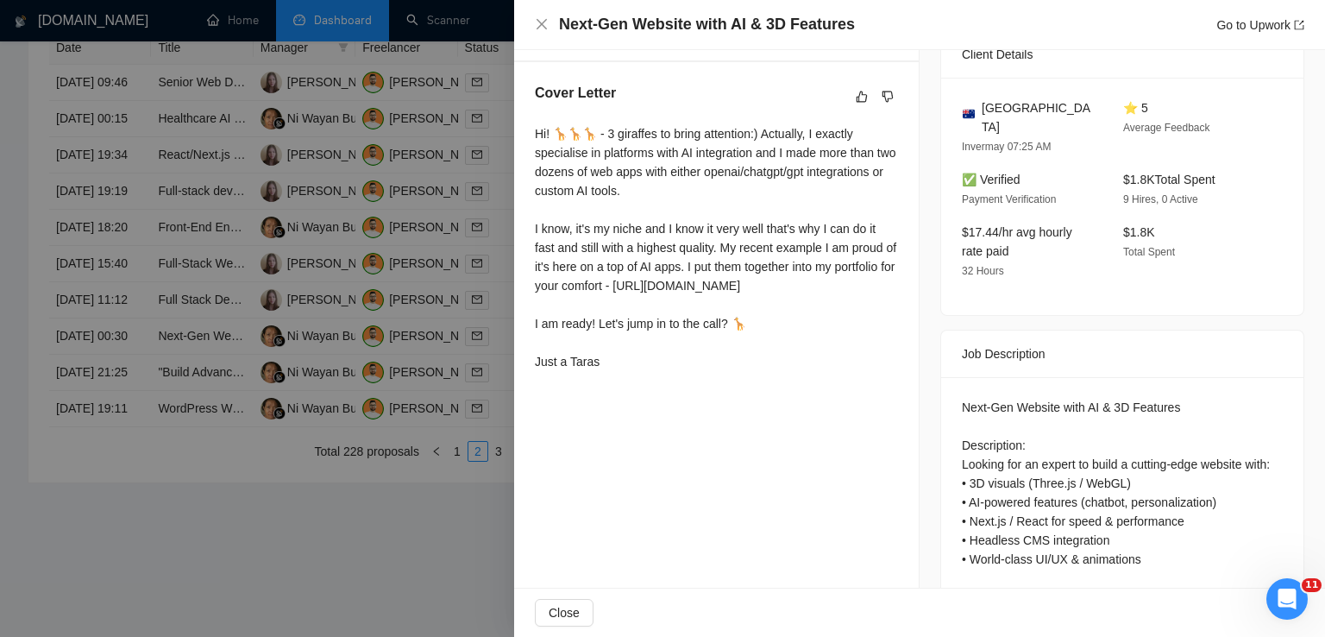
scroll to position [0, 0]
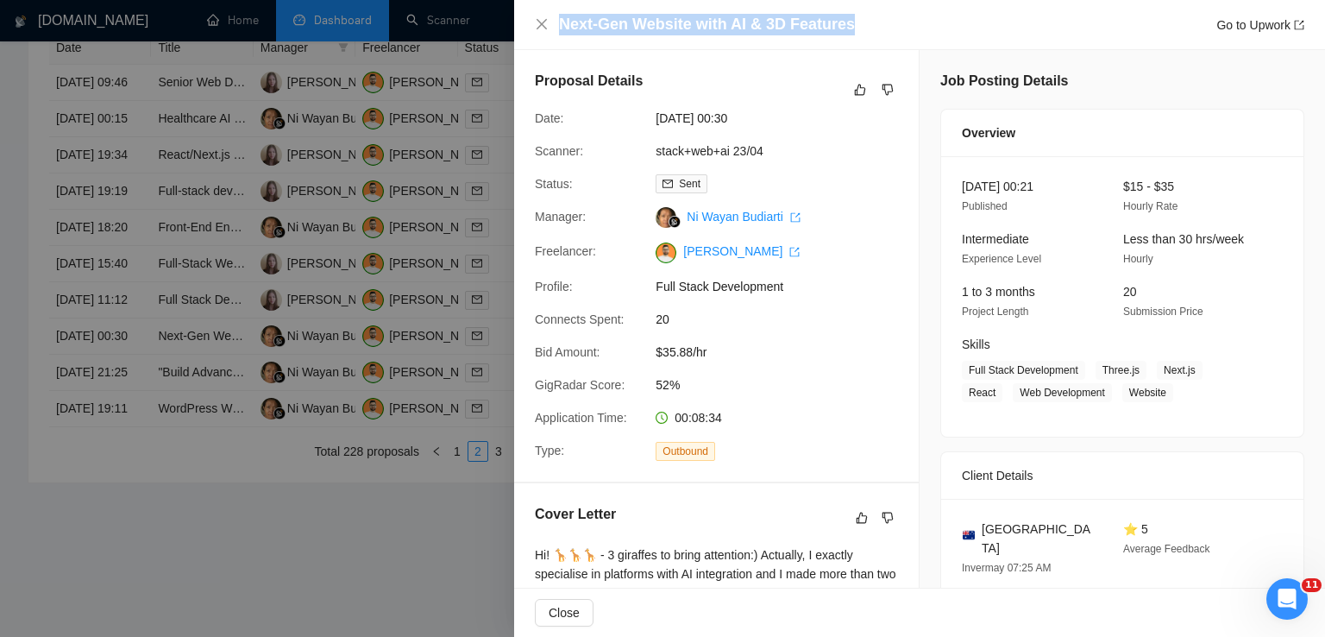
drag, startPoint x: 848, startPoint y: 24, endPoint x: 549, endPoint y: 28, distance: 299.4
click at [549, 28] on div "Next-Gen Website with AI & 3D Features Go to Upwork" at bounding box center [920, 25] width 770 height 22
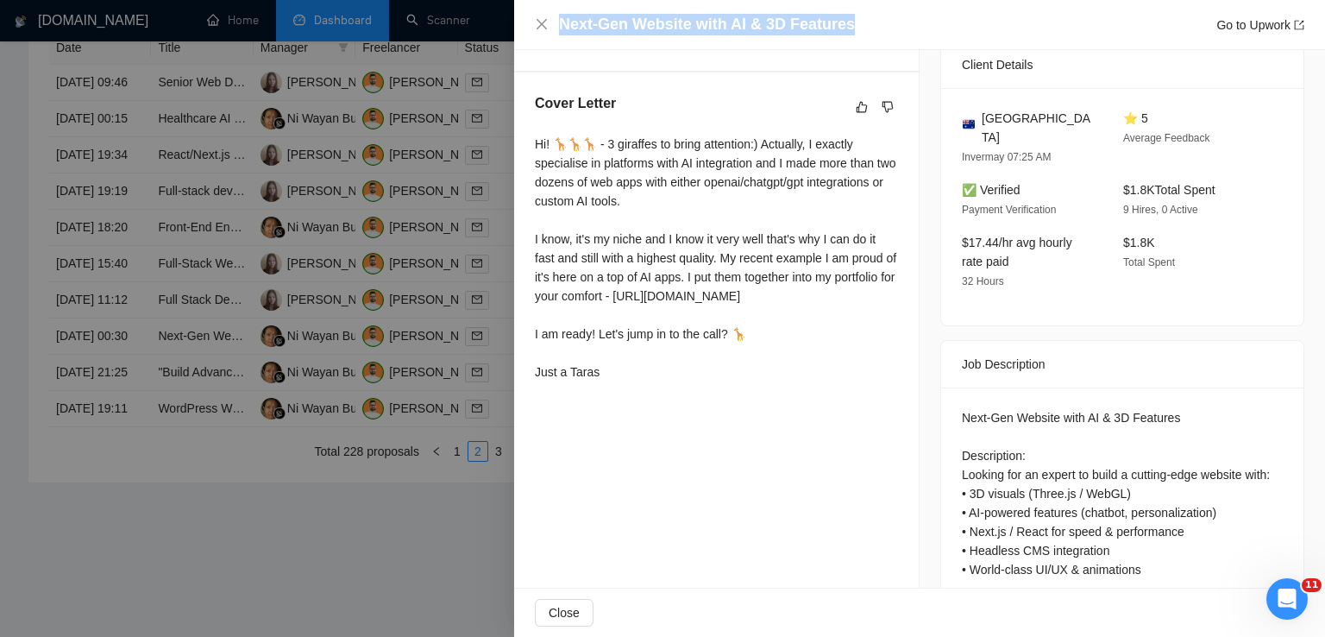
scroll to position [462, 0]
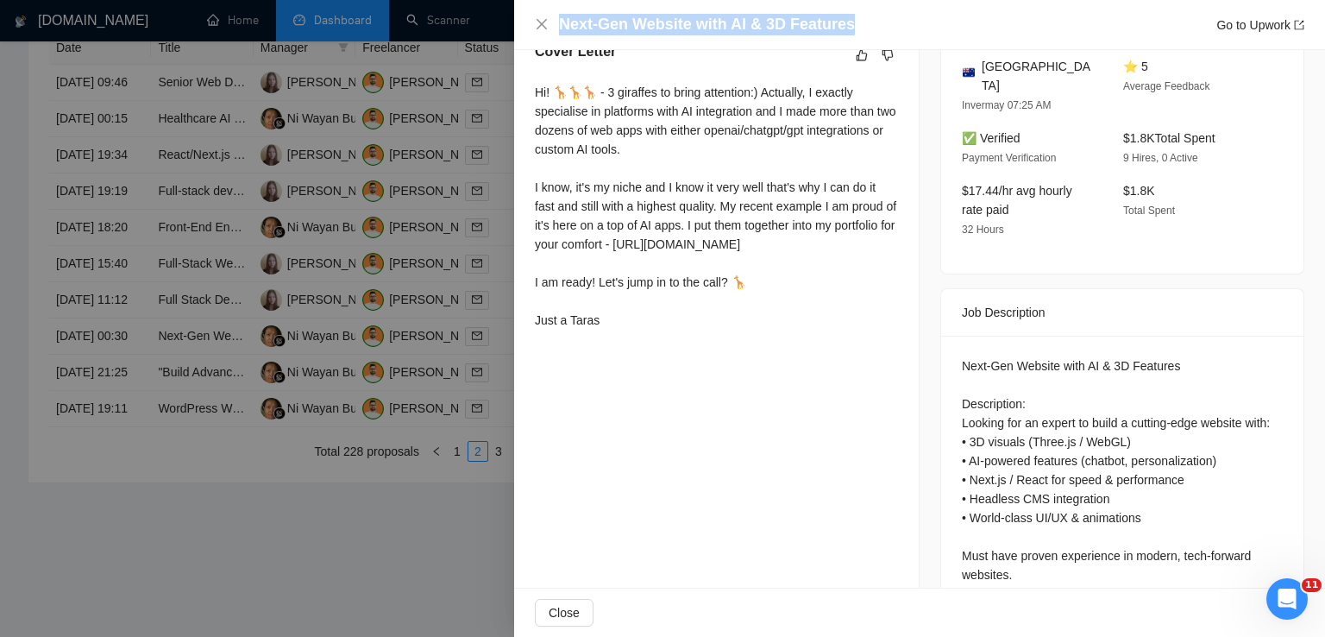
drag, startPoint x: 531, startPoint y: 91, endPoint x: 626, endPoint y: 360, distance: 285.1
click at [626, 357] on div "Cover Letter Hi! 🦒🦒🦒 - 3 giraffes to bring attention:) Actually, I exactly spec…" at bounding box center [716, 189] width 405 height 336
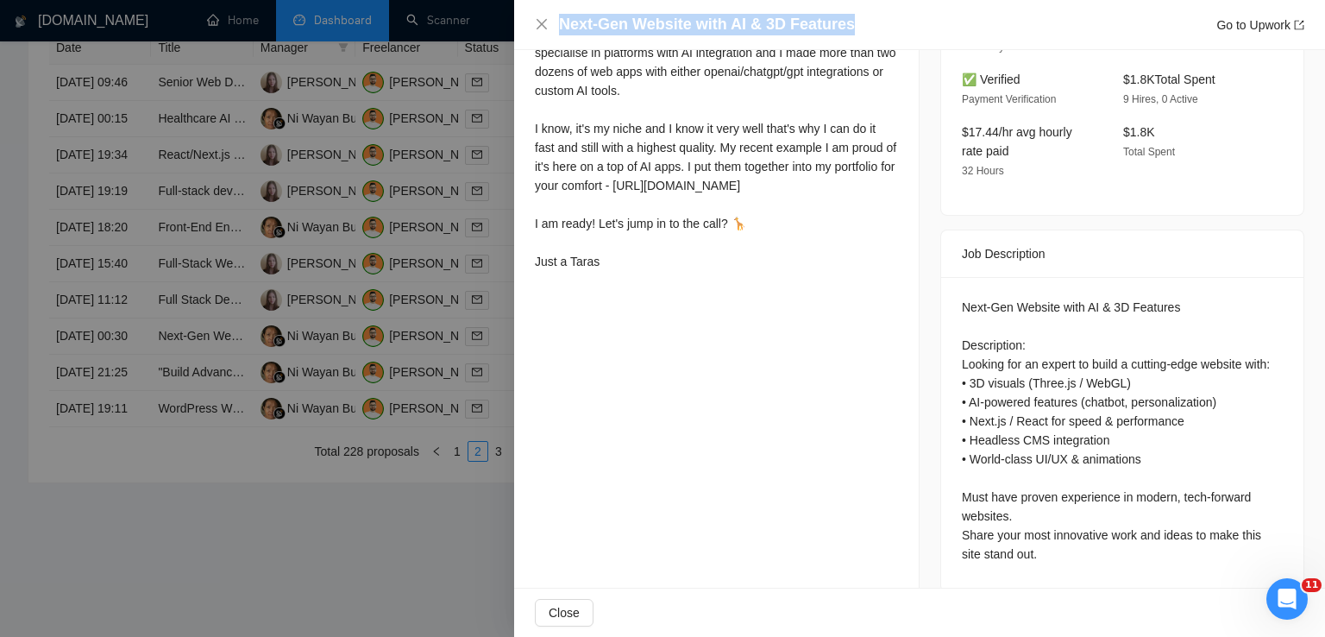
scroll to position [528, 0]
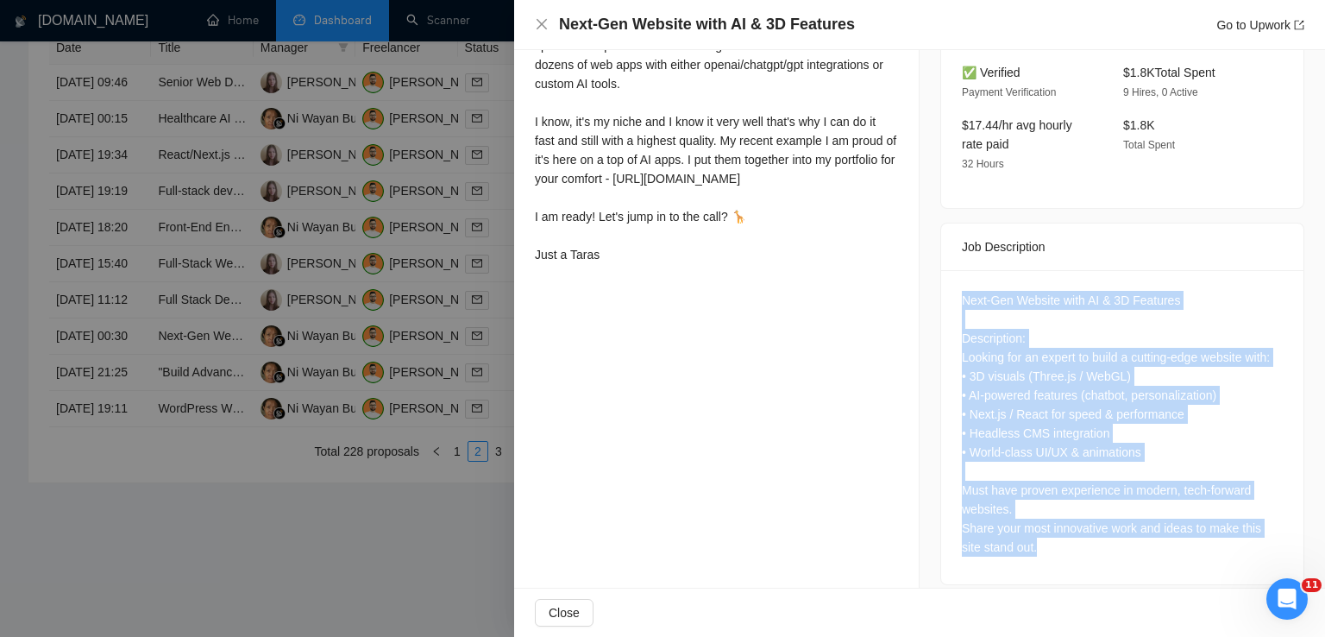
drag, startPoint x: 956, startPoint y: 283, endPoint x: 1070, endPoint y: 568, distance: 306.6
click at [1070, 568] on div "Job Posting Details Overview [DATE] 00:21 Published $15 - $35 Hourly Rate Inter…" at bounding box center [1123, 64] width 406 height 1084
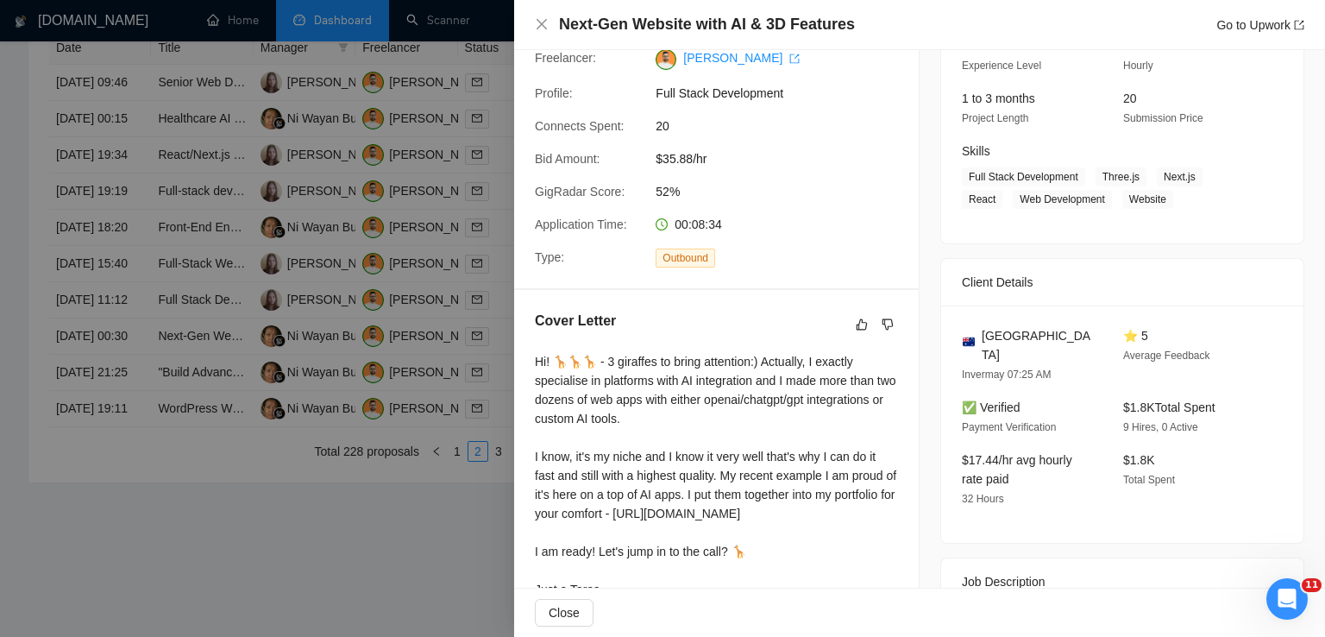
scroll to position [176, 0]
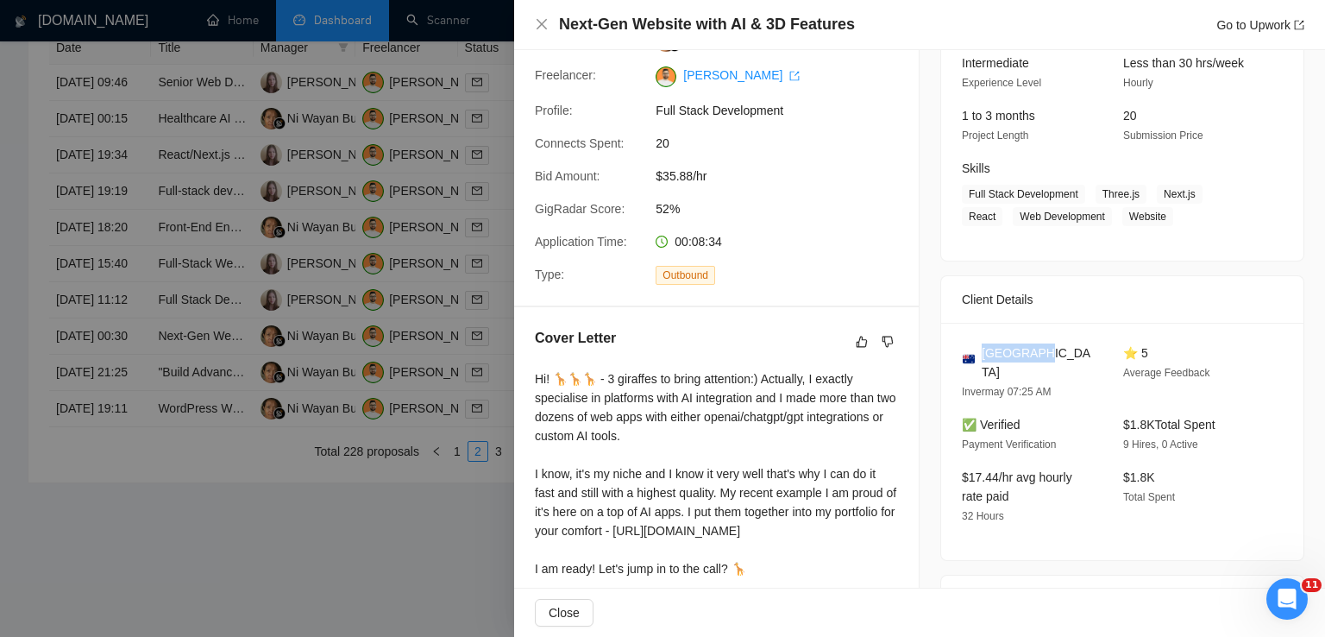
drag, startPoint x: 1028, startPoint y: 343, endPoint x: 980, endPoint y: 347, distance: 47.6
click at [980, 347] on div "[GEOGRAPHIC_DATA]" at bounding box center [1029, 362] width 134 height 38
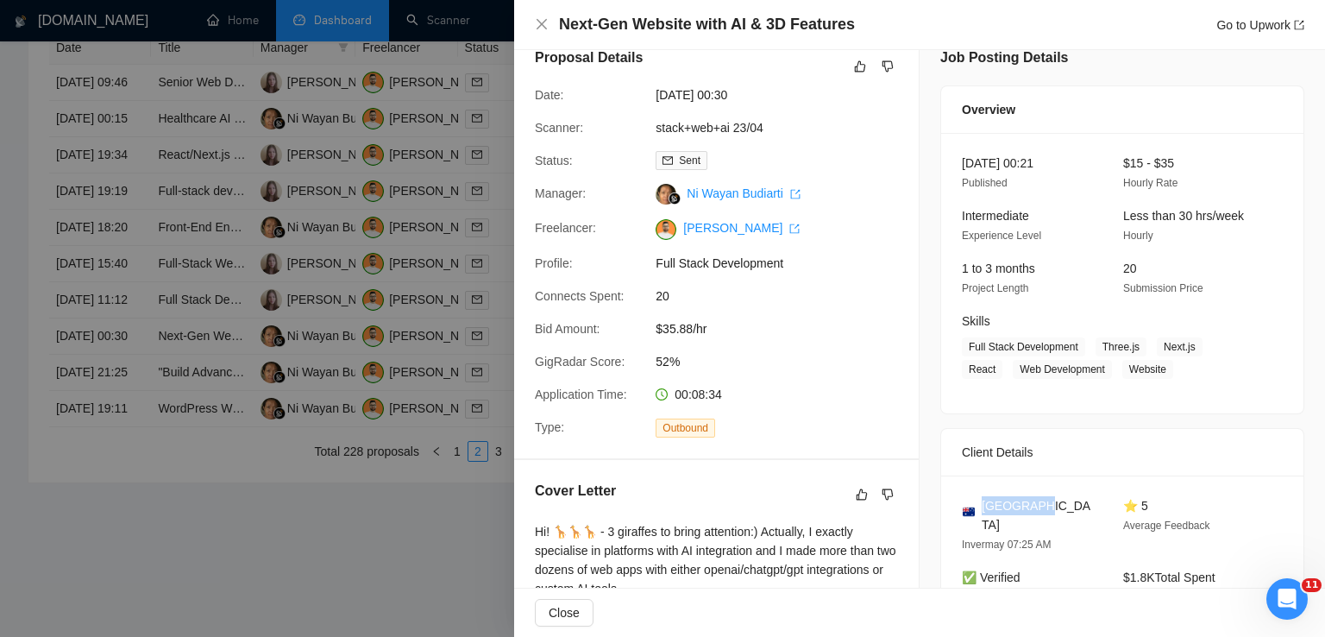
scroll to position [20, 0]
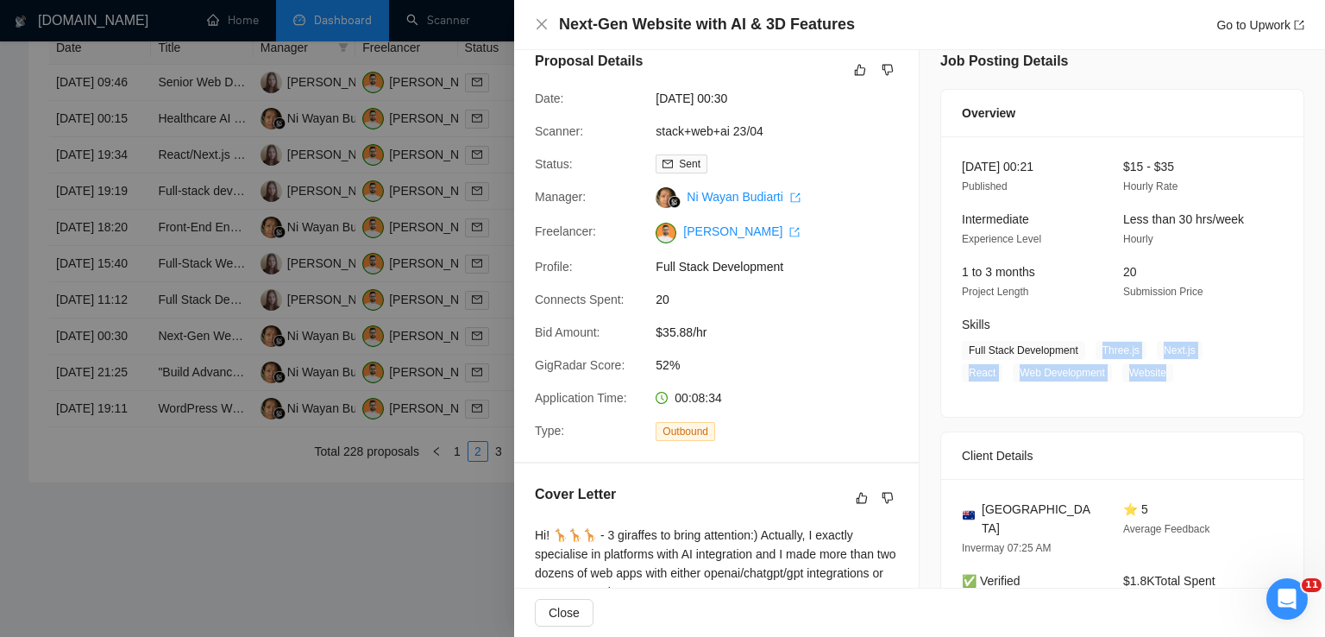
drag, startPoint x: 1090, startPoint y: 350, endPoint x: 1111, endPoint y: 374, distance: 31.7
click at [1111, 374] on span "Full Stack Development Three.js Next.js React Web Development Website" at bounding box center [1109, 361] width 295 height 41
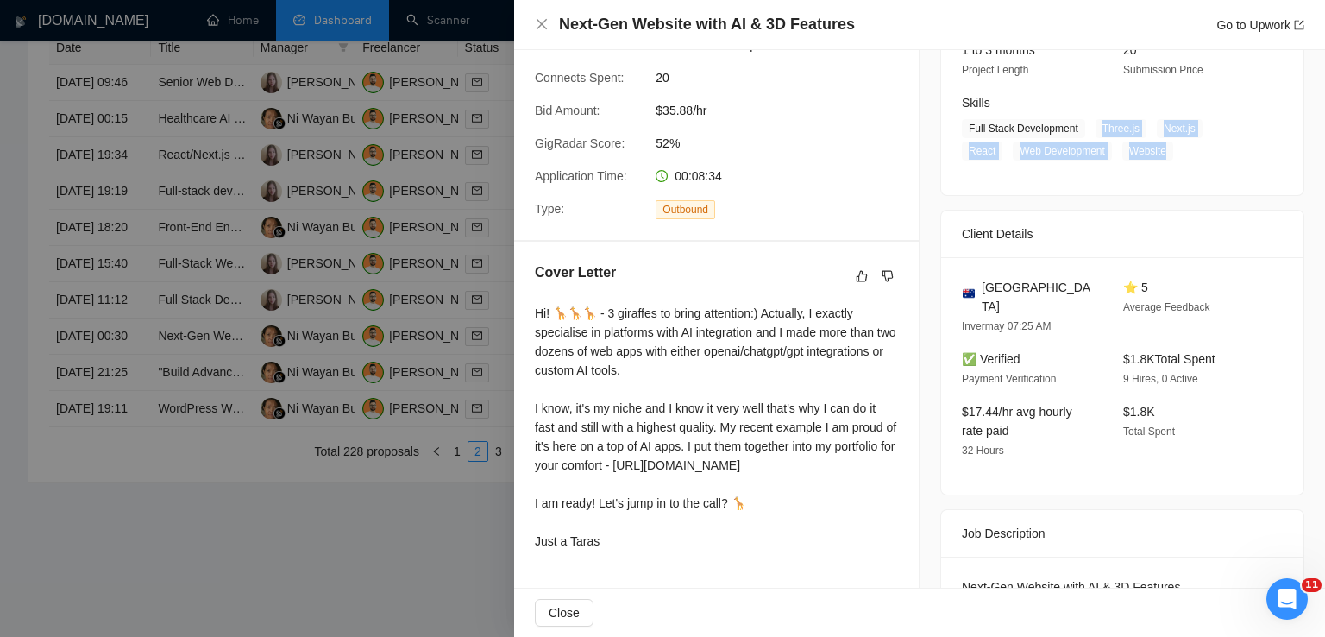
scroll to position [243, 0]
drag, startPoint x: 1222, startPoint y: 336, endPoint x: 1113, endPoint y: 336, distance: 108.7
click at [1116, 348] on div "$1.8K Total Spent 9 Hires, 0 Active" at bounding box center [1190, 367] width 148 height 39
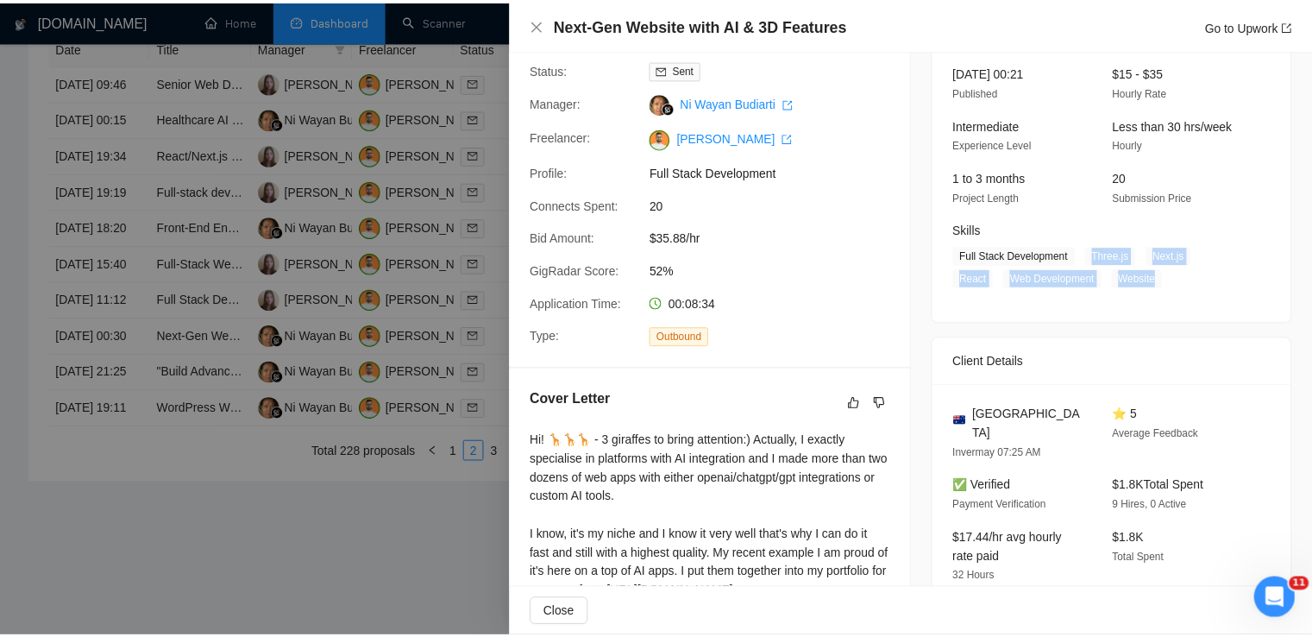
scroll to position [0, 0]
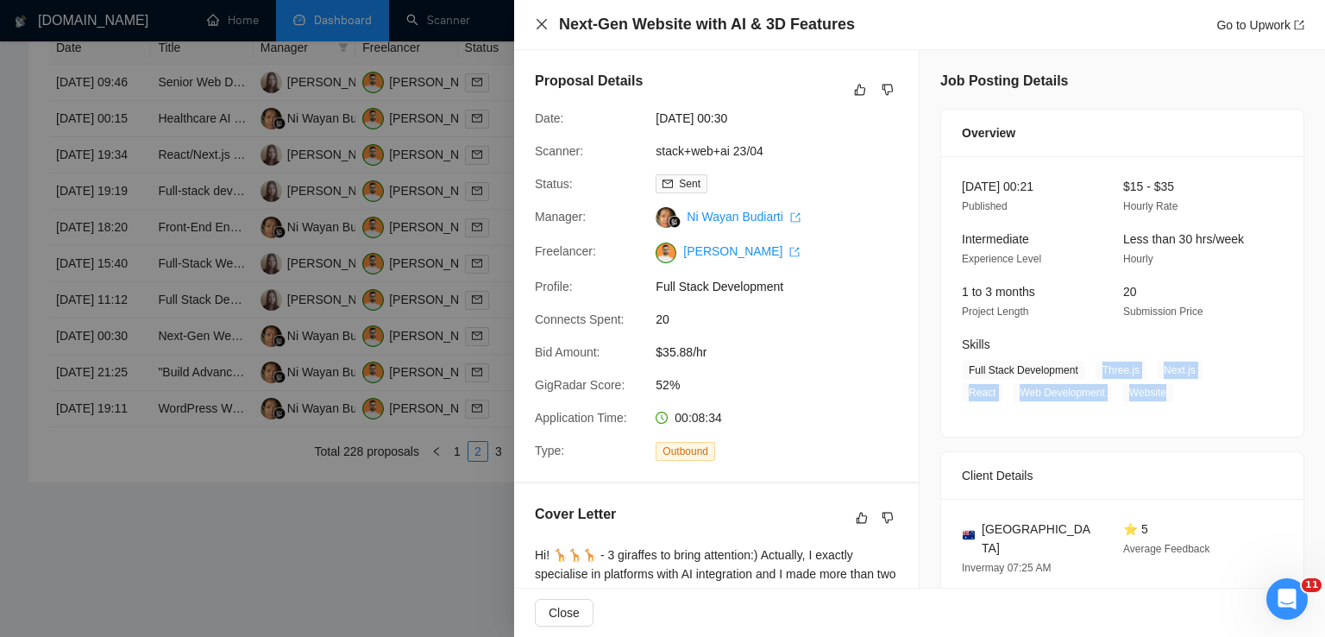
click at [541, 23] on icon "close" at bounding box center [542, 24] width 10 height 10
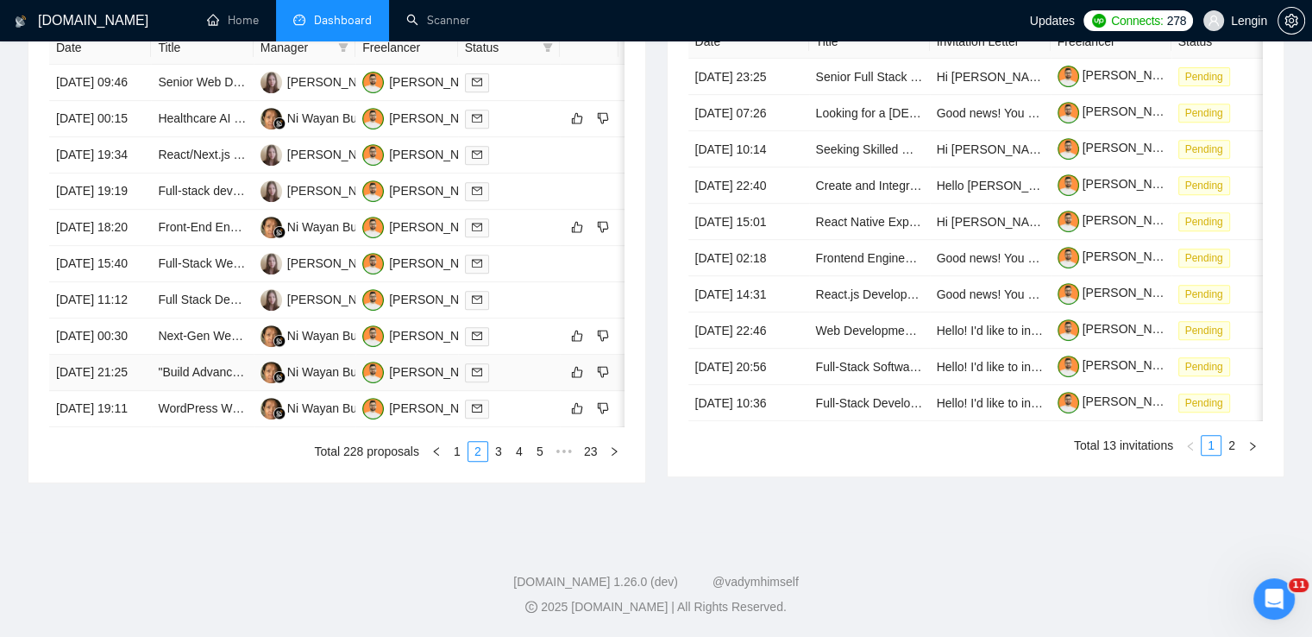
click at [224, 391] on td ""Build Advanced AI Blogging Agent with WordPress Integration & Social Media Aut…" at bounding box center [202, 373] width 102 height 36
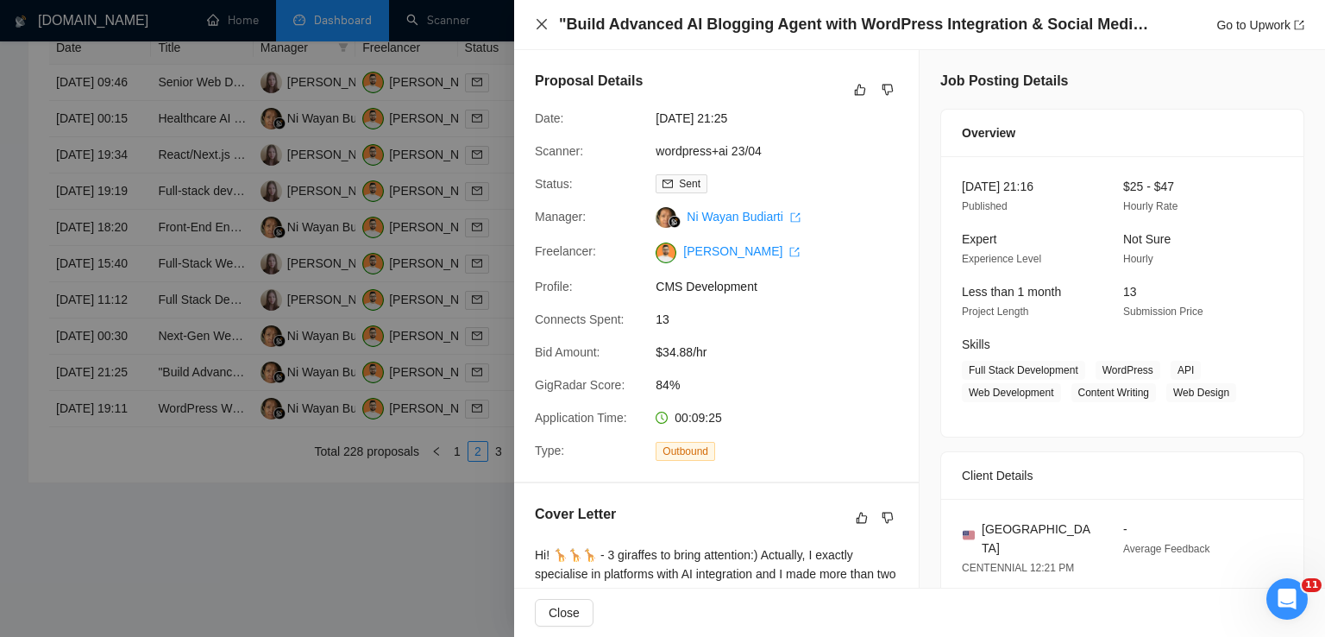
click at [539, 29] on icon "close" at bounding box center [542, 24] width 14 height 14
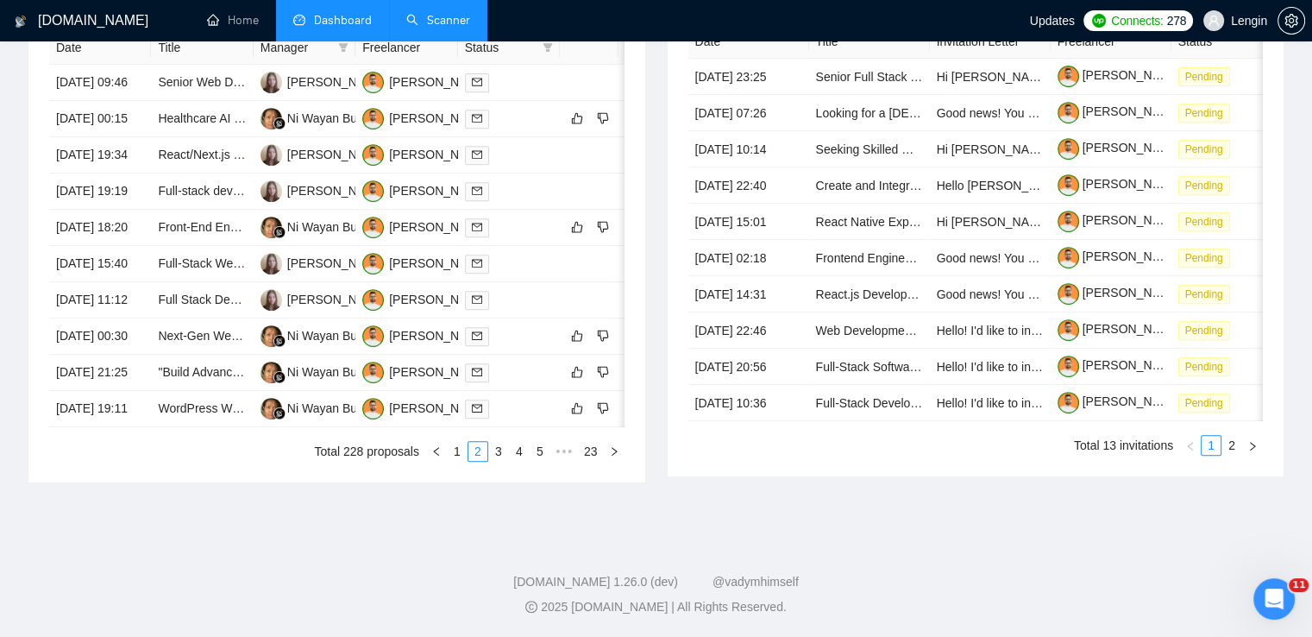
click at [409, 18] on link "Scanner" at bounding box center [438, 20] width 64 height 15
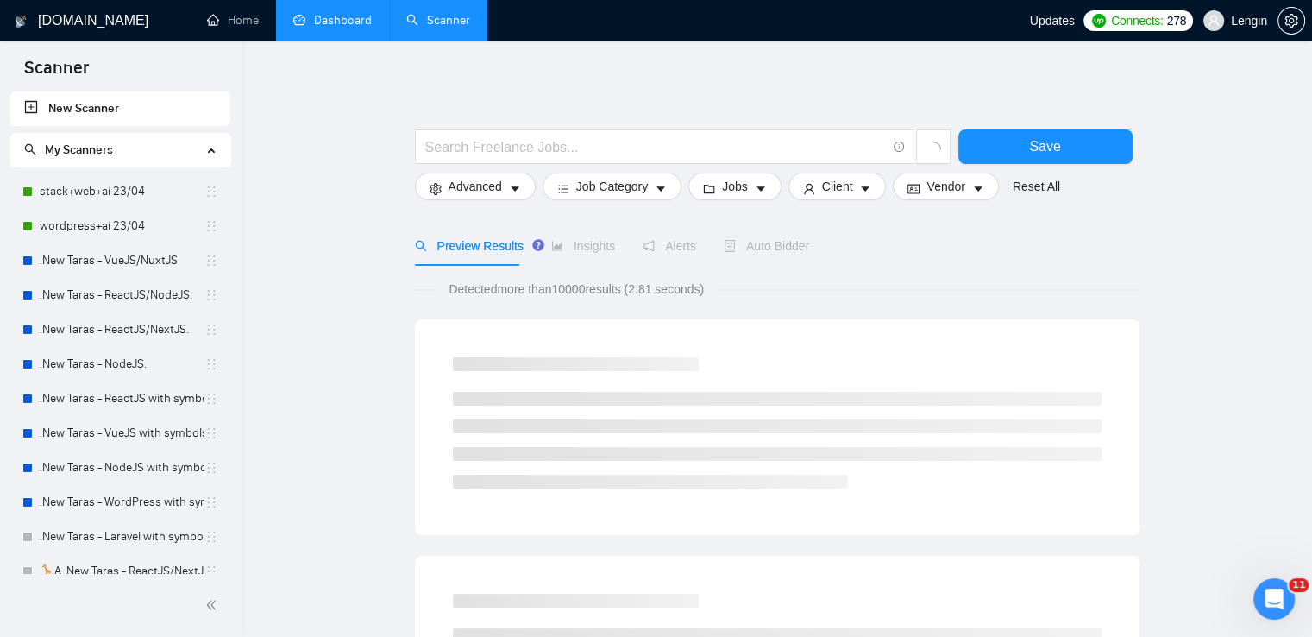
click at [305, 22] on link "Dashboard" at bounding box center [332, 20] width 79 height 15
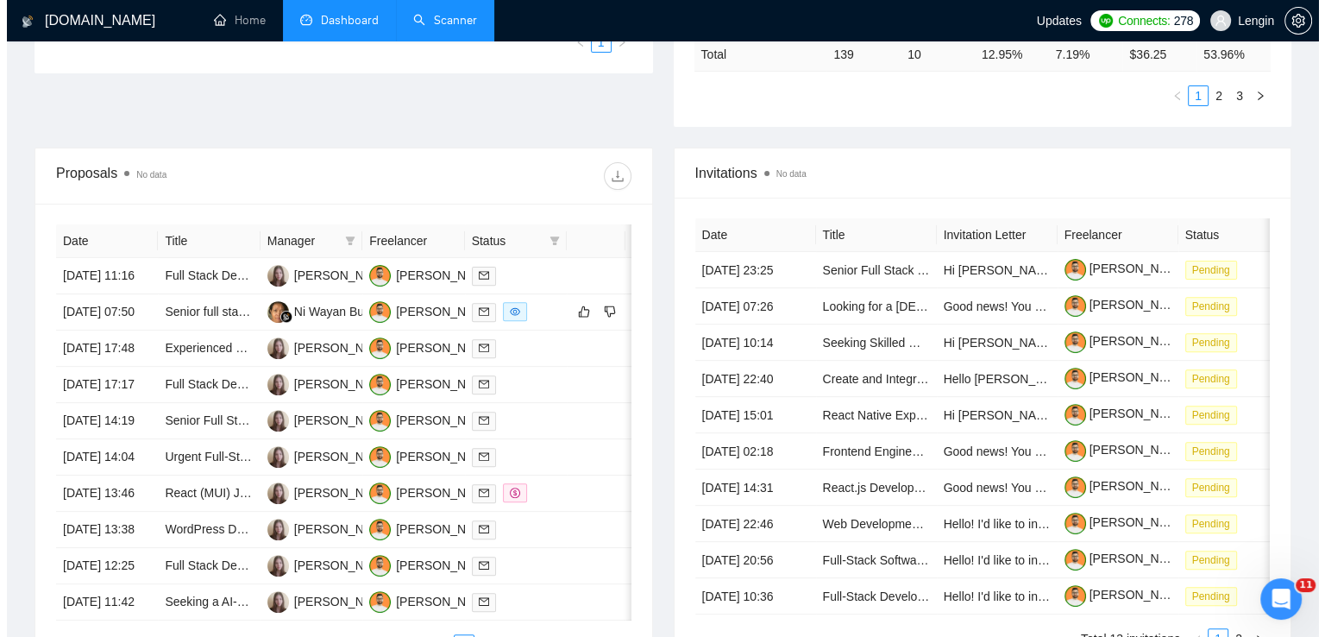
scroll to position [556, 0]
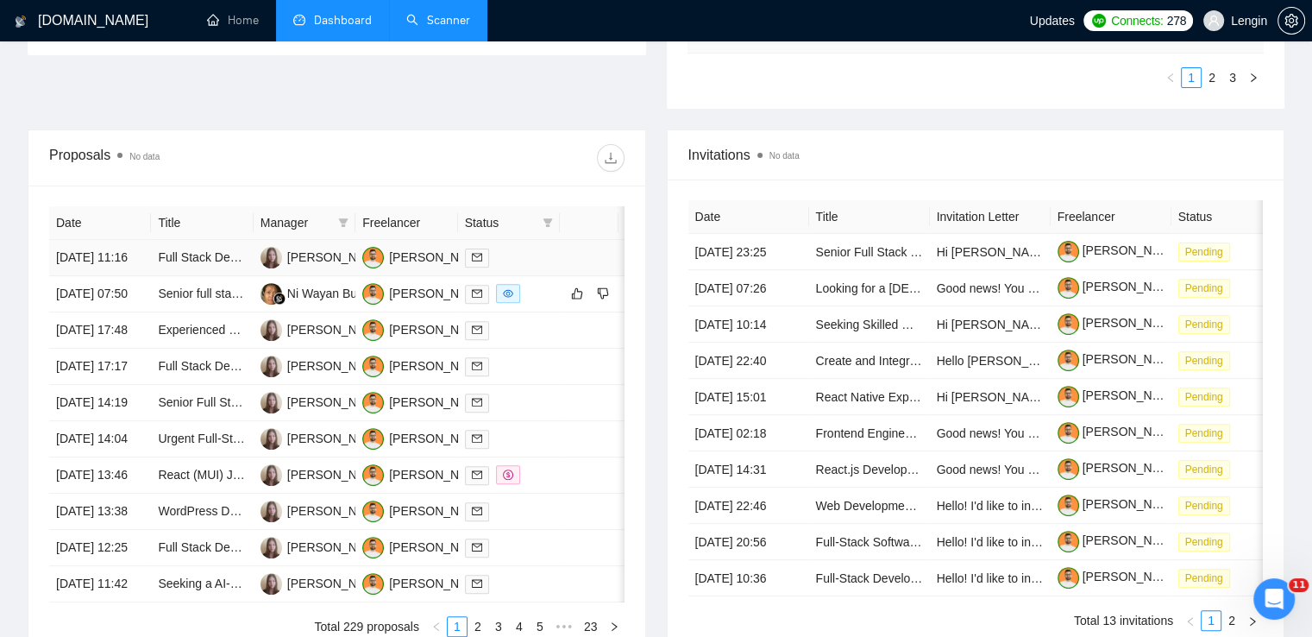
click at [211, 276] on td "Full Stack Developer" at bounding box center [202, 258] width 102 height 36
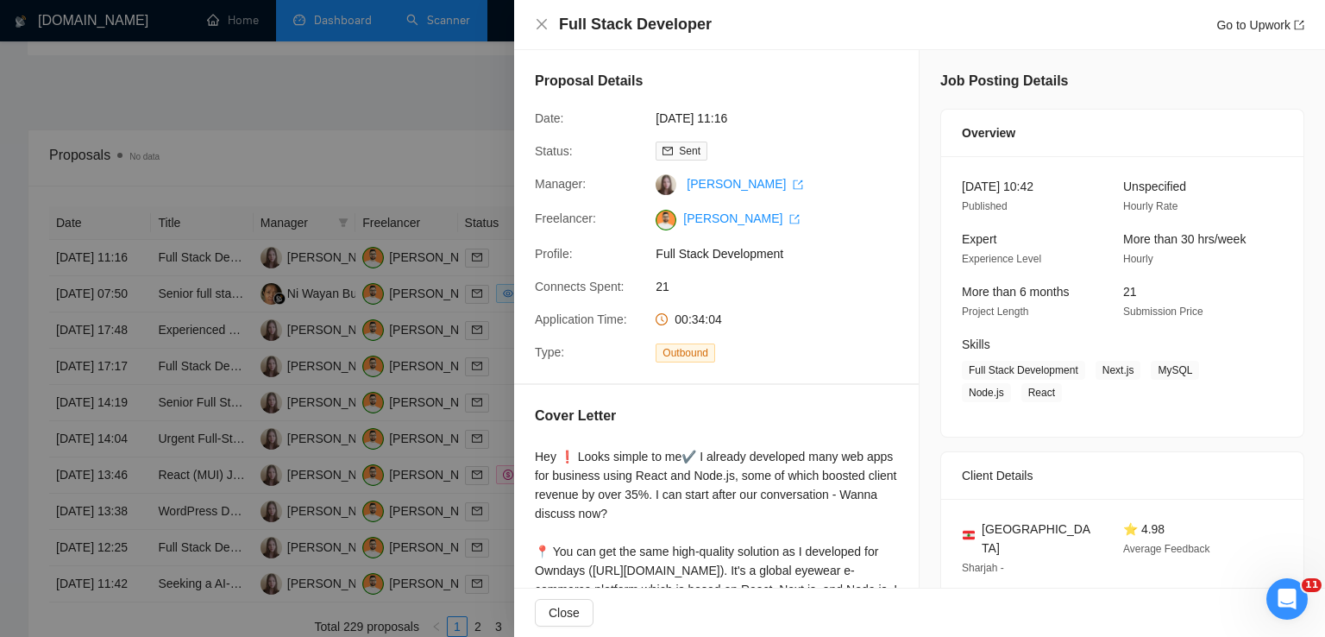
scroll to position [376, 0]
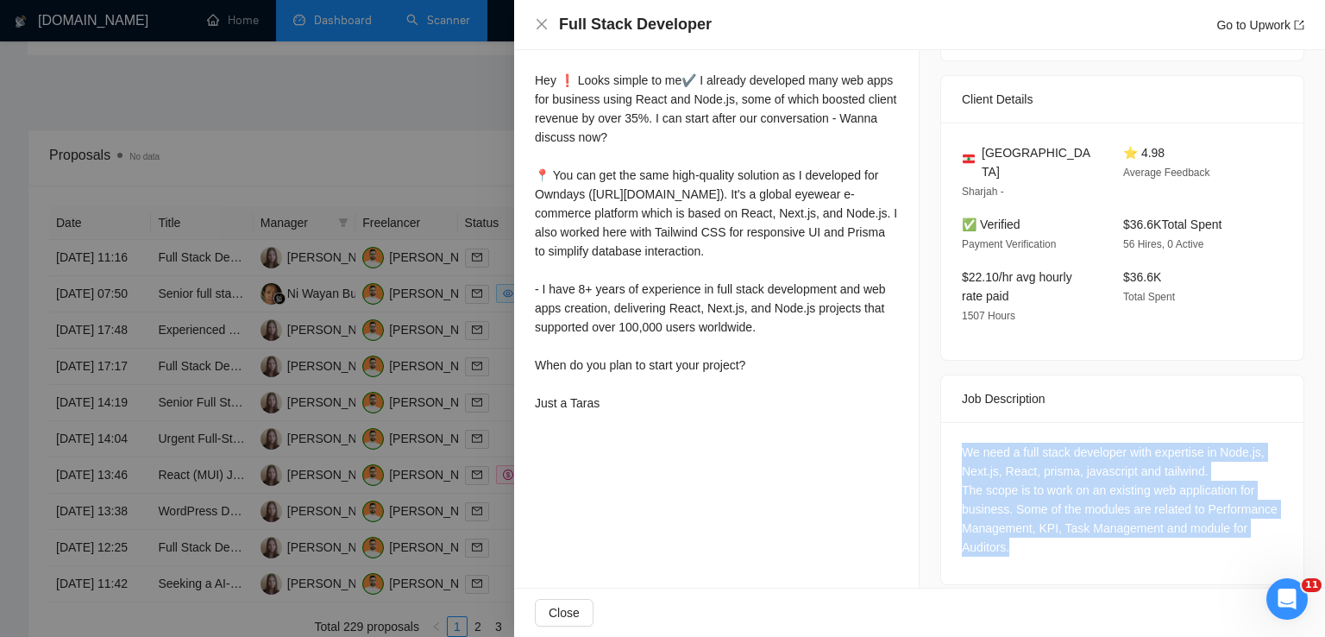
drag, startPoint x: 1008, startPoint y: 526, endPoint x: 935, endPoint y: 425, distance: 124.3
click at [941, 425] on div "We need a full stack developer with expertise in Node.js, Next.js, React, prism…" at bounding box center [1122, 503] width 362 height 162
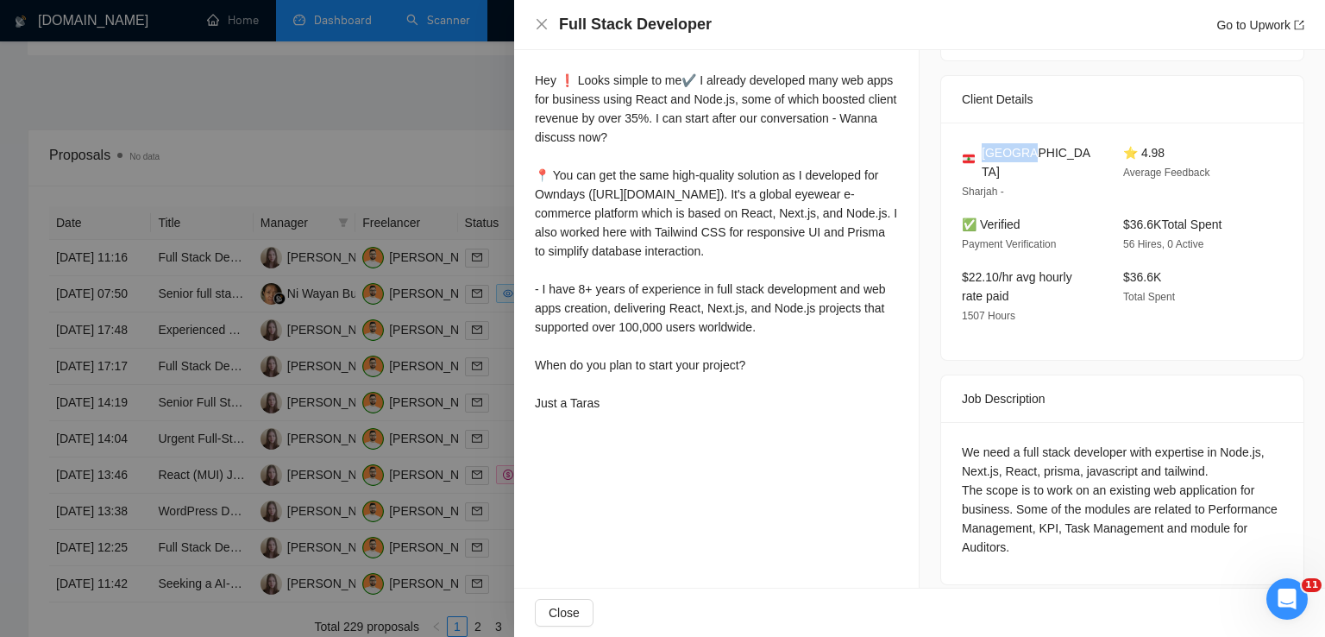
drag, startPoint x: 1027, startPoint y: 153, endPoint x: 977, endPoint y: 149, distance: 50.2
click at [977, 149] on div "[GEOGRAPHIC_DATA]" at bounding box center [1029, 162] width 134 height 38
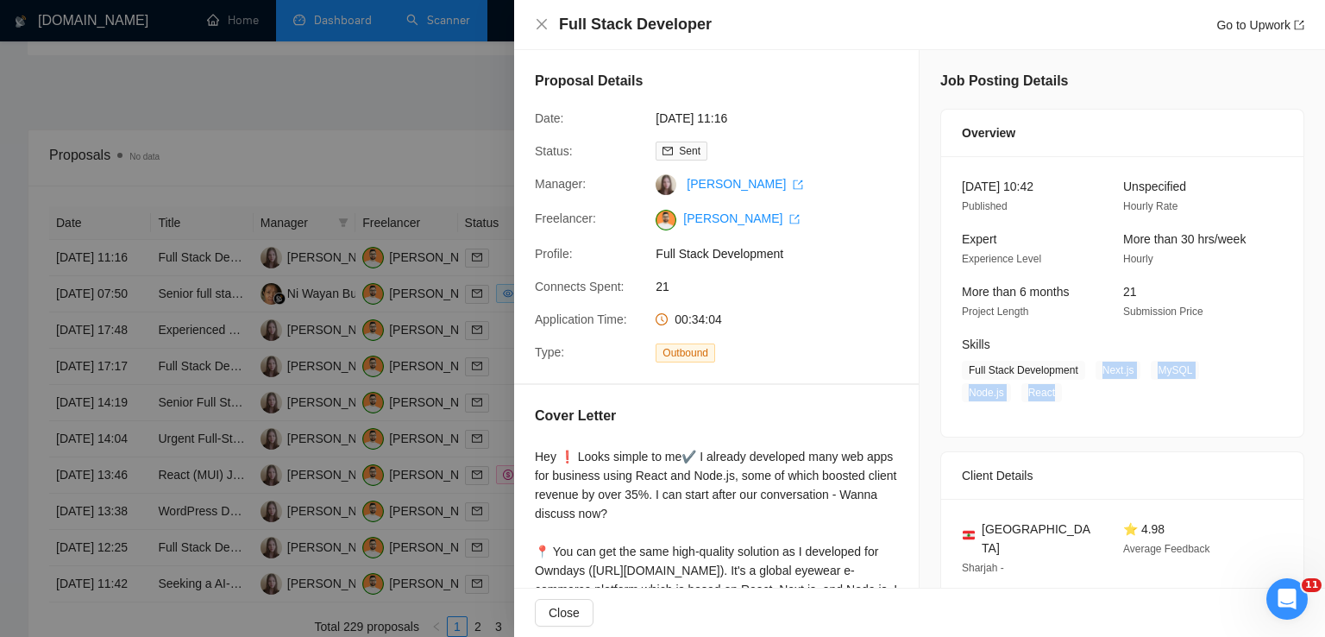
drag, startPoint x: 1094, startPoint y: 374, endPoint x: 1054, endPoint y: 396, distance: 45.6
click at [1054, 396] on span "Full Stack Development Next.js MySQL Node.js React" at bounding box center [1109, 381] width 295 height 41
